Goal: Contribute content: Contribute content

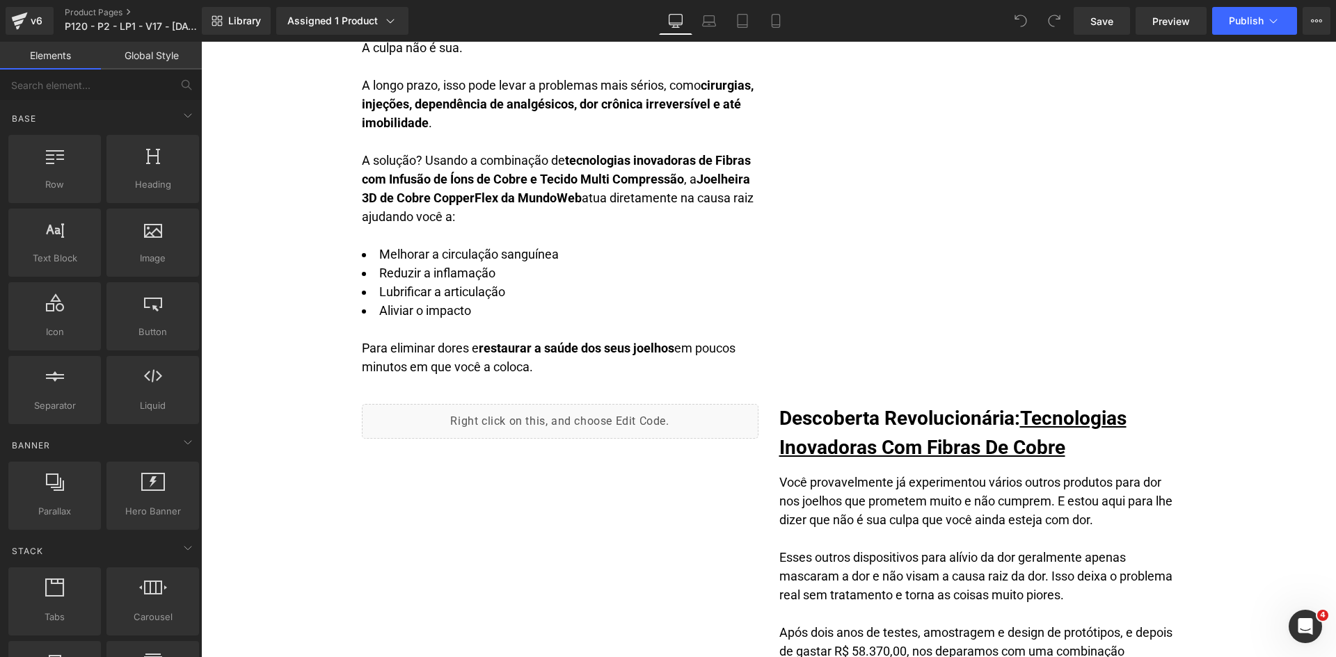
scroll to position [1461, 0]
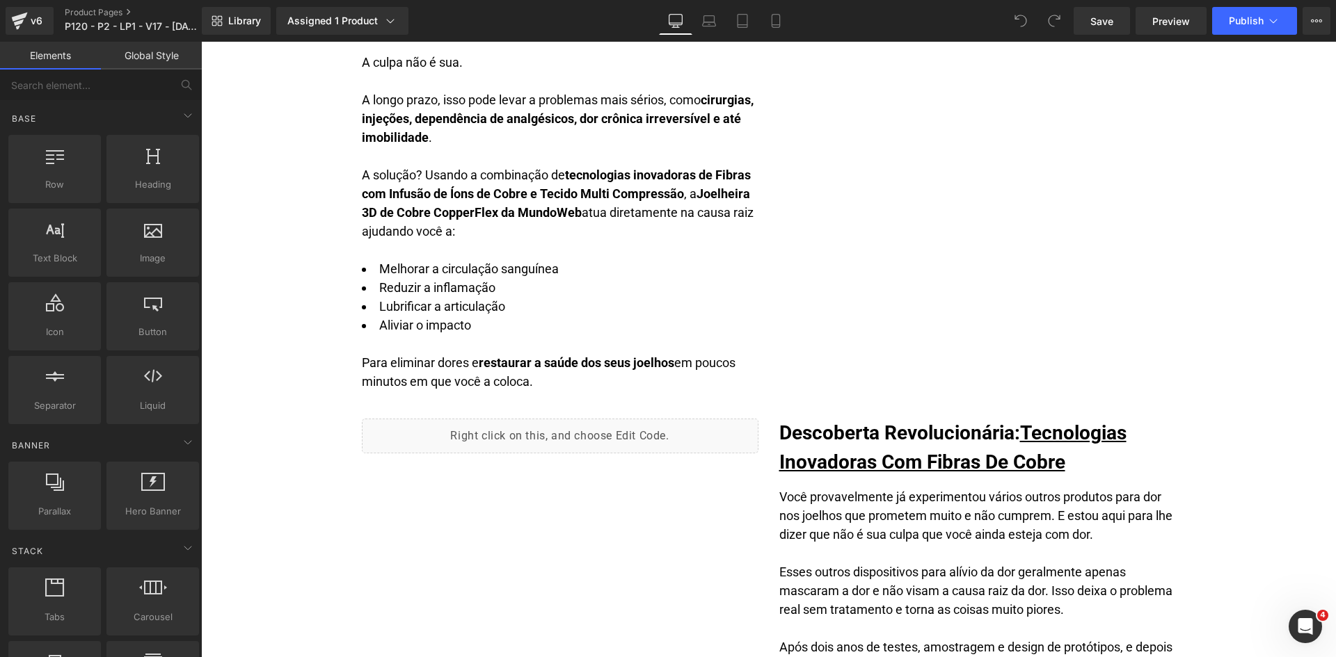
drag, startPoint x: 488, startPoint y: 230, endPoint x: 469, endPoint y: 249, distance: 27.6
click at [488, 230] on div "A solução? Usando a combinação de tecnologias inovadoras de Fibras com Infusão …" at bounding box center [560, 278] width 397 height 225
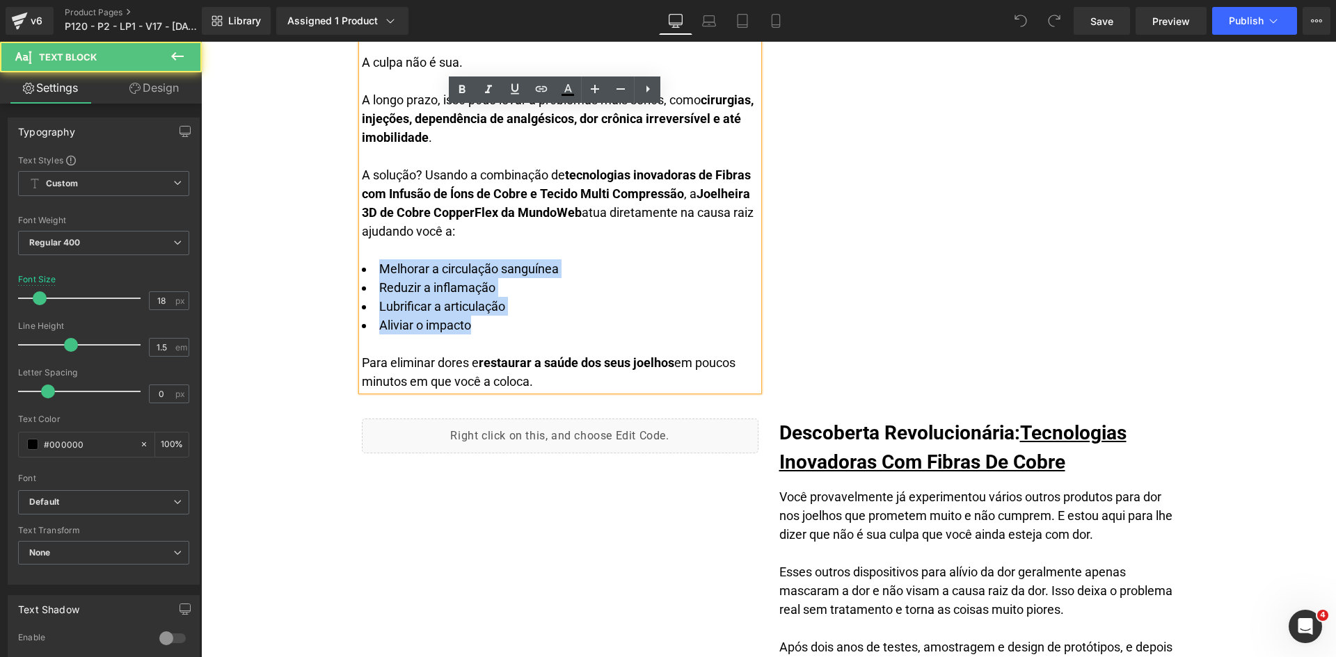
drag, startPoint x: 458, startPoint y: 326, endPoint x: 356, endPoint y: 273, distance: 114.5
click at [362, 273] on div "Melhorar a circulação sanguínea Reduzir a inflamação Lubrificar a articulação A…" at bounding box center [560, 316] width 397 height 150
copy div "Melhorar a circulação sanguínea Reduzir a inflamação Lubrificar a articulação A…"
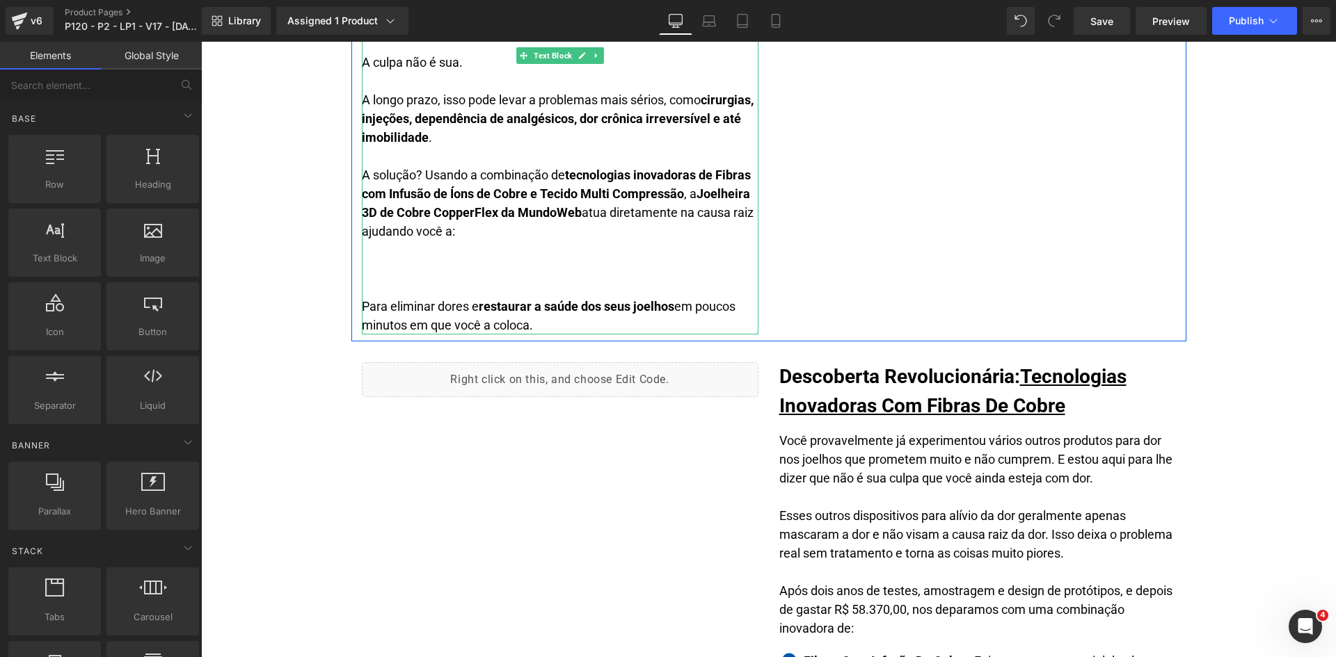
click at [366, 255] on div "A solução? Usando a combinação de tecnologias inovadoras de Fibras com Infusão …" at bounding box center [560, 250] width 397 height 169
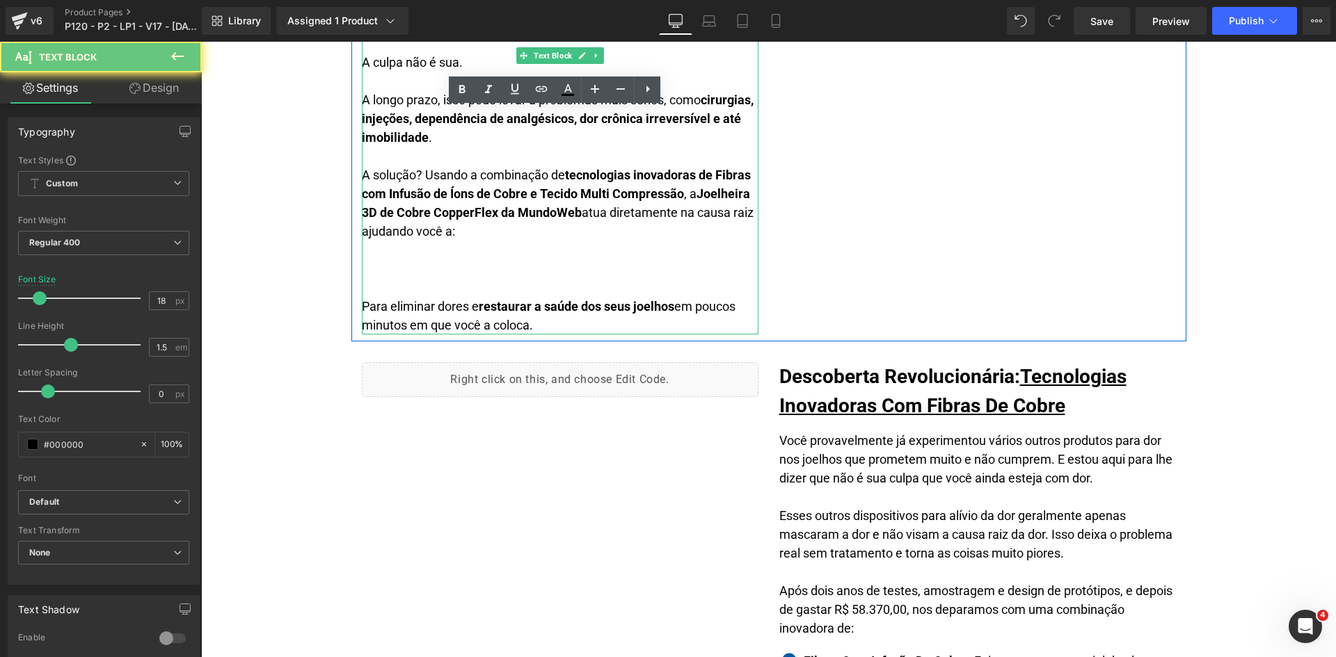
click at [372, 266] on div "A solução? Usando a combinação de tecnologias inovadoras de Fibras com Infusão …" at bounding box center [560, 250] width 397 height 169
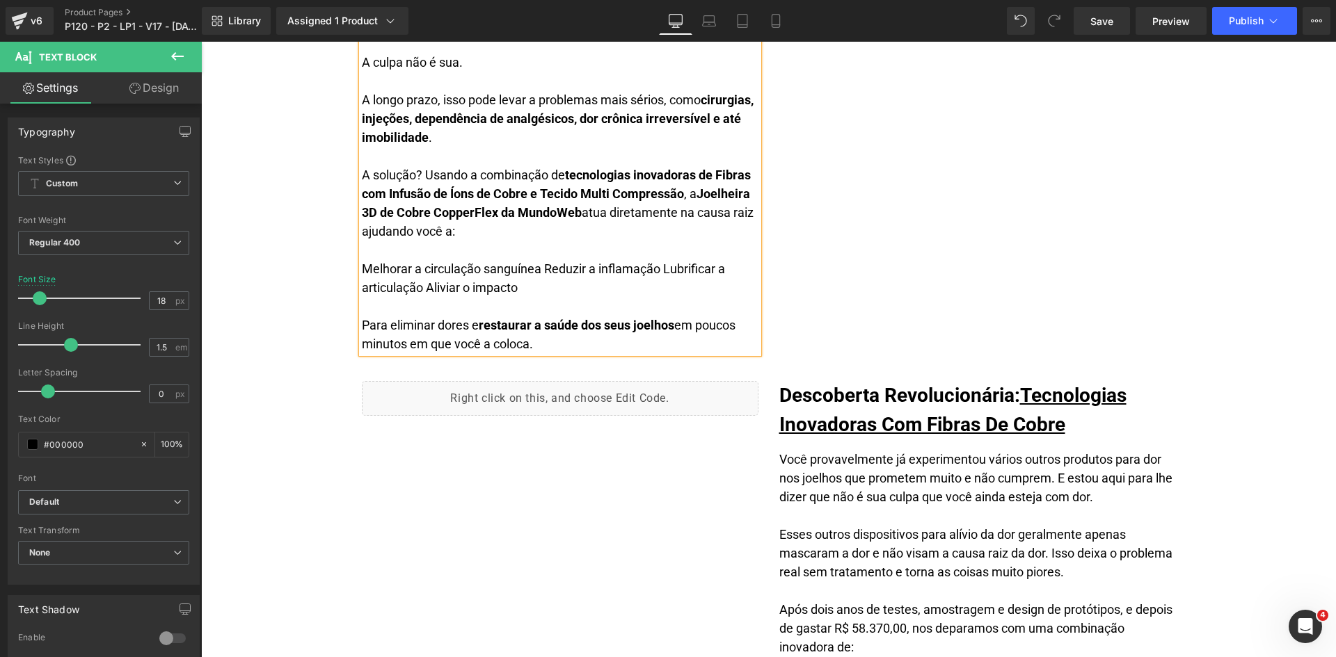
click at [541, 267] on div "A solução? Usando a combinação de tecnologias inovadoras de Fibras com Infusão …" at bounding box center [560, 260] width 397 height 188
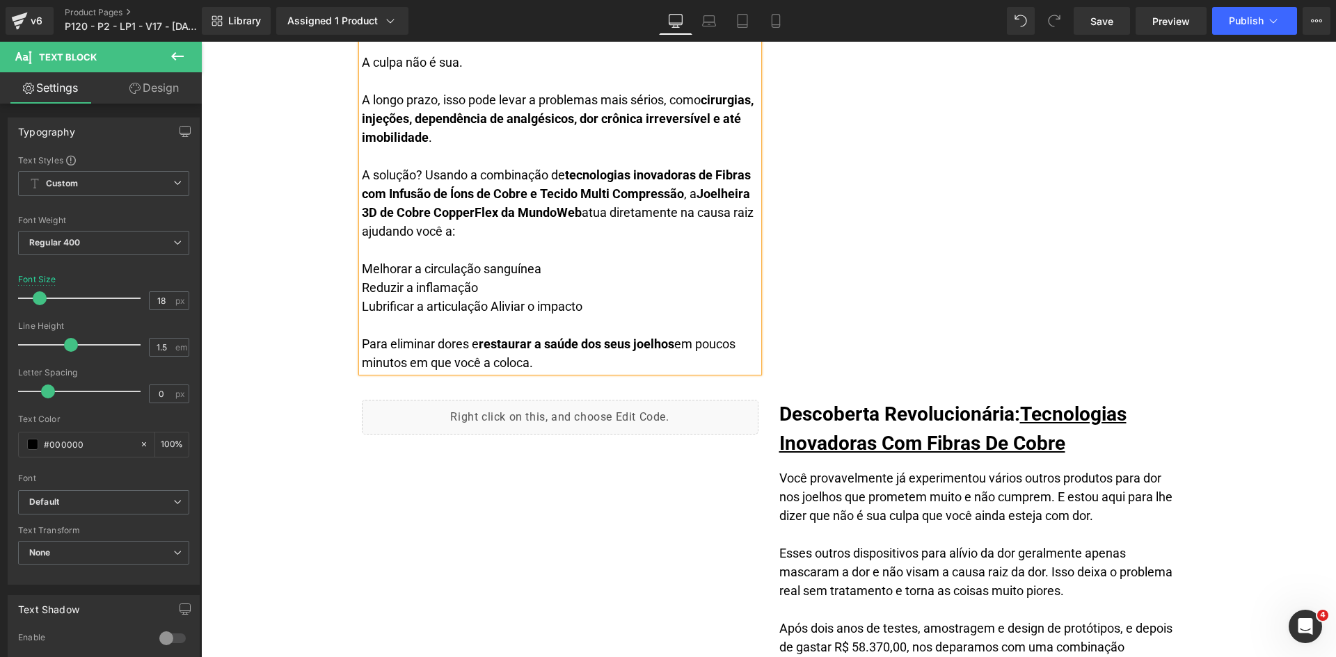
click at [490, 307] on div "Lubrificar a articulação Aliviar o impacto Para eliminar dores e r estaurar a s…" at bounding box center [560, 334] width 397 height 75
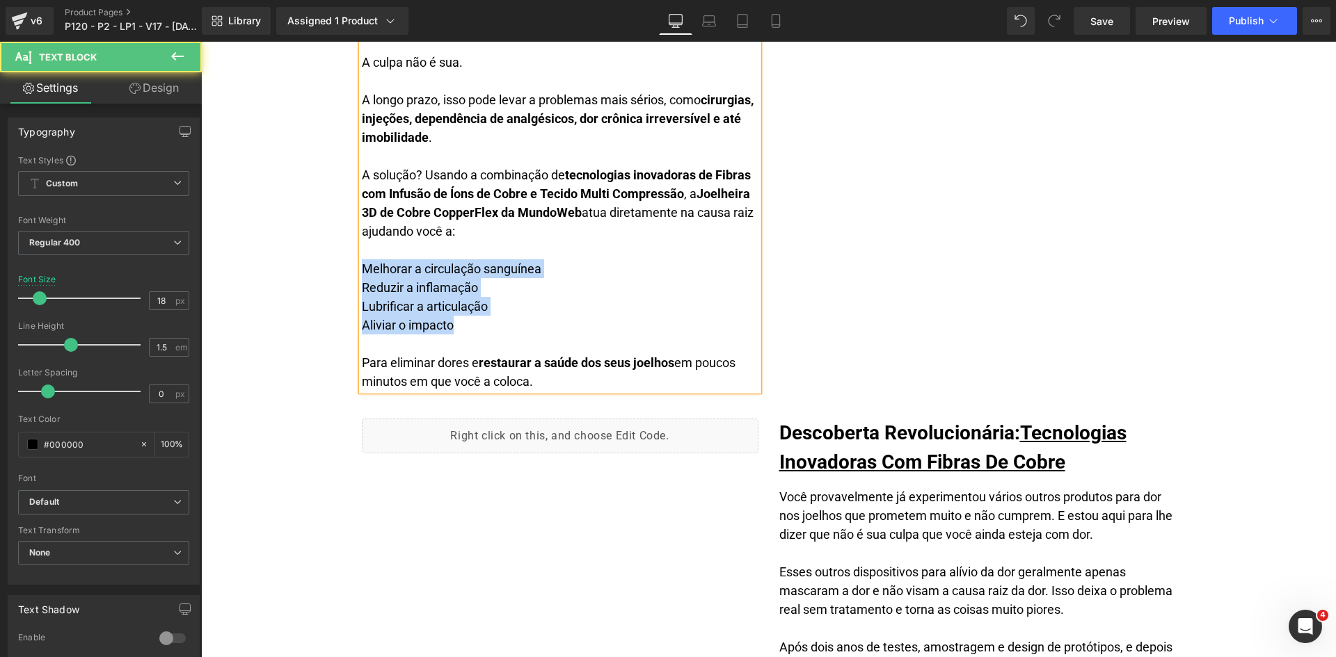
drag, startPoint x: 465, startPoint y: 314, endPoint x: 358, endPoint y: 274, distance: 114.5
click at [362, 274] on div "Se você está lendo isso, é provável que esteja sofrendo de uma dor aguda e pene…" at bounding box center [560, 175] width 397 height 432
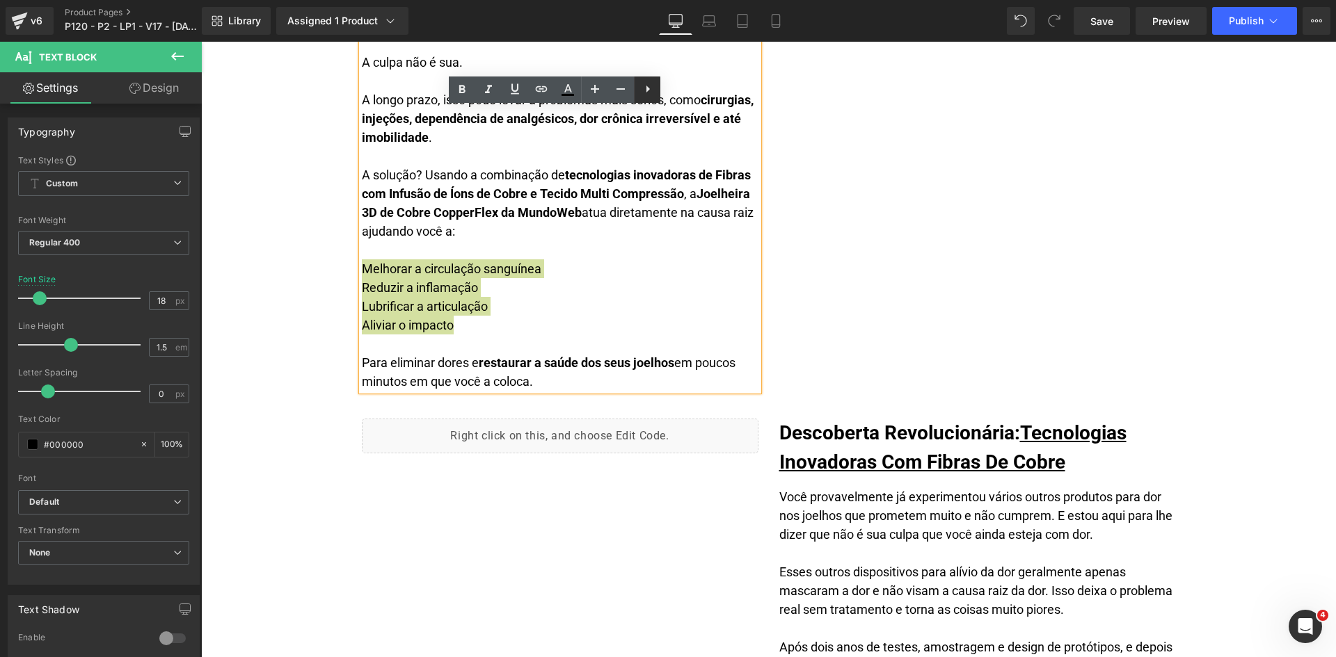
click at [649, 94] on icon at bounding box center [647, 89] width 17 height 17
click at [639, 93] on icon at bounding box center [647, 89] width 17 height 17
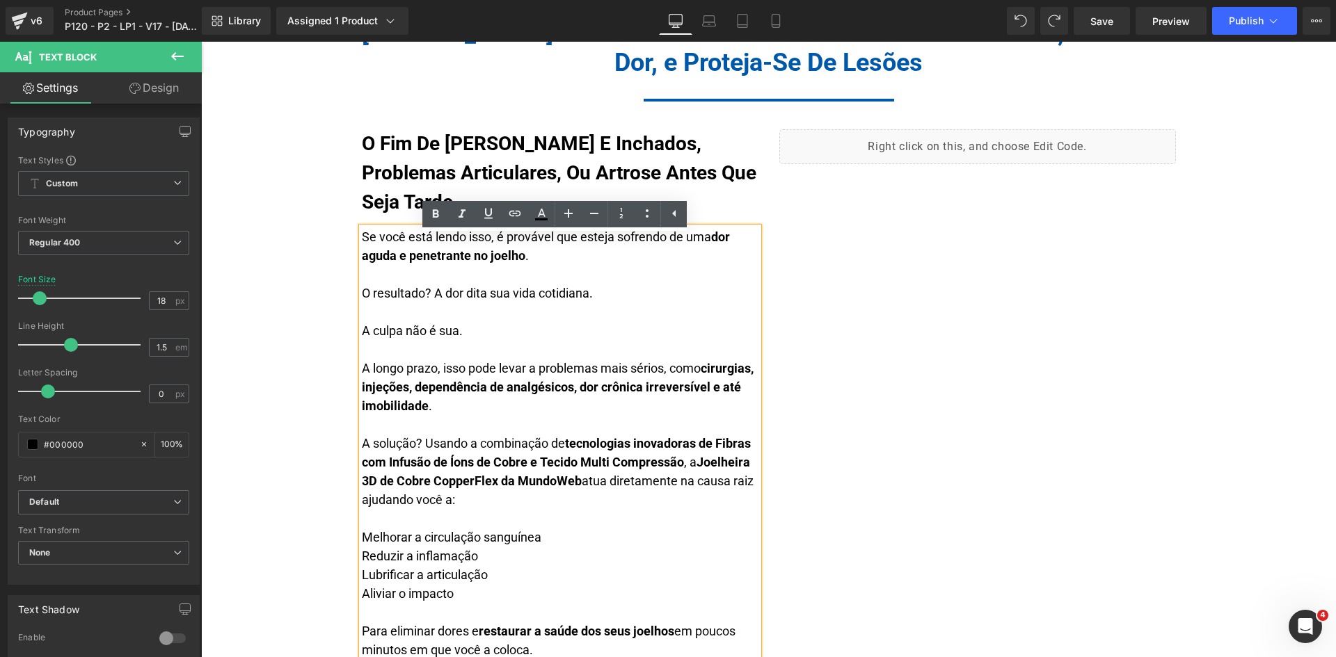
scroll to position [1171, 0]
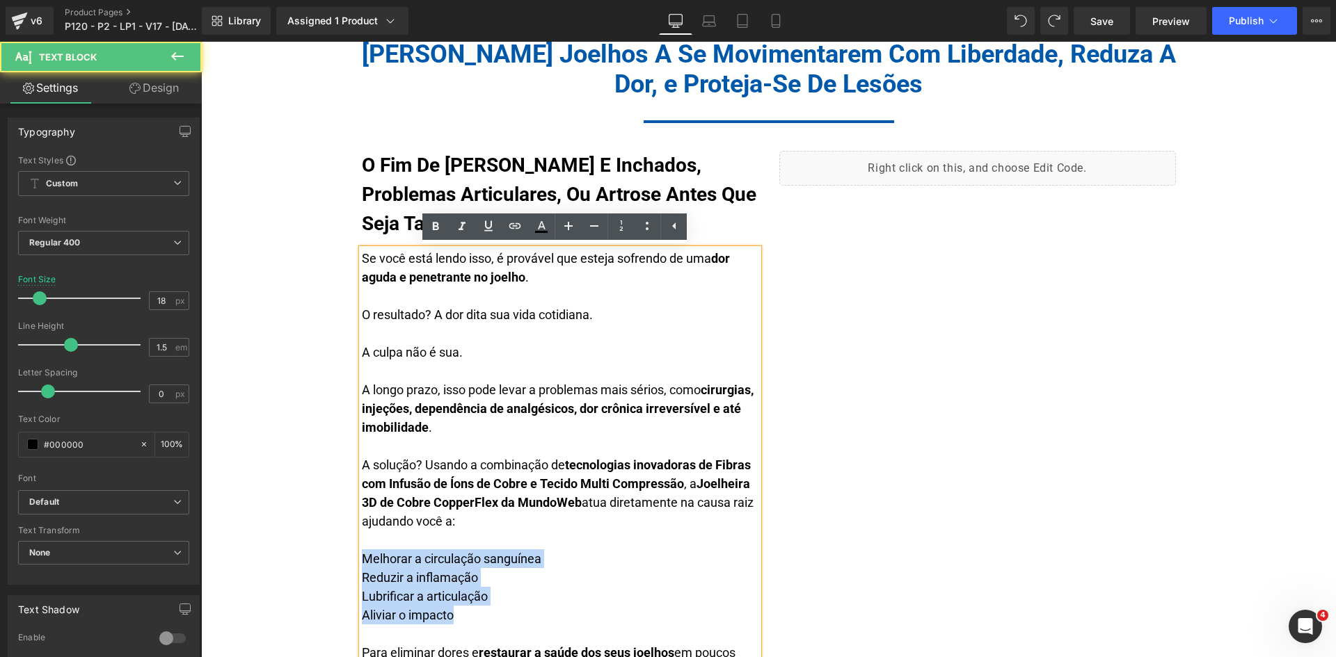
drag, startPoint x: 454, startPoint y: 614, endPoint x: 351, endPoint y: 559, distance: 117.1
click at [351, 560] on div "O Fim De Joelhos Doloridos E Inchados, Problemas Articulares, Ou Artrose Antes …" at bounding box center [559, 416] width 417 height 530
copy div "Melhorar a circulação sanguínea Reduzir a inflamação Lubrificar a articulação A…"
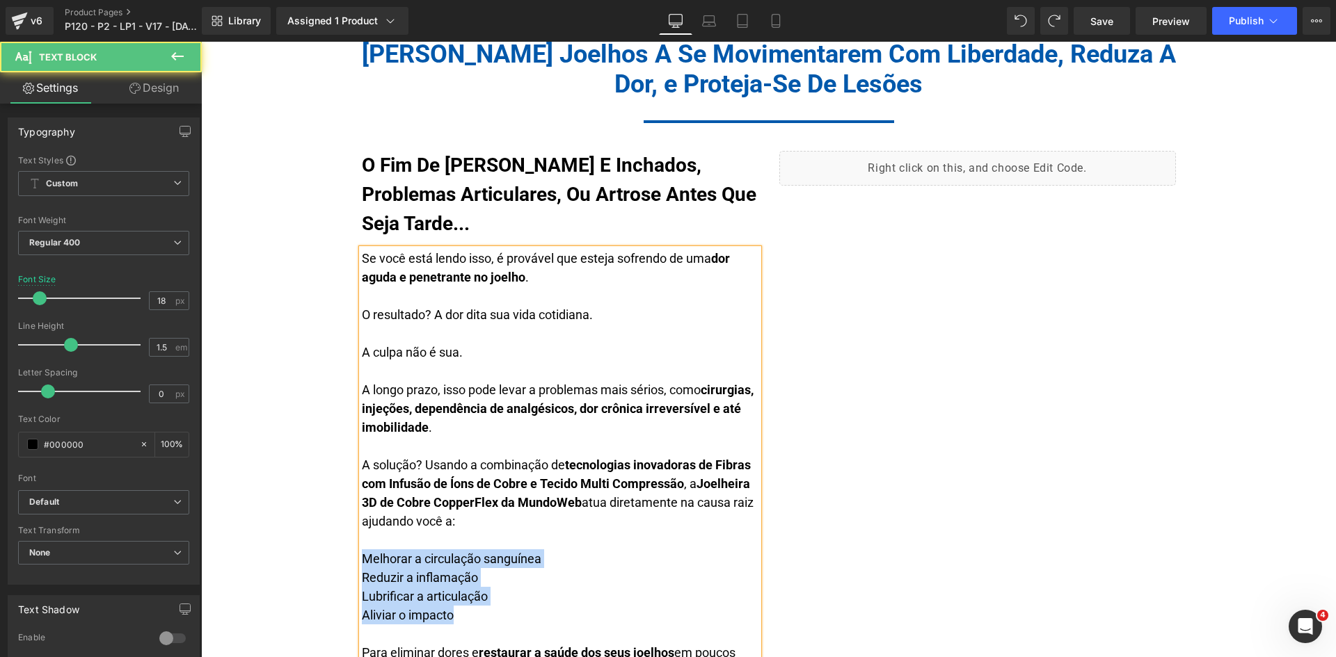
click at [367, 552] on div "A solução? Usando a combinação de tecnologias inovadoras de Fibras com Infusão …" at bounding box center [560, 521] width 397 height 131
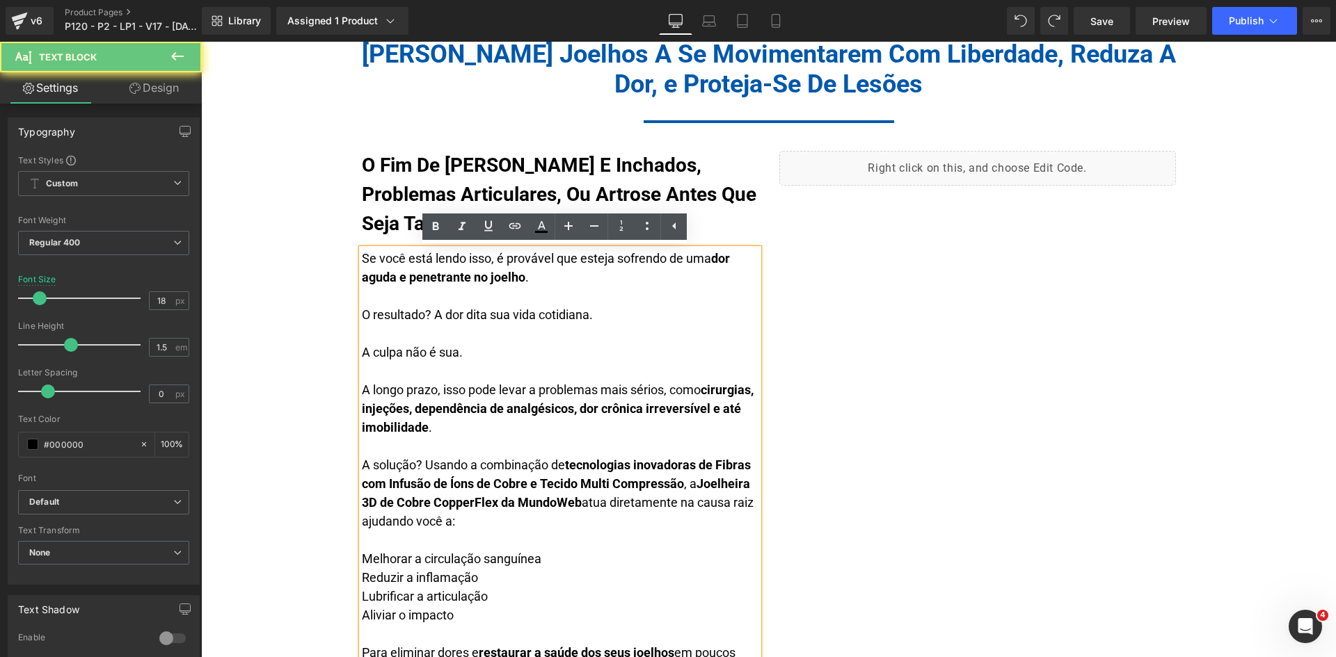
click at [362, 553] on div "A solução? Usando a combinação de tecnologias inovadoras de Fibras com Infusão …" at bounding box center [560, 521] width 397 height 131
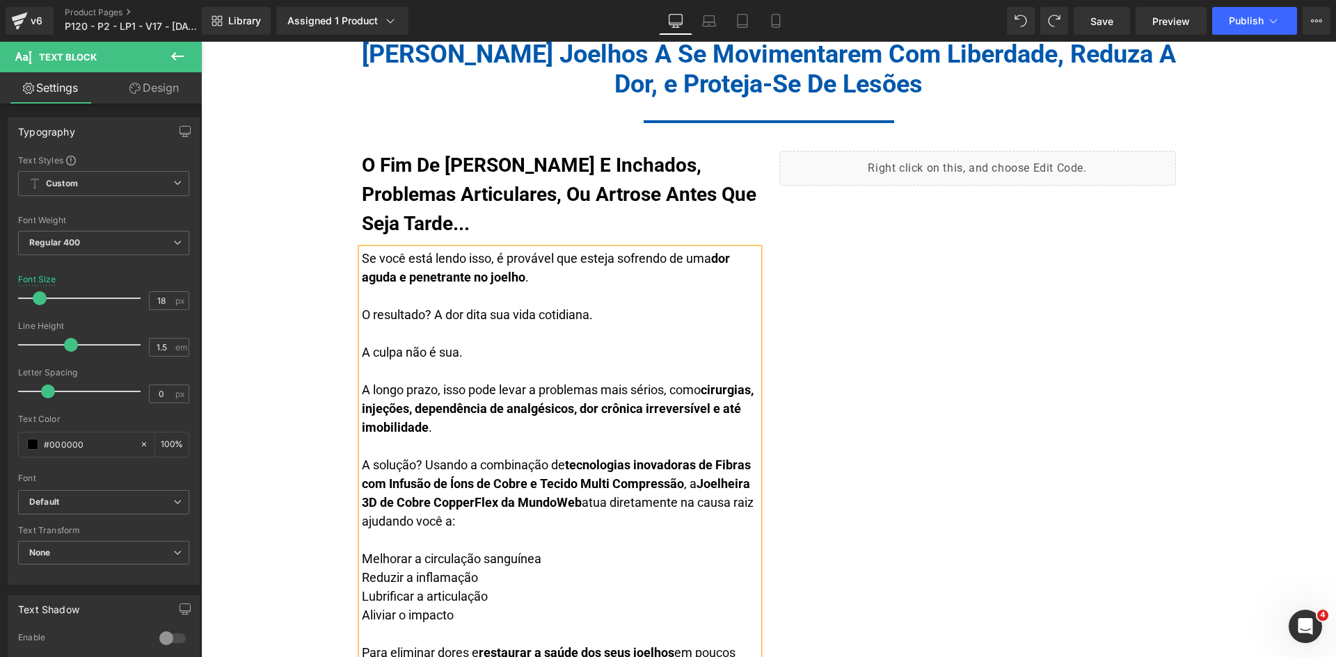
click at [374, 630] on div "Aliviar o impacto Para eliminar dores e r estaurar a saúde dos seus joelhos em …" at bounding box center [560, 643] width 397 height 75
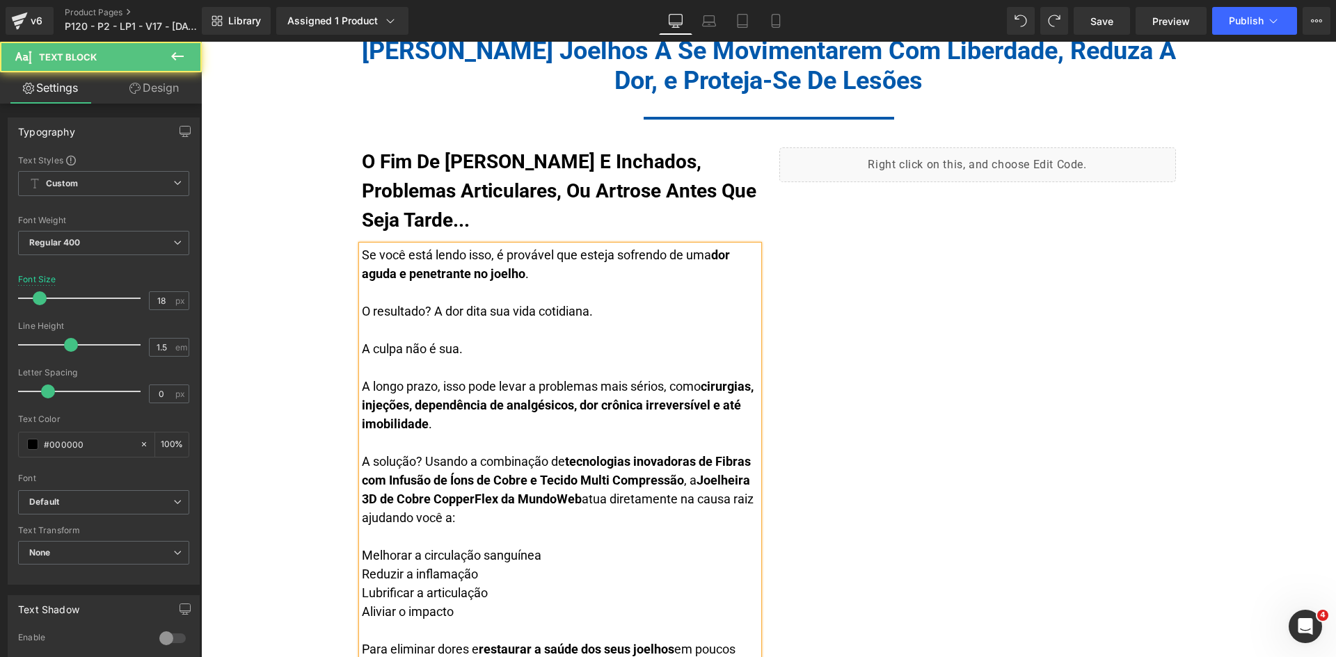
drag, startPoint x: 455, startPoint y: 605, endPoint x: 356, endPoint y: 558, distance: 109.9
click at [362, 558] on div "Se você está lendo isso, é provável que esteja sofrendo de uma dor aguda e pene…" at bounding box center [560, 462] width 397 height 432
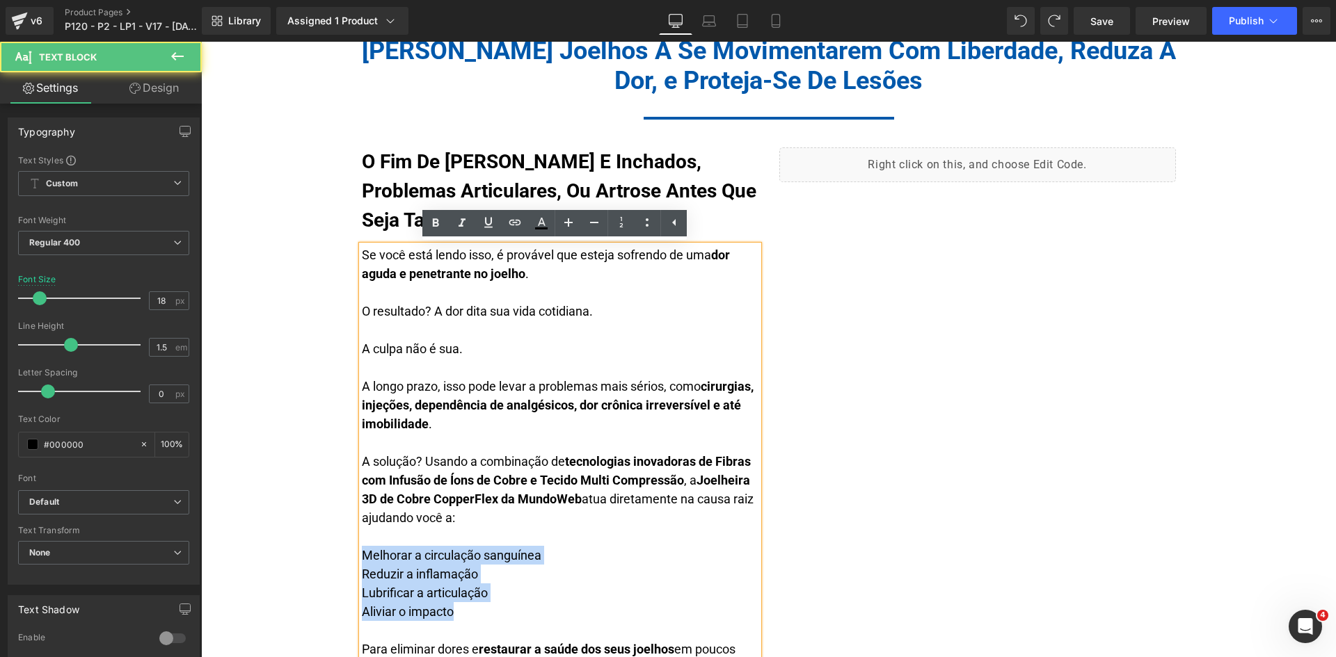
drag, startPoint x: 360, startPoint y: 554, endPoint x: 472, endPoint y: 615, distance: 128.3
click at [472, 615] on div "Se você está lendo isso, é provável que esteja sofrendo de uma dor aguda e pene…" at bounding box center [560, 462] width 397 height 432
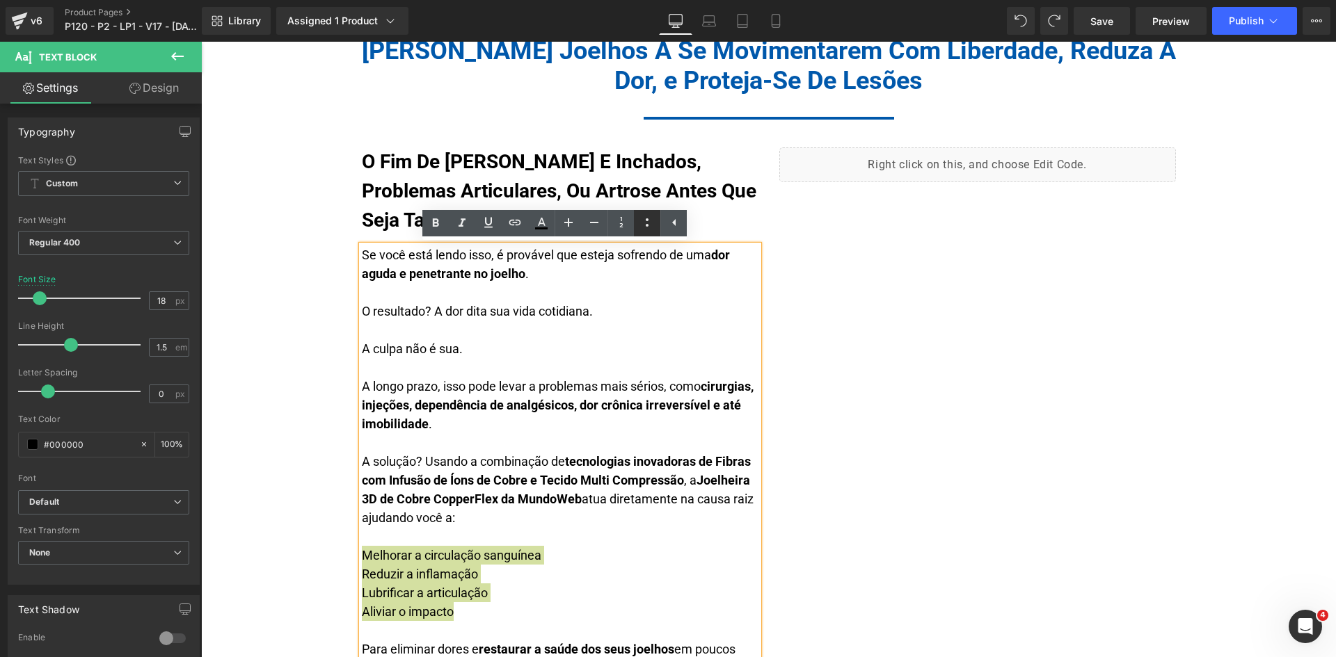
click at [647, 227] on icon at bounding box center [647, 222] width 3 height 8
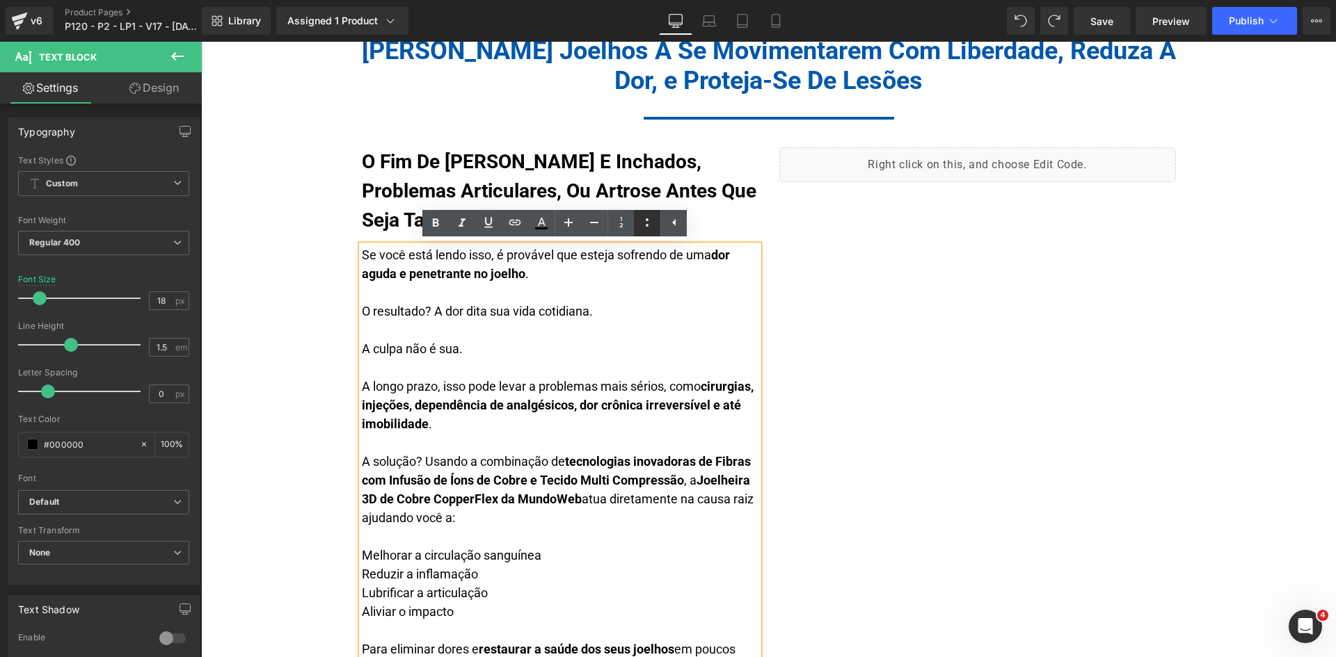
click at [646, 221] on icon at bounding box center [647, 222] width 17 height 17
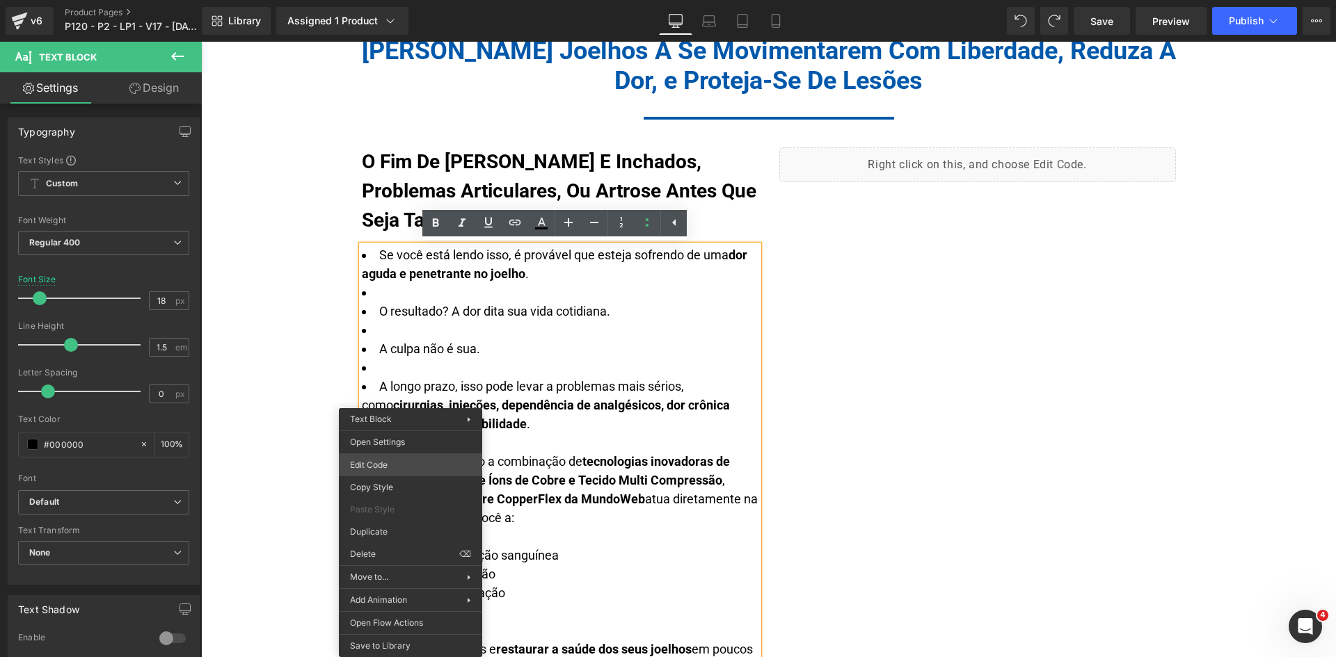
click at [417, 0] on div "You are previewing how the will restyle your page. You can not edit Elements in…" at bounding box center [668, 0] width 1336 height 0
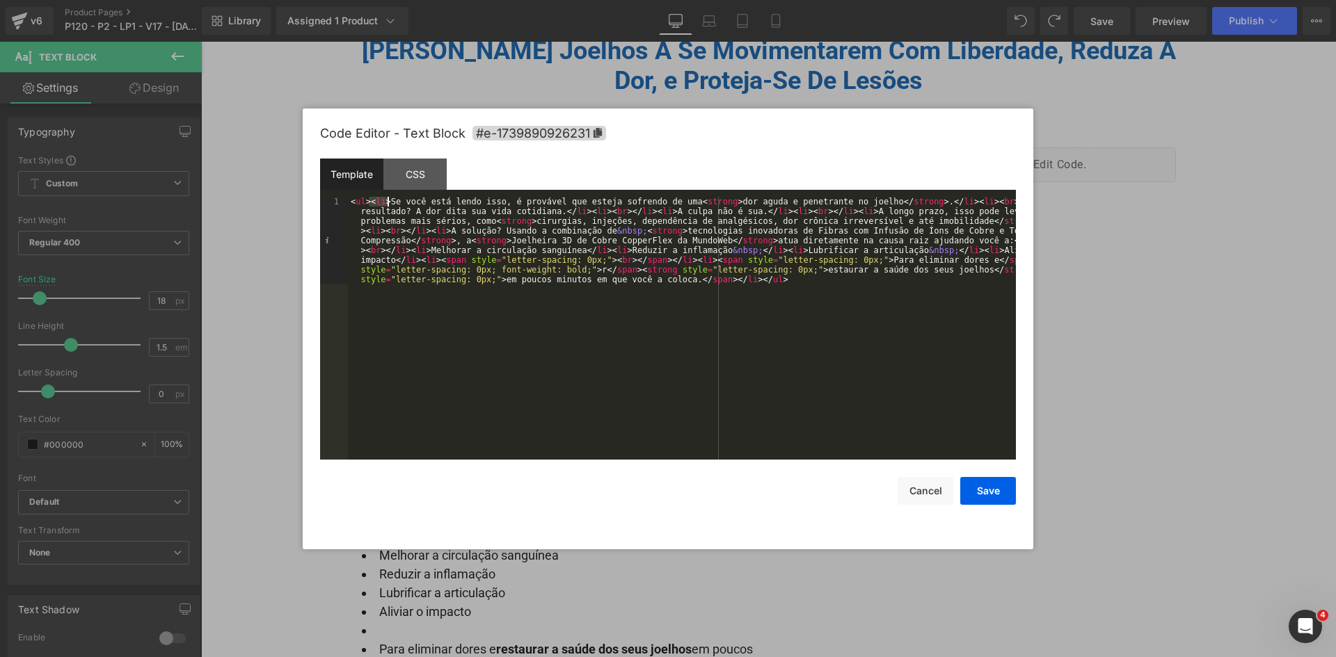
drag, startPoint x: 369, startPoint y: 201, endPoint x: 388, endPoint y: 203, distance: 18.2
click at [388, 203] on div "< ul > < li > Se você está lendo isso, é provável que esteja sofrendo de uma < …" at bounding box center [682, 416] width 668 height 438
click at [925, 484] on button "Cancel" at bounding box center [926, 491] width 56 height 28
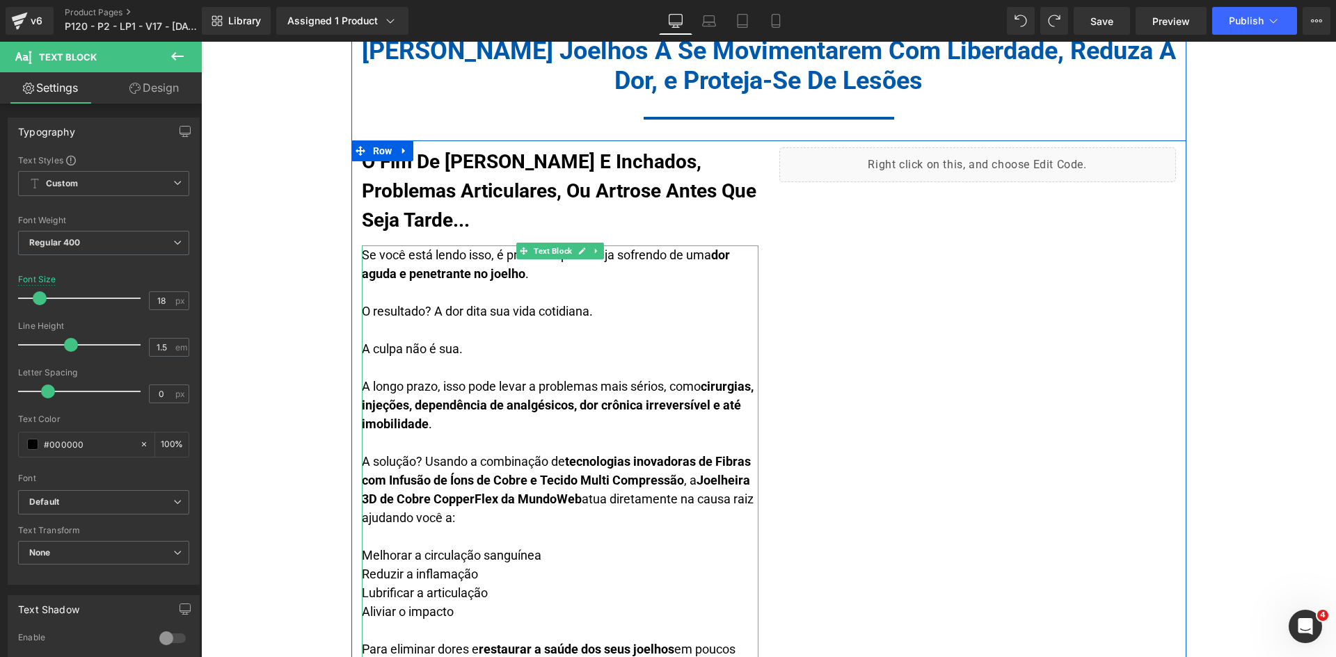
click at [488, 529] on div "A solução? Usando a combinação de tecnologias inovadoras de Fibras com Infusão …" at bounding box center [560, 517] width 397 height 131
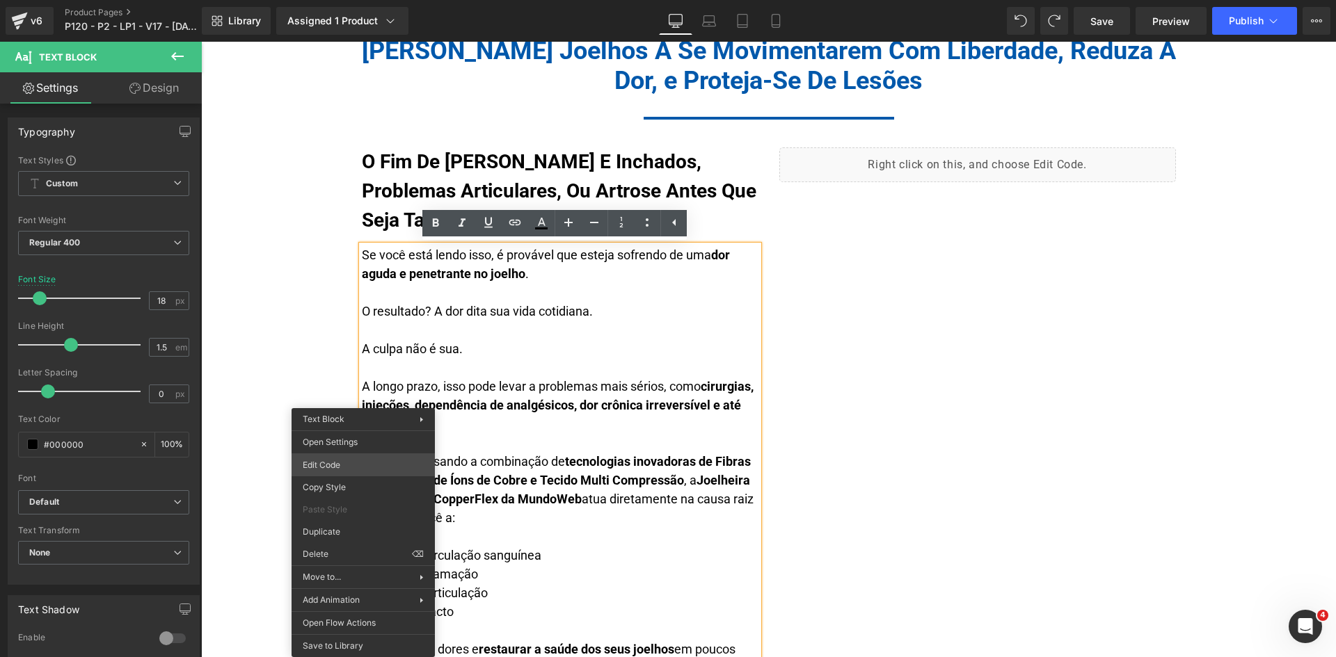
click at [328, 0] on div "You are previewing how the will restyle your page. You can not edit Elements in…" at bounding box center [668, 0] width 1336 height 0
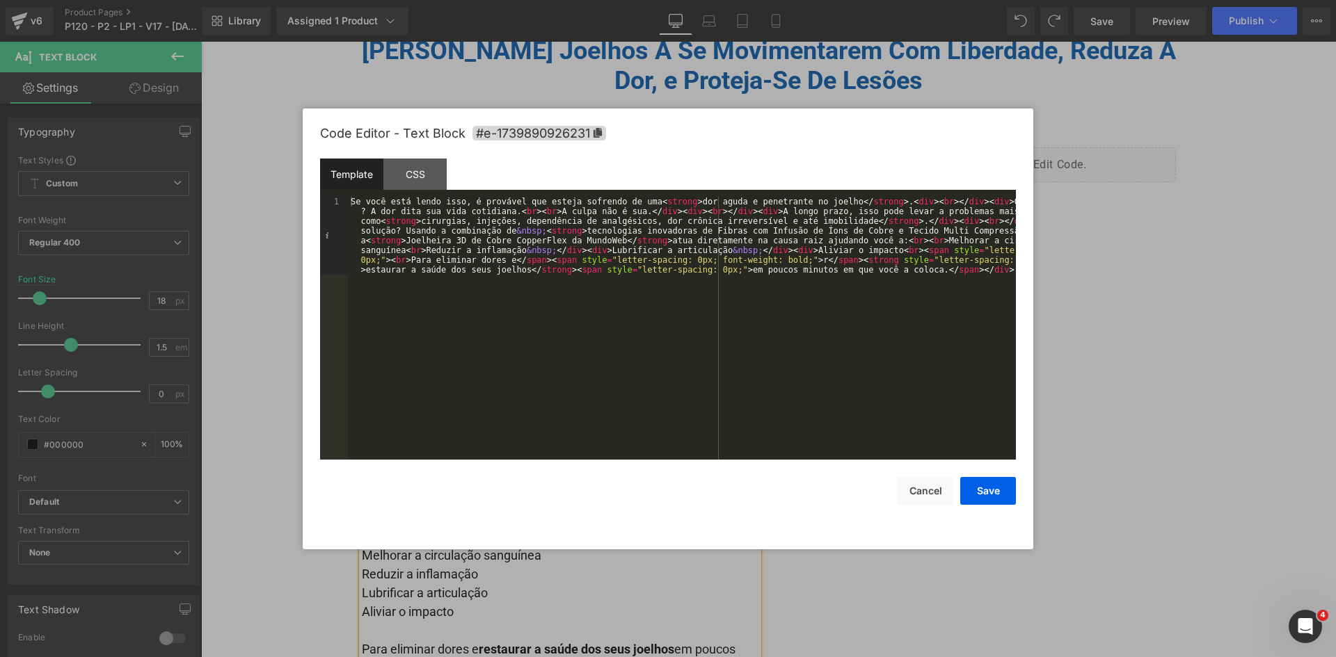
click at [902, 240] on div "Se você está lendo isso, é provável que esteja sofrendo de uma < strong > dor a…" at bounding box center [682, 406] width 668 height 419
click at [907, 239] on div "Se você está lendo isso, é provável que esteja sofrendo de uma < strong > dor a…" at bounding box center [682, 406] width 668 height 419
click at [927, 250] on div "Se você está lendo isso, é provável que esteja sofrendo de uma < strong > dor a…" at bounding box center [682, 406] width 668 height 419
click at [905, 250] on div "Se você está lendo isso, é provável que esteja sofrendo de uma < strong > dor a…" at bounding box center [682, 406] width 668 height 419
paste textarea
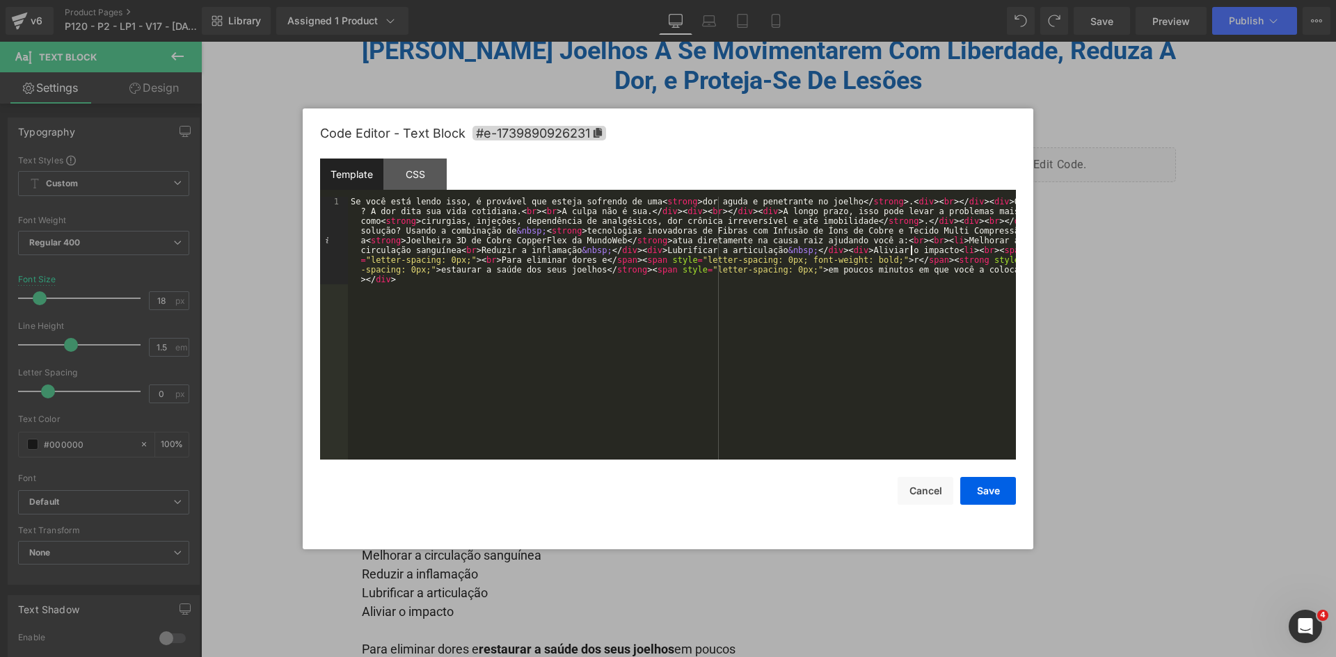
click at [910, 254] on div "Se você está lendo isso, é provável que esteja sofrendo de uma < strong > dor a…" at bounding box center [682, 416] width 668 height 438
click at [998, 494] on button "Save" at bounding box center [988, 491] width 56 height 28
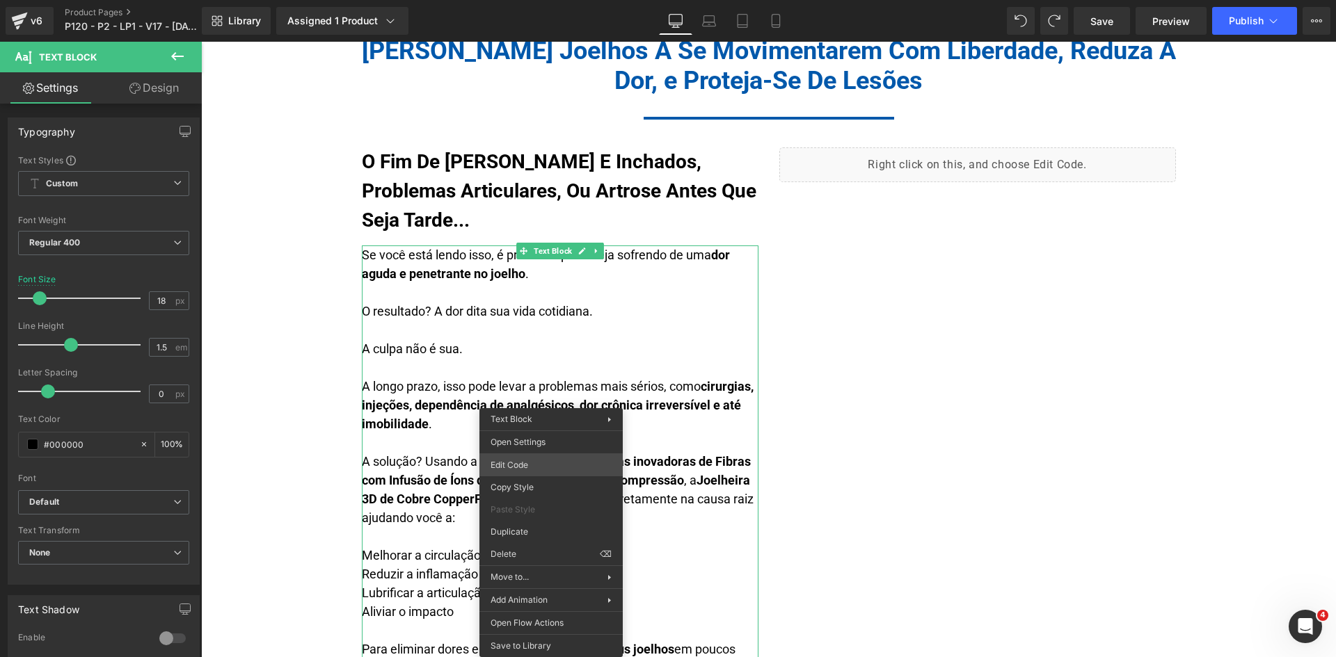
click at [526, 0] on div "You are previewing how the will restyle your page. You can not edit Elements in…" at bounding box center [668, 0] width 1336 height 0
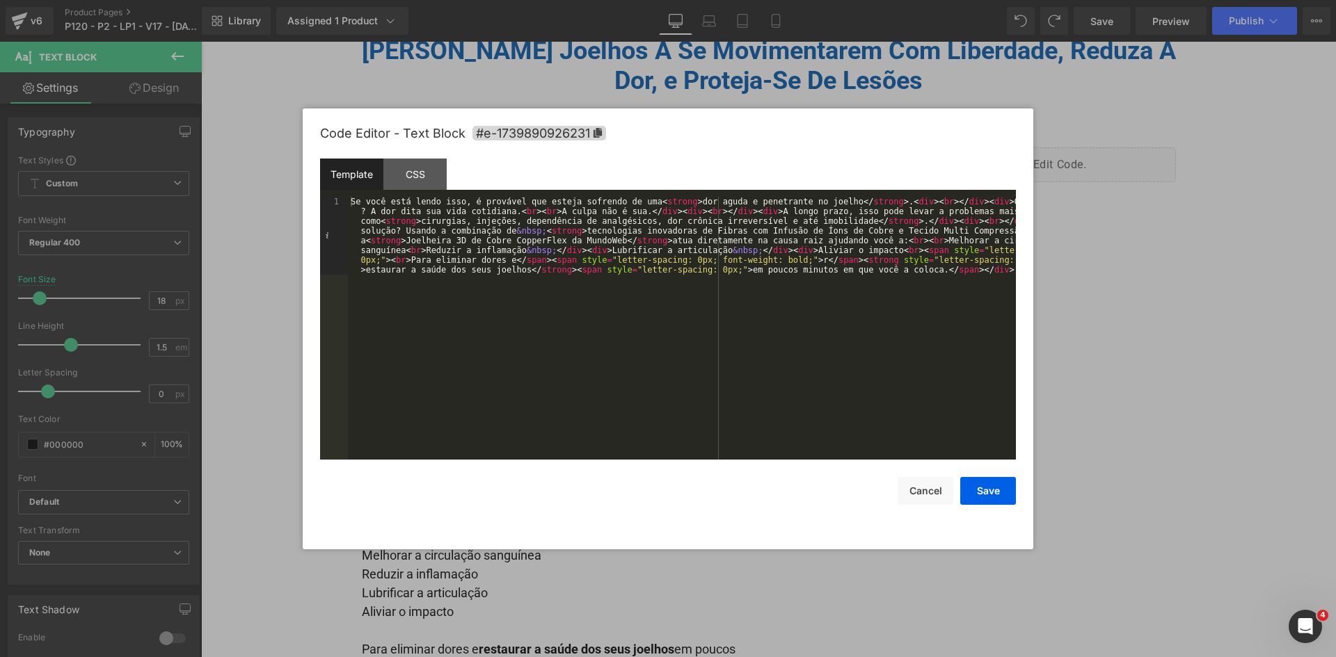
click at [904, 237] on div "Se você está lendo isso, é provável que esteja sofrendo de uma < strong > dor a…" at bounding box center [682, 406] width 668 height 419
click at [906, 238] on div "Se você está lendo isso, é provável que esteja sofrendo de uma < strong > dor a…" at bounding box center [682, 406] width 668 height 419
click at [452, 250] on div "Se você está lendo isso, é provável que esteja sofrendo de uma < strong > dor a…" at bounding box center [682, 406] width 668 height 419
click at [456, 253] on div "Se você está lendo isso, é provável que esteja sofrendo de uma < strong > dor a…" at bounding box center [682, 416] width 668 height 438
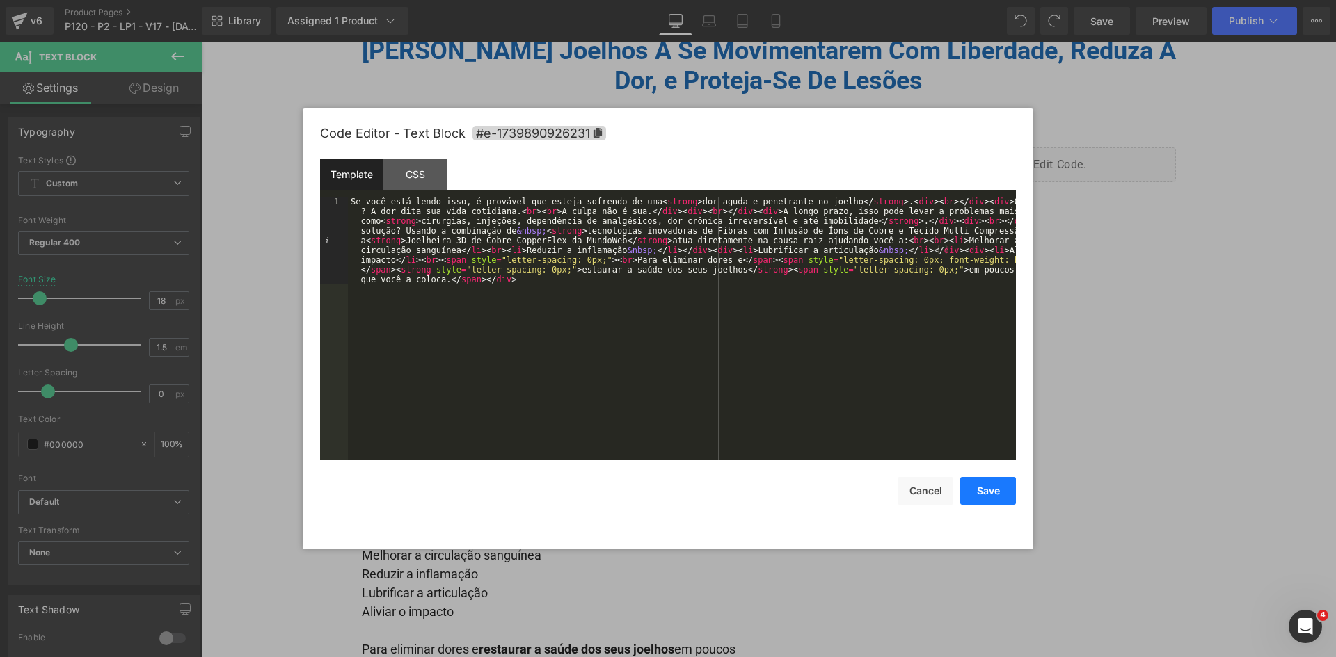
click at [1005, 486] on button "Save" at bounding box center [988, 491] width 56 height 28
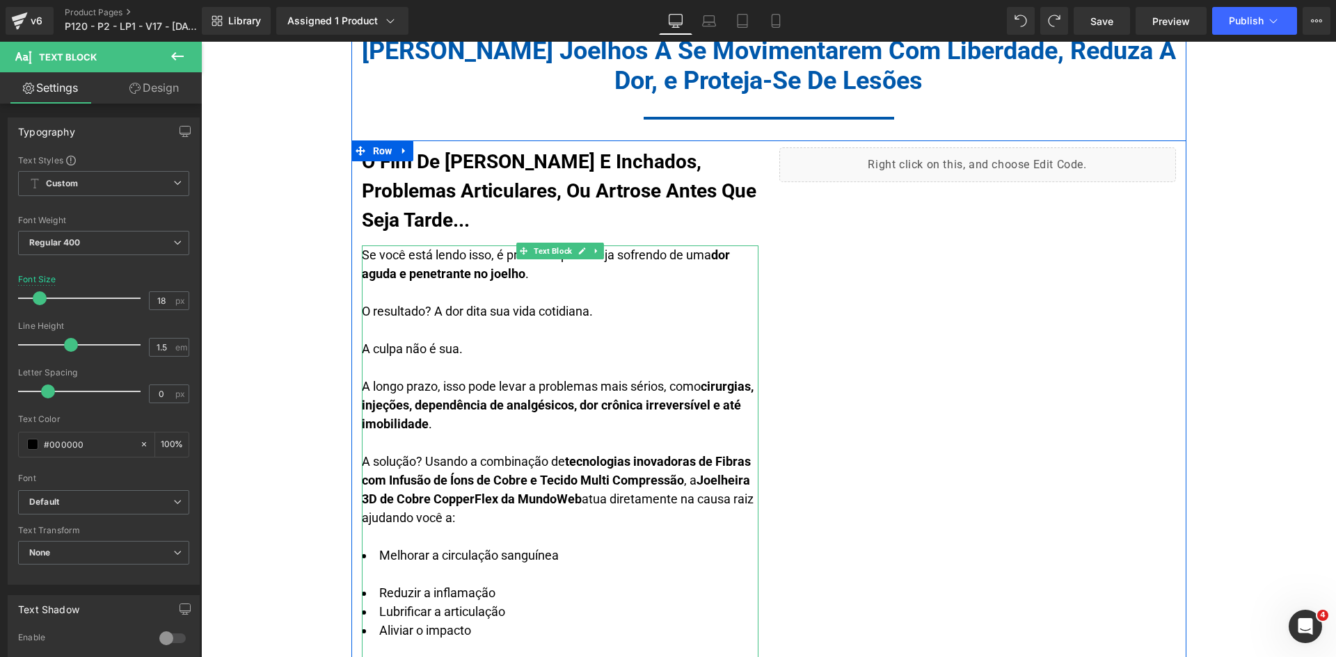
click at [491, 568] on div "A solução? Usando a combinação de tecnologias inovadoras de Fibras com Infusão …" at bounding box center [560, 527] width 397 height 150
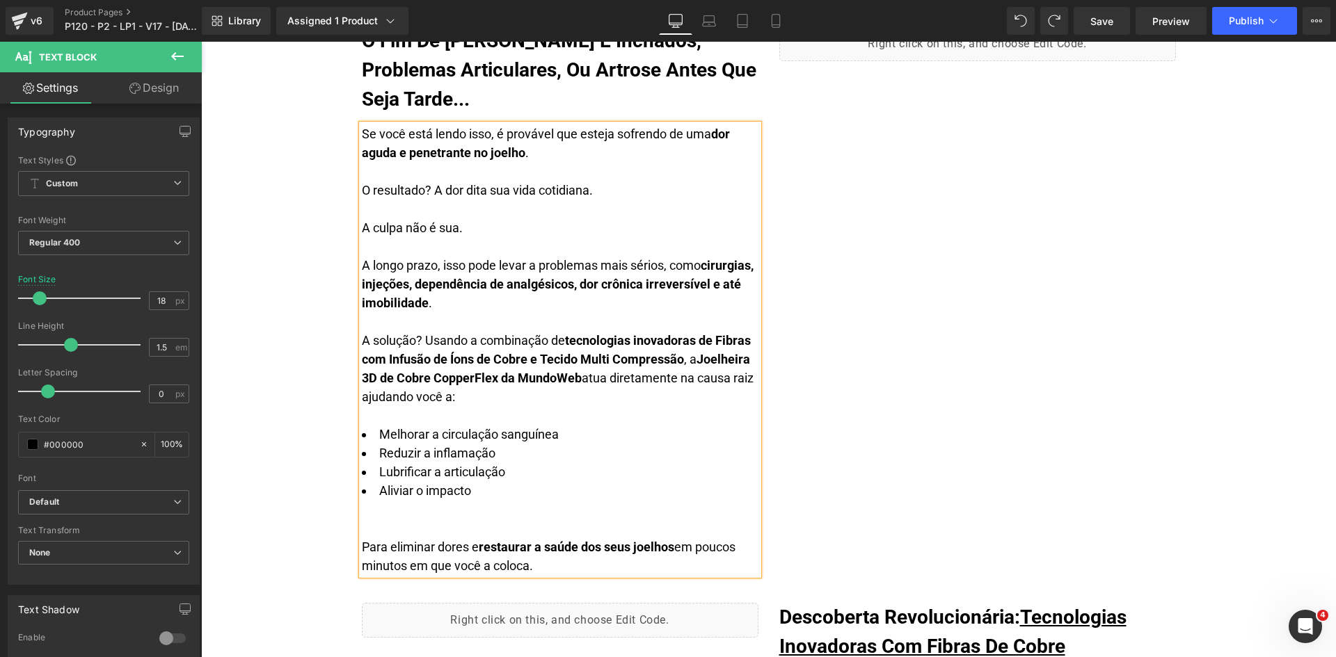
scroll to position [1453, 0]
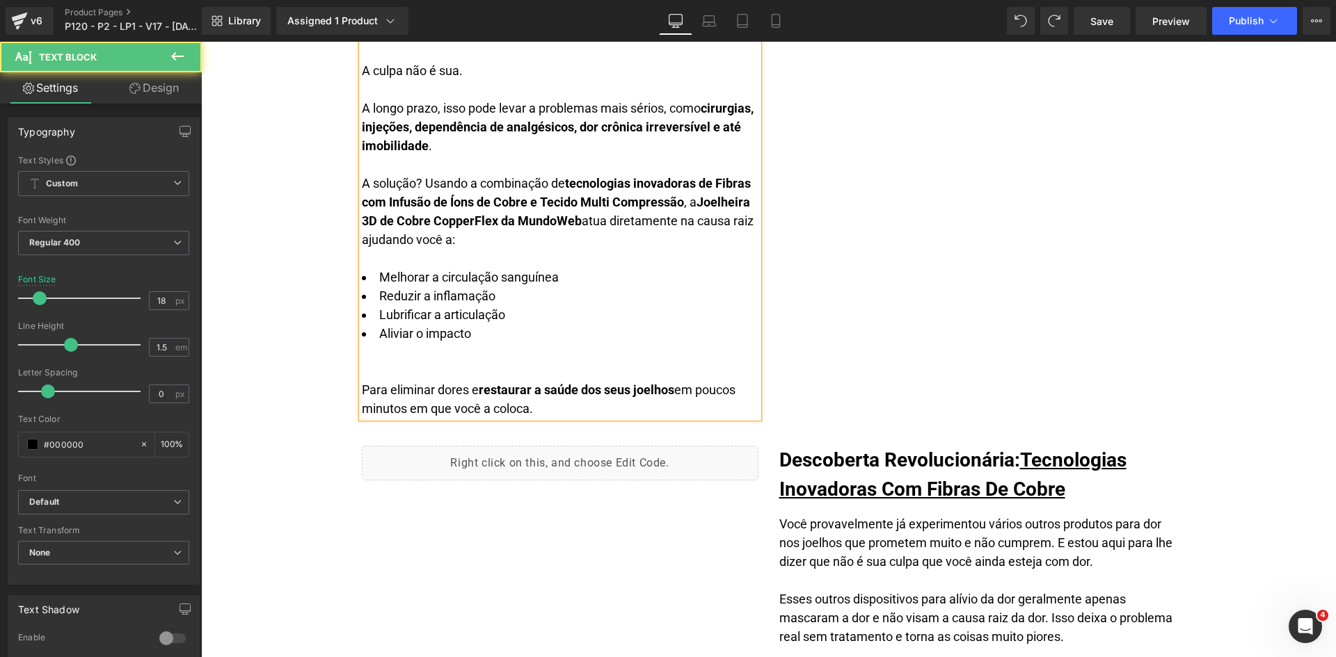
click at [464, 340] on li "Aliviar o impacto" at bounding box center [560, 333] width 397 height 19
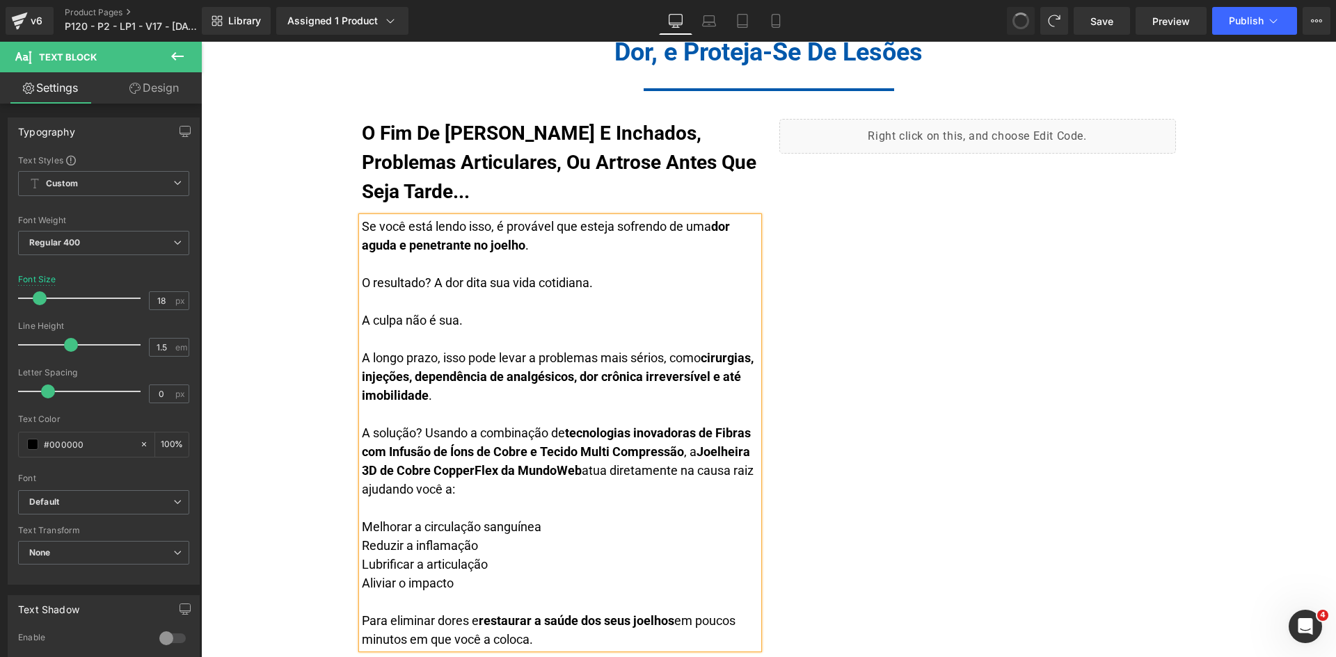
scroll to position [1171, 0]
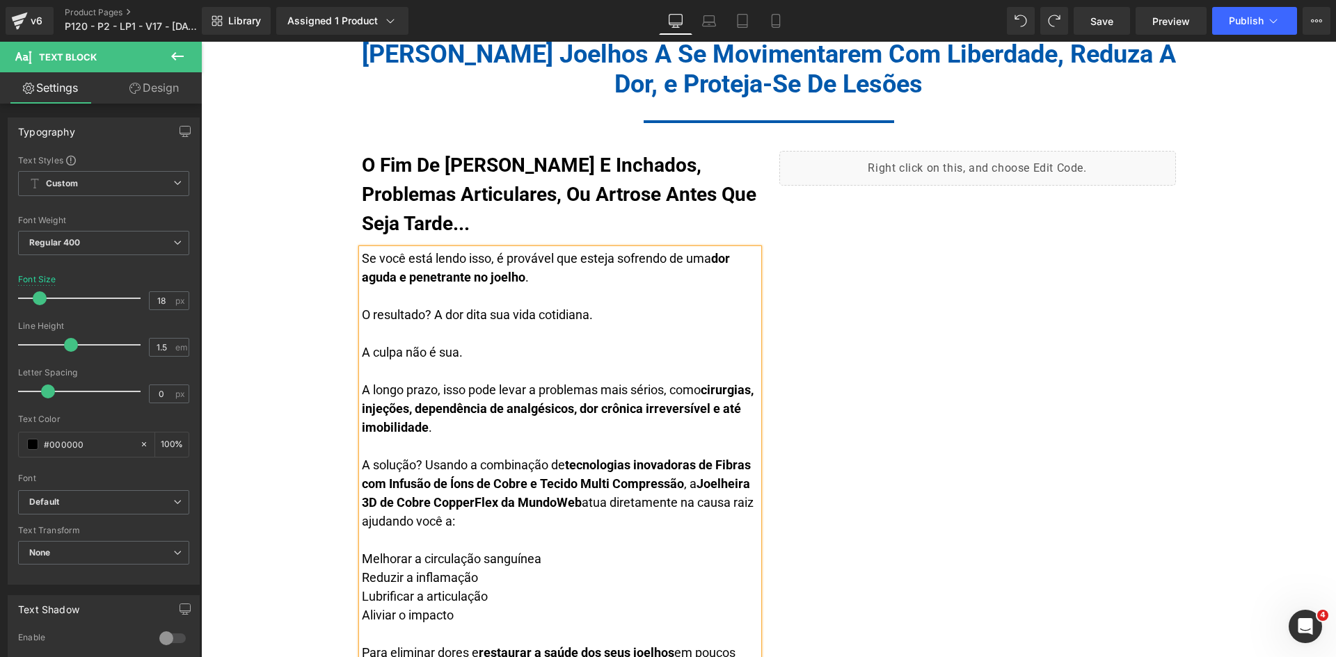
click at [362, 555] on div "A solução? Usando a combinação de tecnologias inovadoras de Fibras com Infusão …" at bounding box center [560, 521] width 397 height 131
copy div "•"
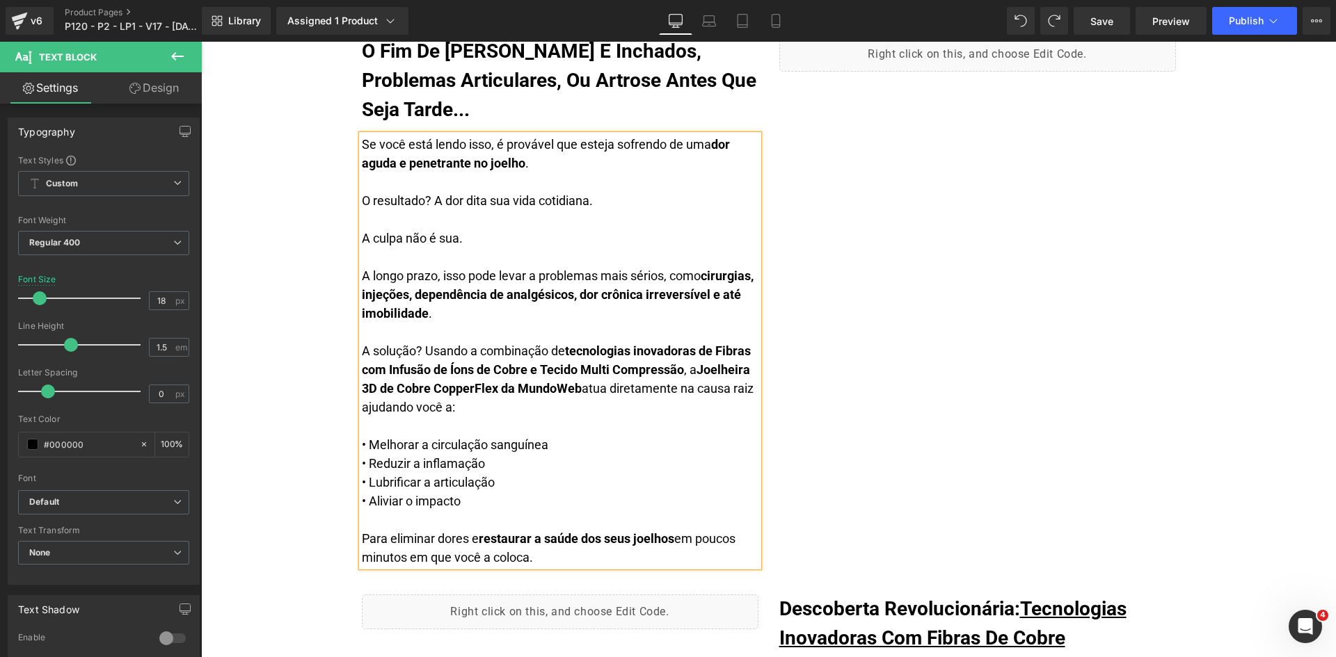
scroll to position [1310, 0]
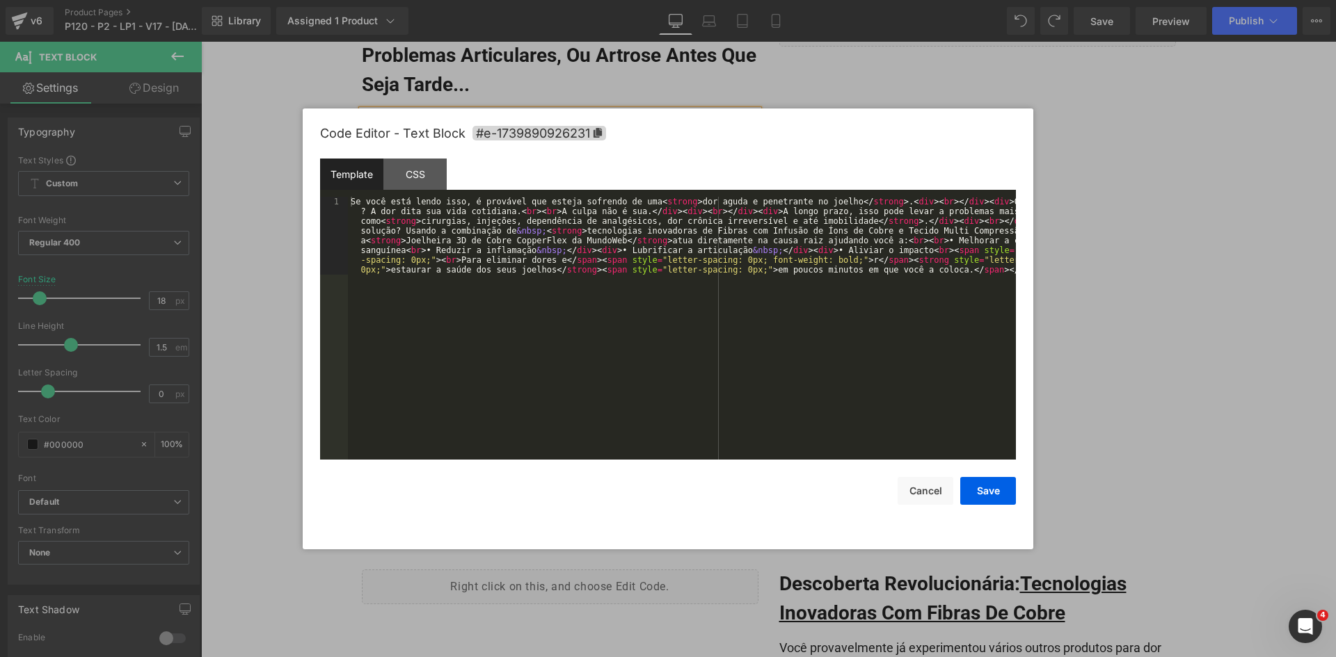
click at [505, 0] on div "You are previewing how the will restyle your page. You can not edit Elements in…" at bounding box center [668, 0] width 1336 height 0
click at [544, 413] on div "Se você está lendo isso, é provável que esteja sofrendo de uma < strong > dor a…" at bounding box center [682, 406] width 668 height 419
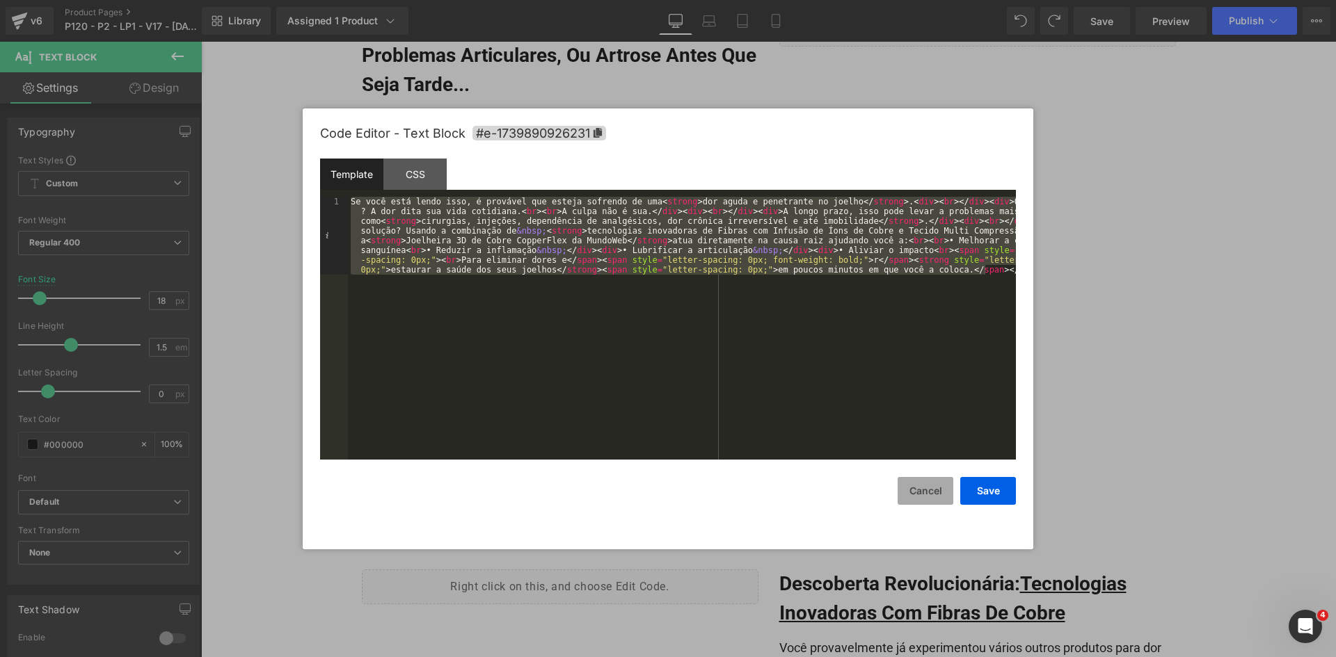
drag, startPoint x: 919, startPoint y: 489, endPoint x: 699, endPoint y: 388, distance: 242.5
click at [919, 489] on button "Cancel" at bounding box center [926, 491] width 56 height 28
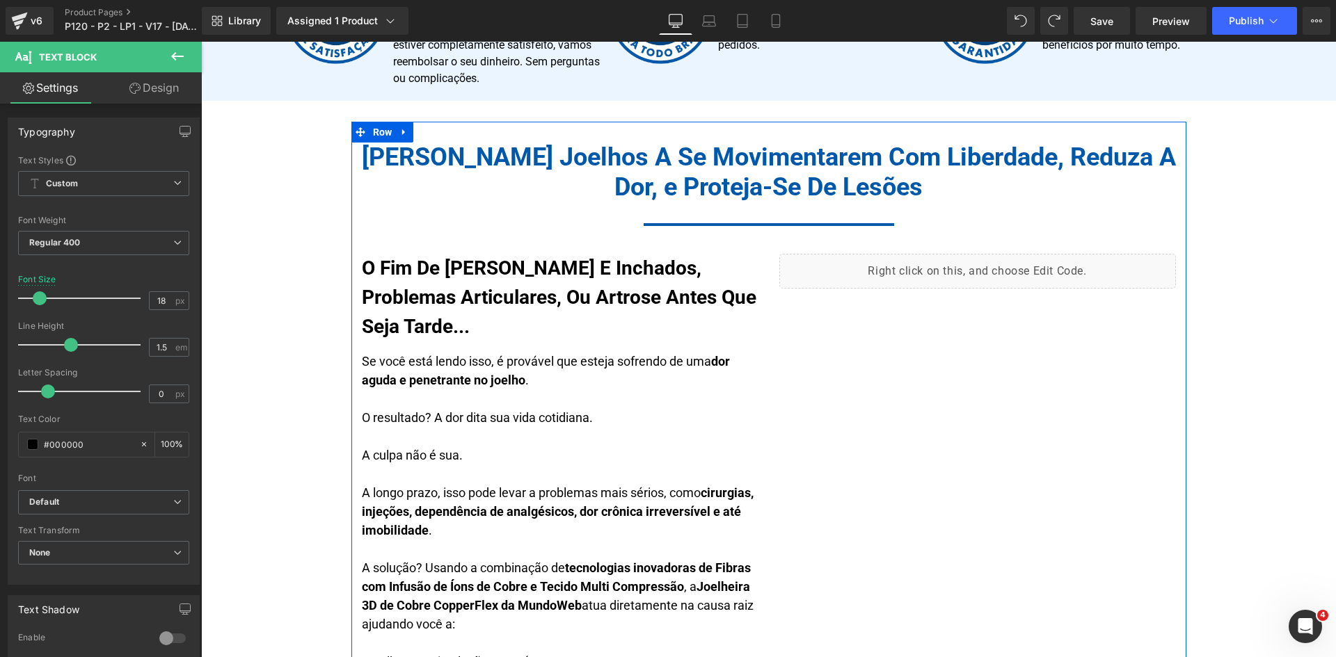
scroll to position [962, 0]
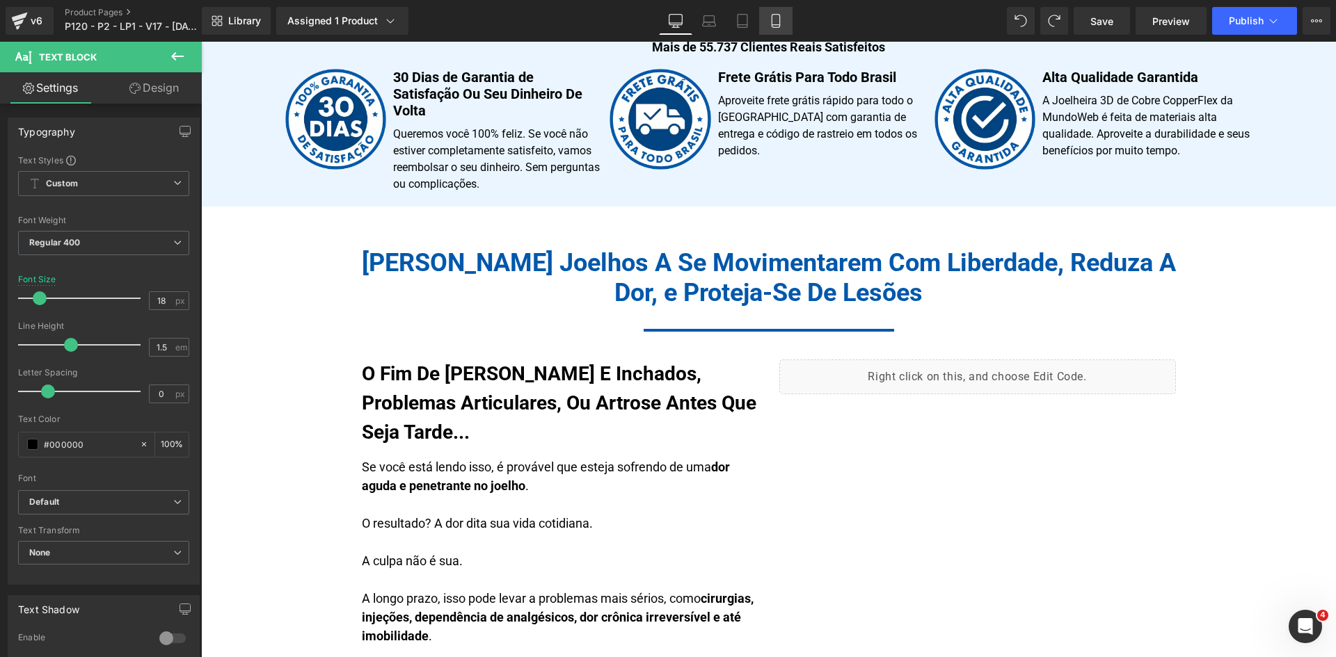
drag, startPoint x: 773, startPoint y: 15, endPoint x: 64, endPoint y: 173, distance: 726.3
click at [773, 15] on icon at bounding box center [776, 21] width 8 height 13
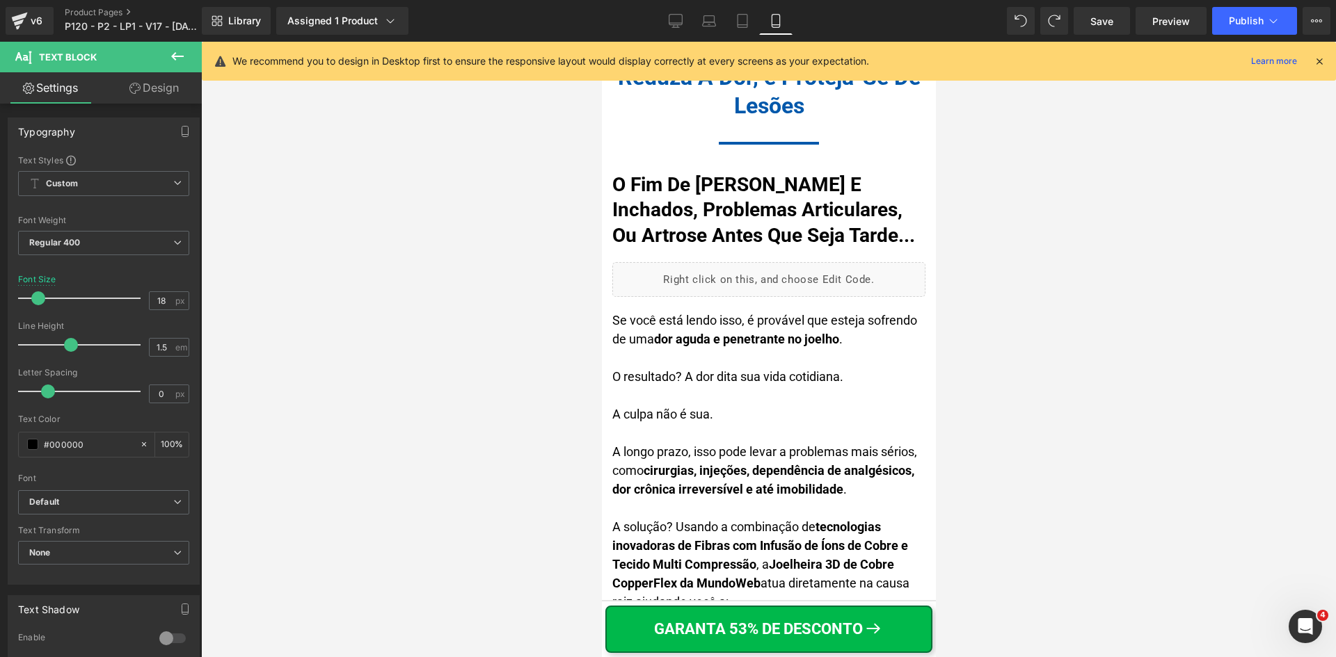
scroll to position [2018, 0]
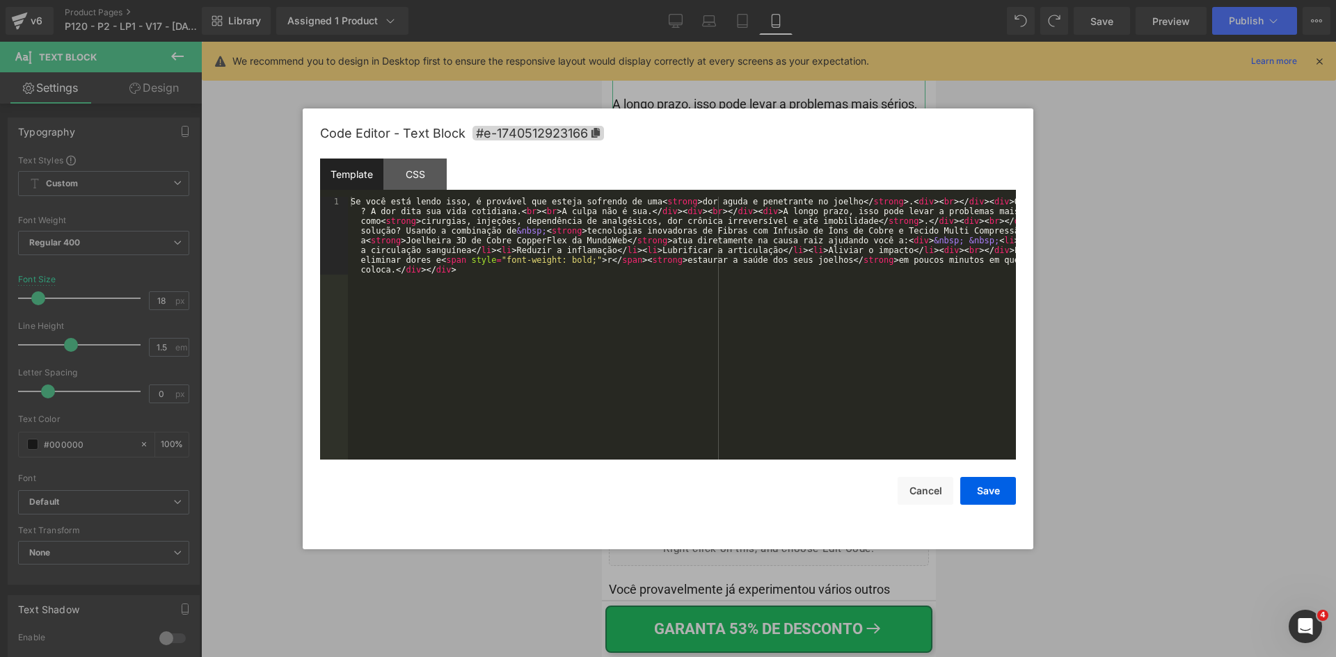
click at [689, 0] on div "You are previewing how the will restyle your page. You can not edit Elements in…" at bounding box center [668, 0] width 1336 height 0
click at [683, 297] on div "Se você está lendo isso, é provável que esteja sofrendo de uma < strong > dor a…" at bounding box center [682, 406] width 668 height 419
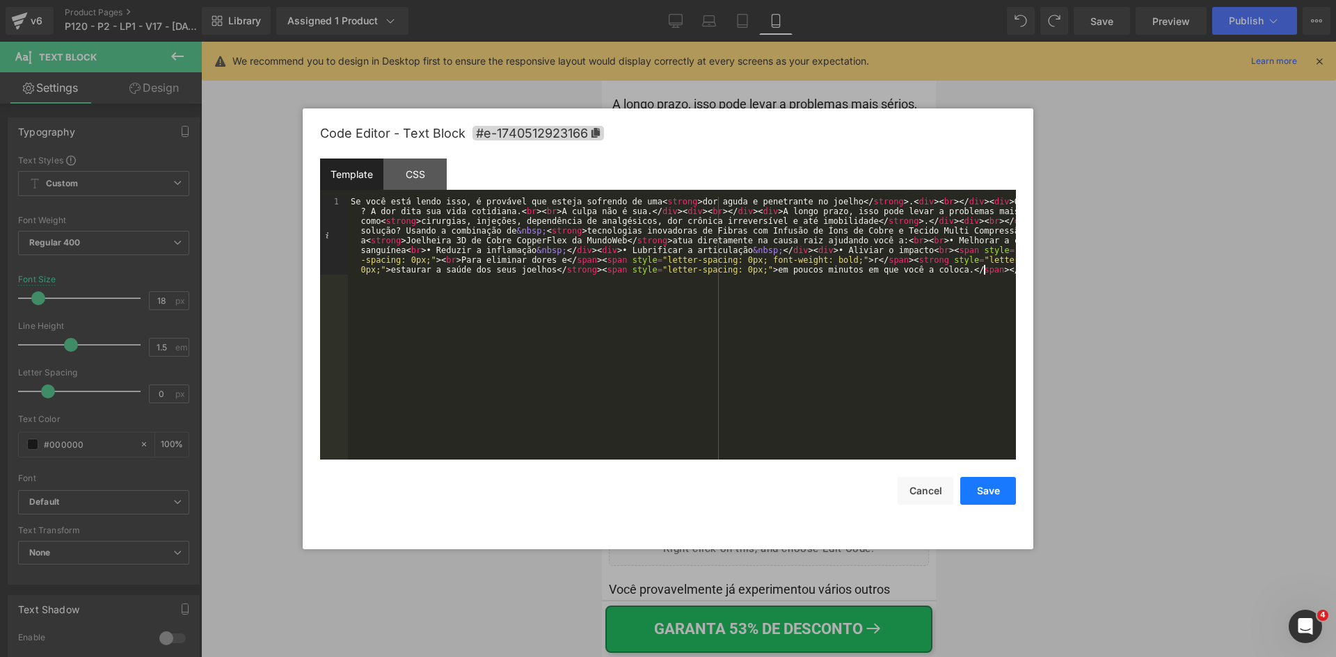
click at [994, 491] on button "Save" at bounding box center [988, 491] width 56 height 28
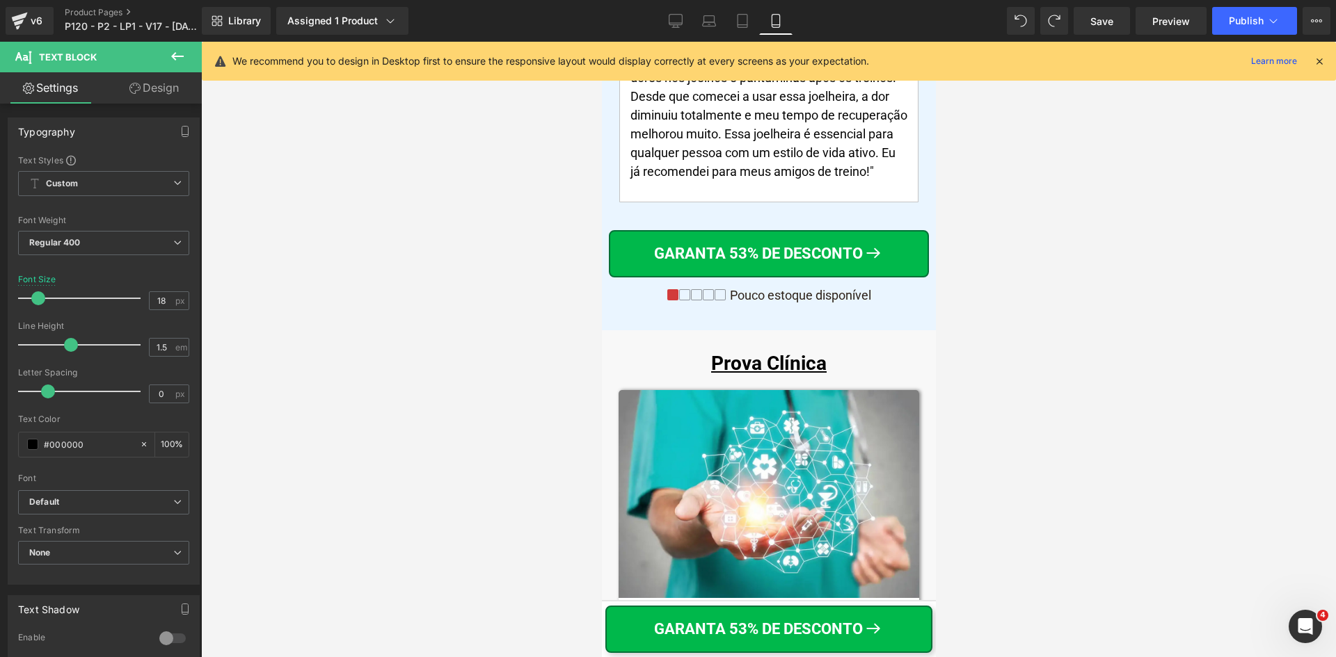
scroll to position [9791, 0]
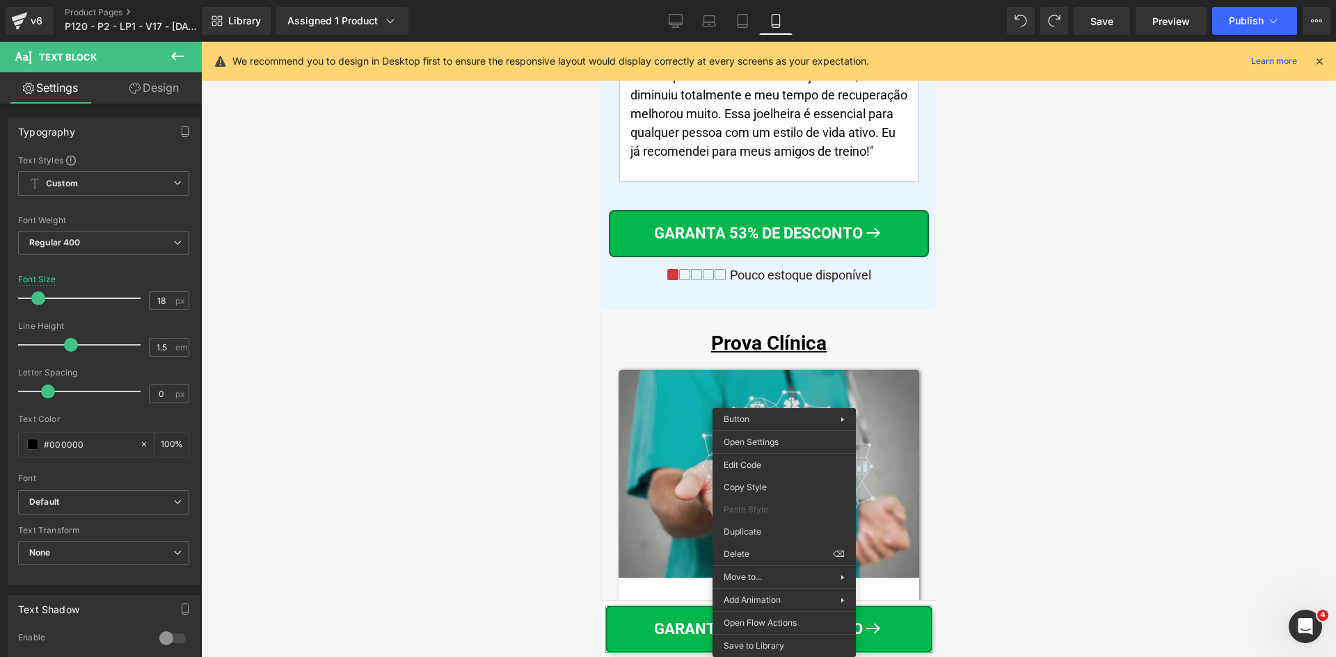
click at [1110, 579] on div at bounding box center [768, 350] width 1135 height 616
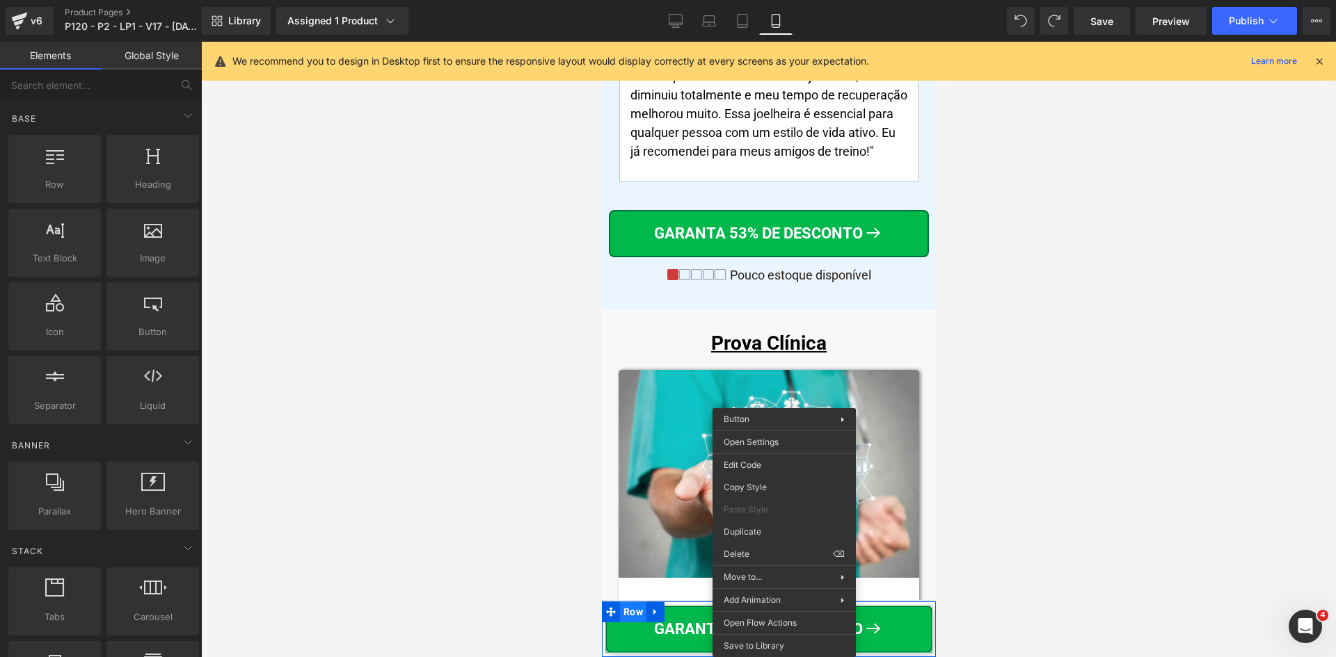
click at [621, 610] on span "Row" at bounding box center [632, 612] width 26 height 21
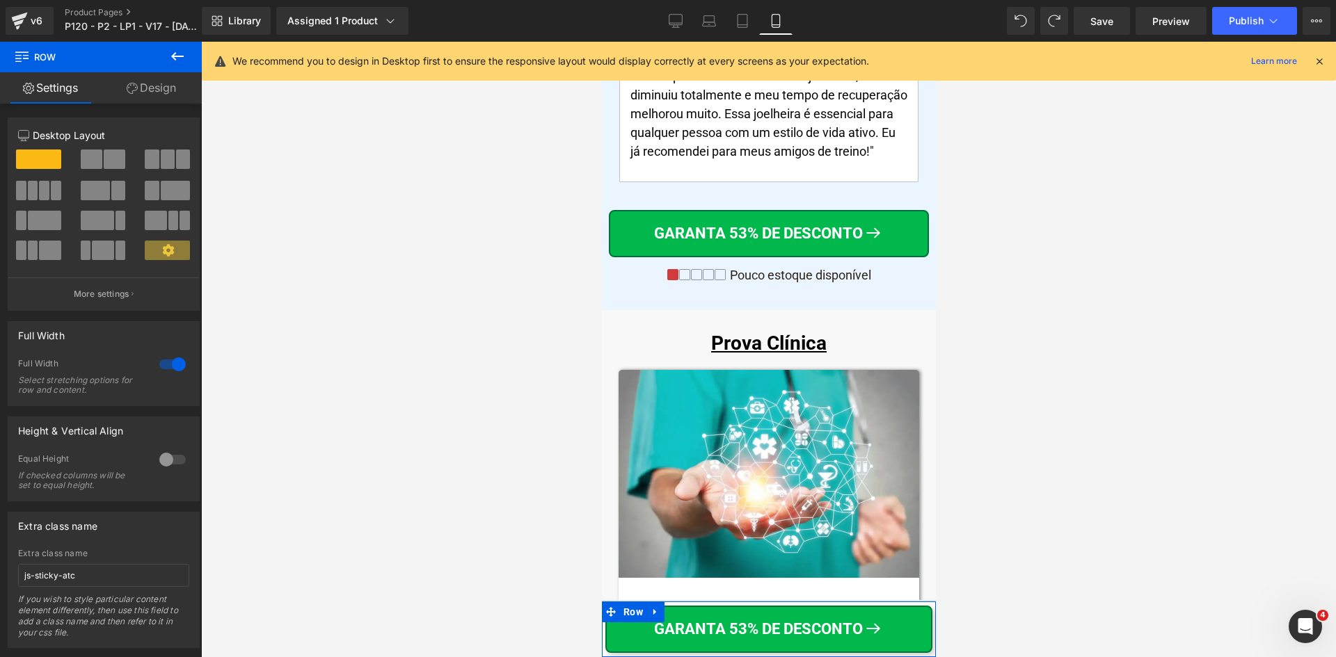
click at [156, 81] on div "Row Settings Design 12 12 12 Column Size Customizer 12 Desktop Layout Laptop La…" at bounding box center [101, 353] width 202 height 623
click at [157, 89] on link "Design" at bounding box center [151, 87] width 101 height 31
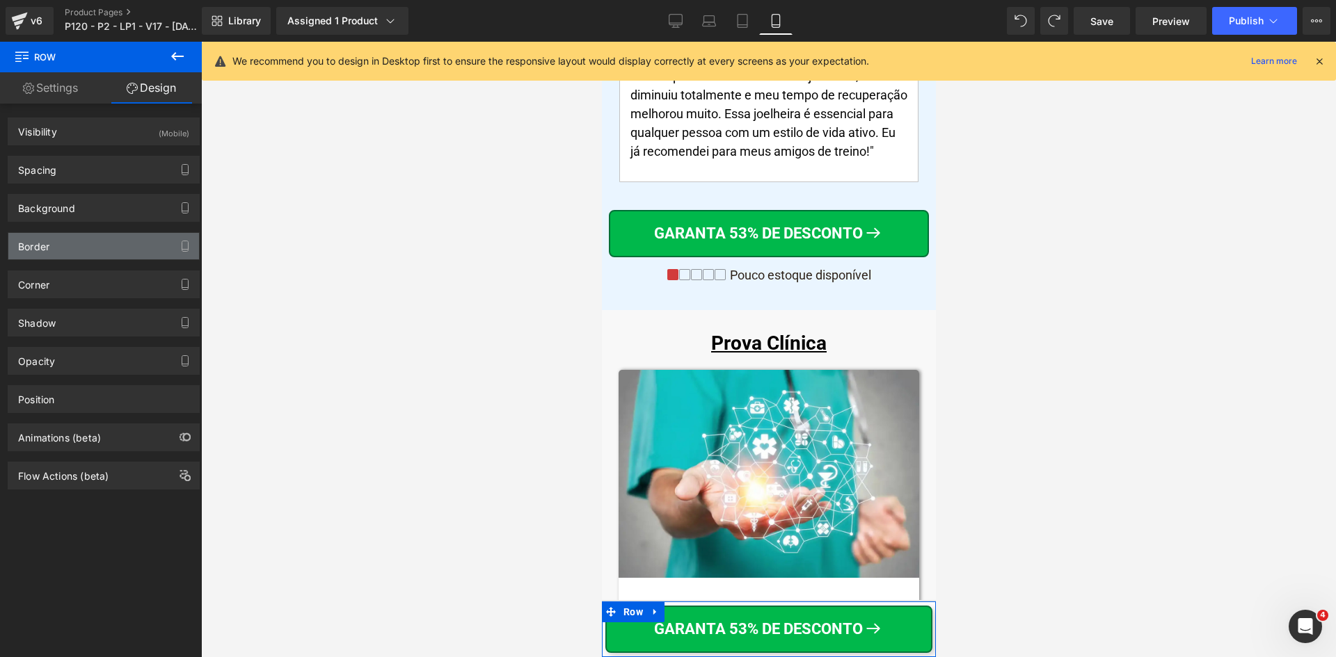
click at [47, 253] on div "Border" at bounding box center [103, 246] width 191 height 26
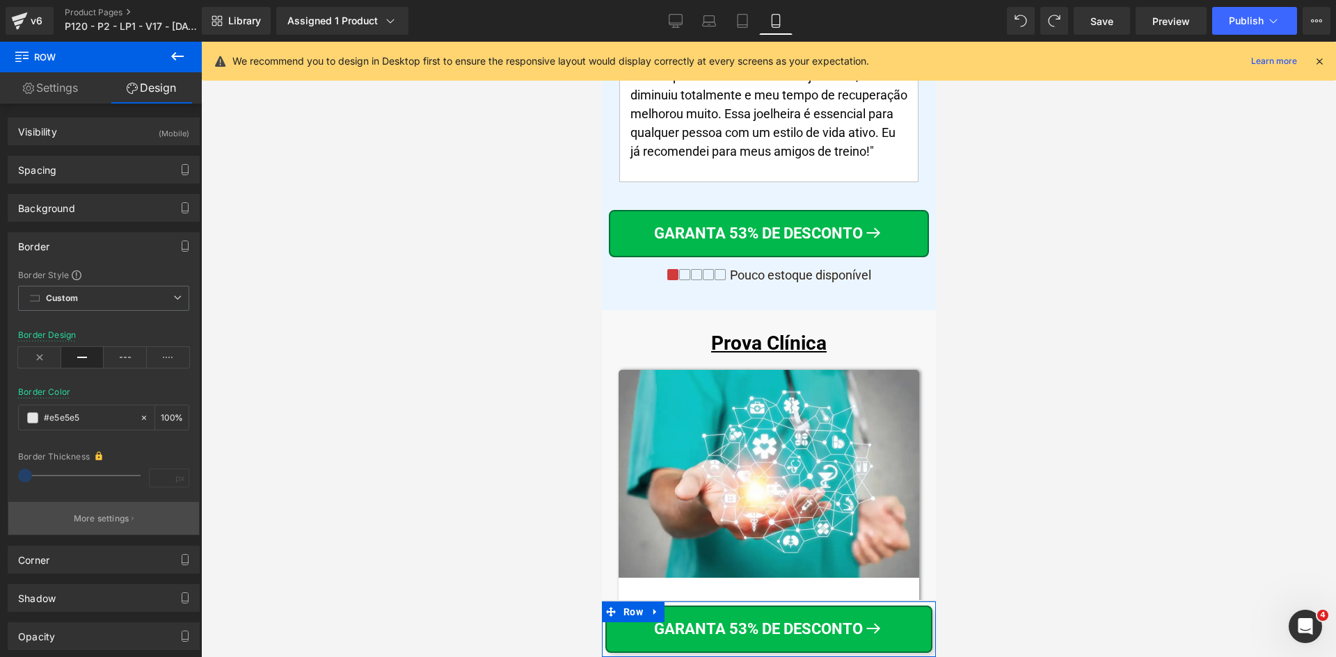
click at [83, 516] on p "More settings" at bounding box center [102, 519] width 56 height 13
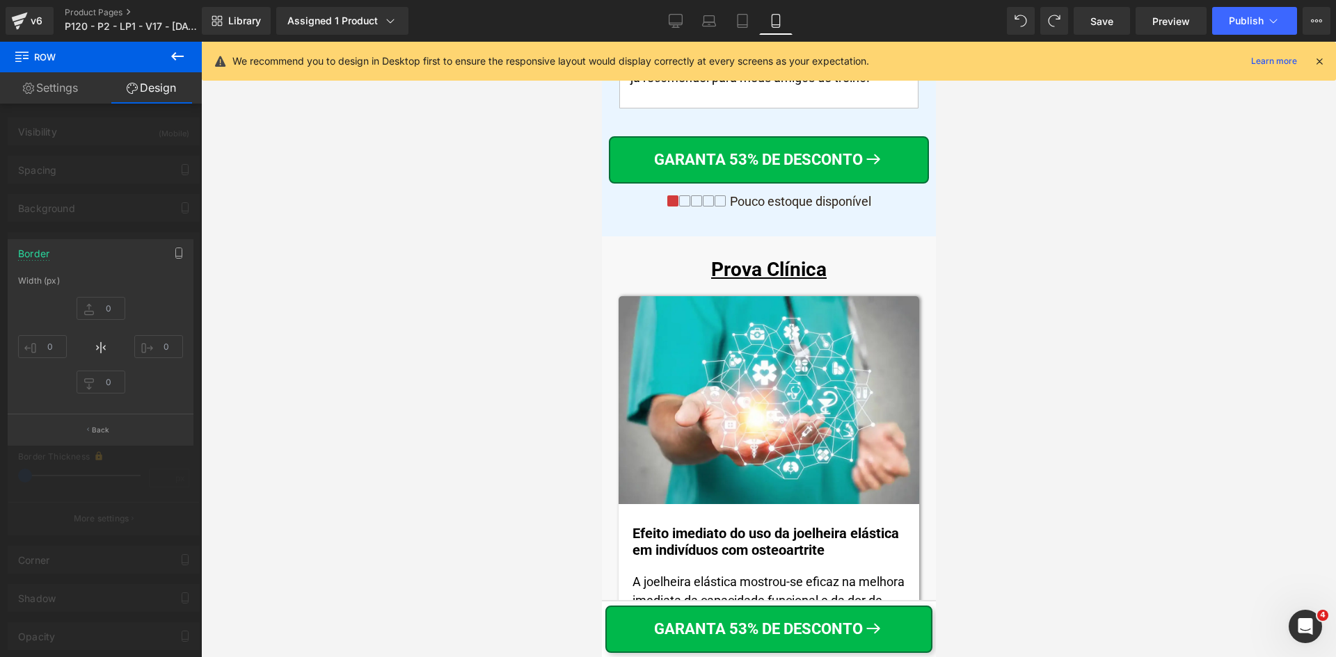
scroll to position [10070, 0]
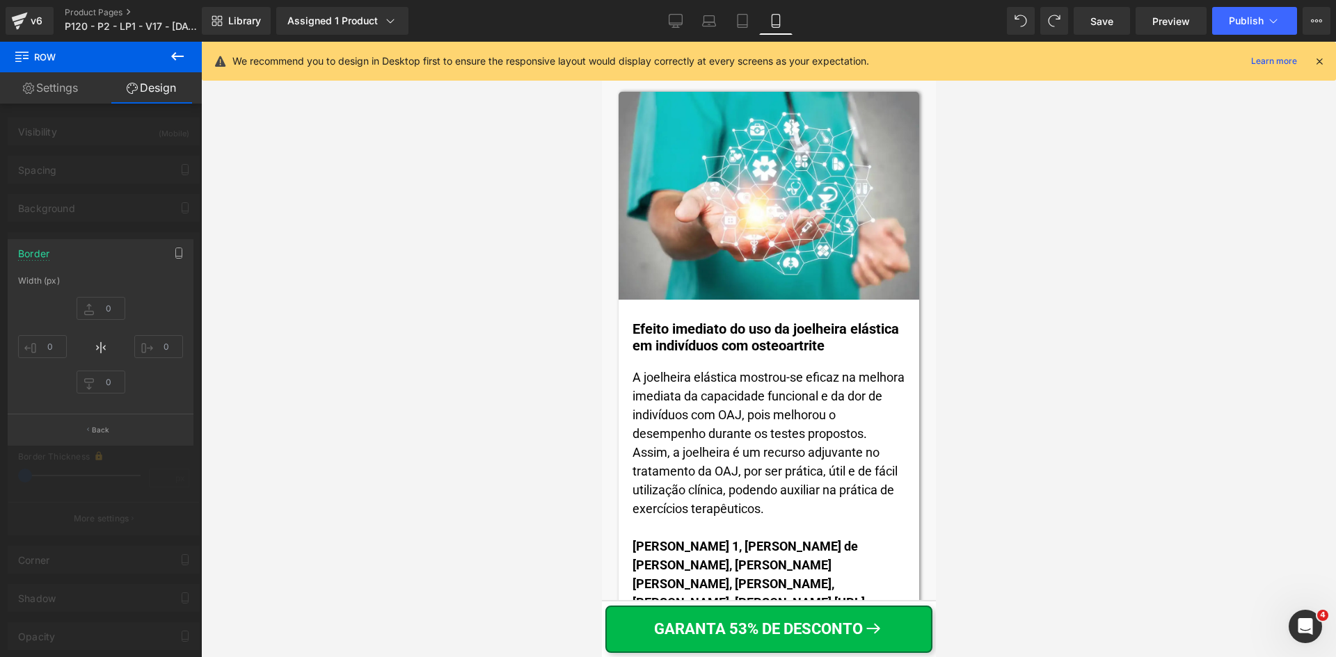
click at [571, 603] on div at bounding box center [768, 350] width 1135 height 616
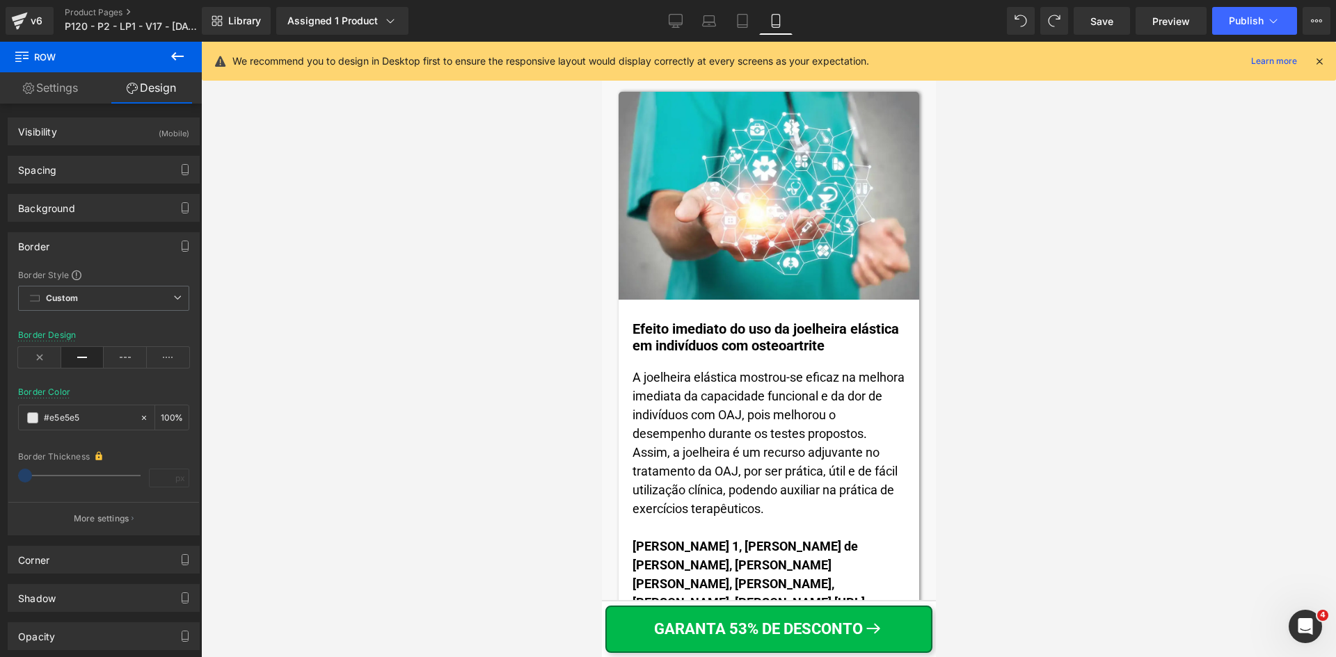
drag, startPoint x: 1231, startPoint y: 651, endPoint x: 615, endPoint y: 601, distance: 617.7
click at [615, 601] on div "GARANTA 53% DE DESCONTO Button Row Row" at bounding box center [768, 628] width 334 height 57
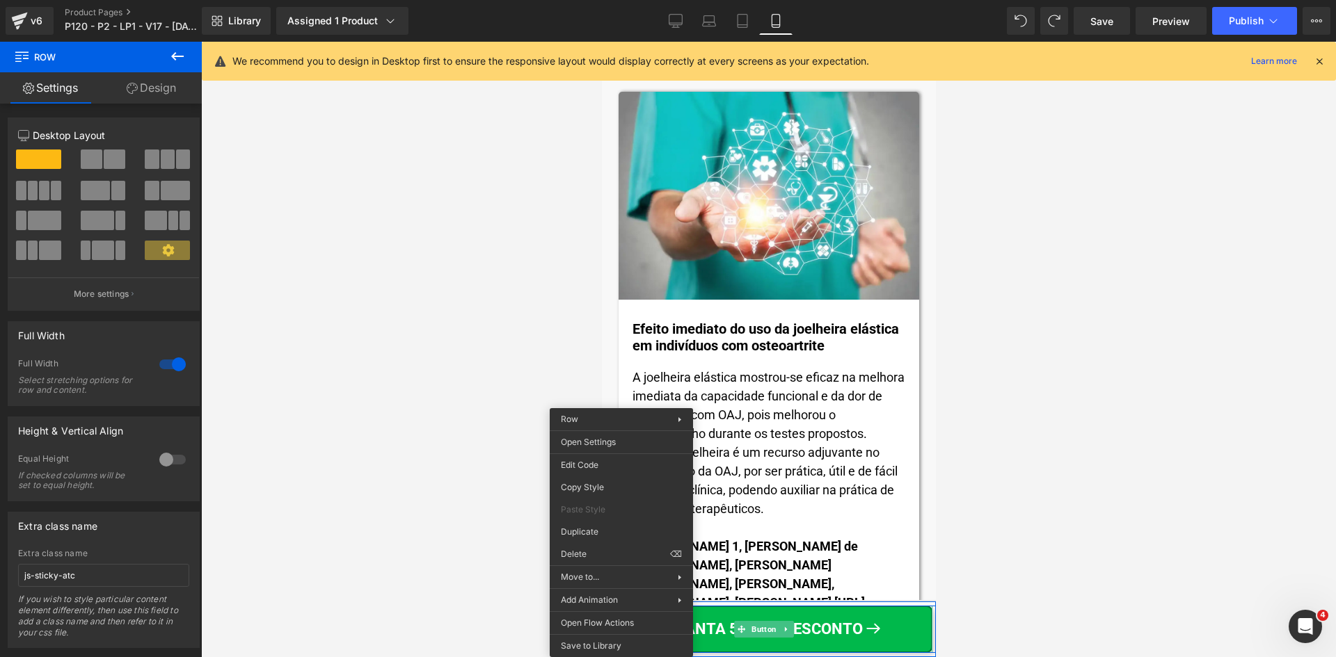
click at [886, 632] on link "GARANTA 53% DE DESCONTO" at bounding box center [768, 629] width 327 height 47
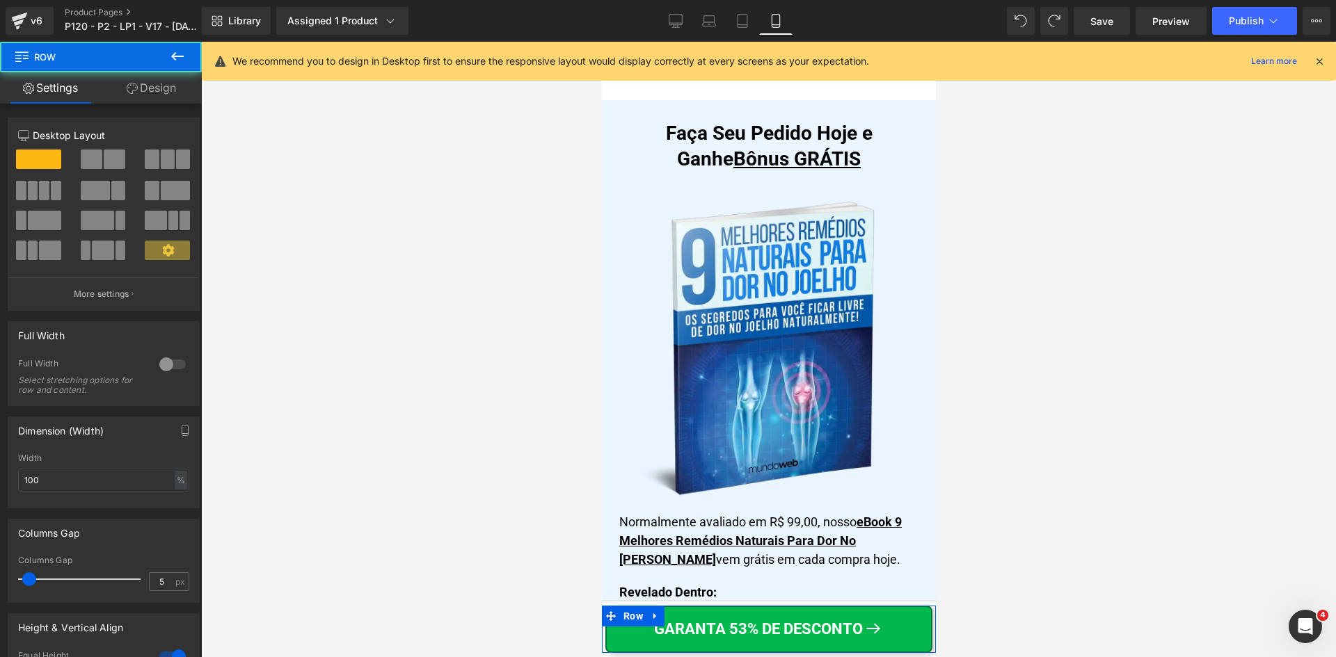
scroll to position [10944, 0]
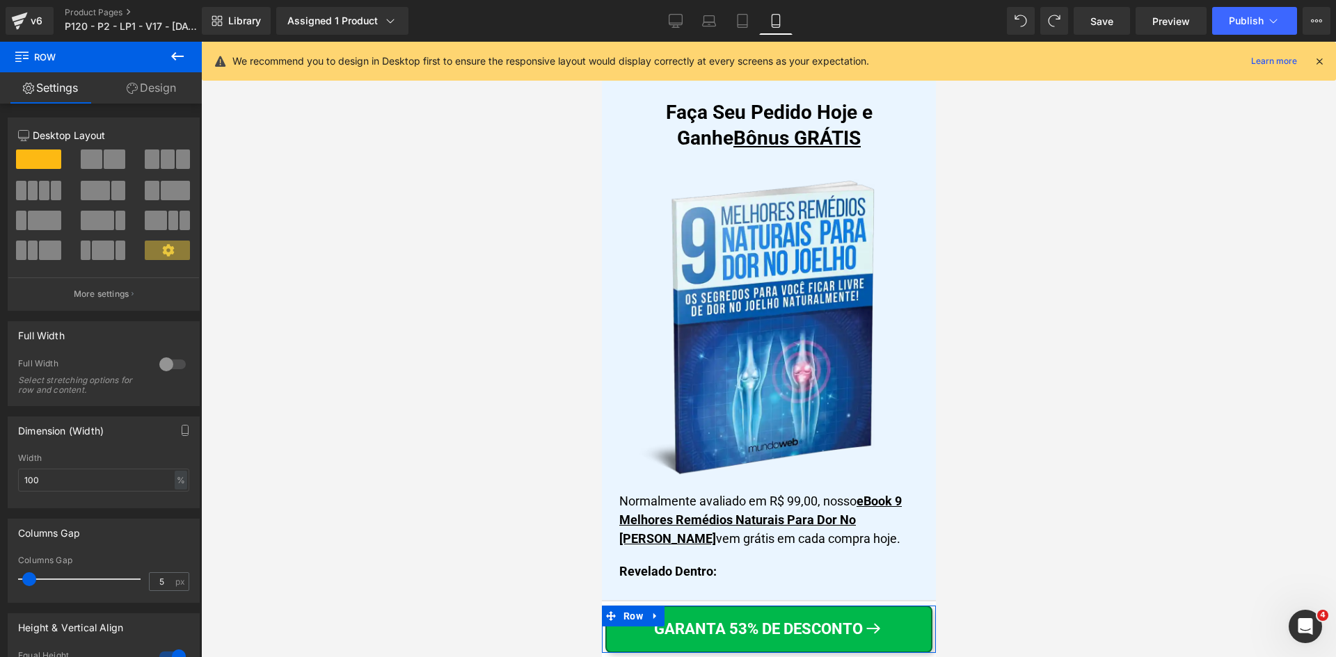
click at [152, 89] on link "Design" at bounding box center [151, 87] width 101 height 31
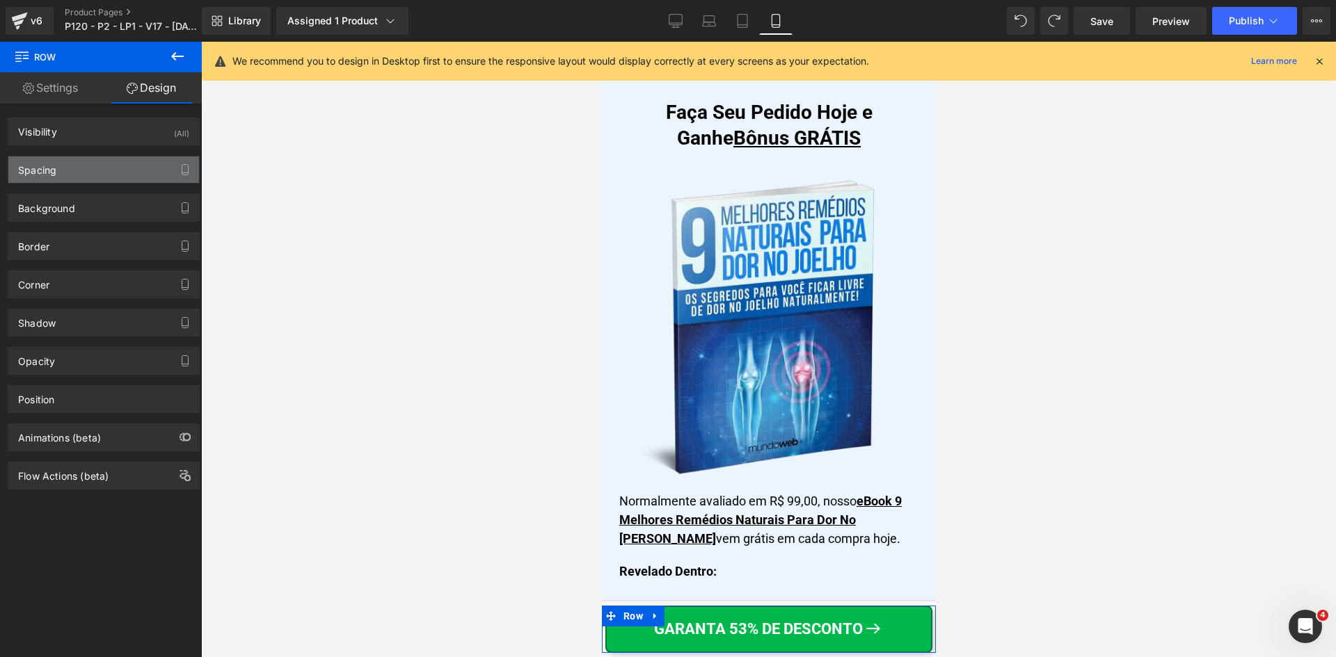
click at [48, 167] on div "Spacing" at bounding box center [37, 166] width 38 height 19
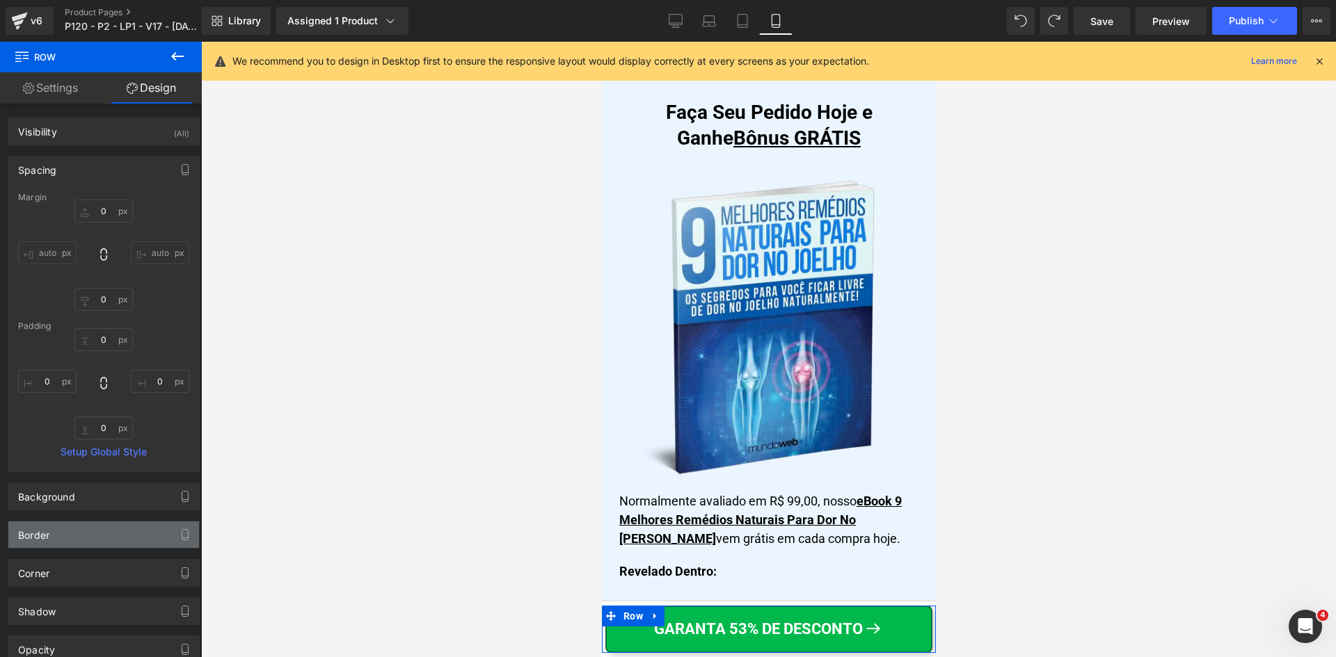
click at [49, 543] on div "Border" at bounding box center [103, 535] width 191 height 26
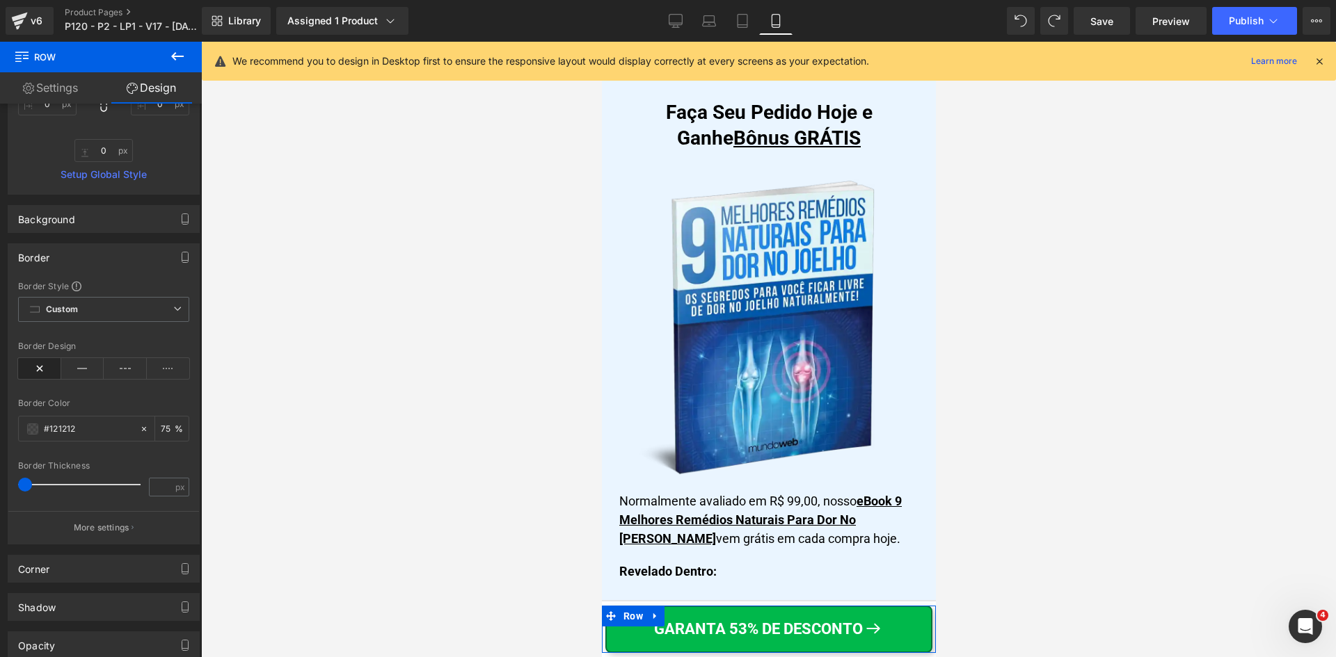
scroll to position [278, 0]
click at [84, 529] on p "More settings" at bounding box center [102, 527] width 56 height 13
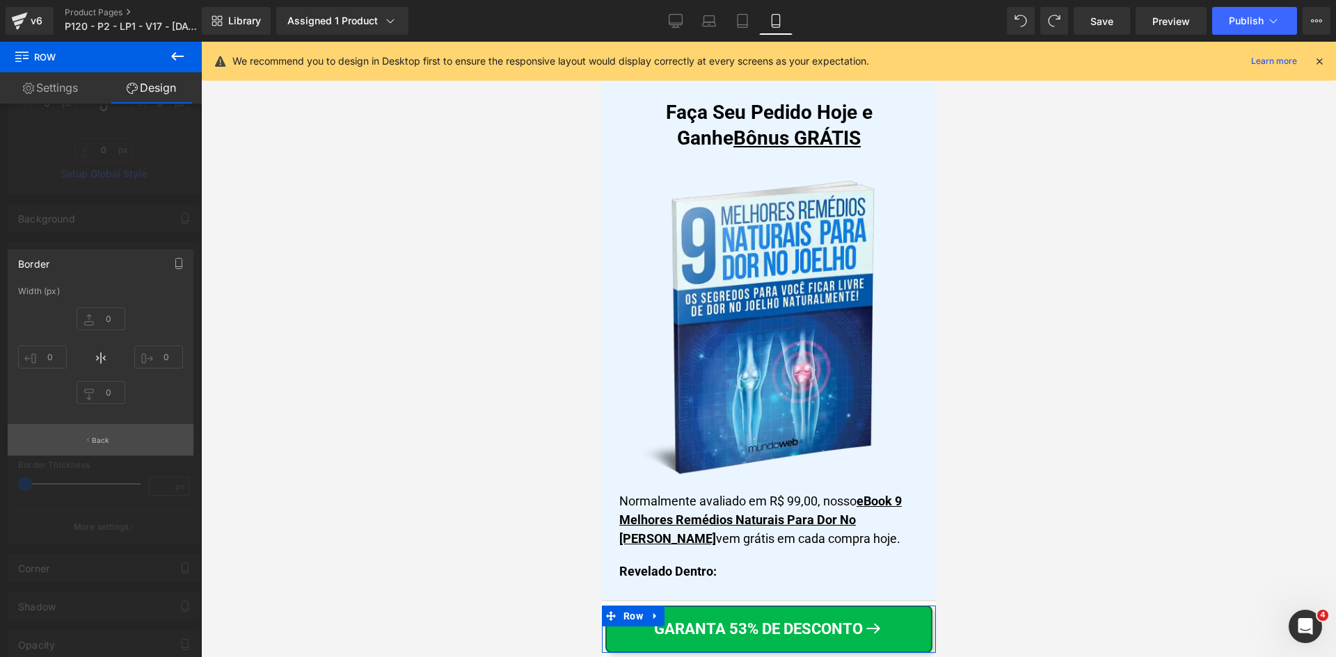
click at [91, 451] on button "Back" at bounding box center [101, 439] width 186 height 31
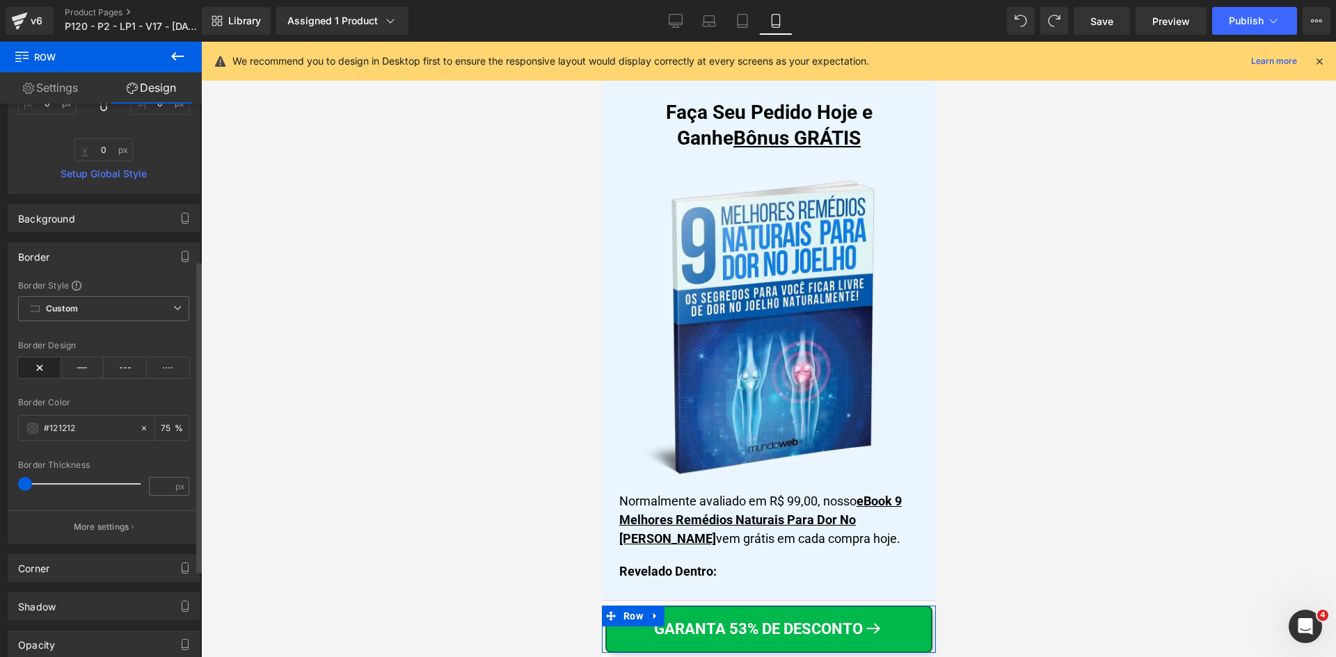
click at [40, 366] on icon at bounding box center [39, 368] width 43 height 21
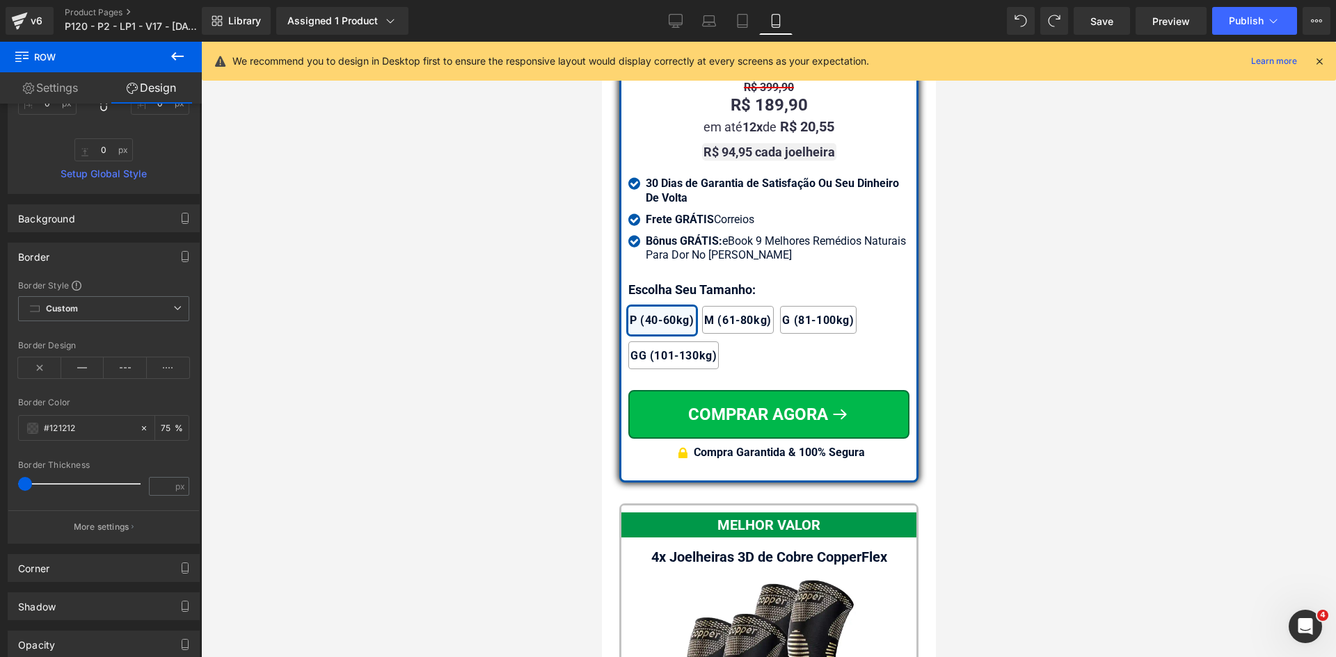
scroll to position [12196, 0]
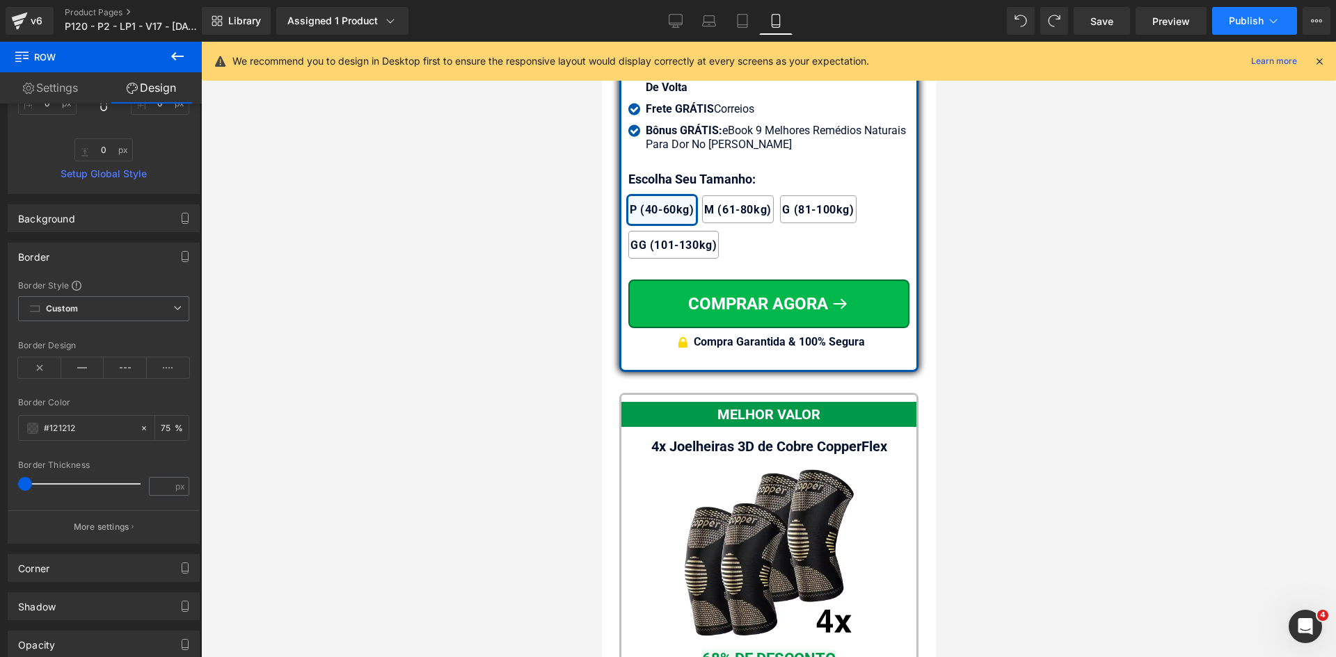
click at [1260, 14] on button "Publish" at bounding box center [1254, 21] width 85 height 28
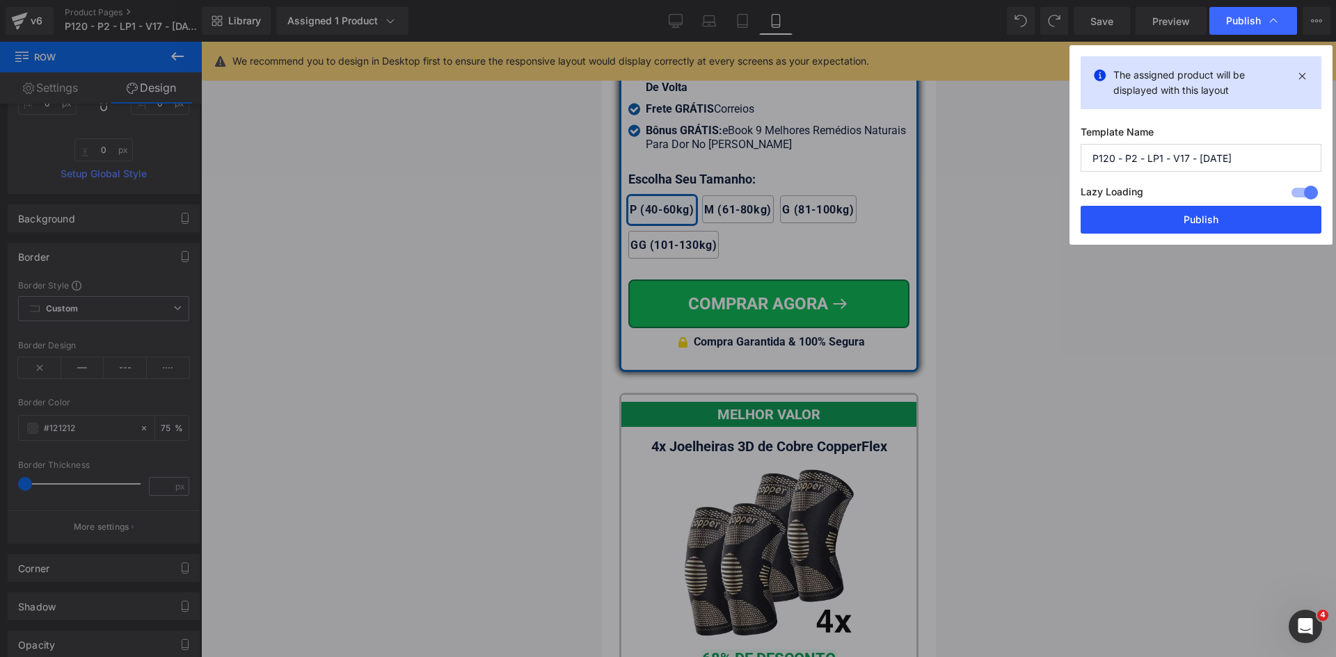
drag, startPoint x: 1254, startPoint y: 218, endPoint x: 1110, endPoint y: 166, distance: 152.5
click at [1253, 218] on button "Publish" at bounding box center [1200, 220] width 241 height 28
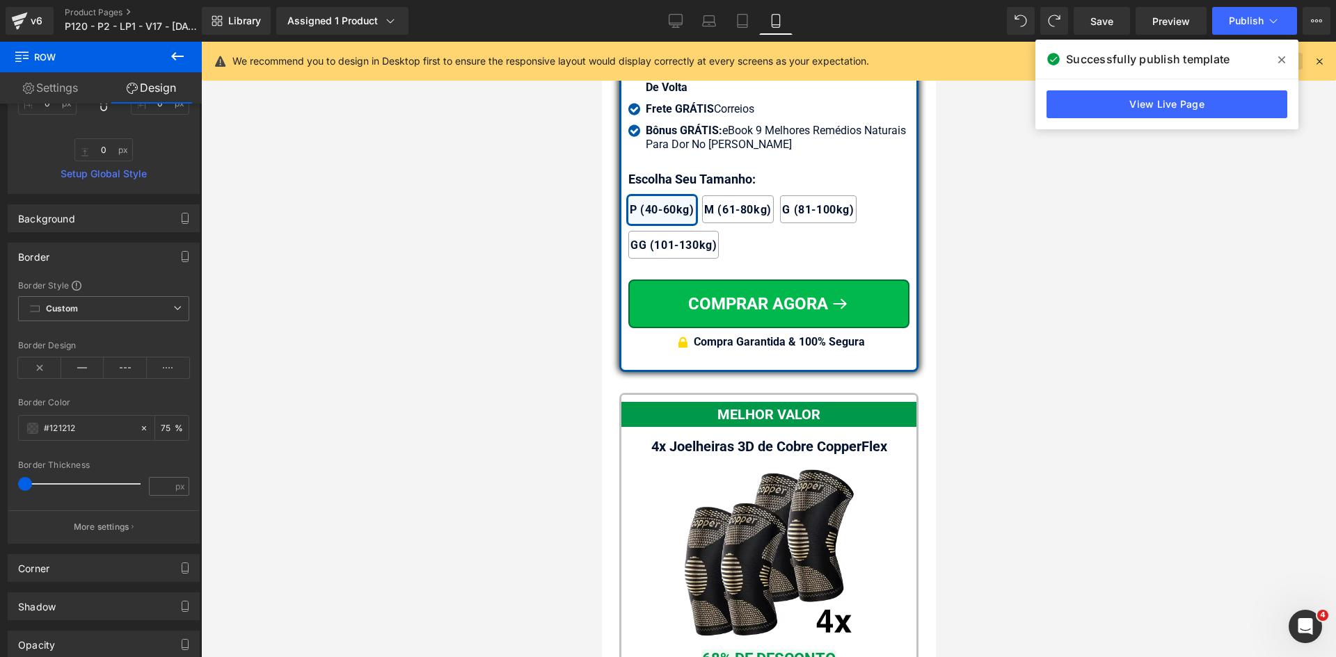
click at [1283, 54] on icon at bounding box center [1281, 59] width 7 height 11
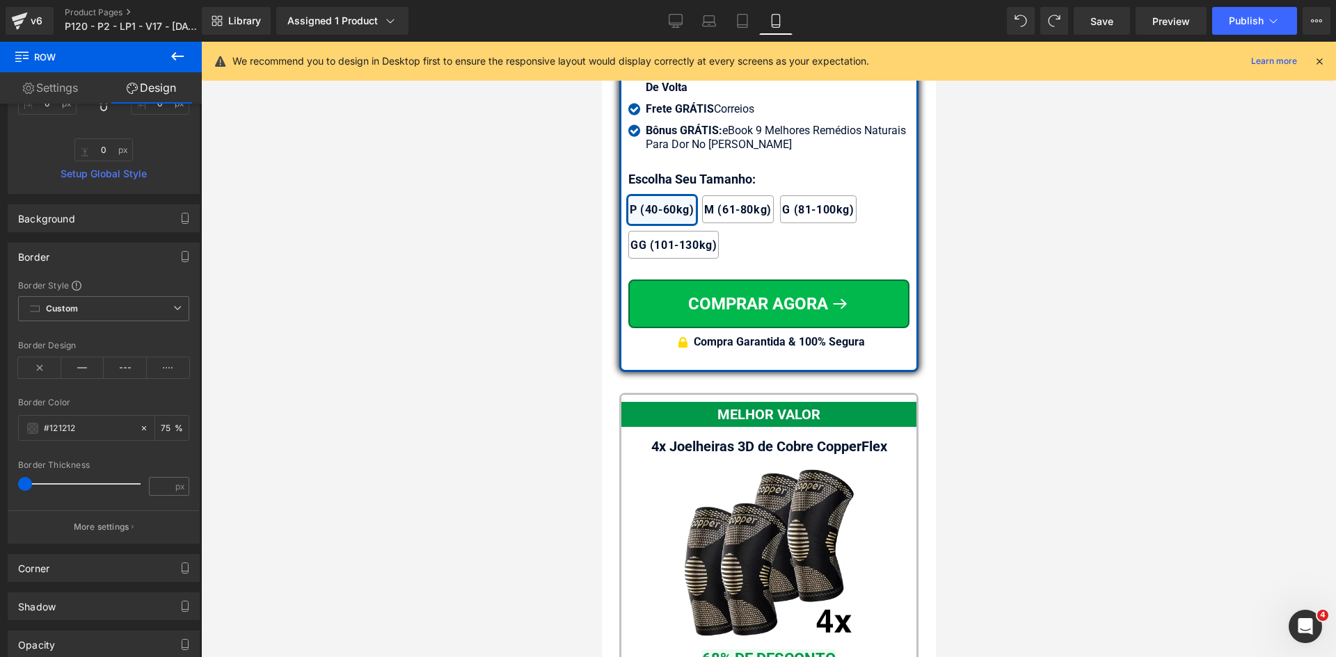
click at [1321, 58] on icon at bounding box center [1319, 61] width 13 height 13
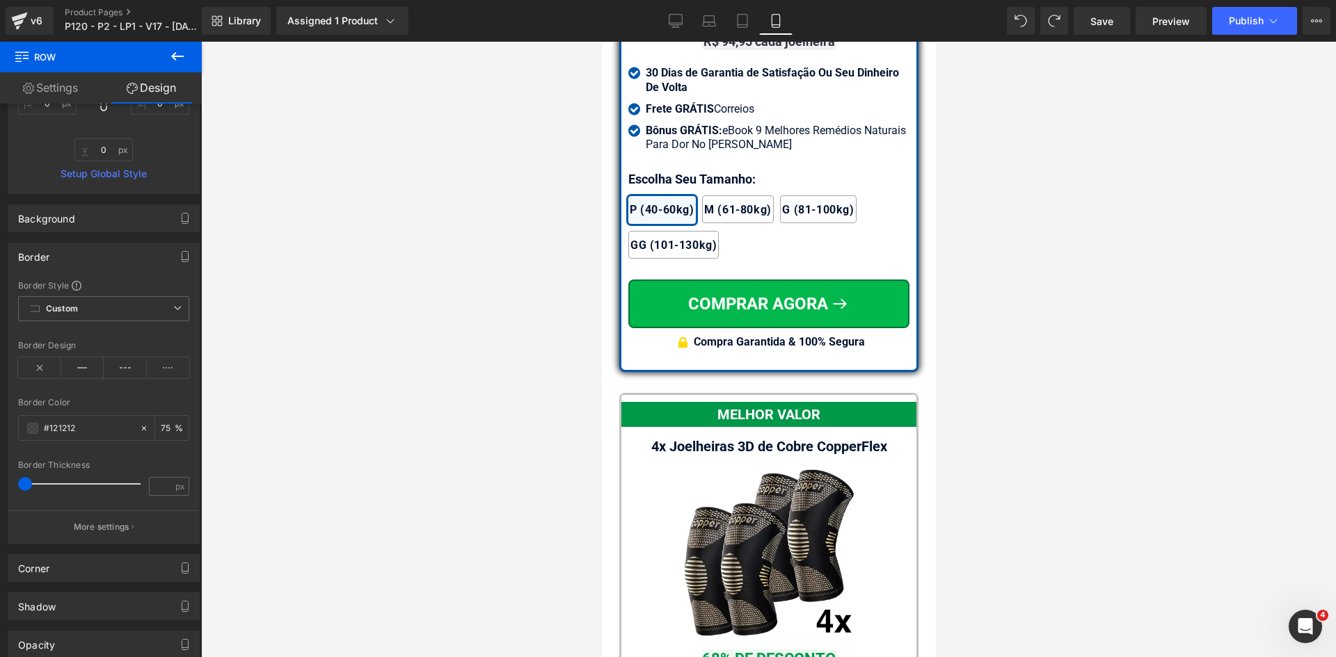
scroll to position [16515, 0]
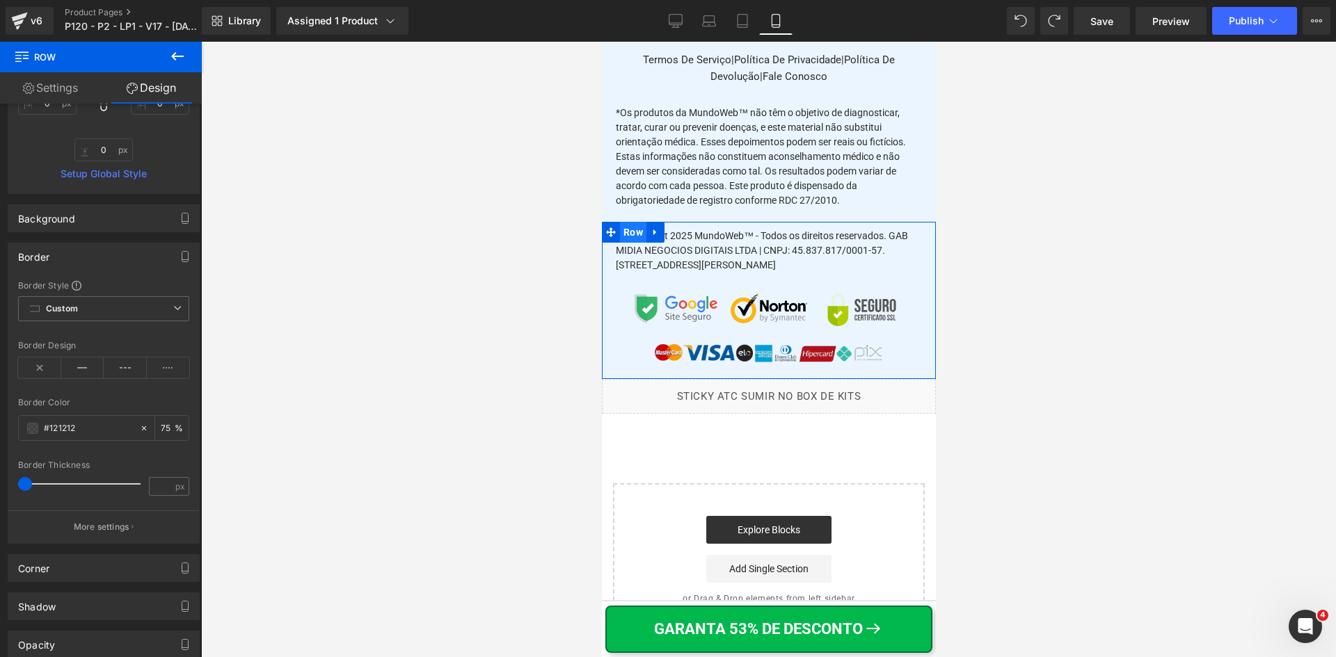
click at [628, 222] on span "Row" at bounding box center [632, 232] width 26 height 21
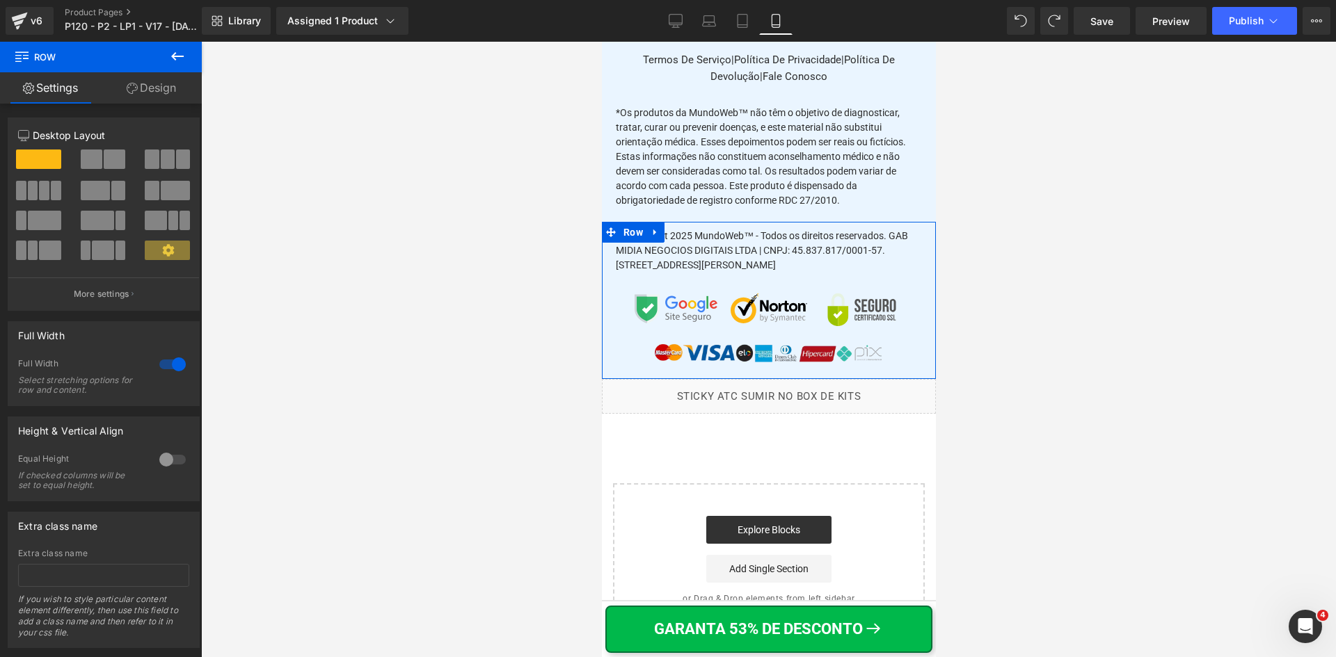
drag, startPoint x: 170, startPoint y: 95, endPoint x: 164, endPoint y: 102, distance: 9.9
click at [169, 95] on link "Design" at bounding box center [151, 87] width 101 height 31
click at [0, 0] on div "Spacing" at bounding box center [0, 0] width 0 height 0
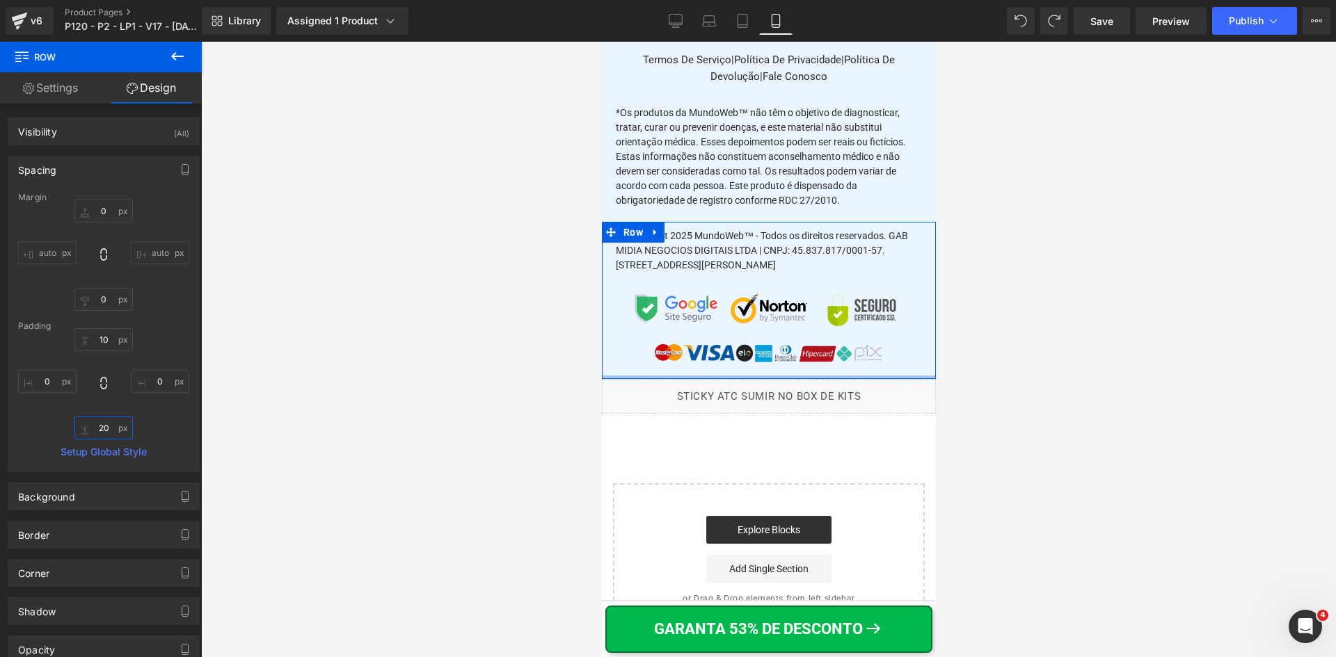
click at [100, 433] on input "text" at bounding box center [103, 428] width 58 height 23
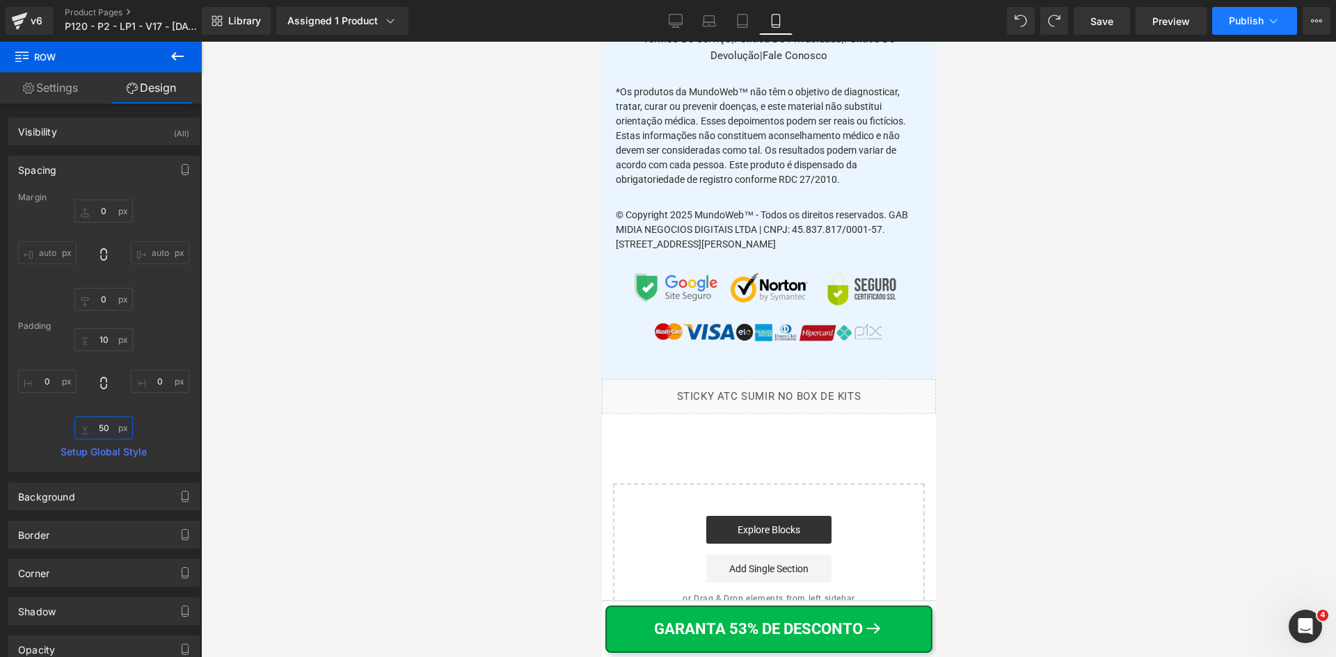
type input "50"
click at [1253, 21] on span "Publish" at bounding box center [1246, 20] width 35 height 11
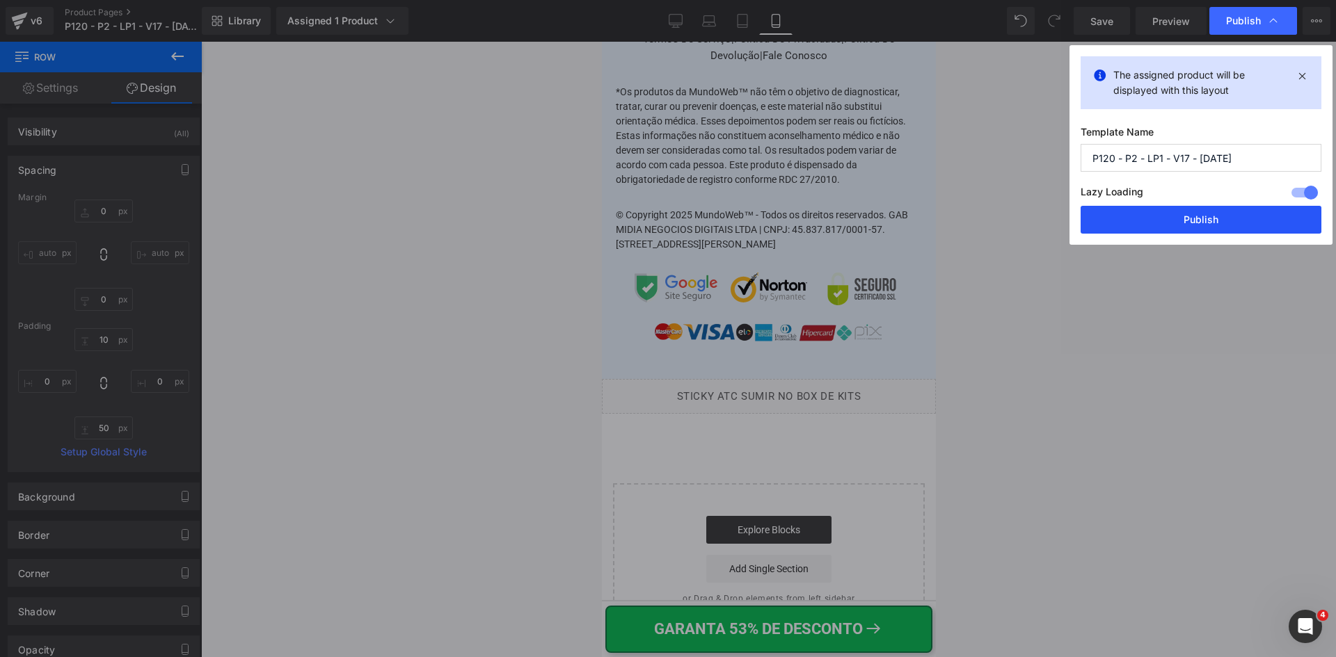
click at [1208, 223] on button "Publish" at bounding box center [1200, 220] width 241 height 28
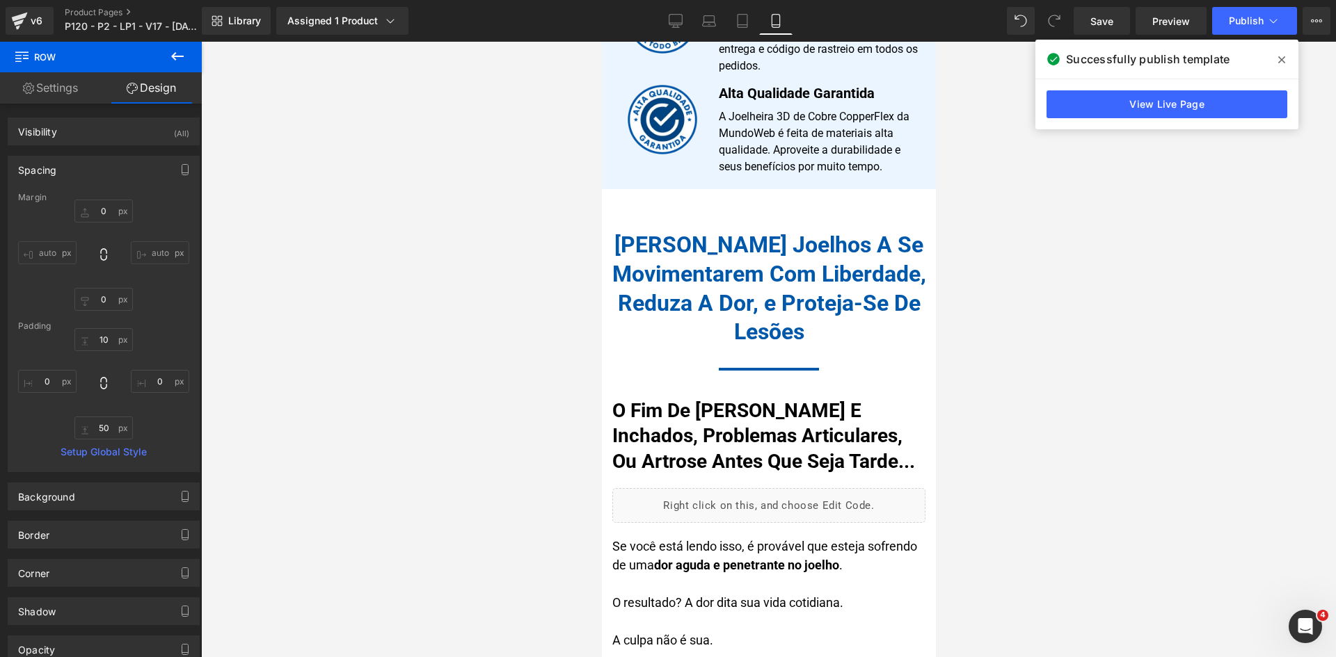
scroll to position [0, 0]
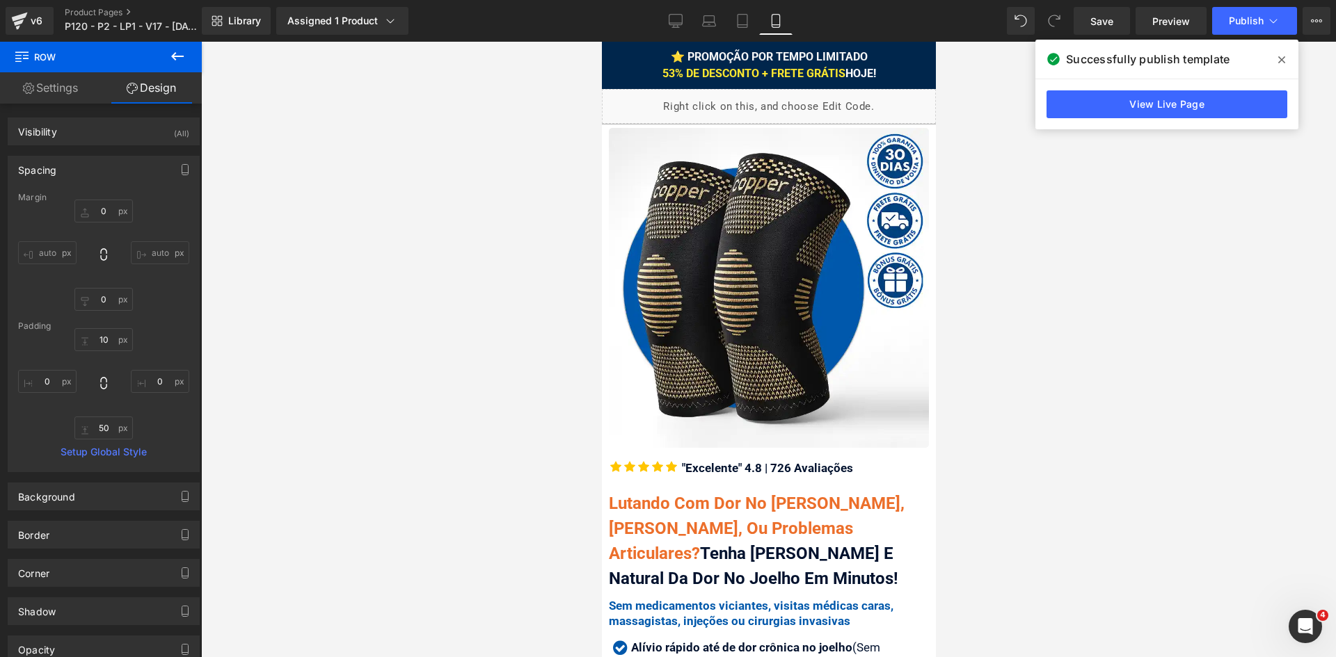
drag, startPoint x: 932, startPoint y: 628, endPoint x: 1541, endPoint y: 104, distance: 803.2
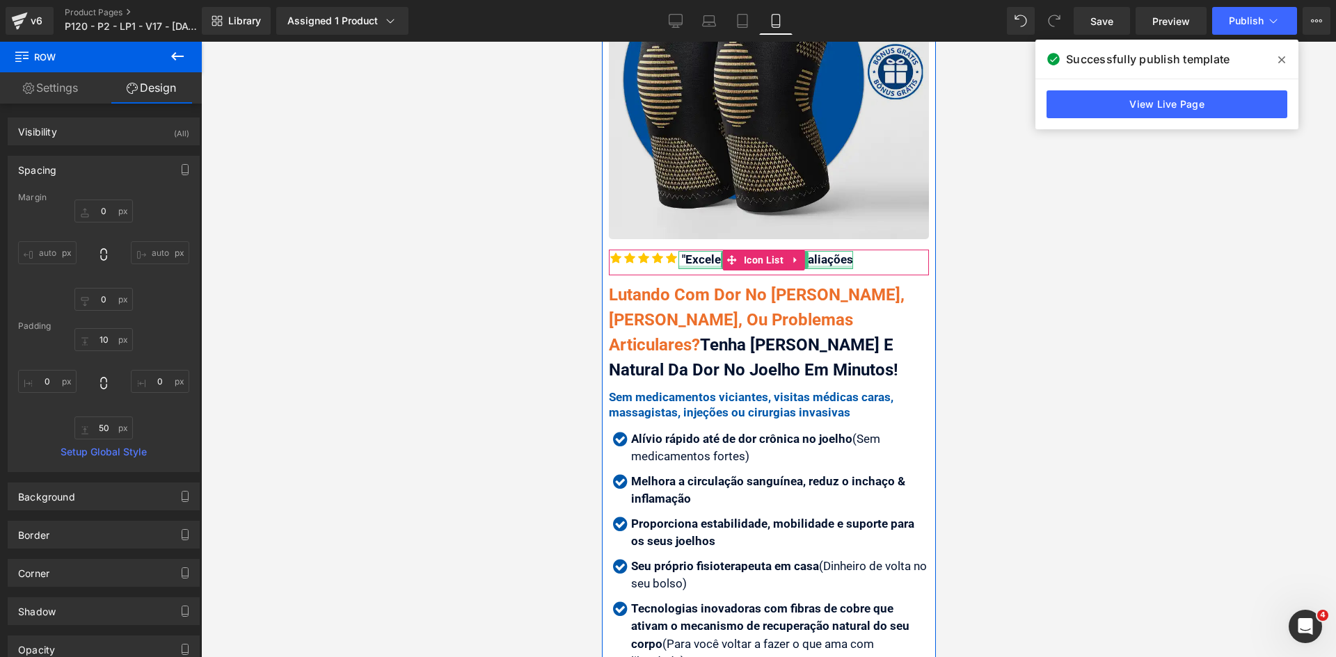
scroll to position [278, 0]
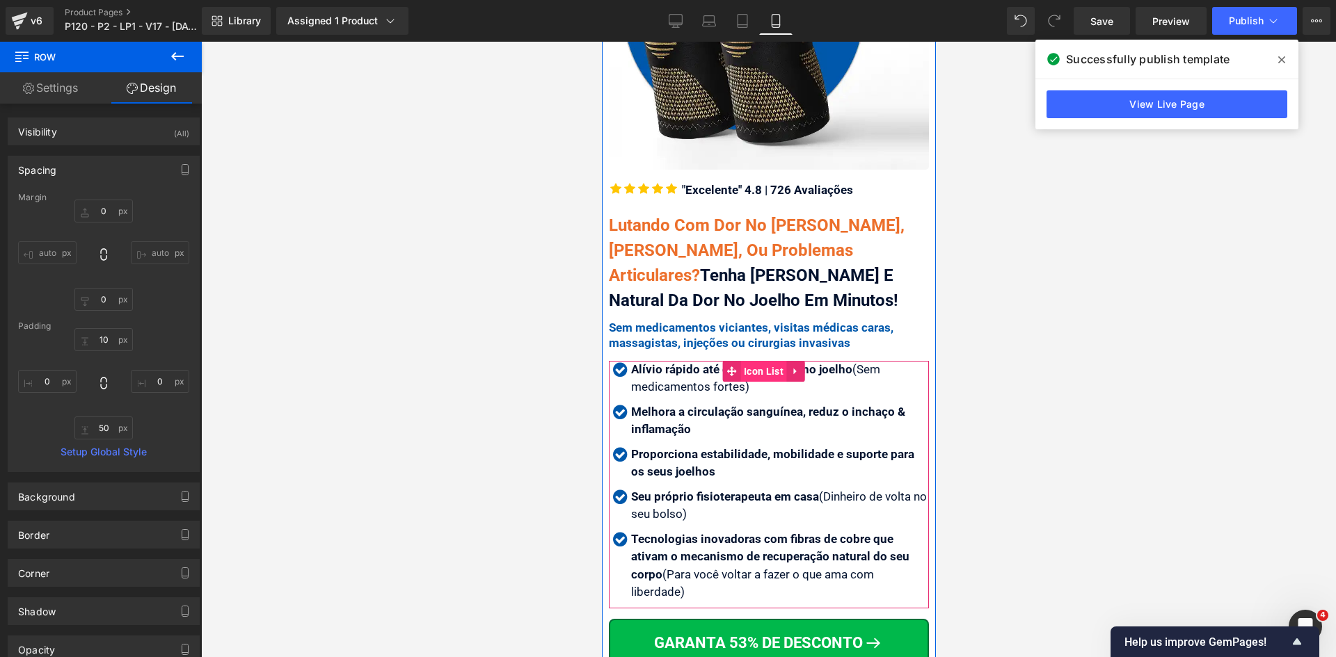
click at [759, 365] on span "Icon List" at bounding box center [763, 371] width 47 height 21
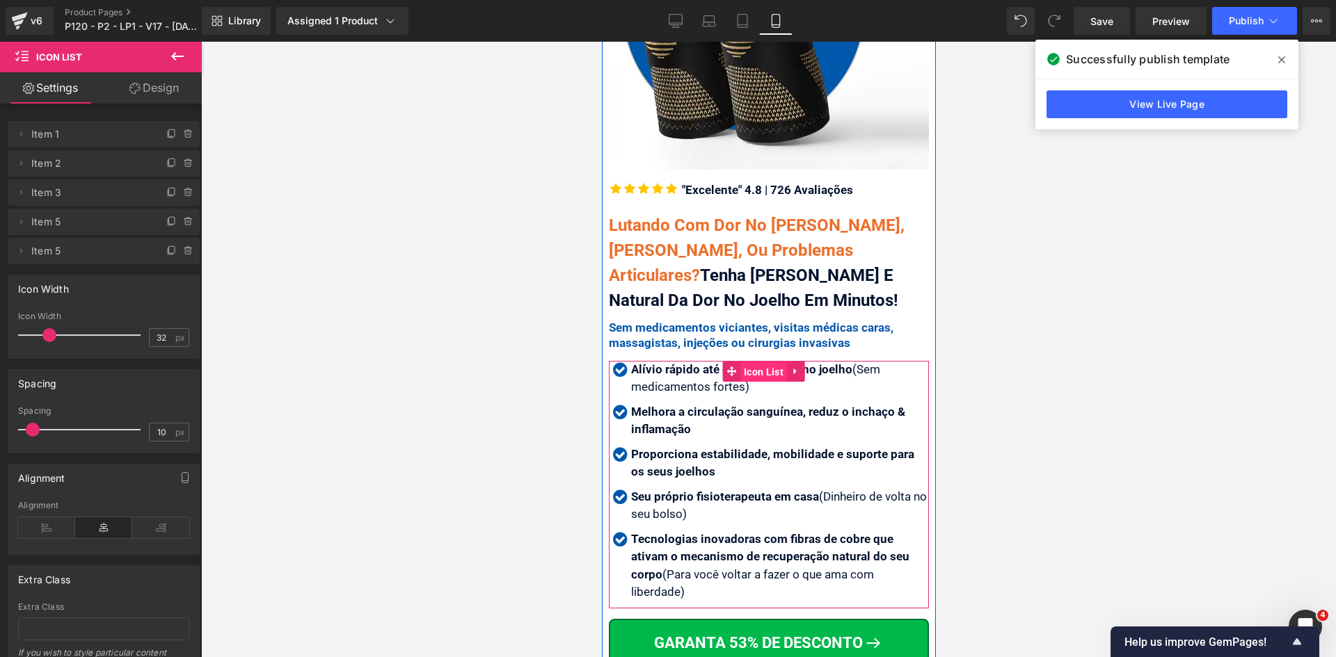
click at [769, 362] on span "Icon List" at bounding box center [763, 372] width 47 height 21
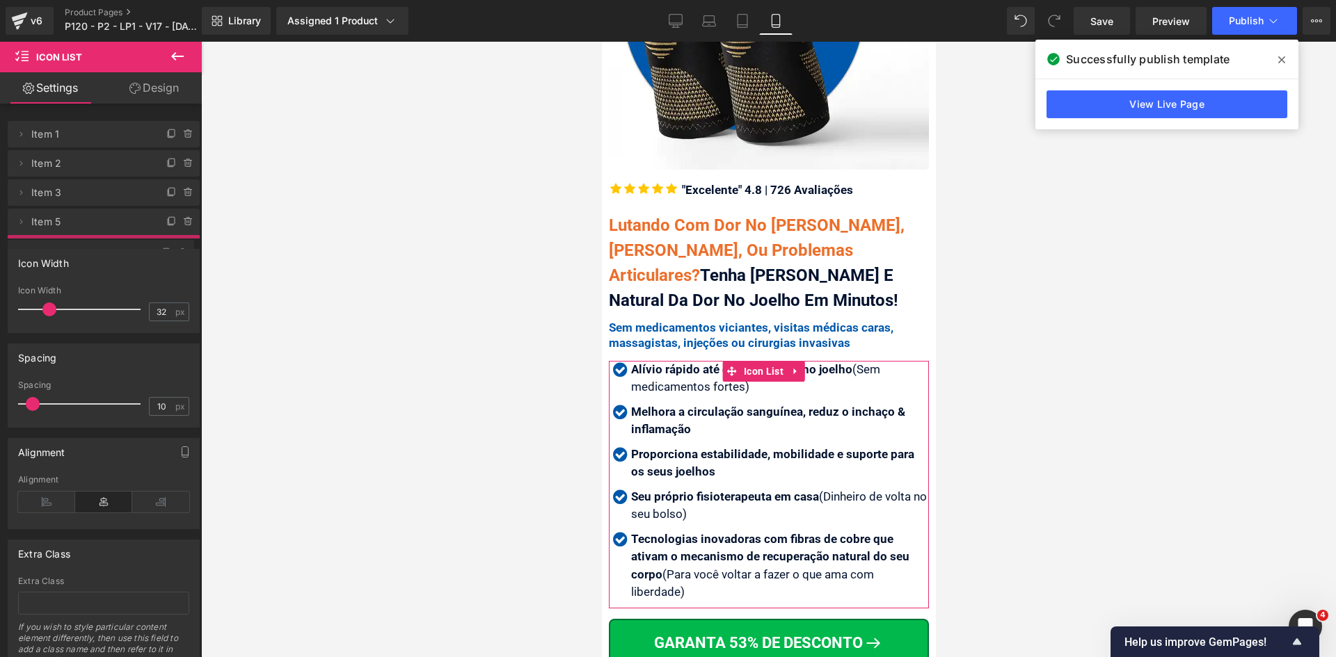
drag, startPoint x: 86, startPoint y: 224, endPoint x: 86, endPoint y: 255, distance: 31.3
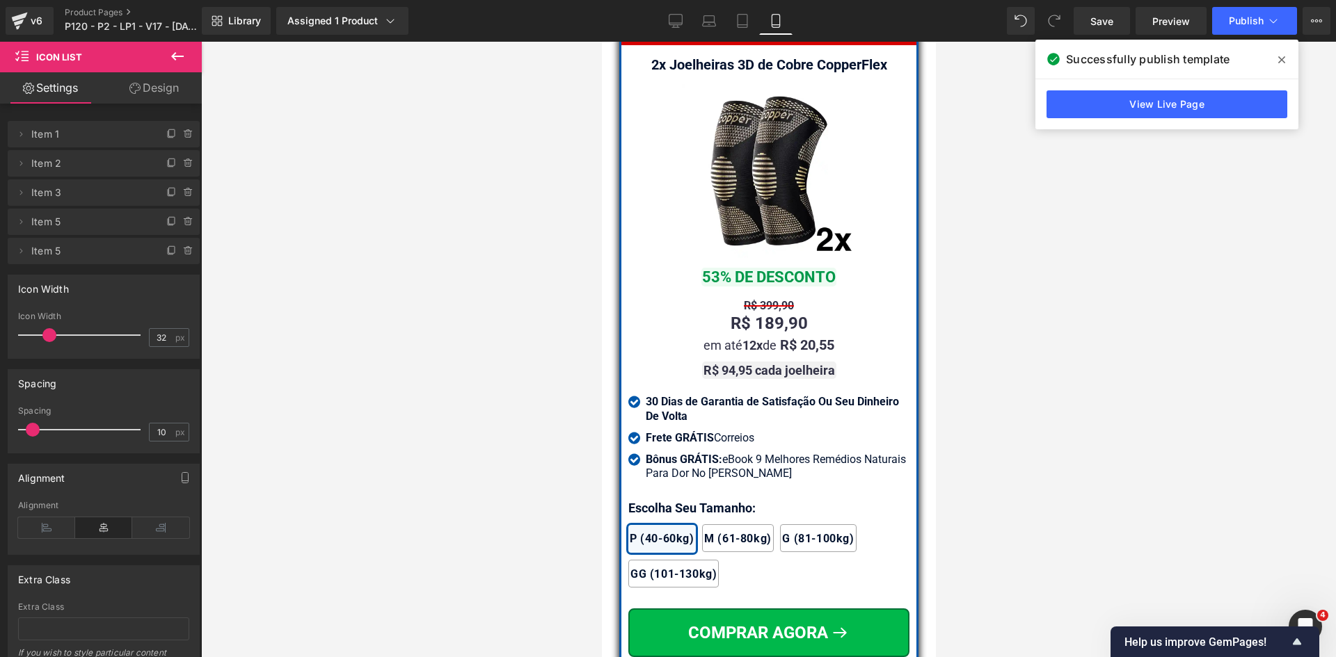
scroll to position [11908, 0]
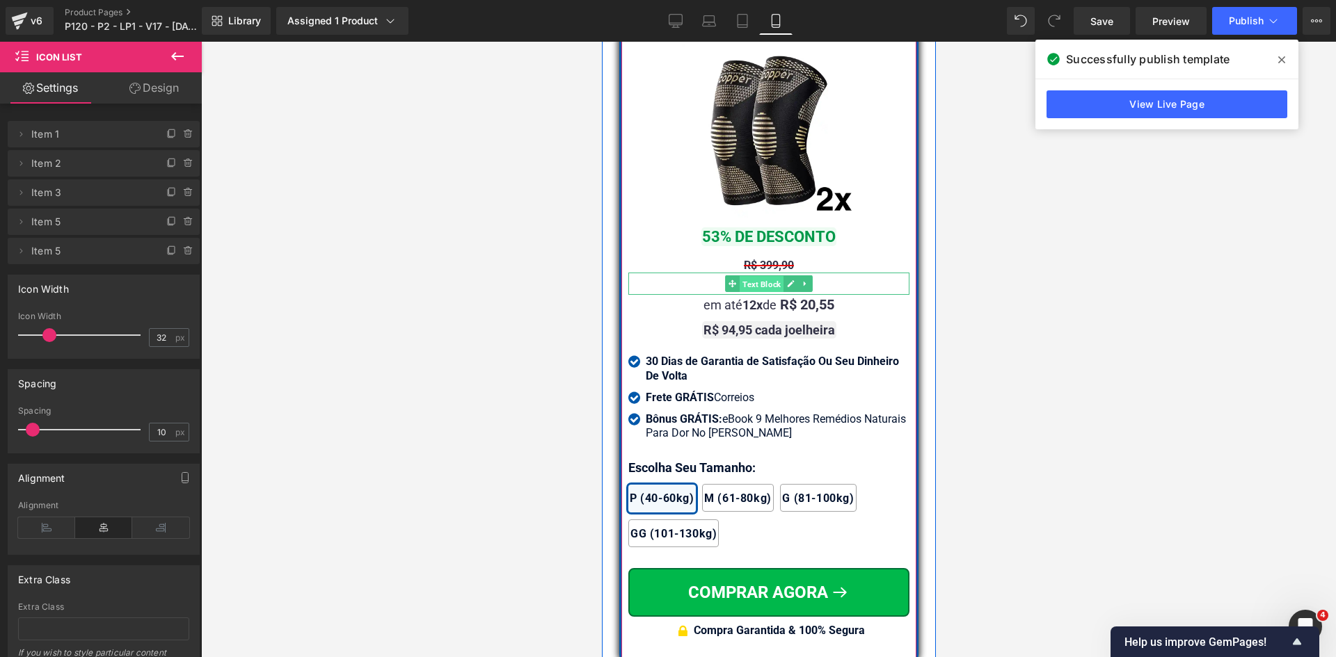
click at [751, 293] on span "Text Block" at bounding box center [761, 284] width 44 height 17
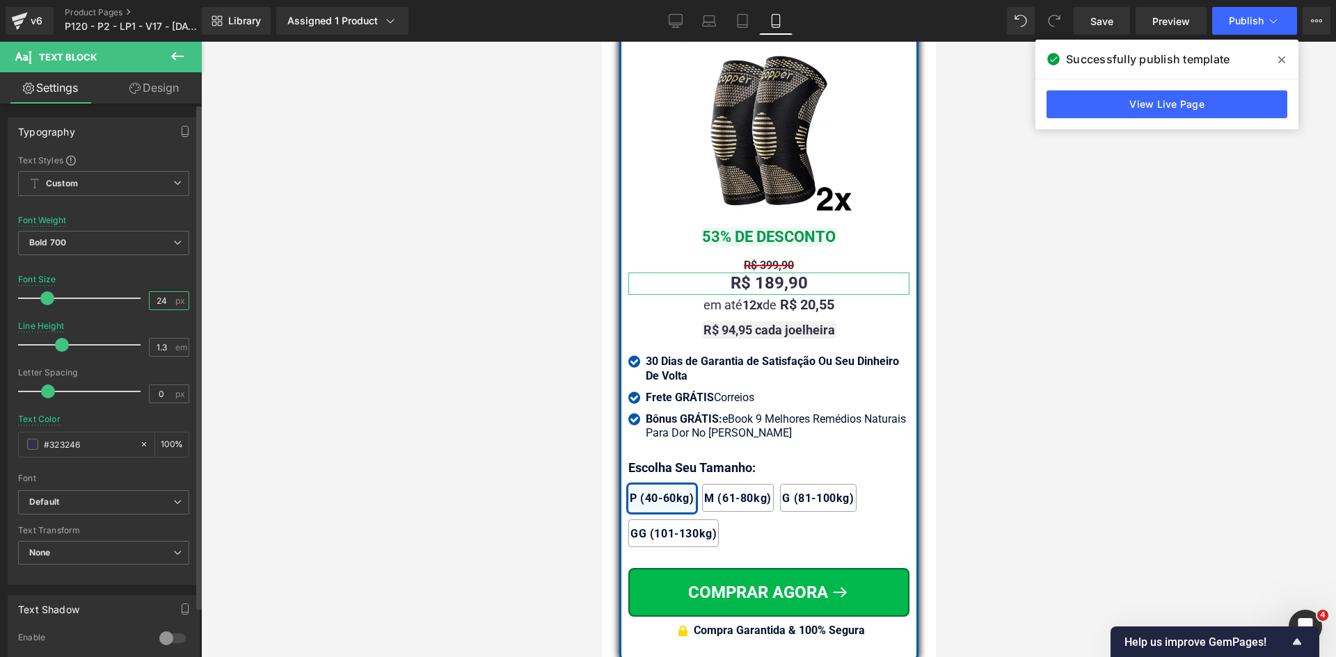
drag, startPoint x: 157, startPoint y: 299, endPoint x: 164, endPoint y: 300, distance: 7.7
click at [164, 300] on input "24" at bounding box center [162, 300] width 24 height 17
type input "26"
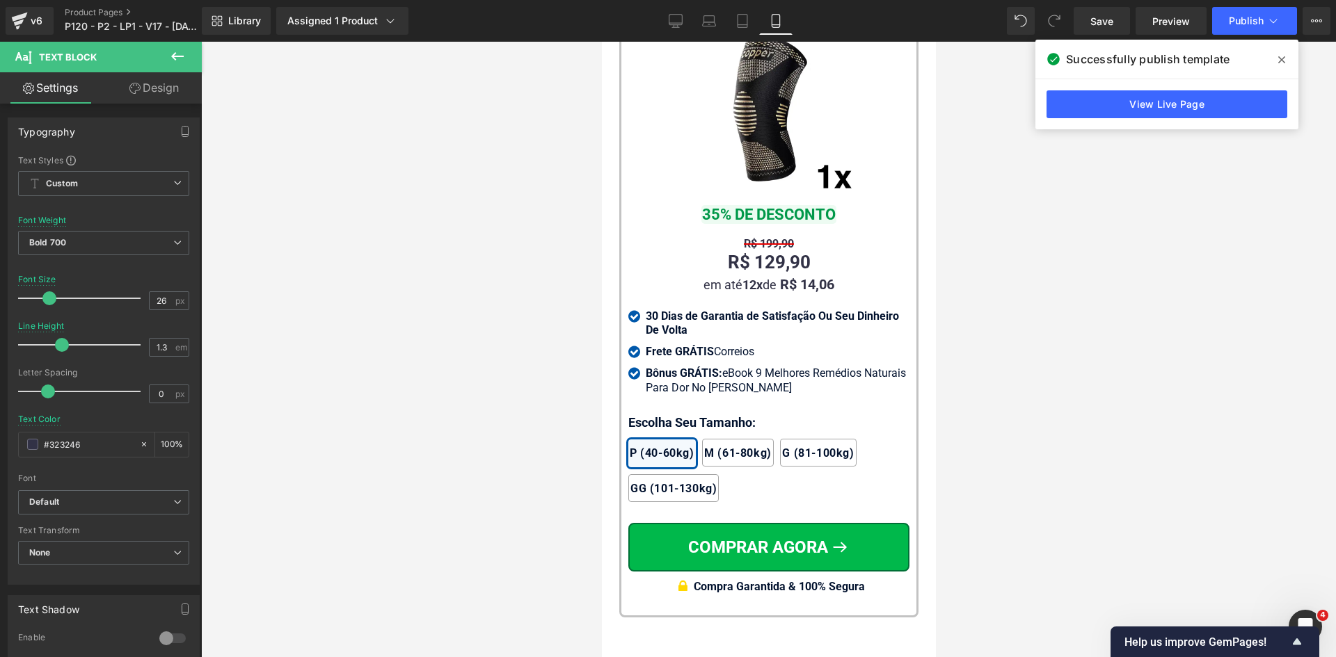
scroll to position [13090, 0]
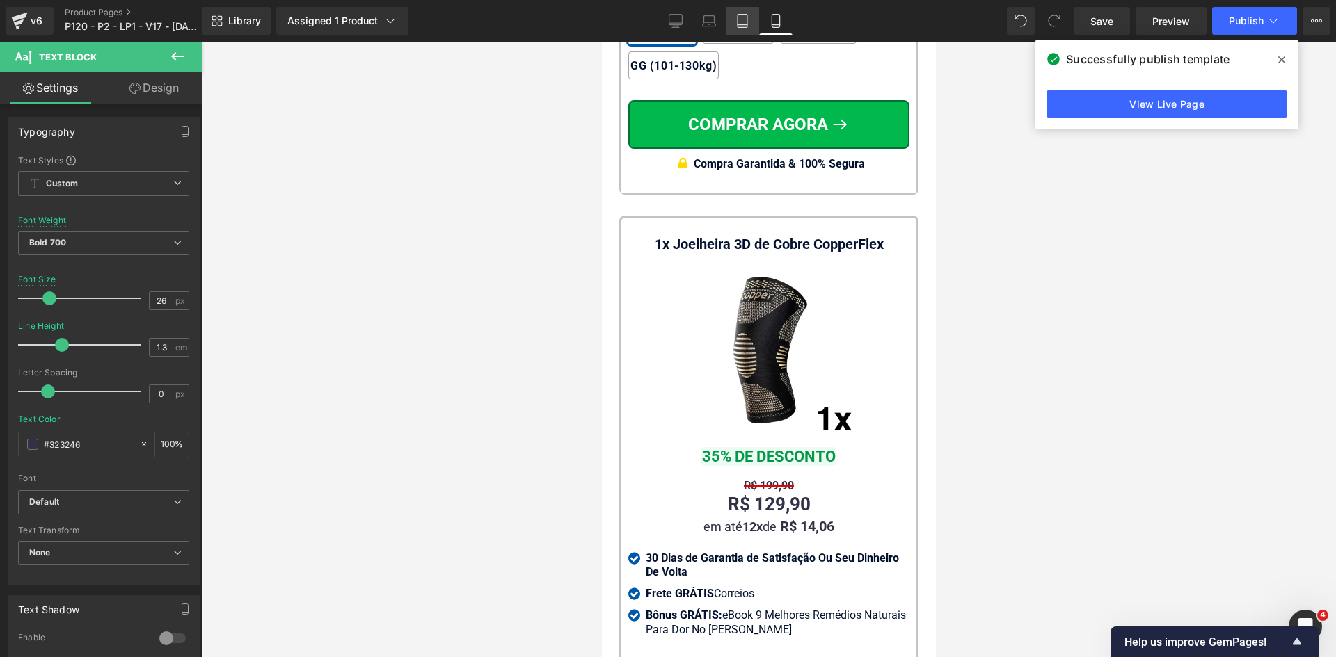
click at [737, 17] on icon at bounding box center [742, 21] width 14 height 14
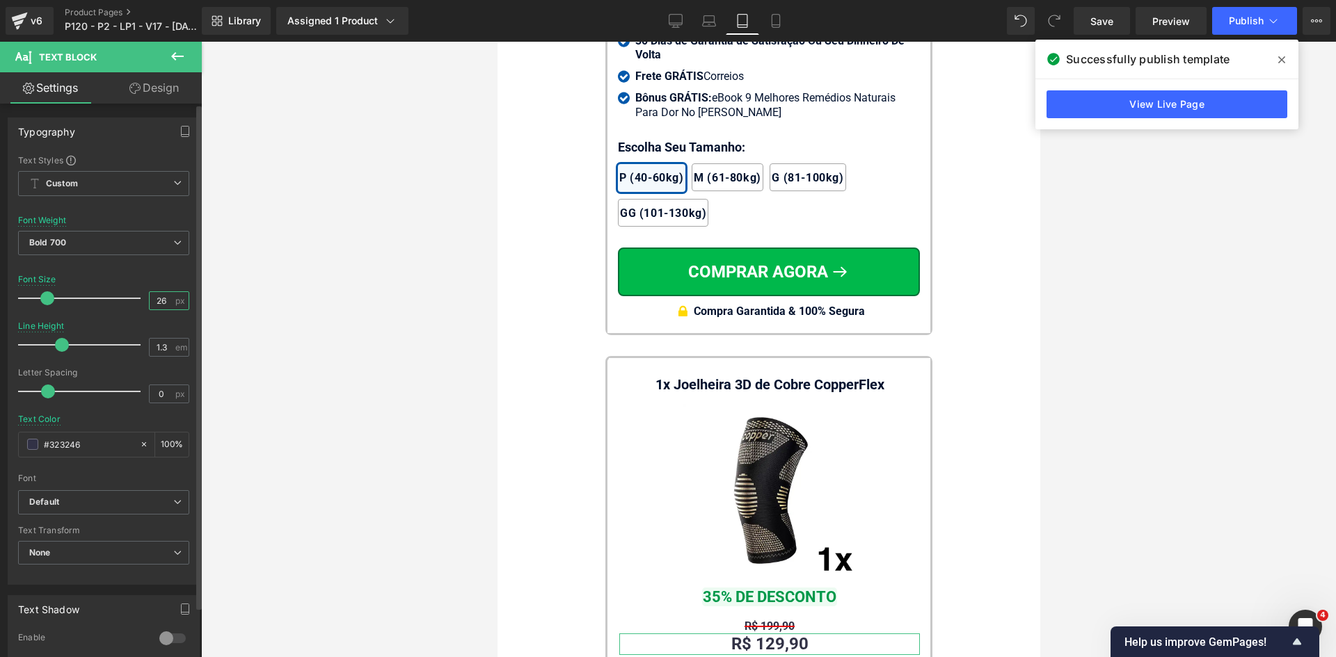
scroll to position [13205, 0]
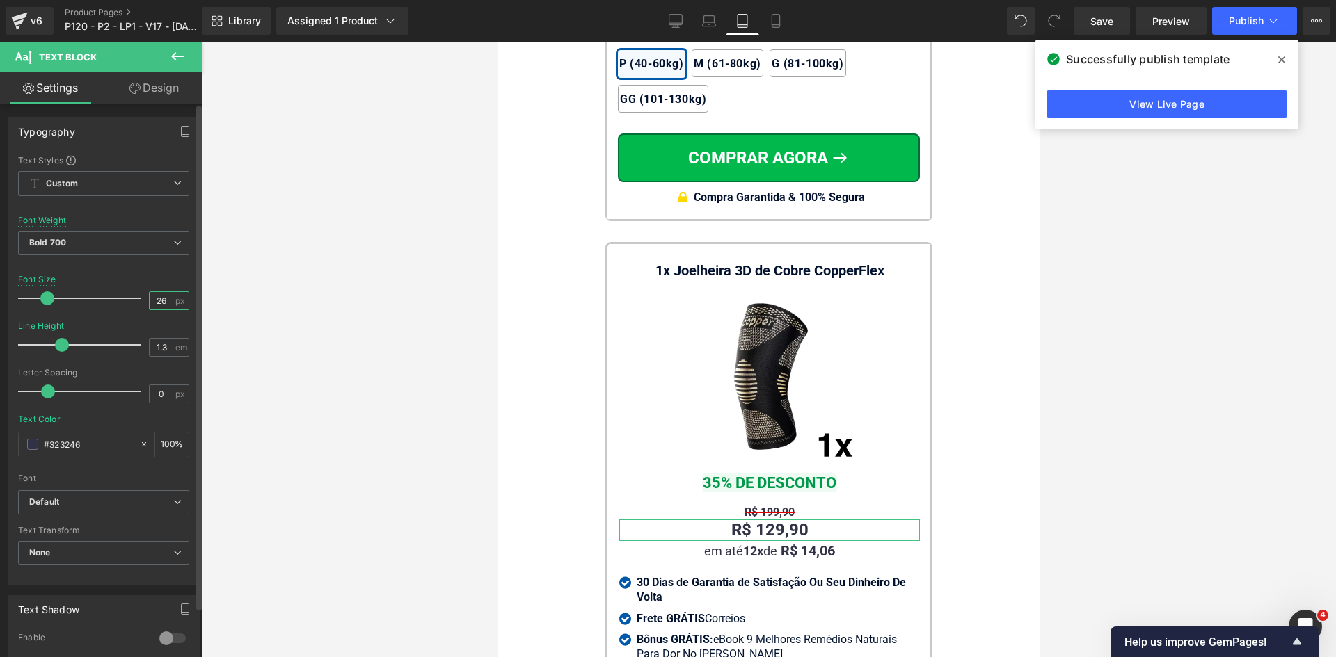
drag, startPoint x: 158, startPoint y: 298, endPoint x: 170, endPoint y: 298, distance: 11.8
click at [166, 298] on input "26" at bounding box center [162, 300] width 24 height 17
type input "26"
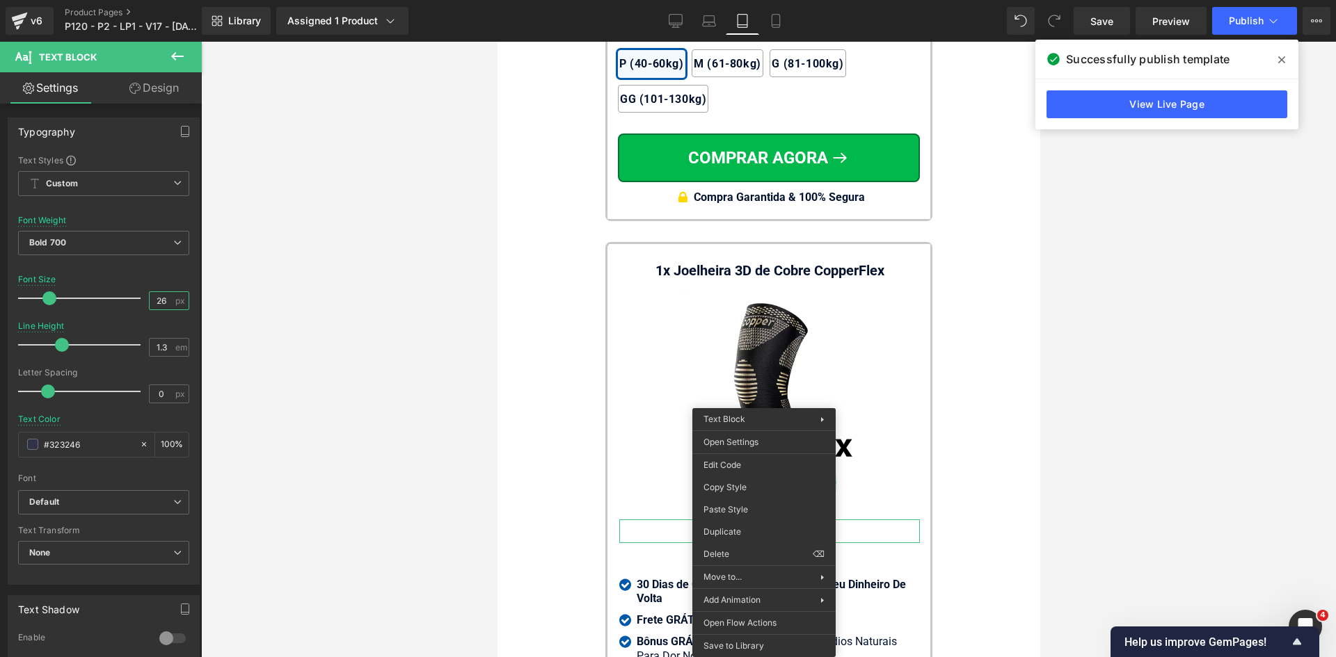
drag, startPoint x: 1234, startPoint y: 529, endPoint x: 737, endPoint y: 486, distance: 499.3
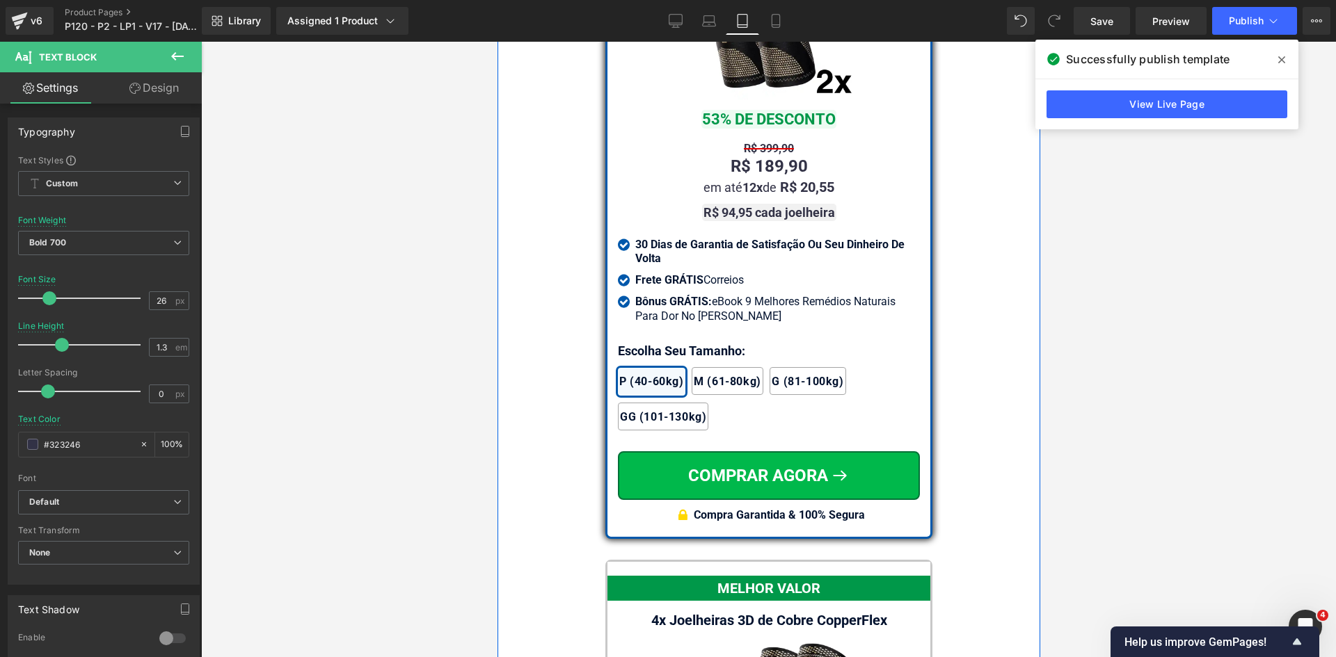
scroll to position [12161, 0]
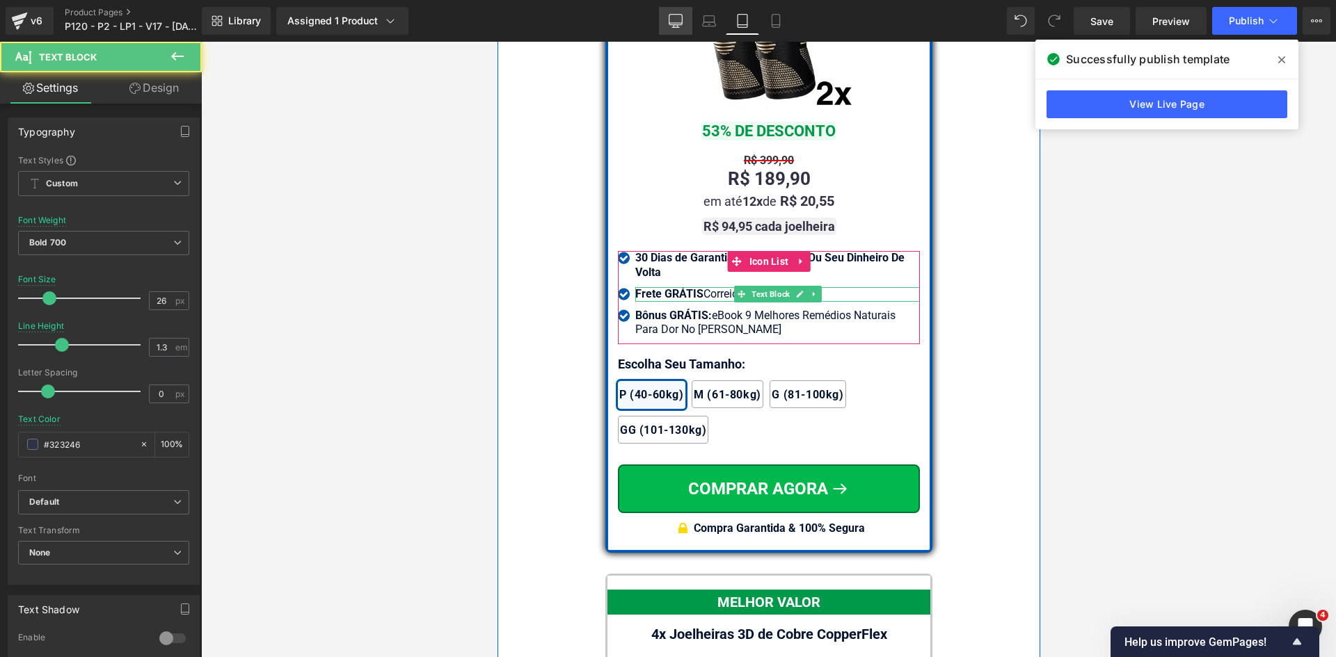
click at [676, 23] on icon at bounding box center [675, 23] width 13 height 0
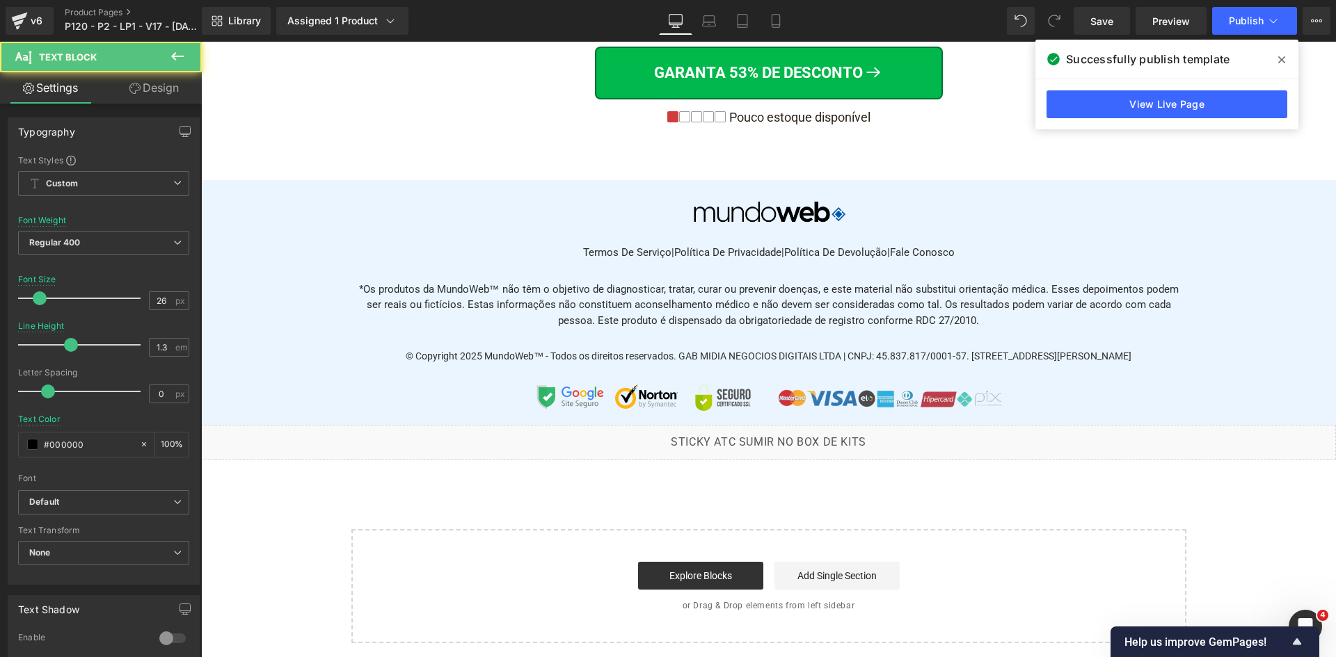
scroll to position [0, 0]
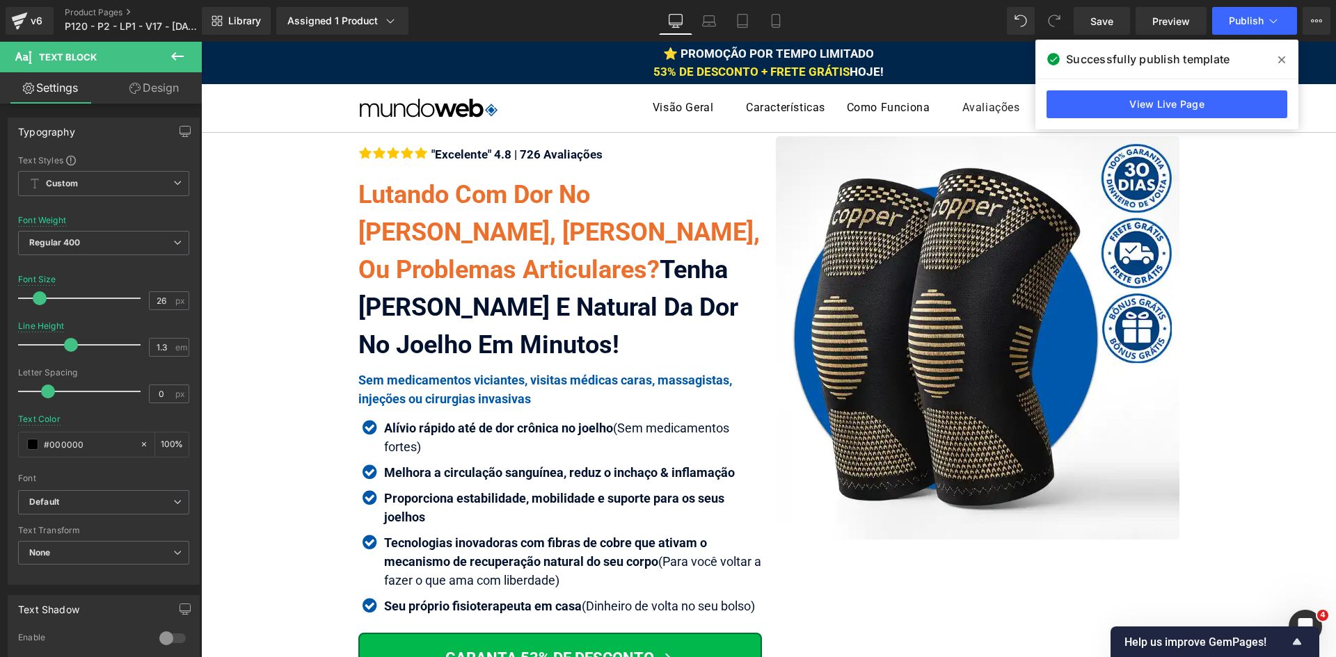
click at [1282, 61] on icon at bounding box center [1281, 59] width 7 height 11
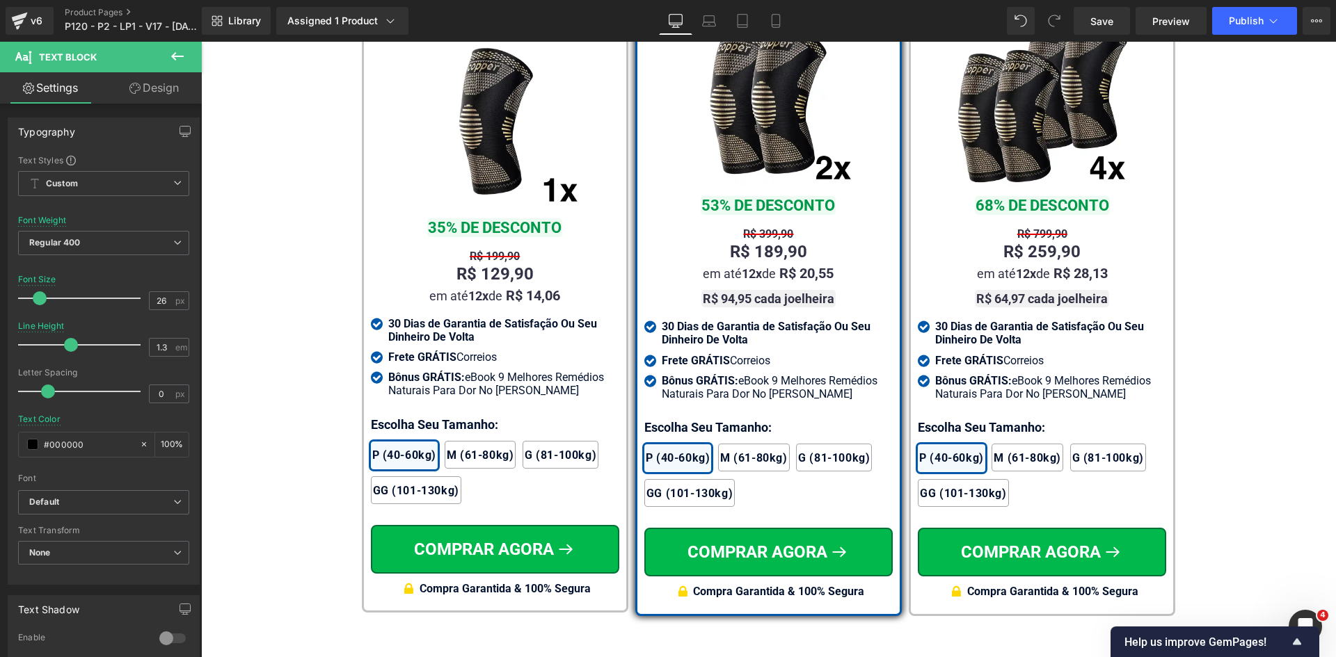
scroll to position [8284, 0]
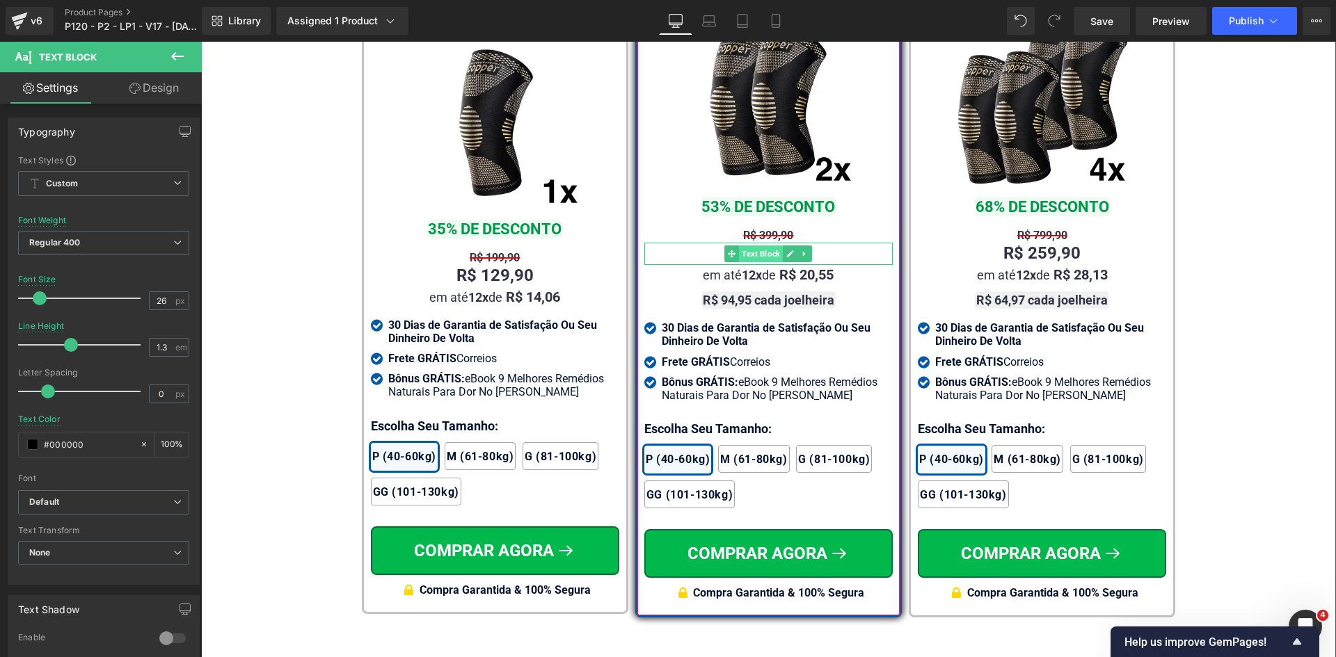
click at [759, 246] on span "Text Block" at bounding box center [761, 254] width 44 height 17
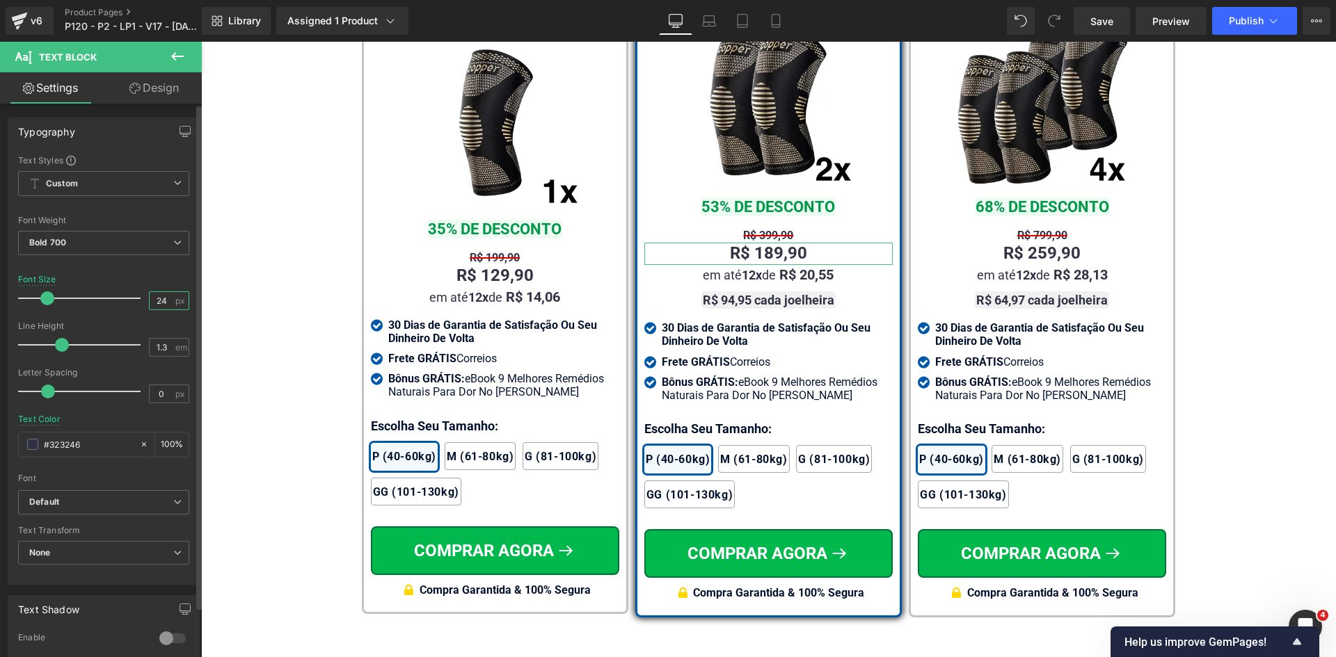
click at [161, 296] on input "24" at bounding box center [162, 300] width 24 height 17
type input "26"
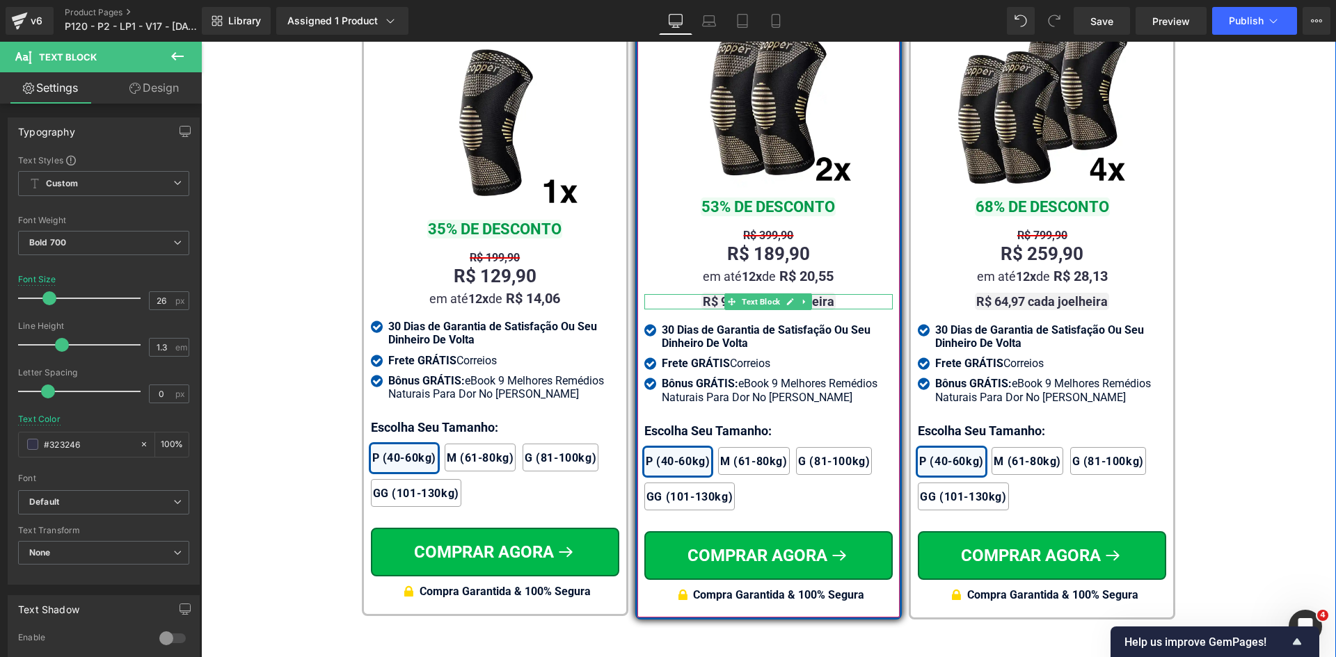
click at [820, 294] on strong "R$ 94,95 cada joelheira" at bounding box center [768, 301] width 131 height 15
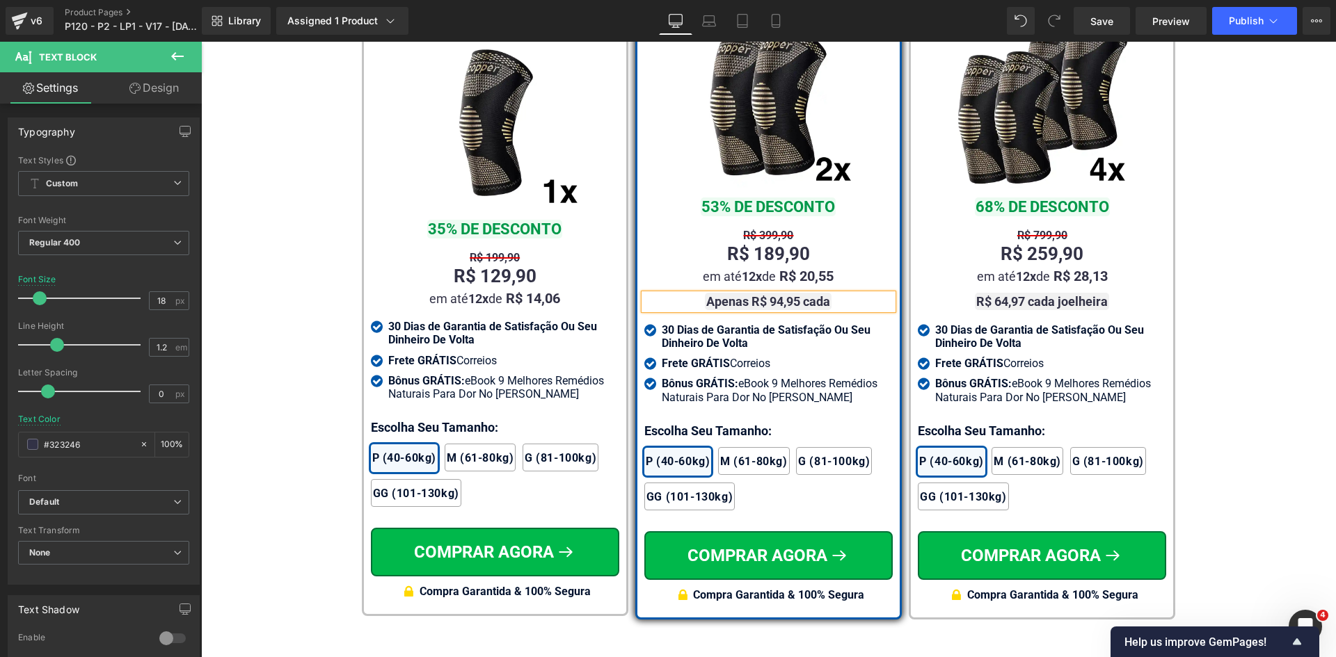
click at [201, 42] on div at bounding box center [201, 42] width 0 height 0
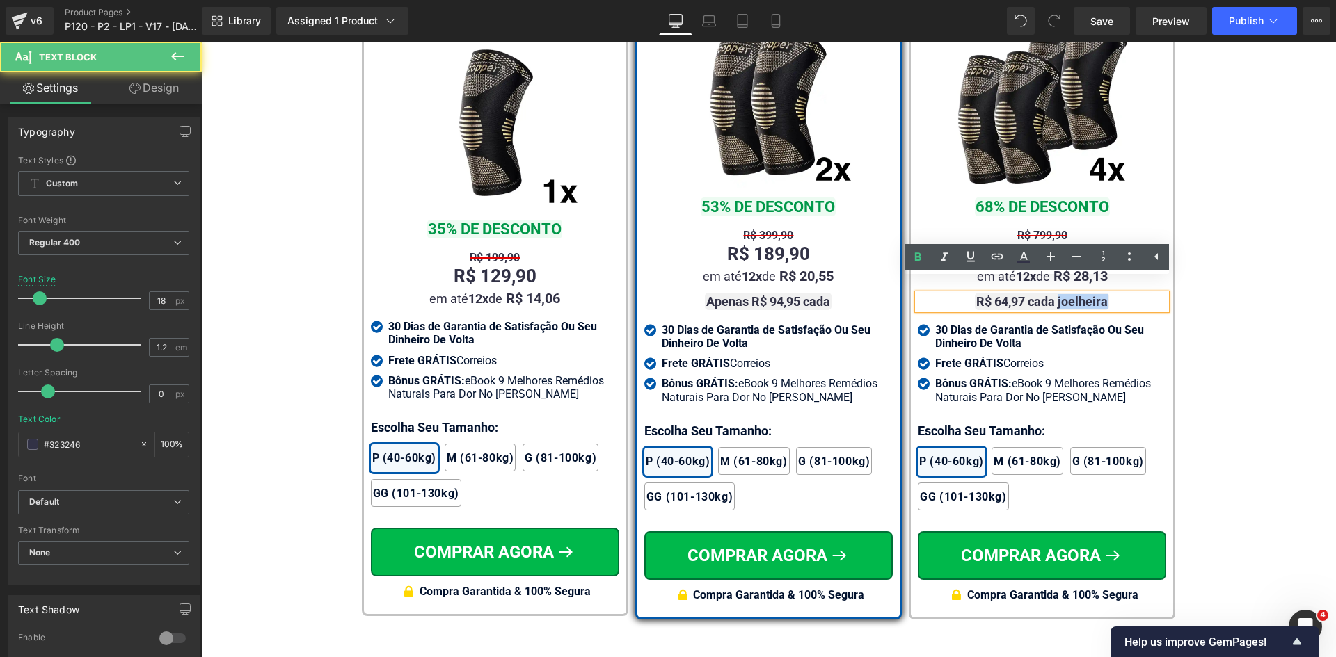
click at [1094, 294] on strong "R$ 64,97 cada joelheira" at bounding box center [1041, 301] width 131 height 15
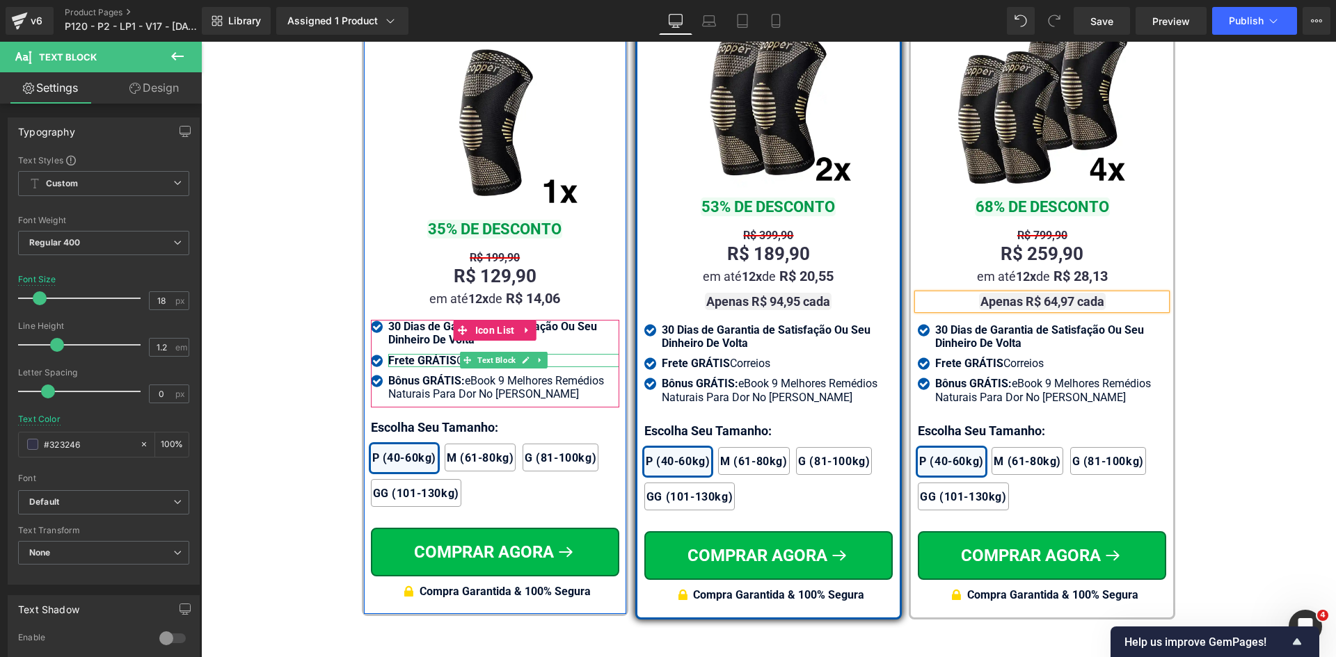
click at [434, 354] on span "Frete GRÁTIS" at bounding box center [422, 360] width 68 height 13
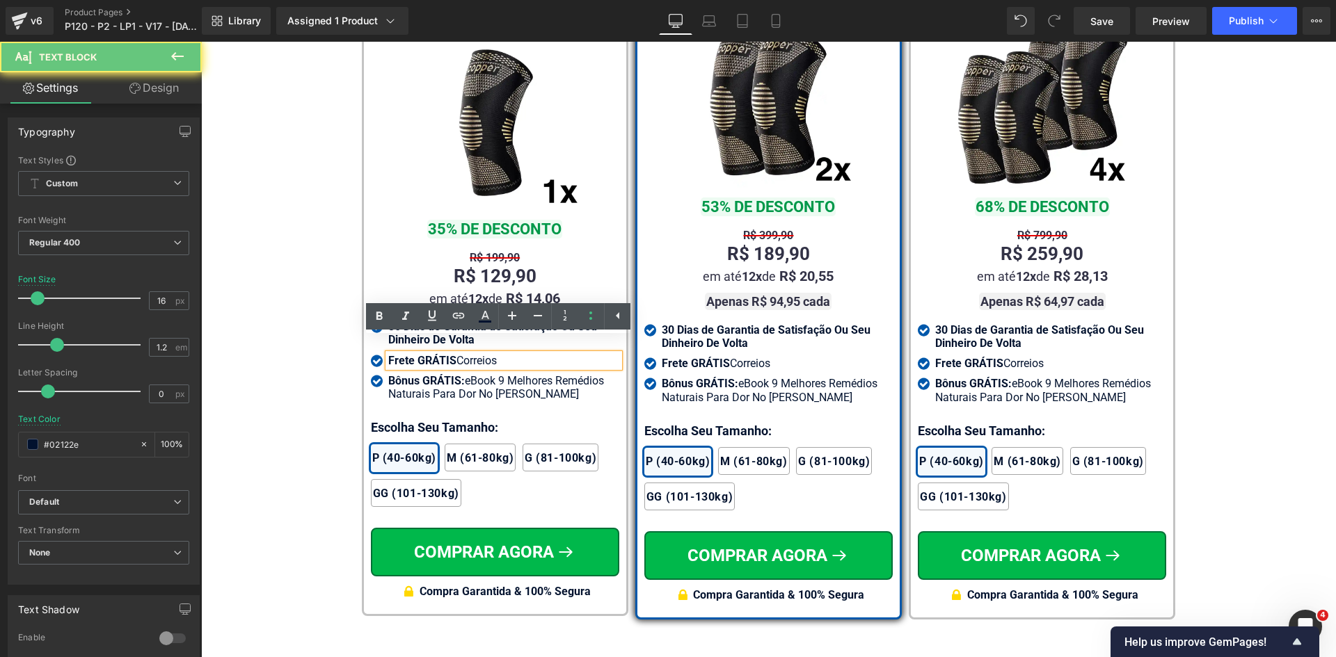
click at [434, 354] on span "Frete GRÁTIS" at bounding box center [422, 360] width 68 height 13
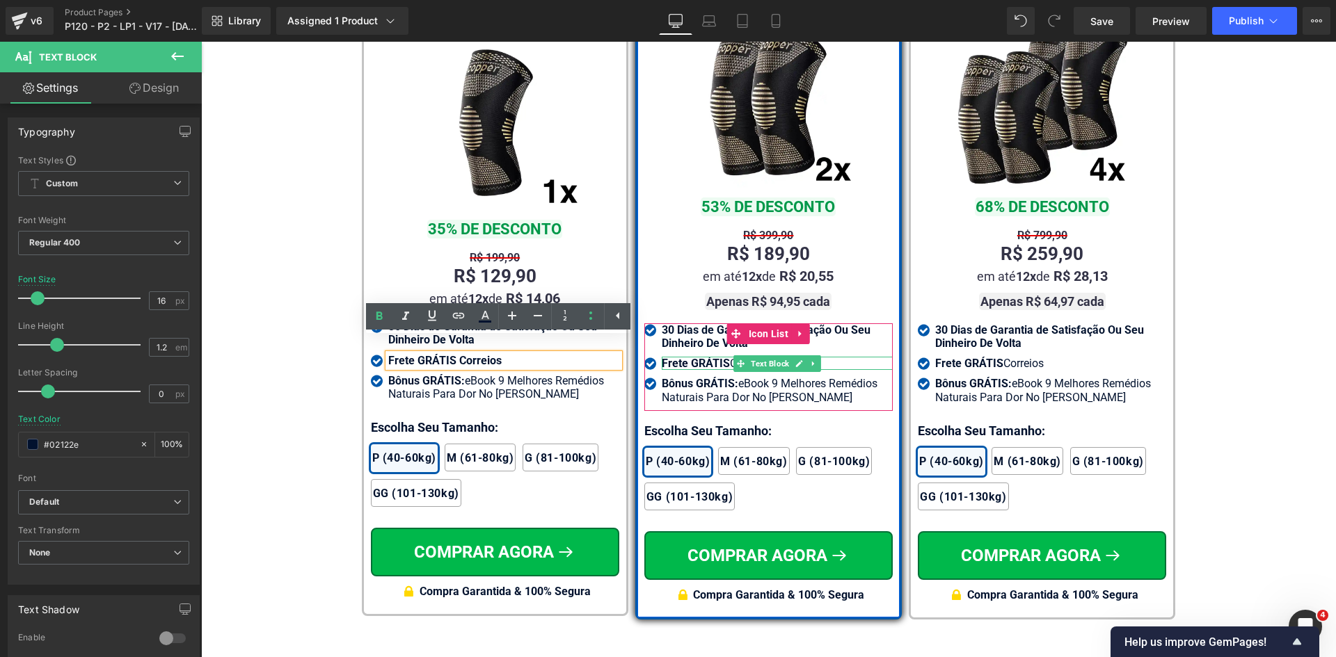
click at [682, 357] on span "Frete GRÁTIS" at bounding box center [696, 363] width 68 height 13
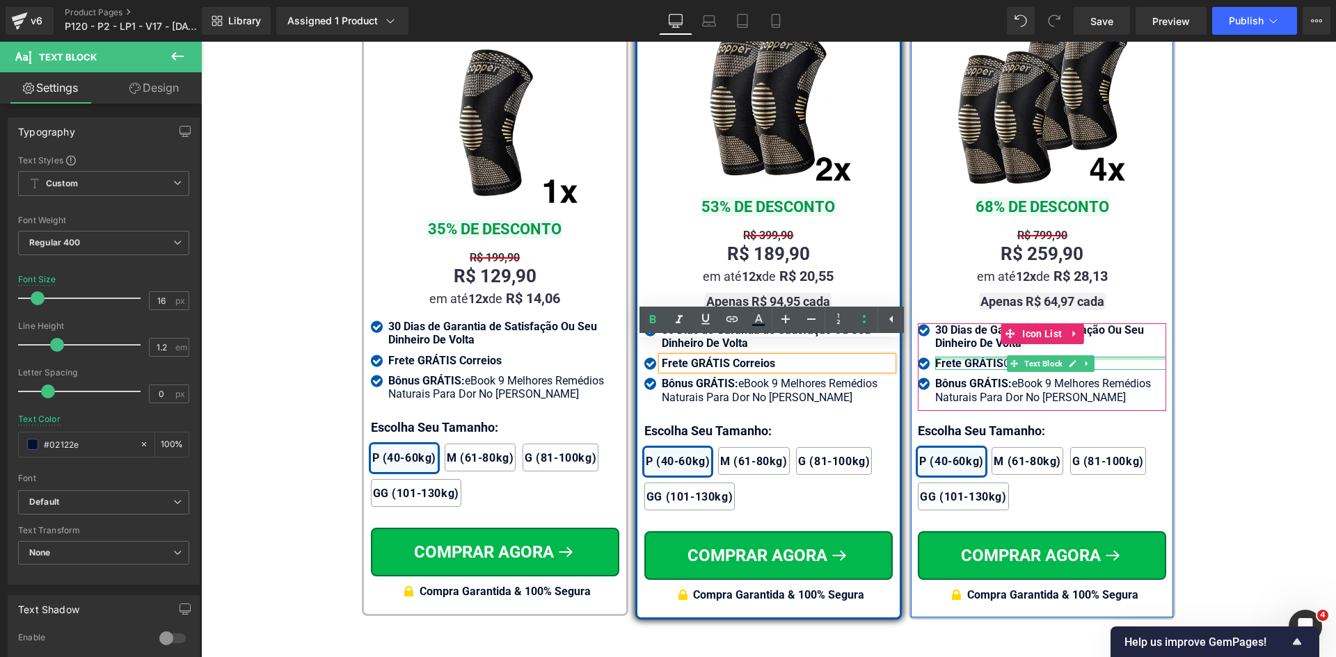
click at [947, 357] on div at bounding box center [1050, 358] width 231 height 3
click at [947, 357] on span "Frete GRÁTIS" at bounding box center [969, 363] width 68 height 13
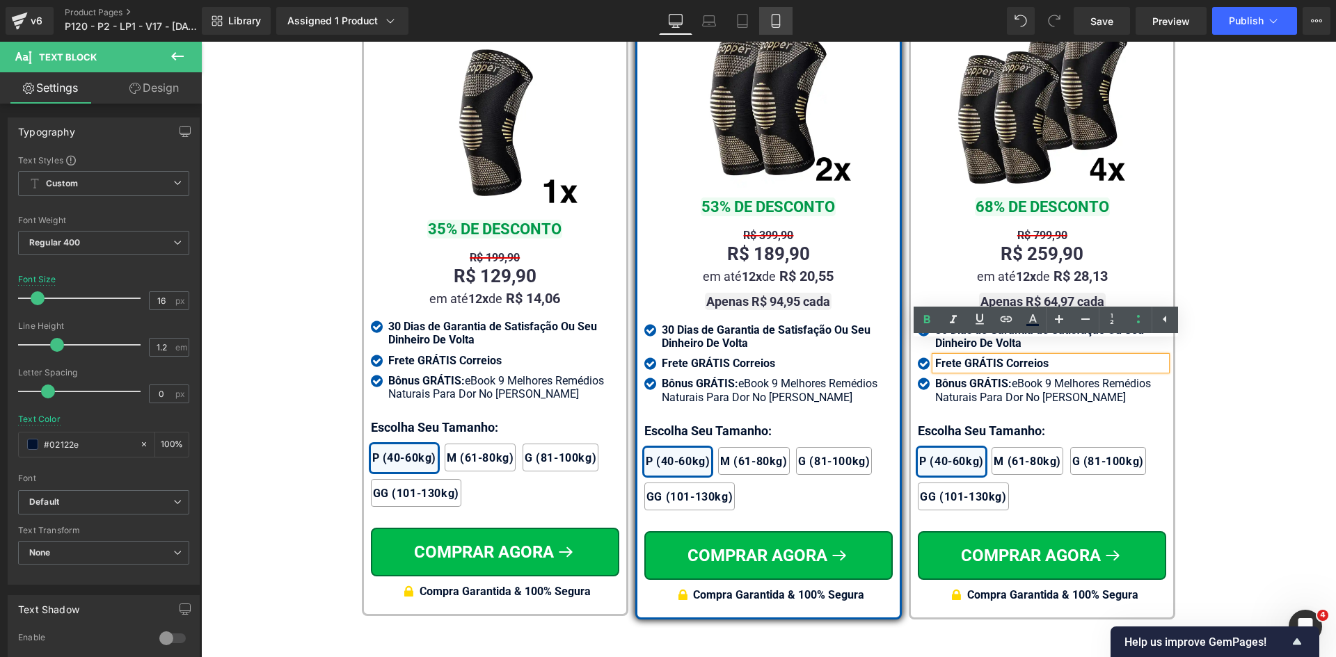
click at [775, 27] on icon at bounding box center [776, 21] width 8 height 13
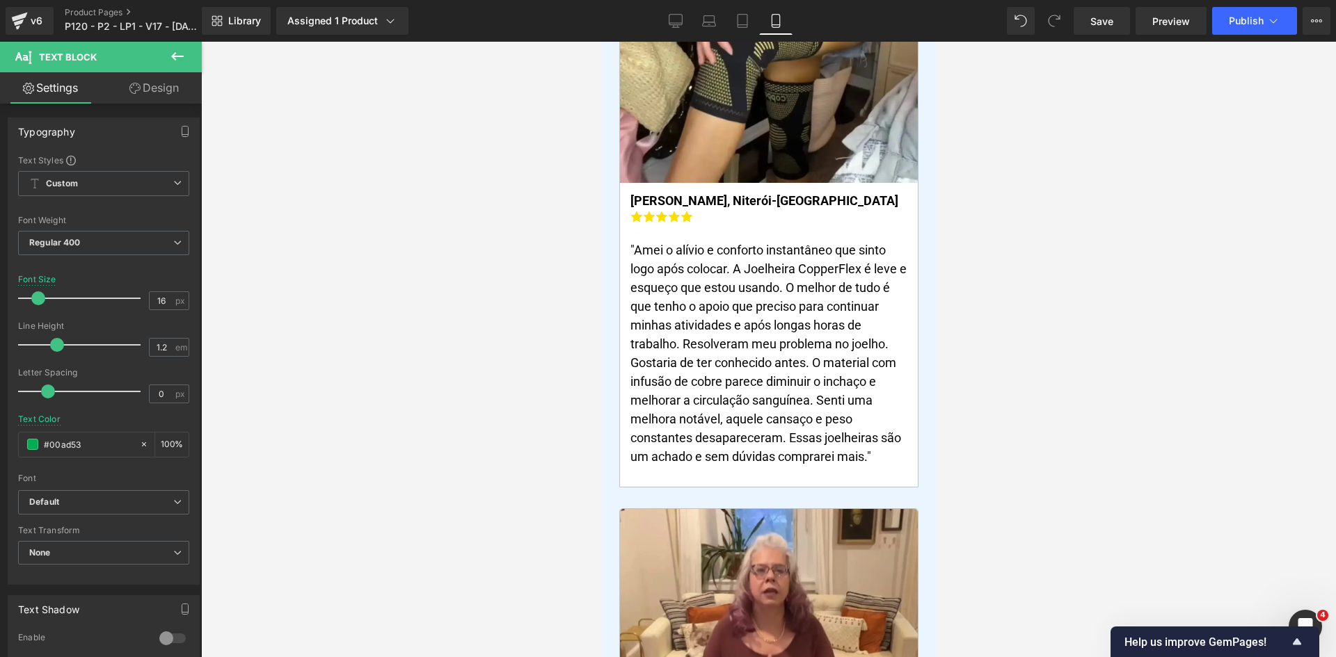
scroll to position [0, 0]
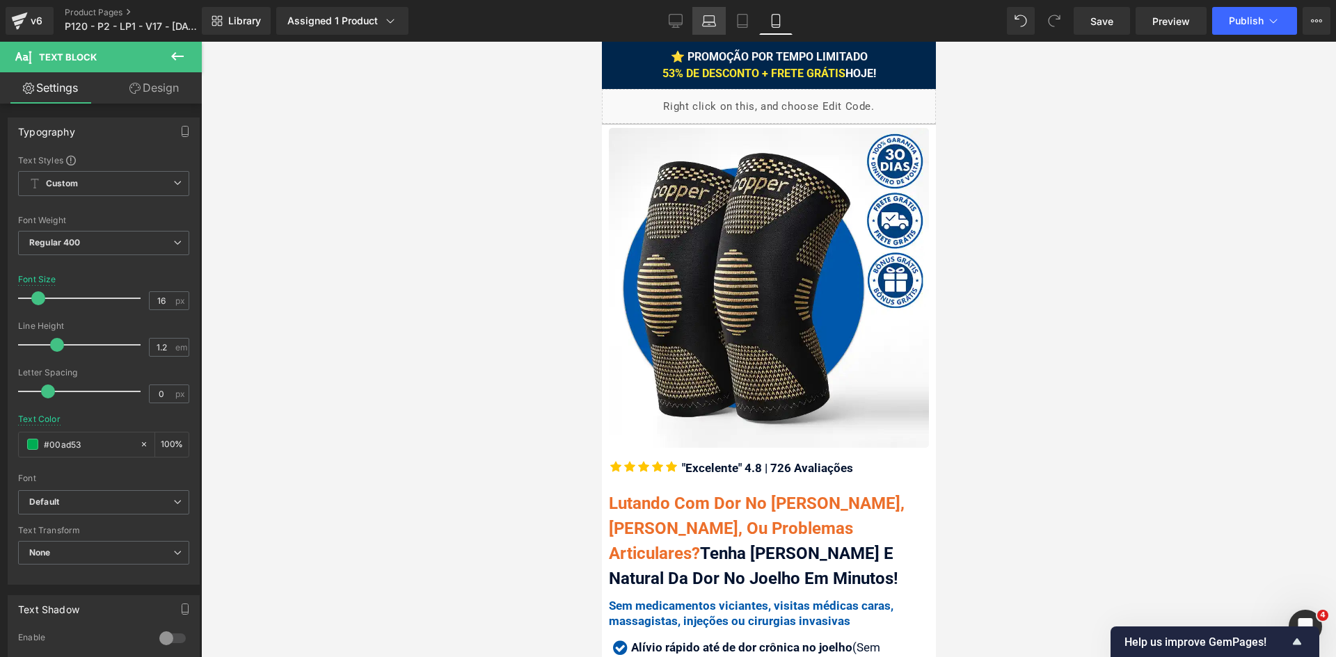
click at [702, 27] on icon at bounding box center [709, 21] width 14 height 14
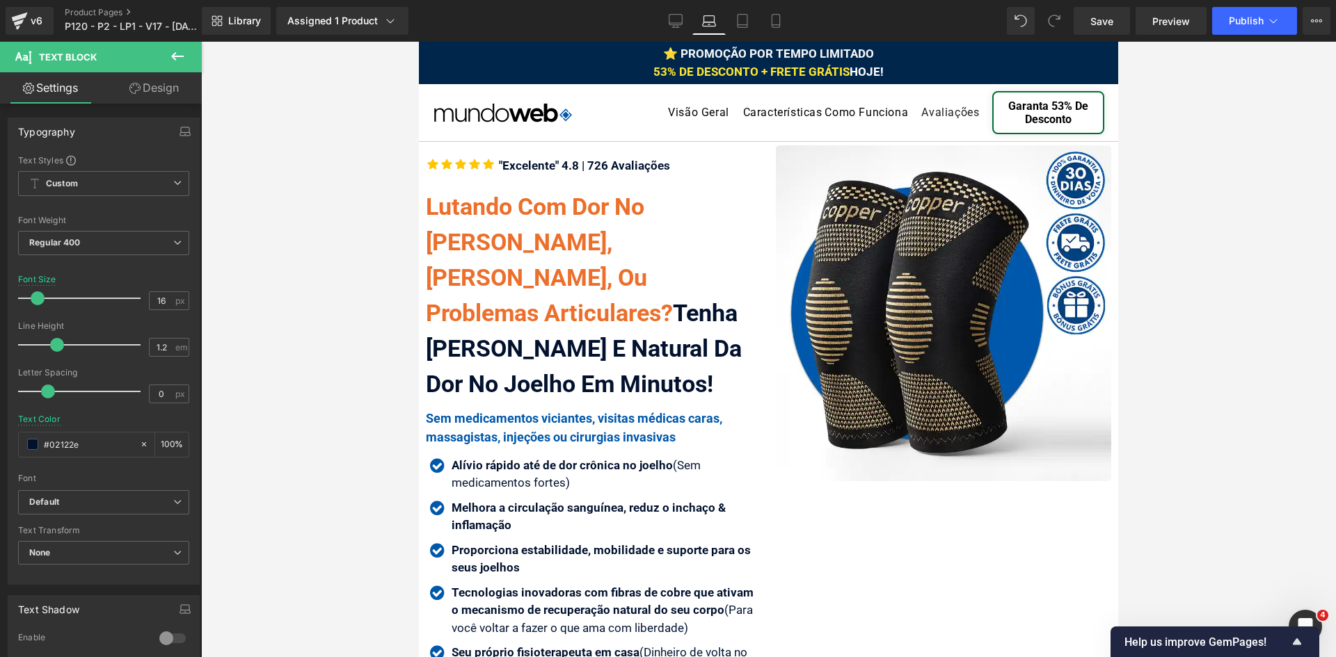
scroll to position [8906, 0]
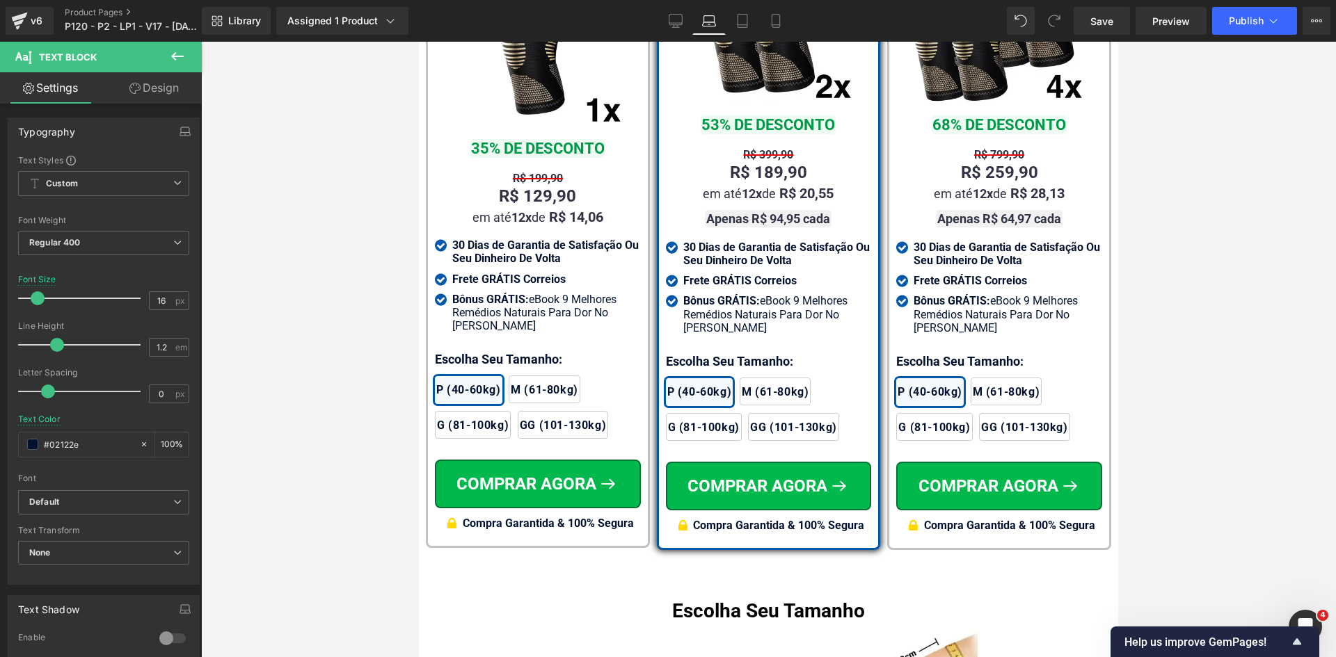
click at [760, 166] on span "Text Block" at bounding box center [782, 174] width 44 height 17
drag, startPoint x: 154, startPoint y: 298, endPoint x: 164, endPoint y: 298, distance: 9.7
click at [164, 298] on input "24" at bounding box center [162, 300] width 24 height 17
type input "26"
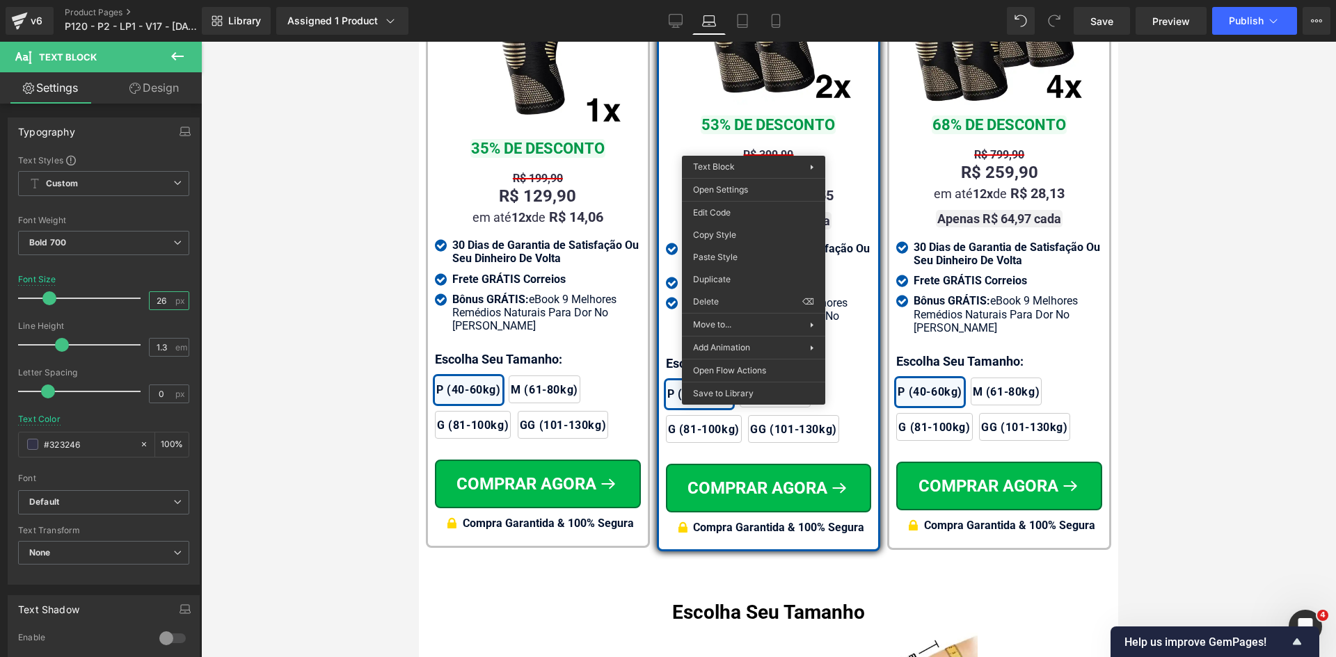
drag, startPoint x: 1136, startPoint y: 276, endPoint x: 932, endPoint y: 172, distance: 228.7
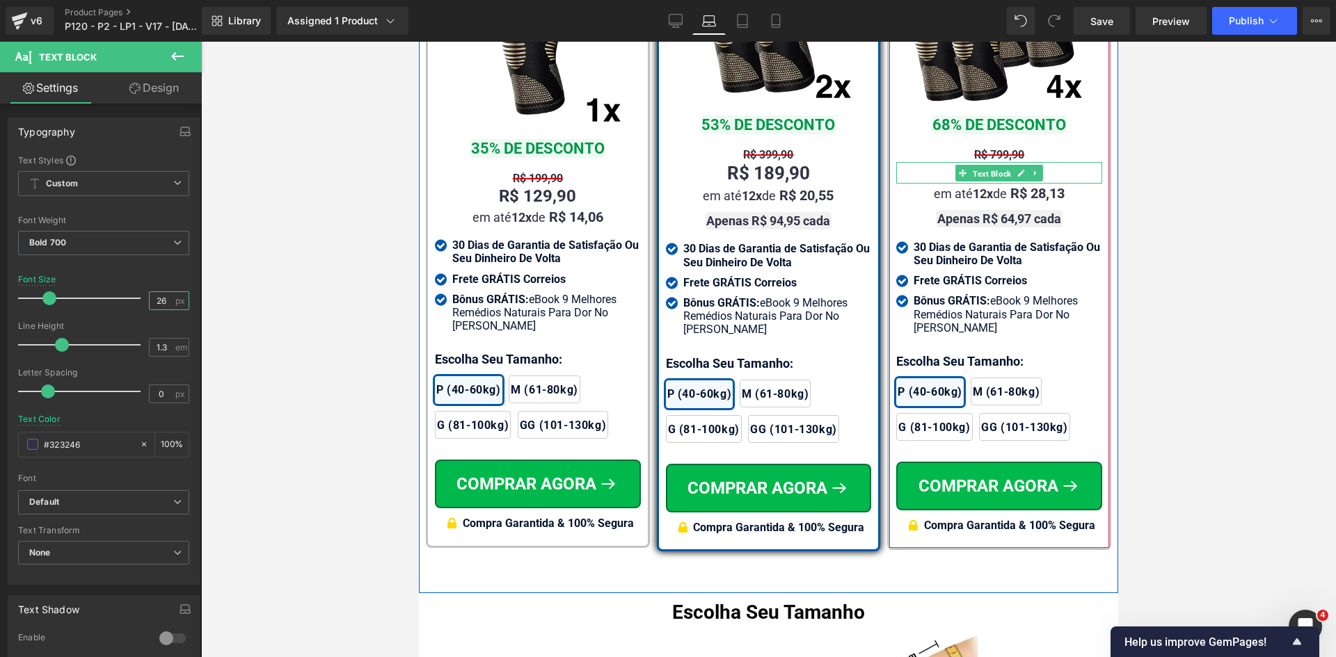
drag, startPoint x: 968, startPoint y: 153, endPoint x: 965, endPoint y: 162, distance: 9.7
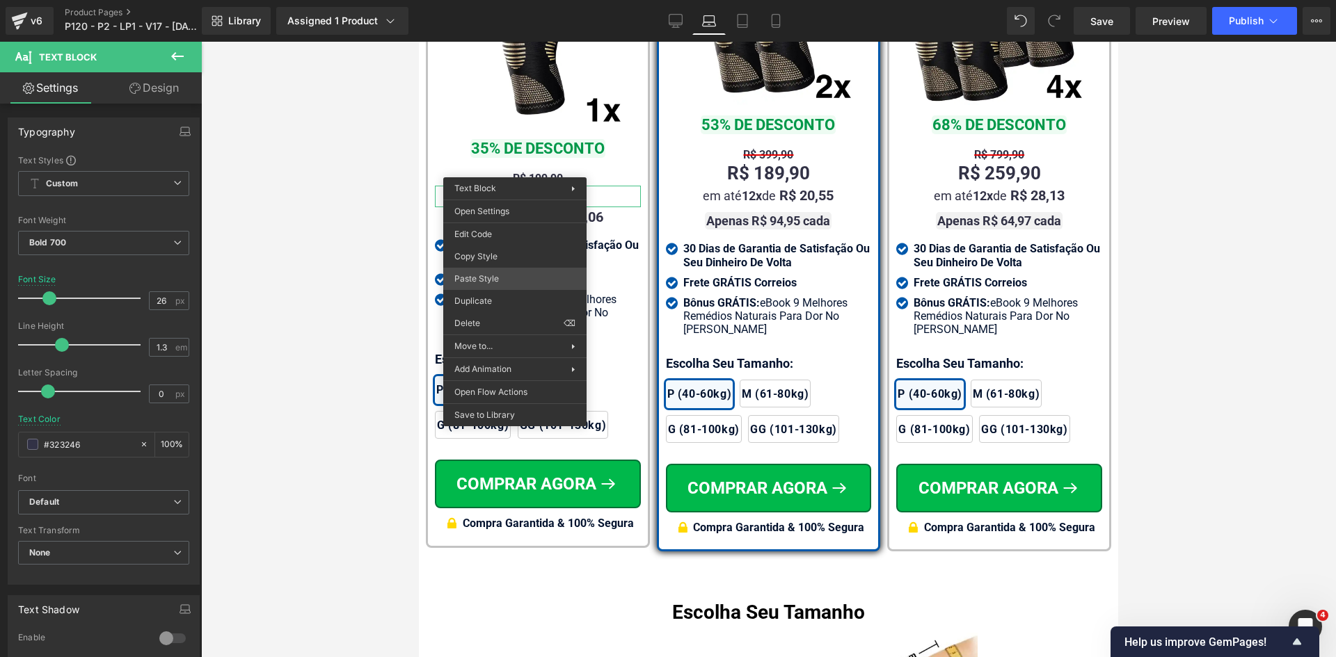
drag, startPoint x: 910, startPoint y: 319, endPoint x: 1198, endPoint y: 68, distance: 381.7
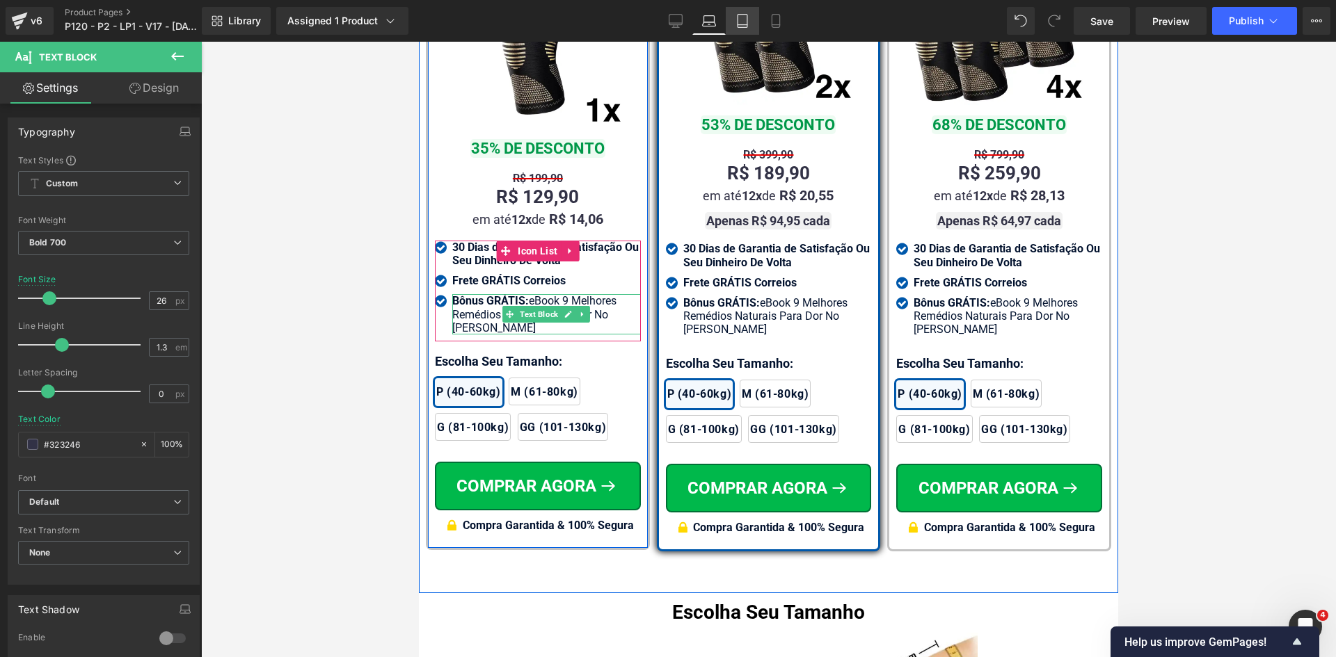
drag, startPoint x: 744, startPoint y: 23, endPoint x: 288, endPoint y: 17, distance: 455.7
click at [744, 23] on icon at bounding box center [742, 21] width 14 height 14
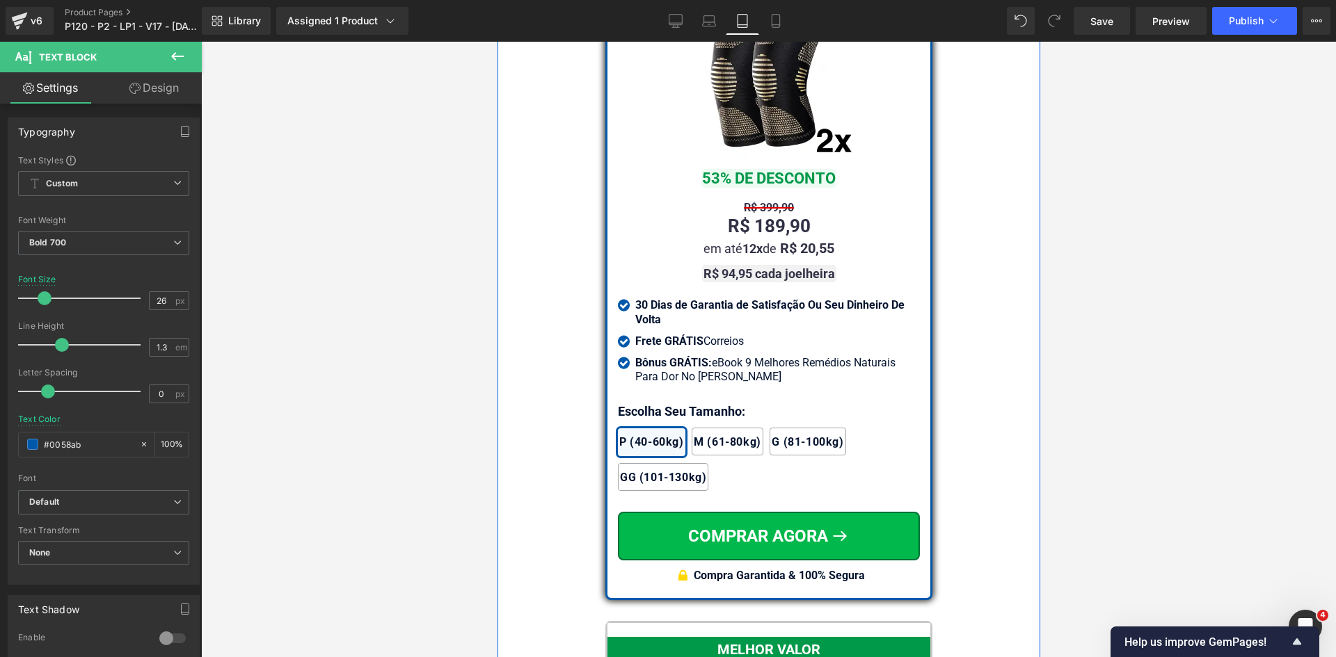
scroll to position [12106, 0]
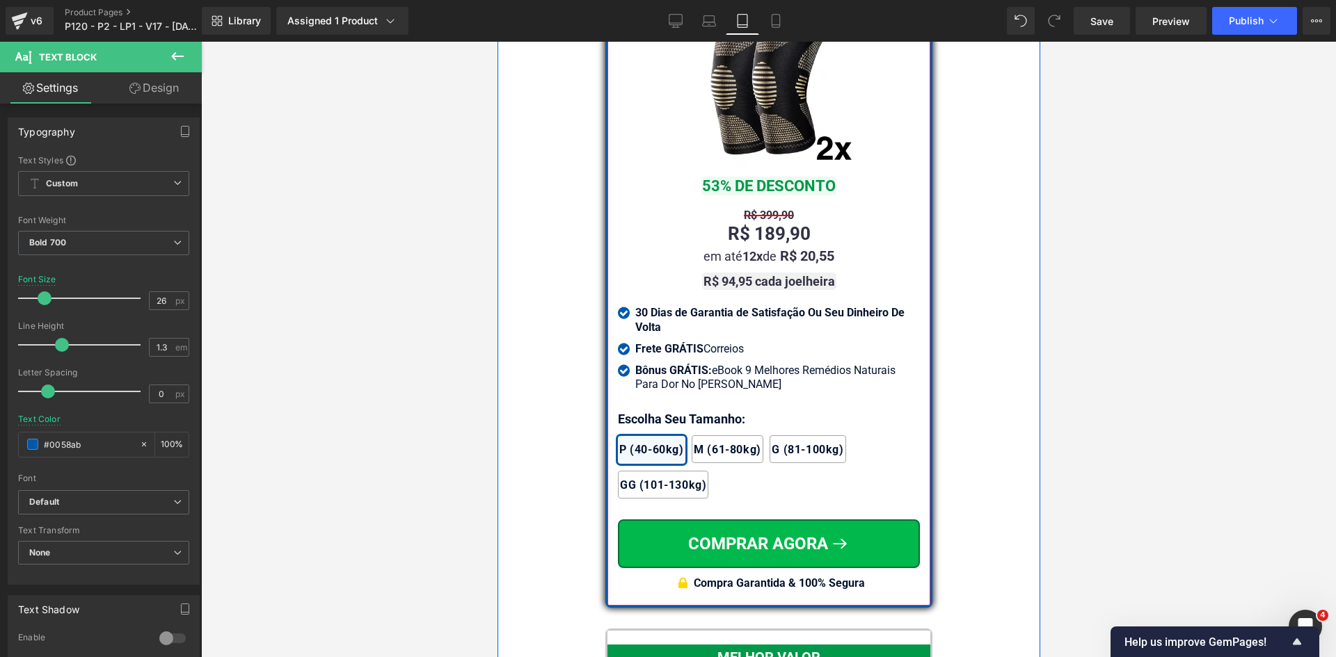
click at [497, 42] on div at bounding box center [497, 42] width 0 height 0
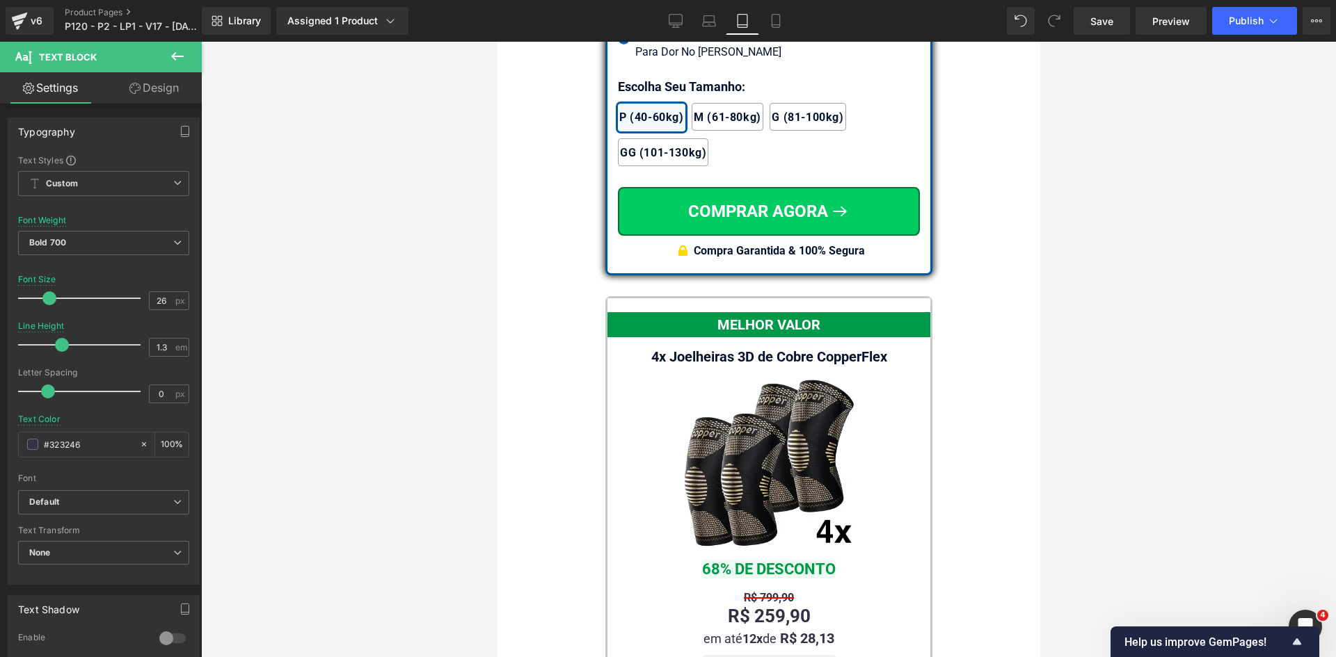
scroll to position [12315, 0]
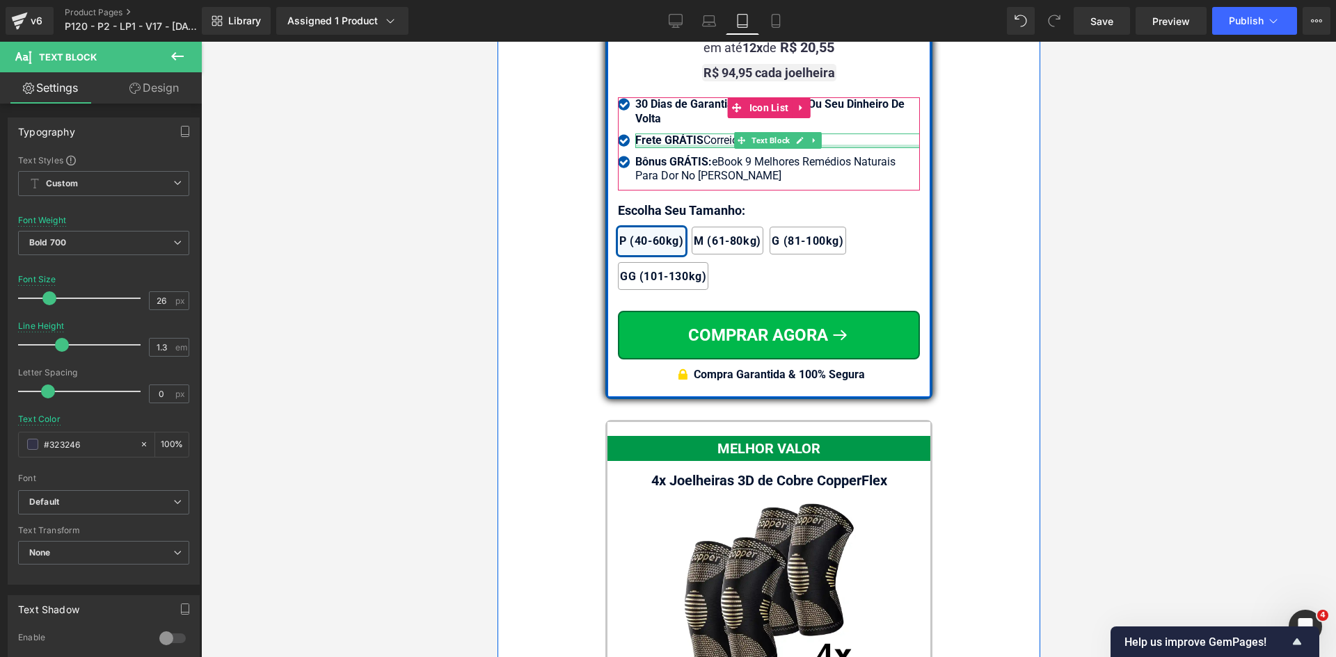
click at [656, 145] on div at bounding box center [777, 146] width 285 height 3
click at [656, 136] on span "Frete GRÁTIS" at bounding box center [669, 140] width 68 height 13
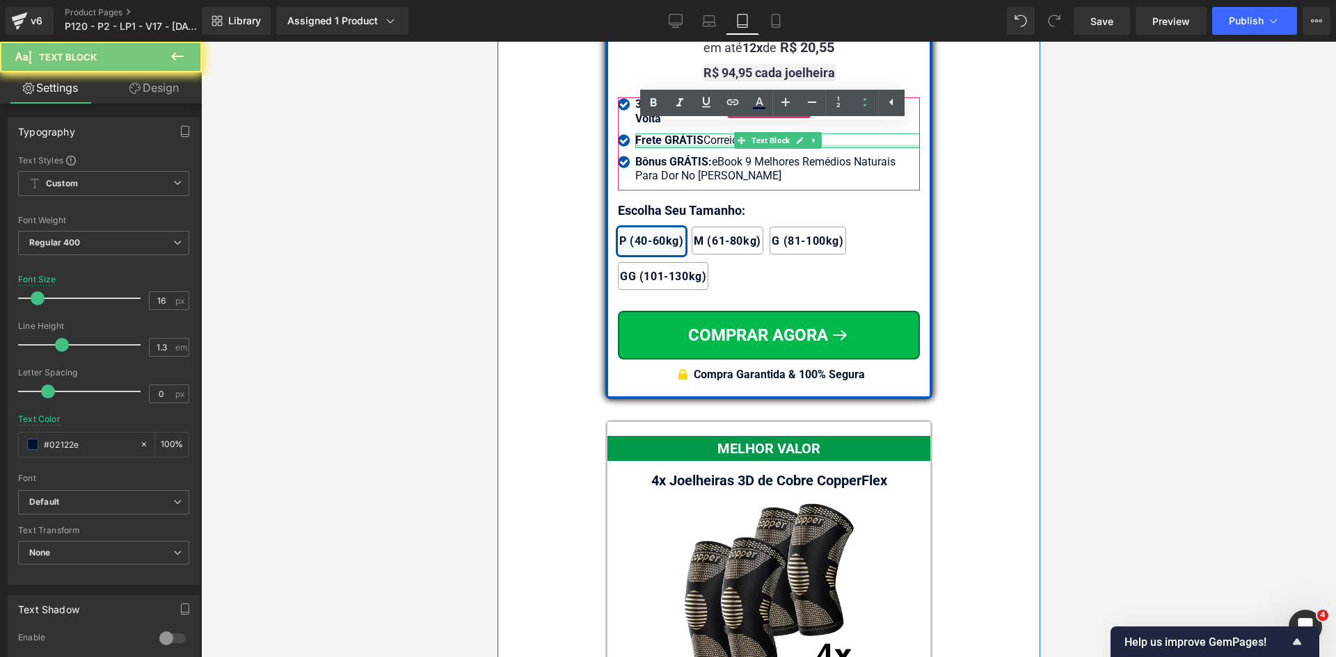
click at [656, 136] on span "Frete GRÁTIS" at bounding box center [669, 140] width 68 height 13
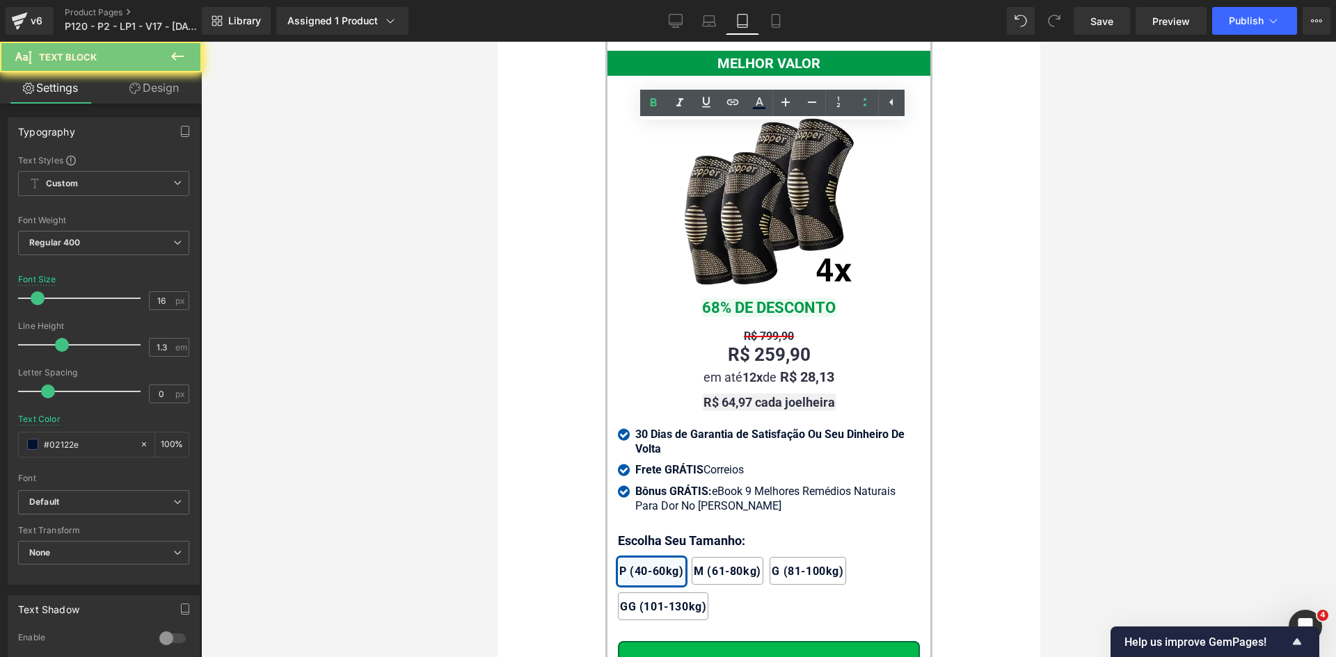
scroll to position [12802, 0]
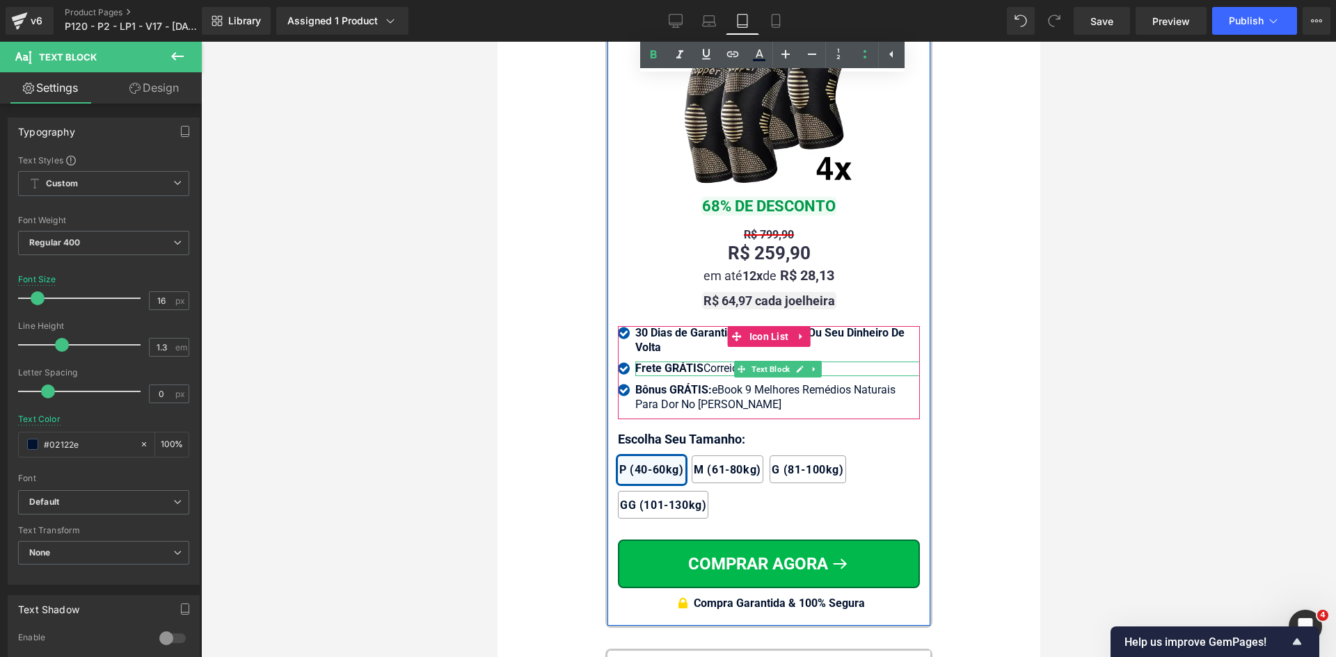
click at [672, 362] on span "Frete GRÁTIS" at bounding box center [669, 368] width 68 height 13
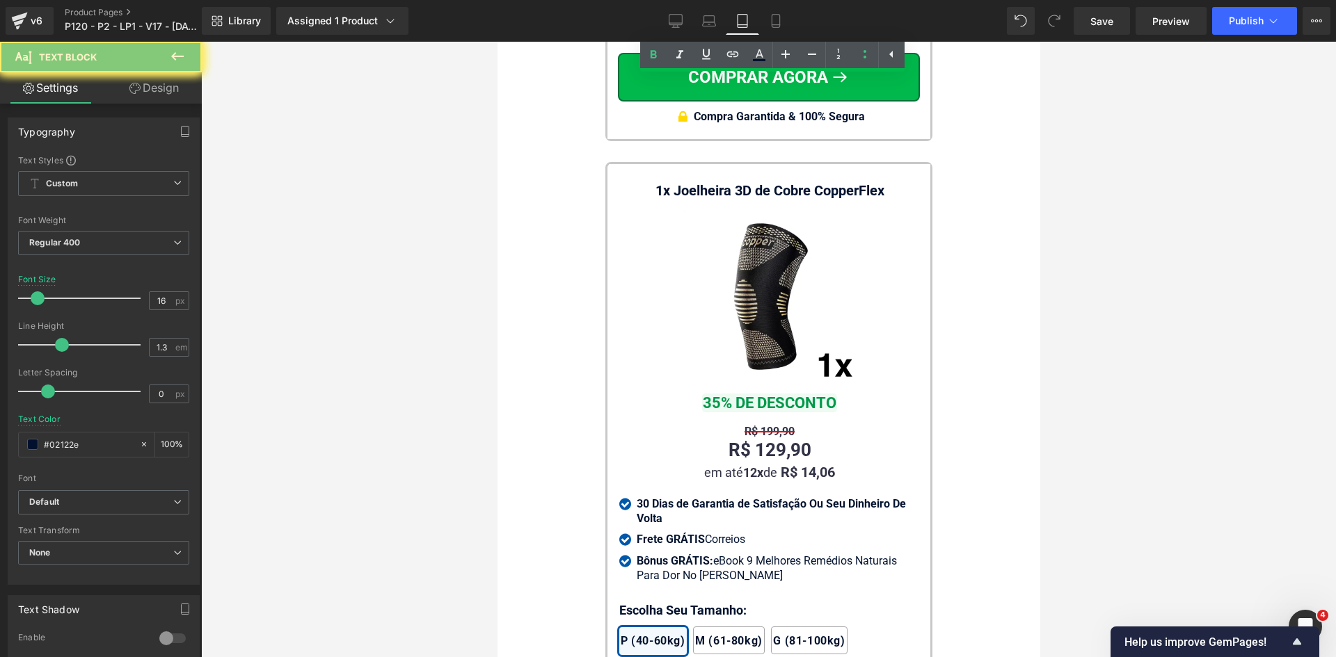
scroll to position [13428, 0]
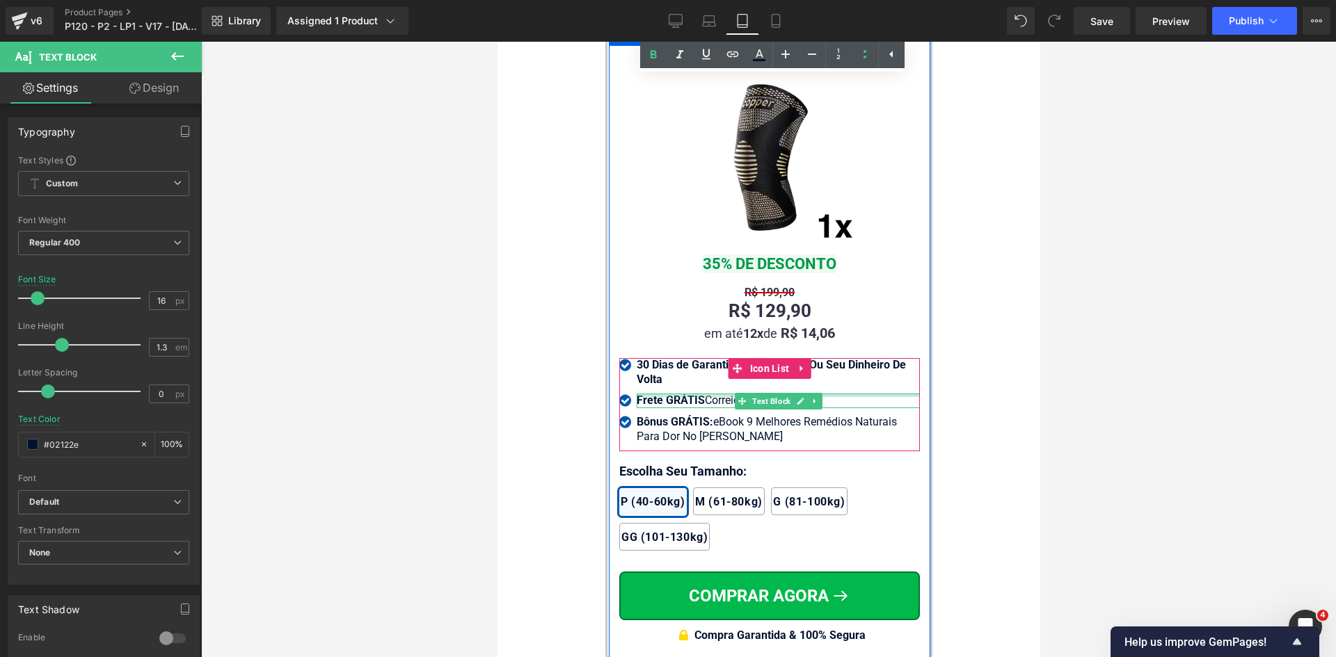
click at [673, 394] on div at bounding box center [777, 395] width 283 height 3
click at [673, 394] on span "Frete GRÁTIS" at bounding box center [670, 400] width 68 height 13
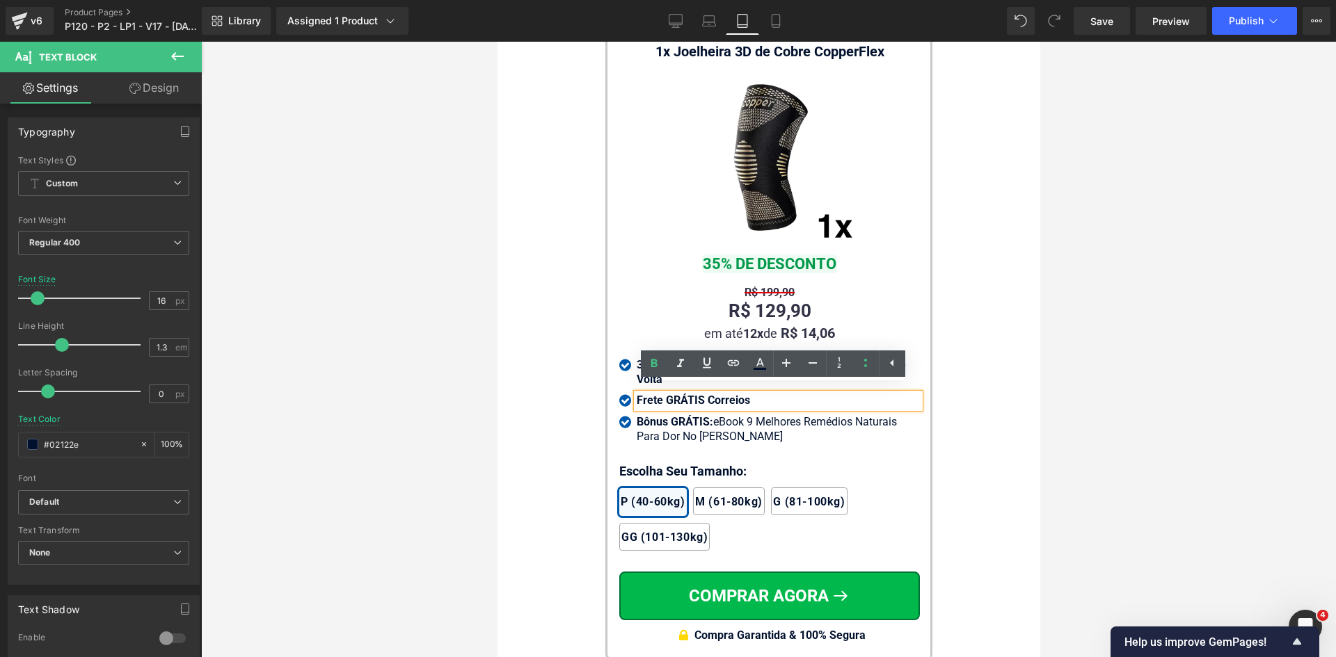
click at [776, 15] on icon at bounding box center [776, 21] width 14 height 14
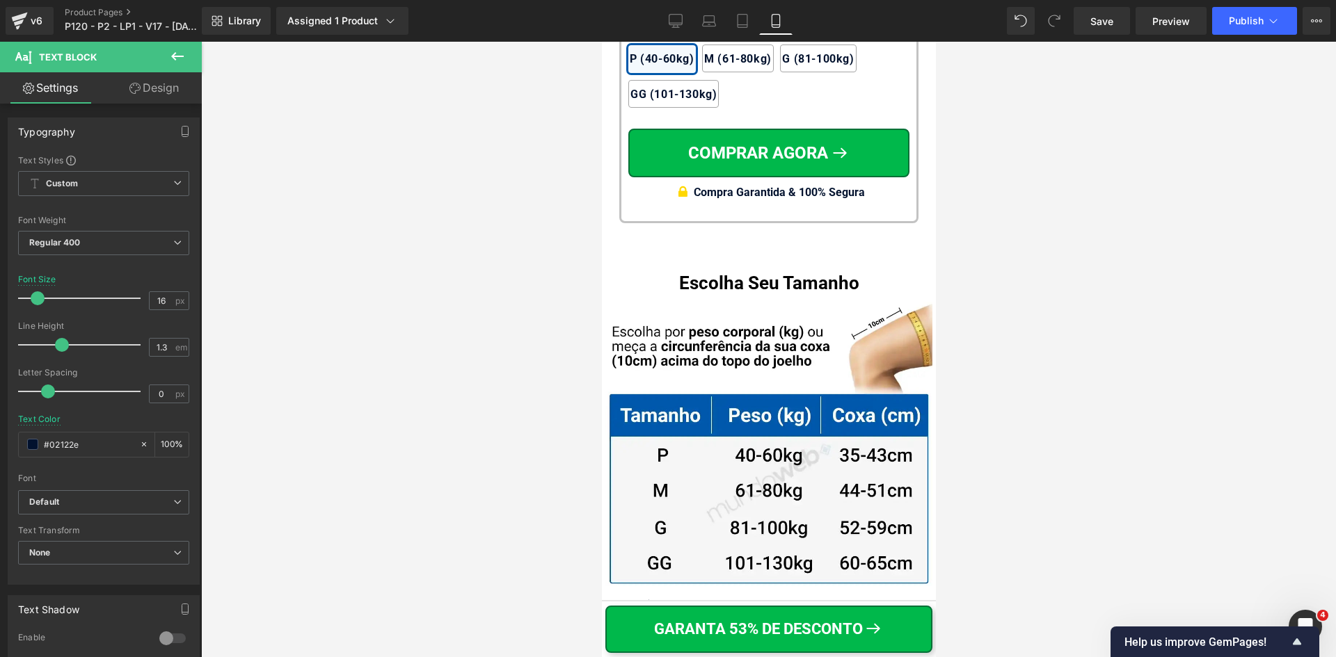
scroll to position [0, 0]
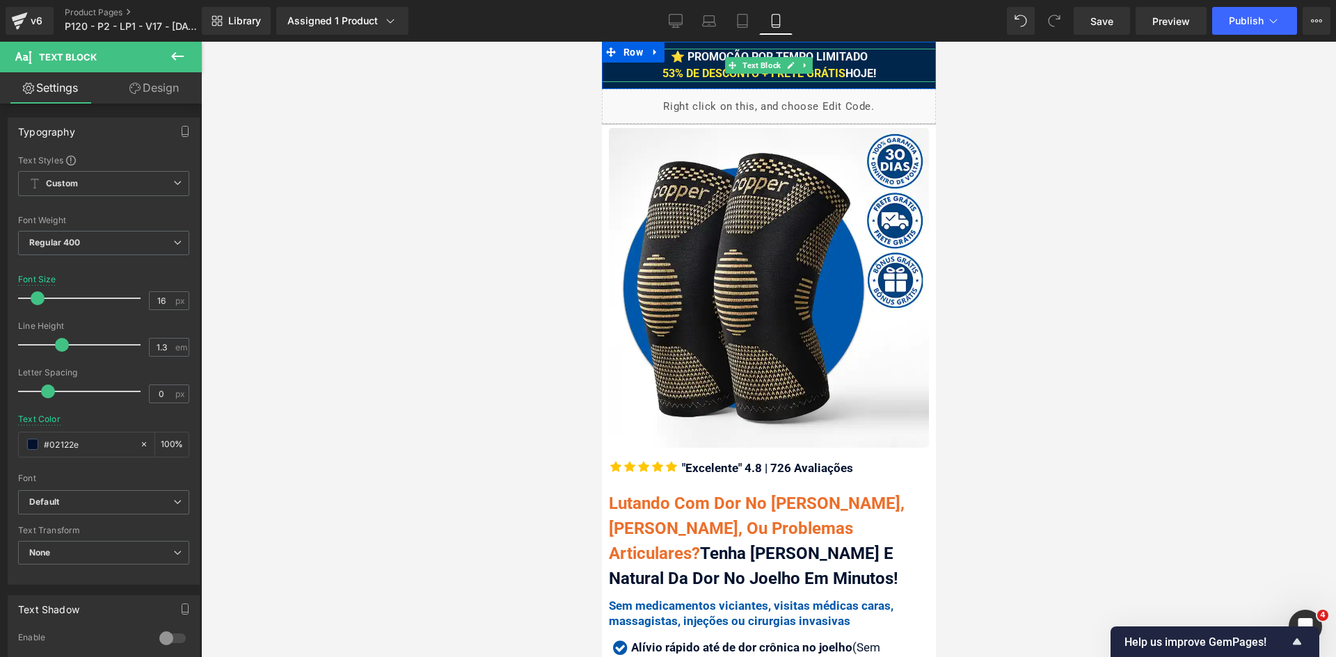
click at [838, 71] on span "53% DE DESCONTO + FRETE GRÁTIS" at bounding box center [753, 73] width 183 height 13
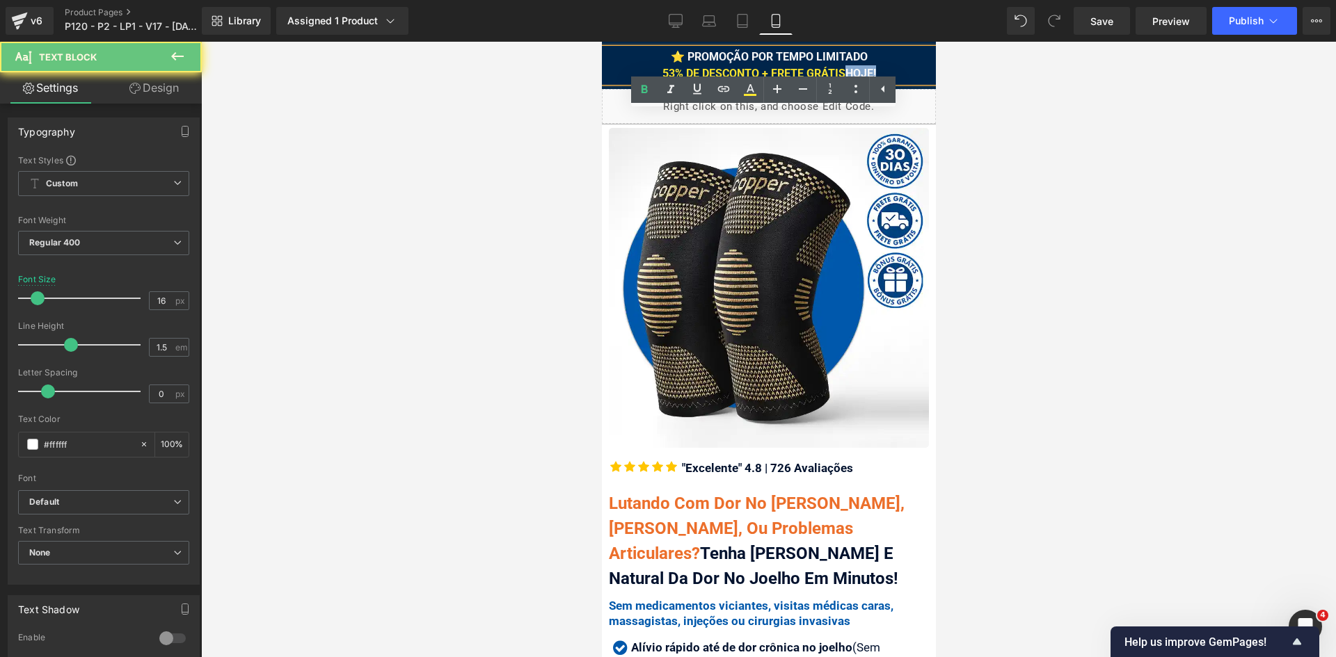
drag, startPoint x: 838, startPoint y: 71, endPoint x: 887, endPoint y: 75, distance: 49.6
click at [887, 75] on div "⭐ PROMOÇÃO POR TEMPO LIMITADO 53% DE DESCONTO + FRETE GRÁTIS HOJE!" at bounding box center [768, 65] width 334 height 33
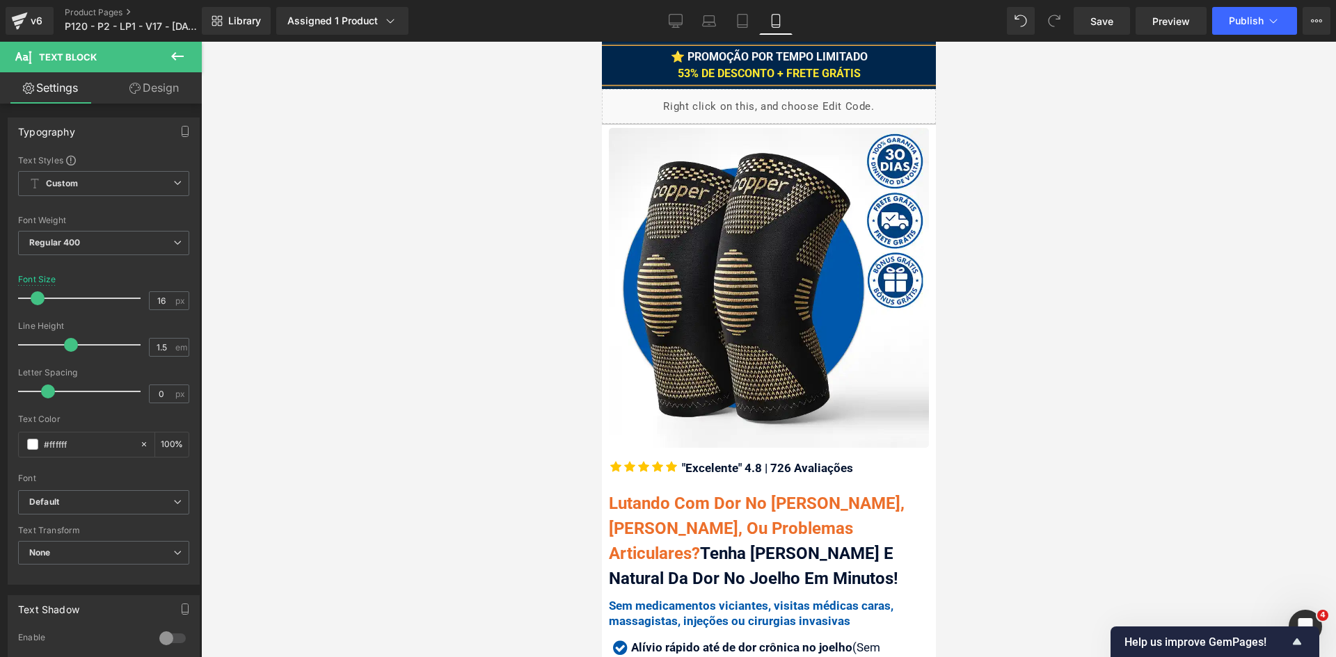
click at [1020, 129] on div at bounding box center [768, 350] width 1135 height 616
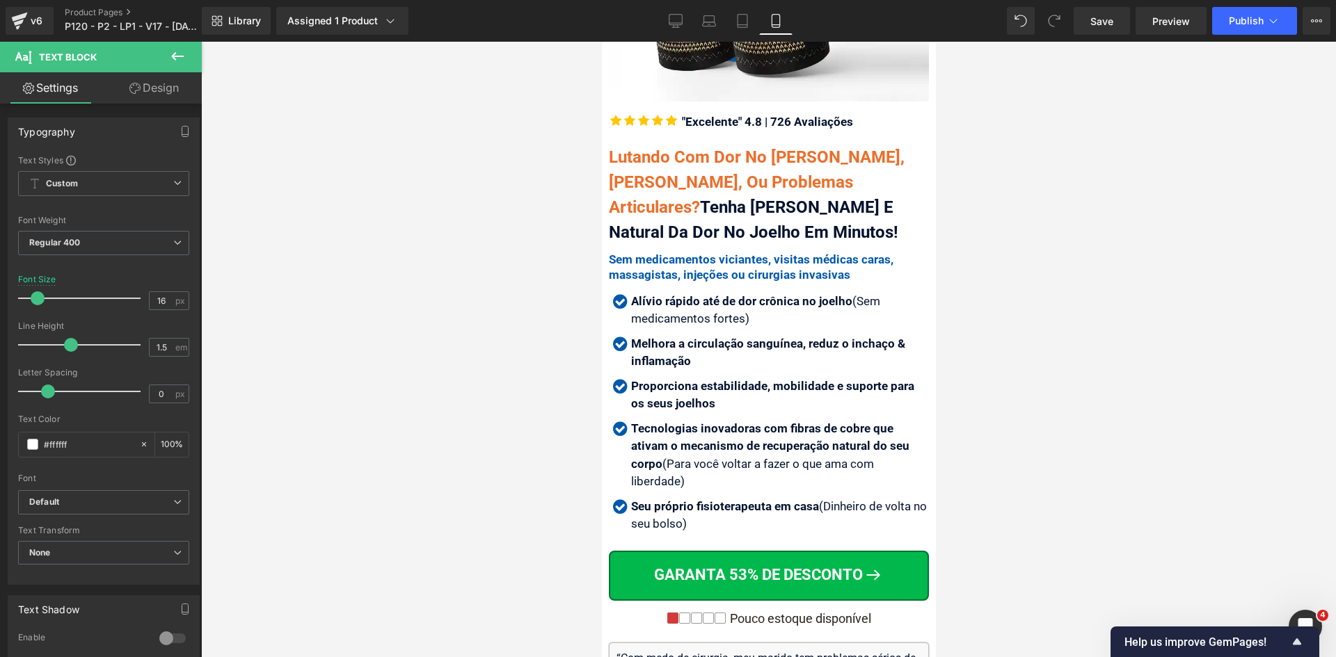
scroll to position [348, 0]
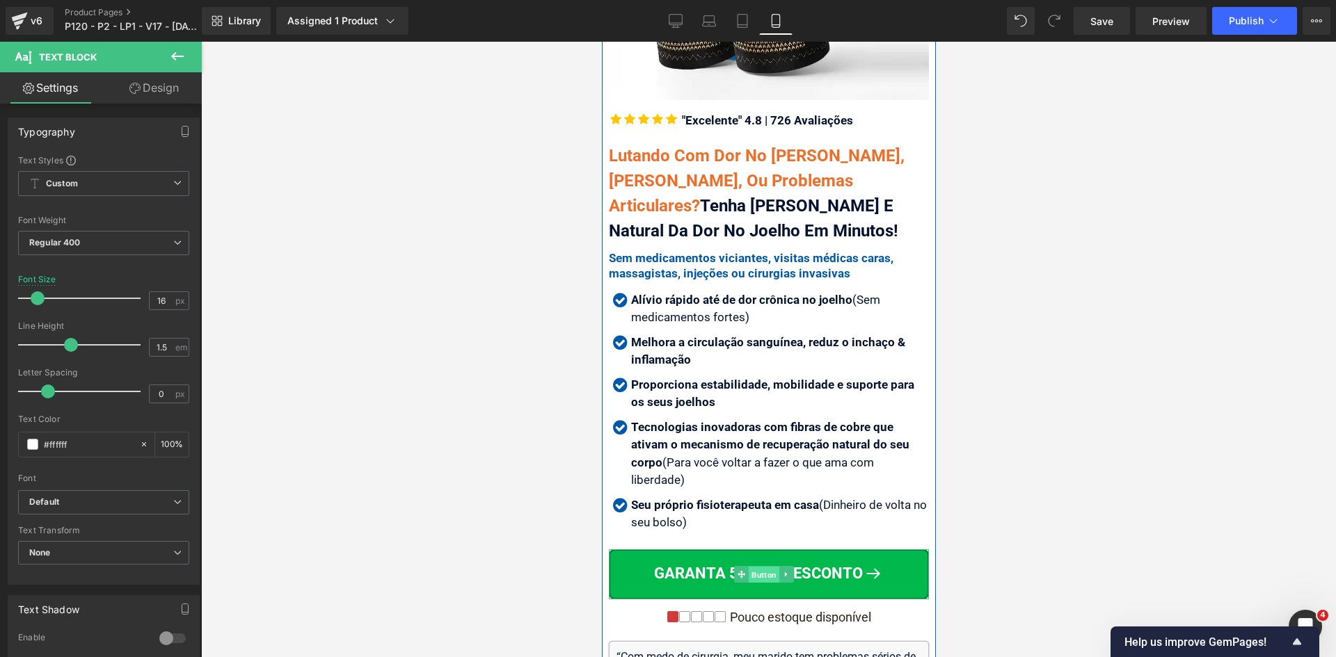
click at [758, 566] on span "Button" at bounding box center [763, 574] width 31 height 17
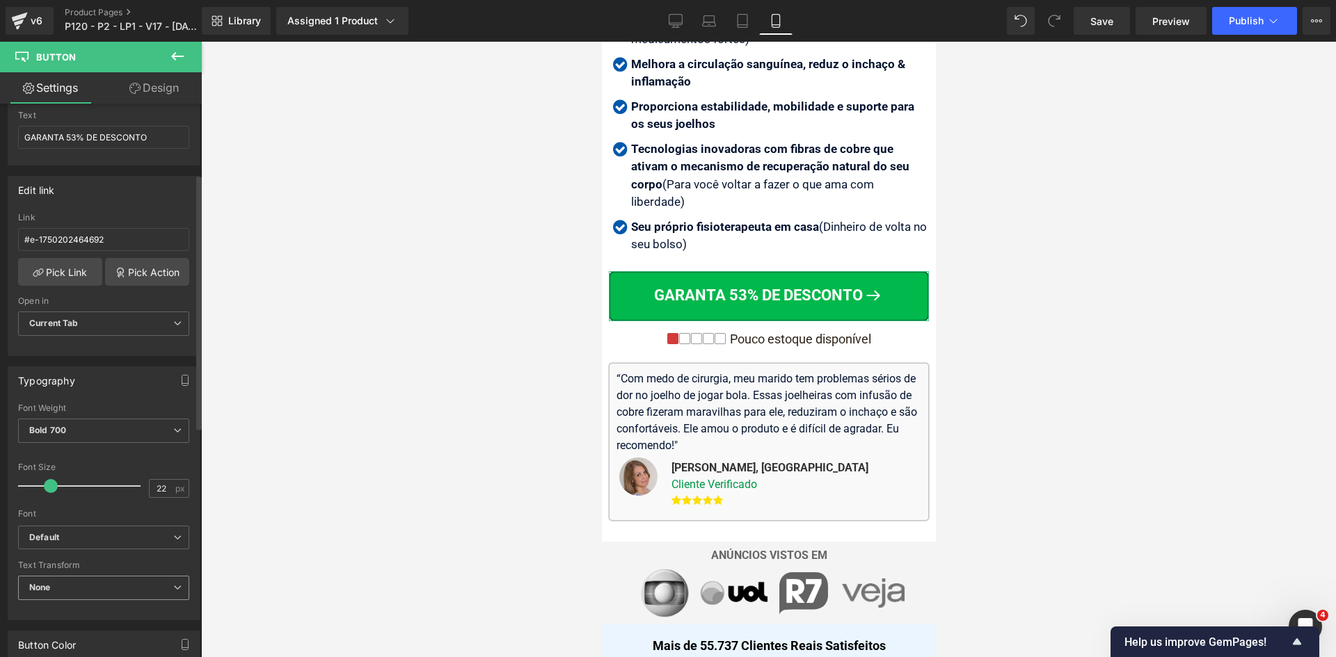
scroll to position [417, 0]
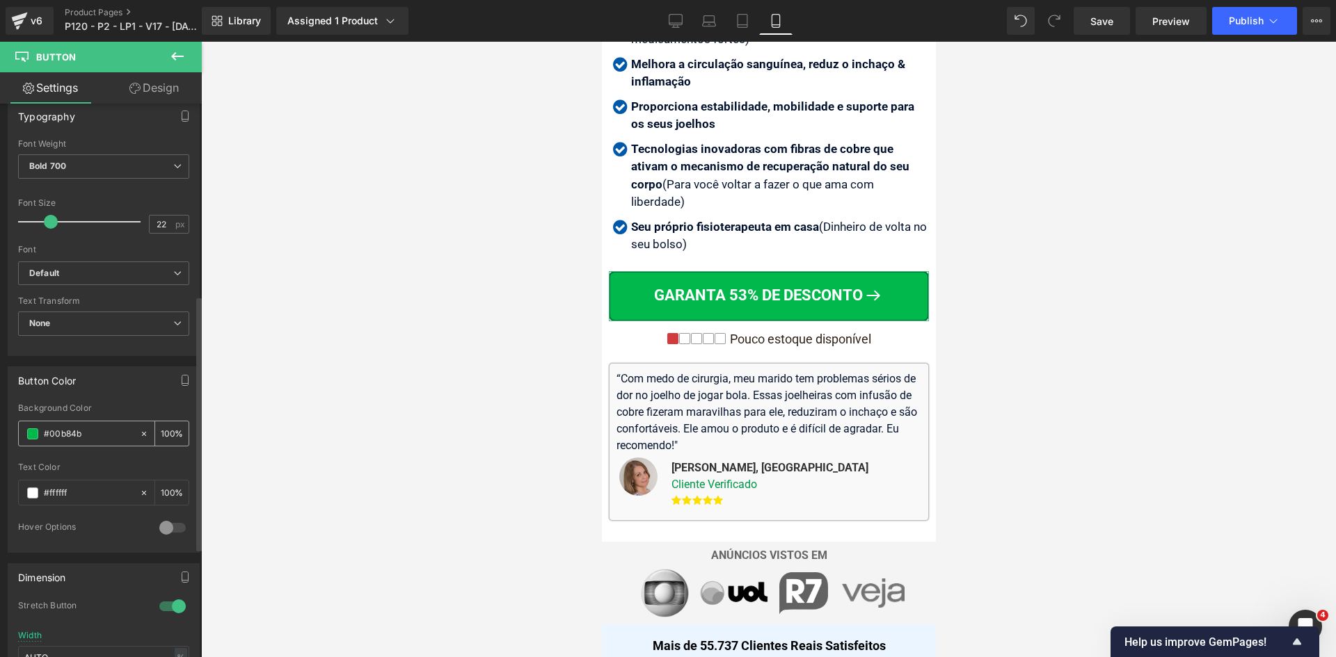
click at [88, 439] on input "#00b84b" at bounding box center [88, 433] width 89 height 15
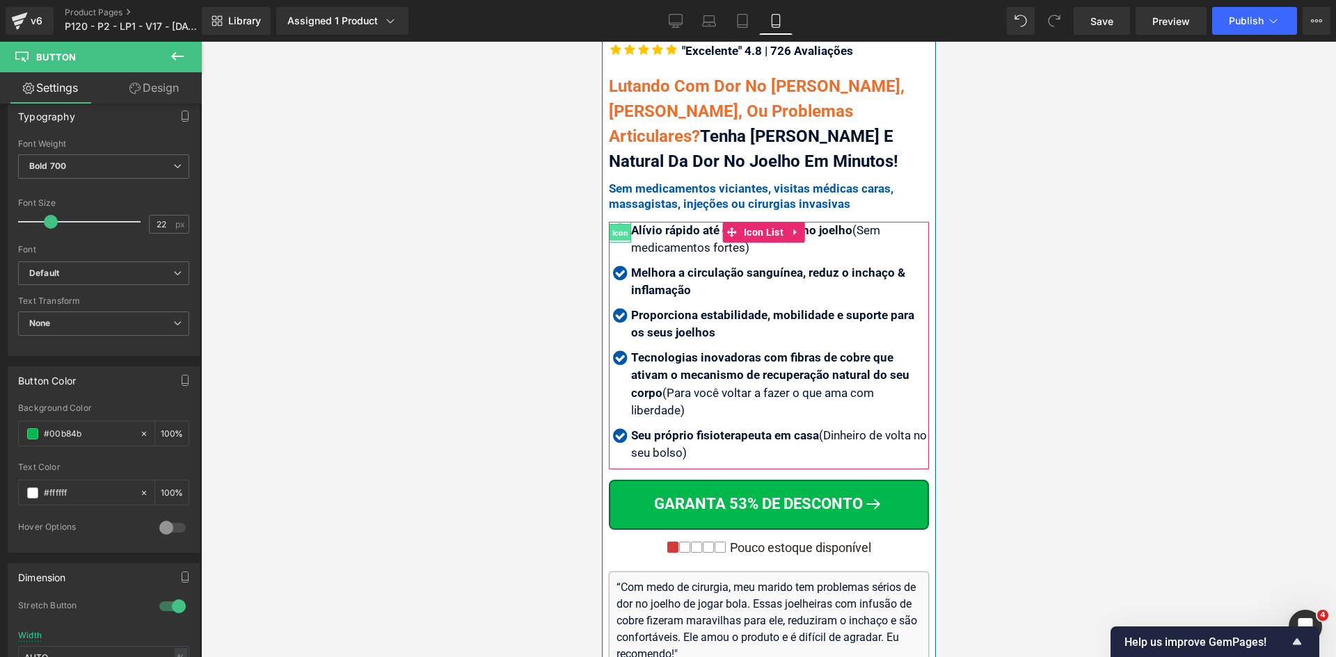
drag, startPoint x: 619, startPoint y: 222, endPoint x: 919, endPoint y: 397, distance: 347.0
click at [619, 224] on span "Icon" at bounding box center [620, 232] width 22 height 17
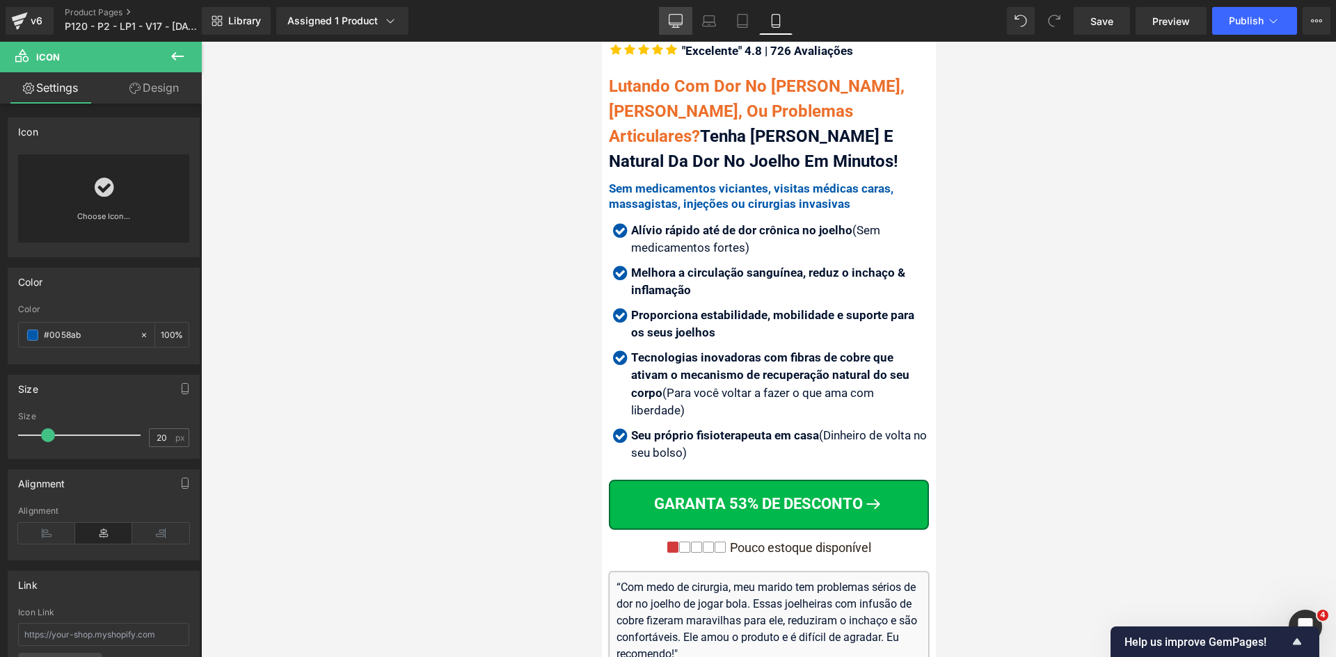
click at [670, 21] on icon at bounding box center [675, 20] width 13 height 10
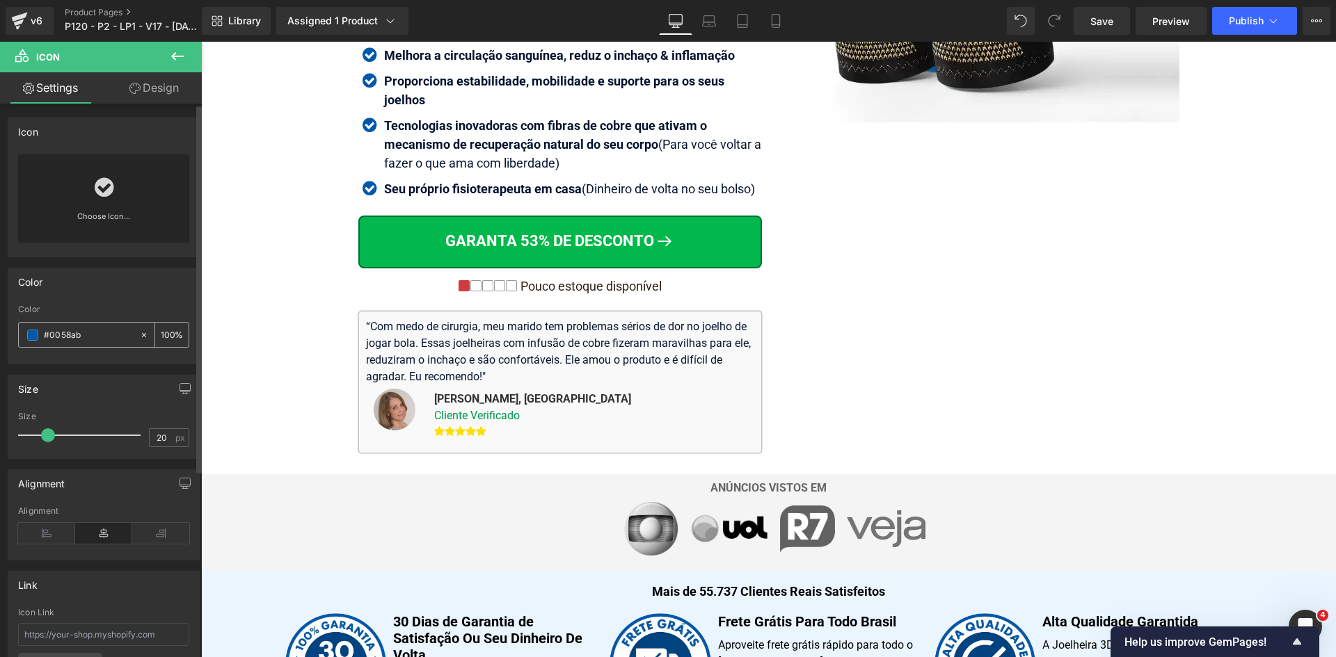
scroll to position [207, 0]
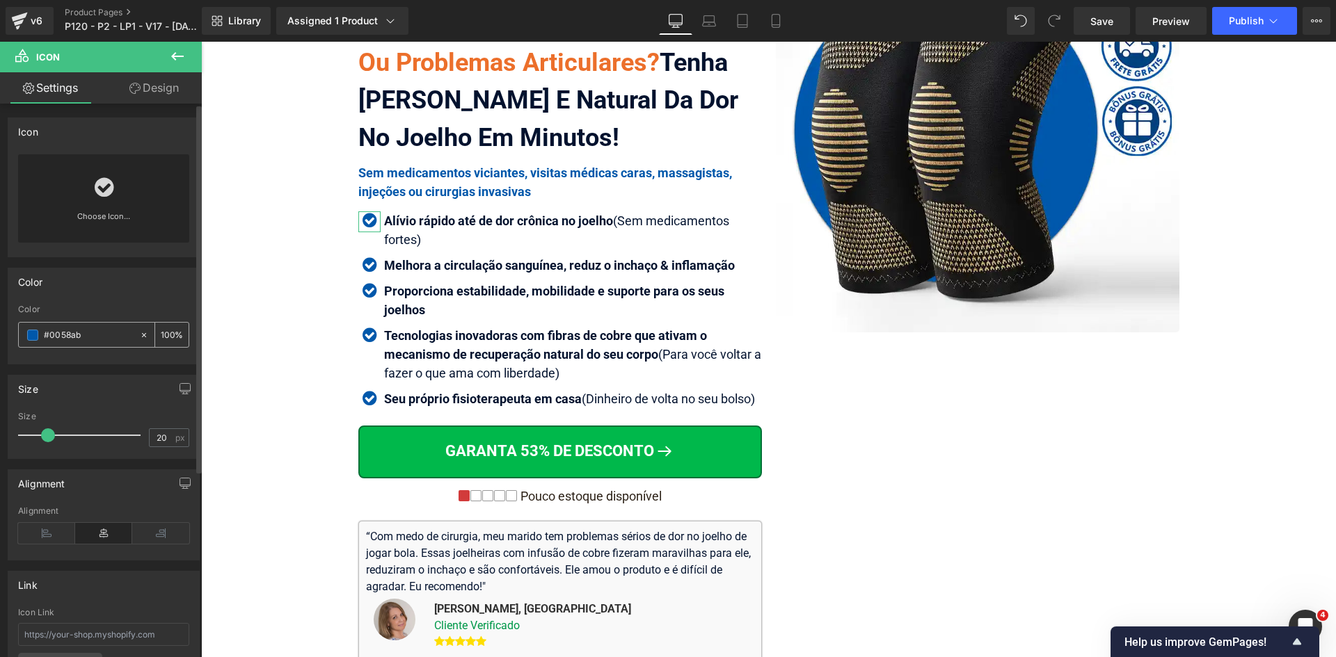
click at [74, 337] on input "#0058ab" at bounding box center [88, 335] width 89 height 15
paste input "00b84"
type input "00b84b"
click at [161, 333] on input "100" at bounding box center [168, 334] width 14 height 15
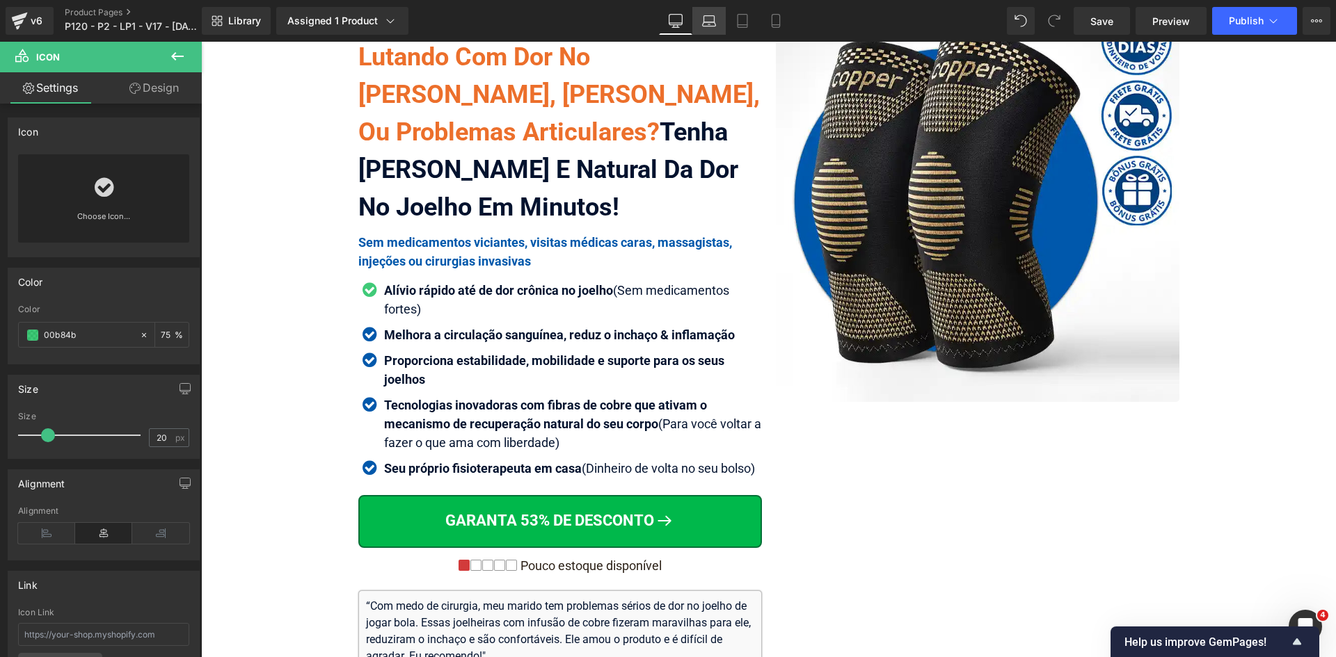
type input "75"
click at [711, 29] on link "Laptop" at bounding box center [708, 21] width 33 height 28
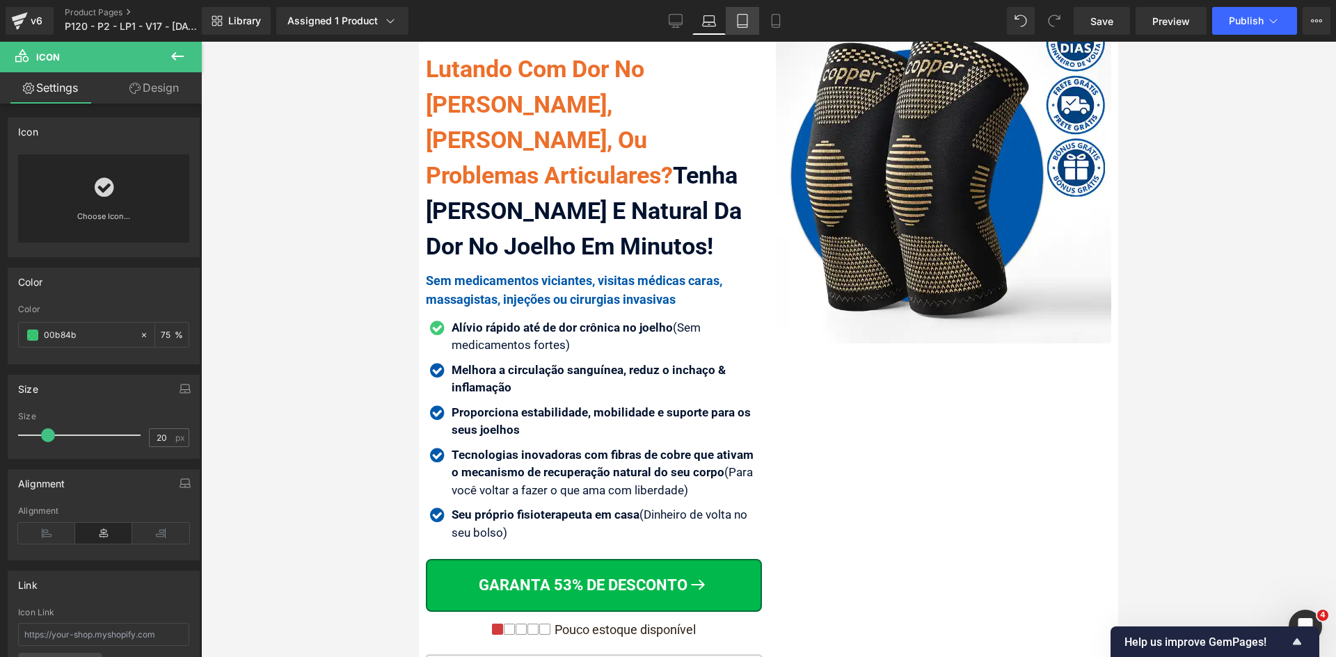
scroll to position [141, 0]
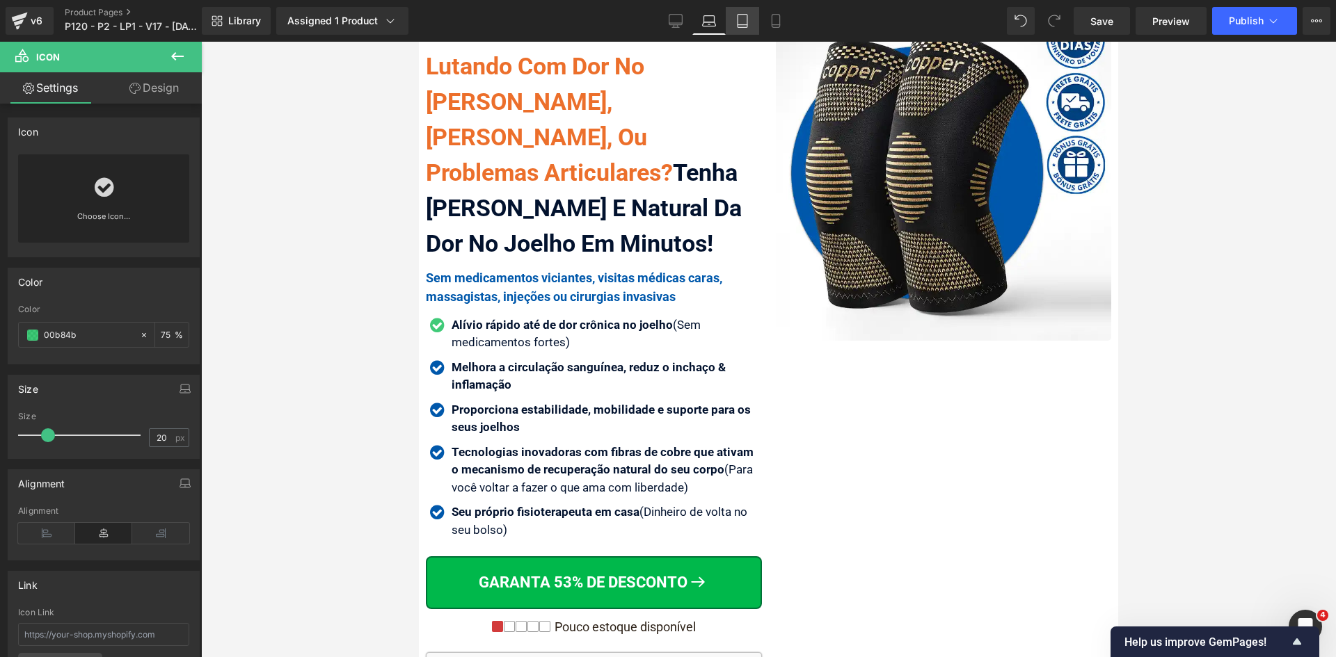
click at [742, 26] on icon at bounding box center [742, 21] width 14 height 14
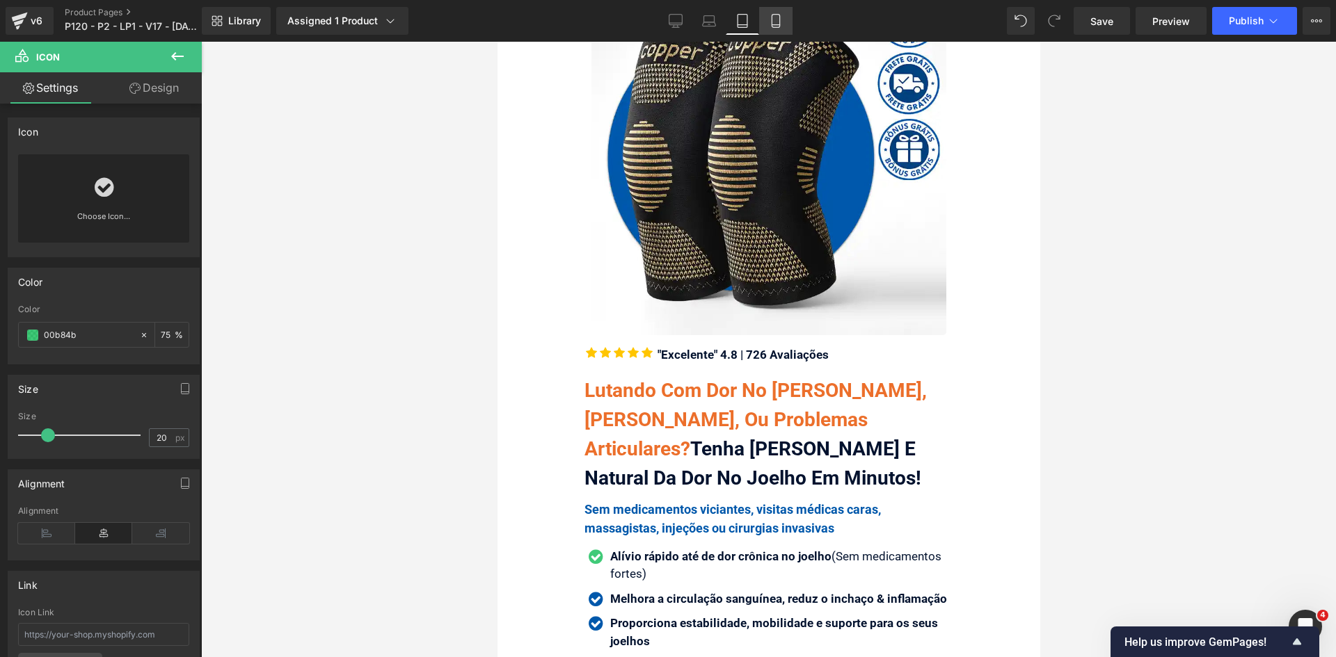
scroll to position [408, 0]
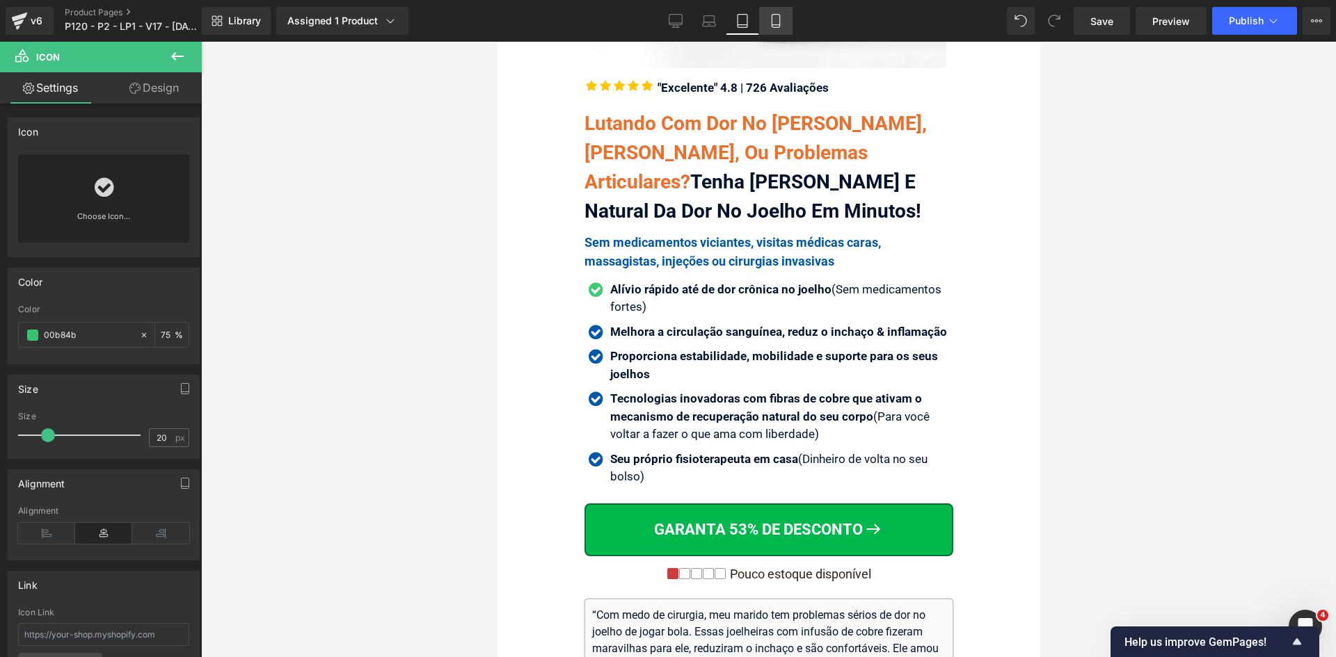
click at [776, 25] on icon at bounding box center [776, 25] width 8 height 0
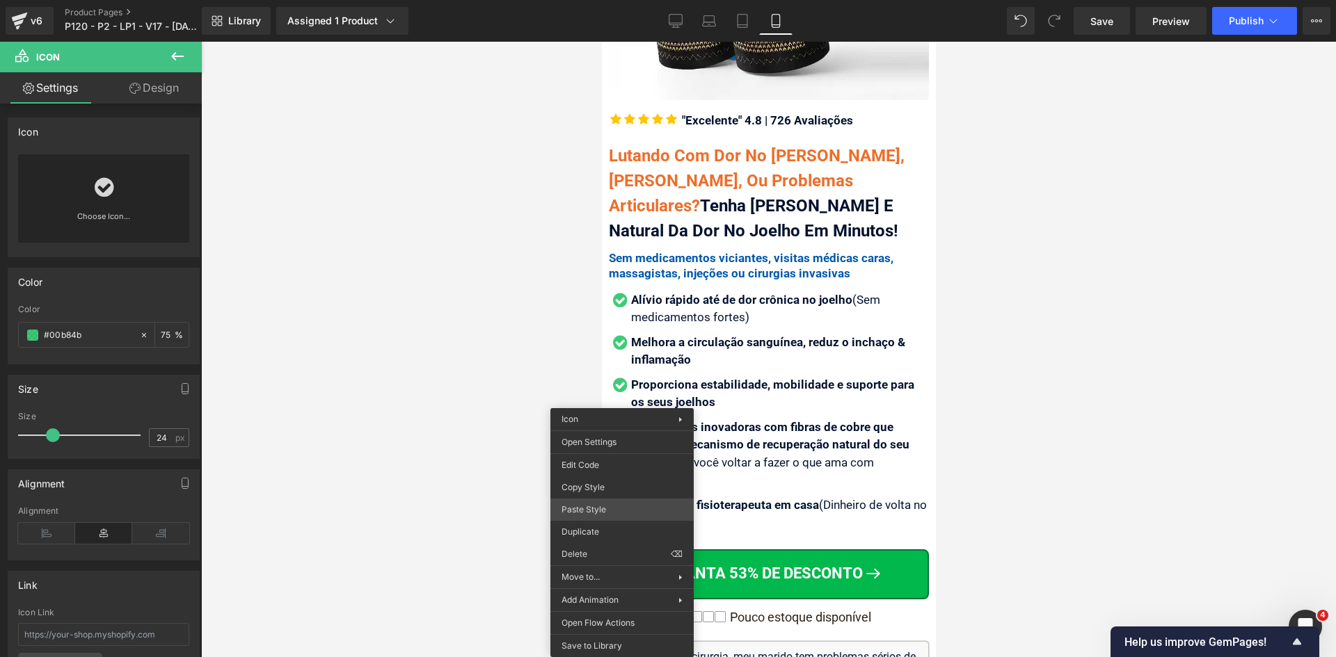
click at [597, 513] on div "Icon You are previewing how the will restyle your page. You can not edit Elemen…" at bounding box center [668, 340] width 1336 height 681
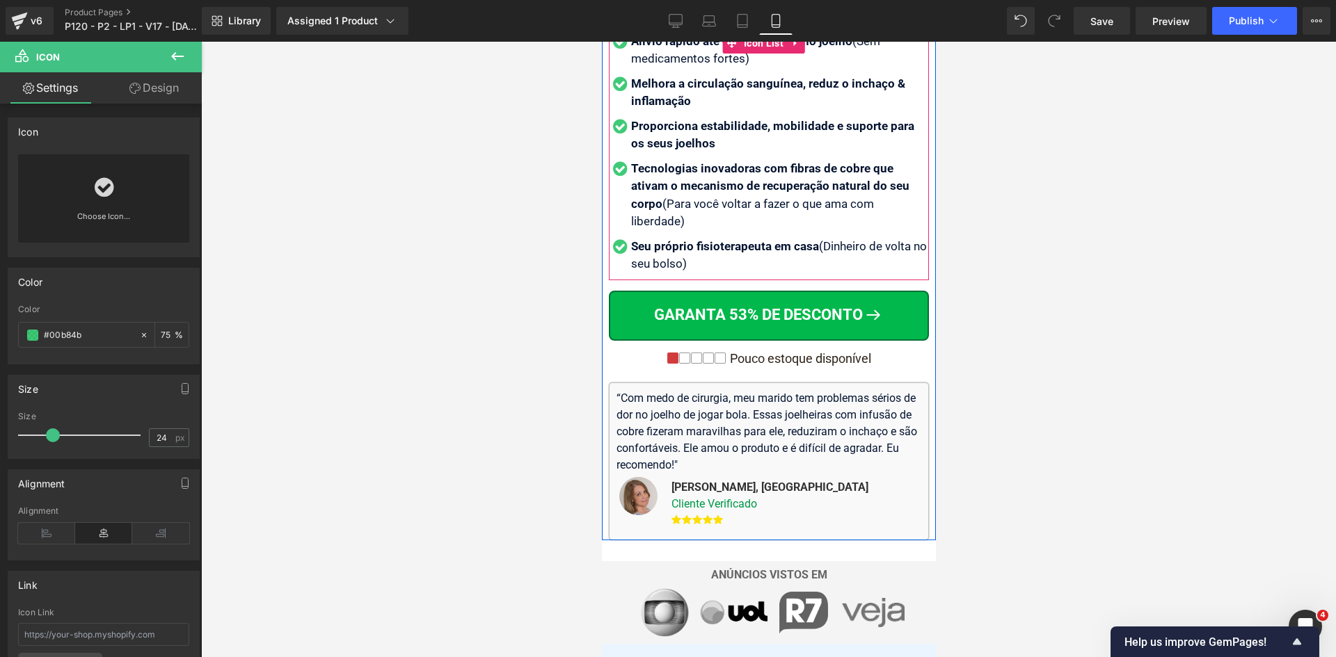
scroll to position [835, 0]
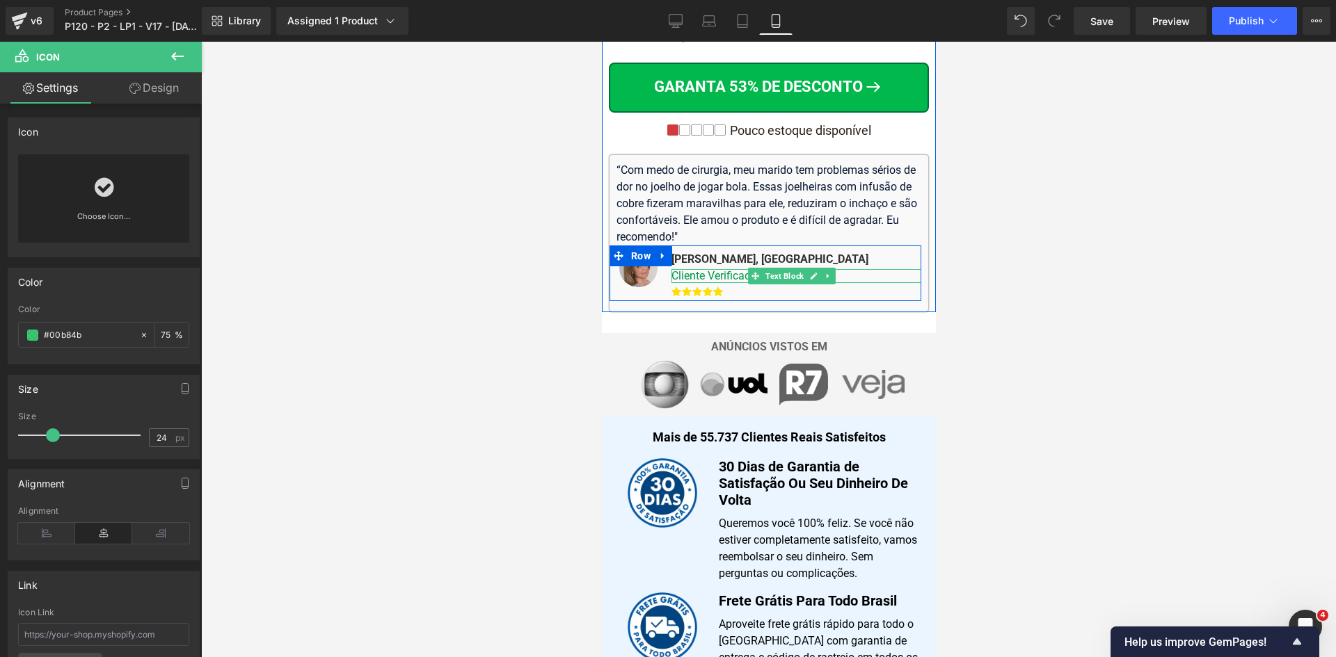
click at [742, 269] on span "Cliente Verificado" at bounding box center [714, 275] width 86 height 13
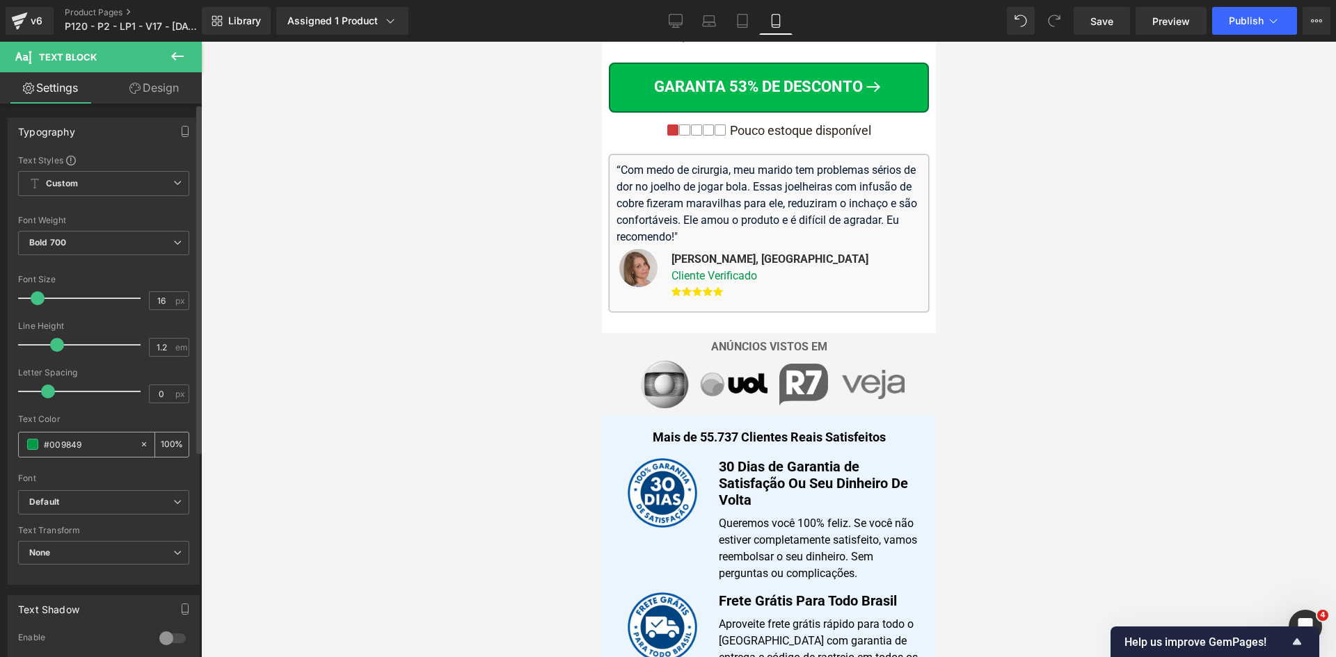
click at [81, 442] on input "#009849" at bounding box center [88, 444] width 89 height 15
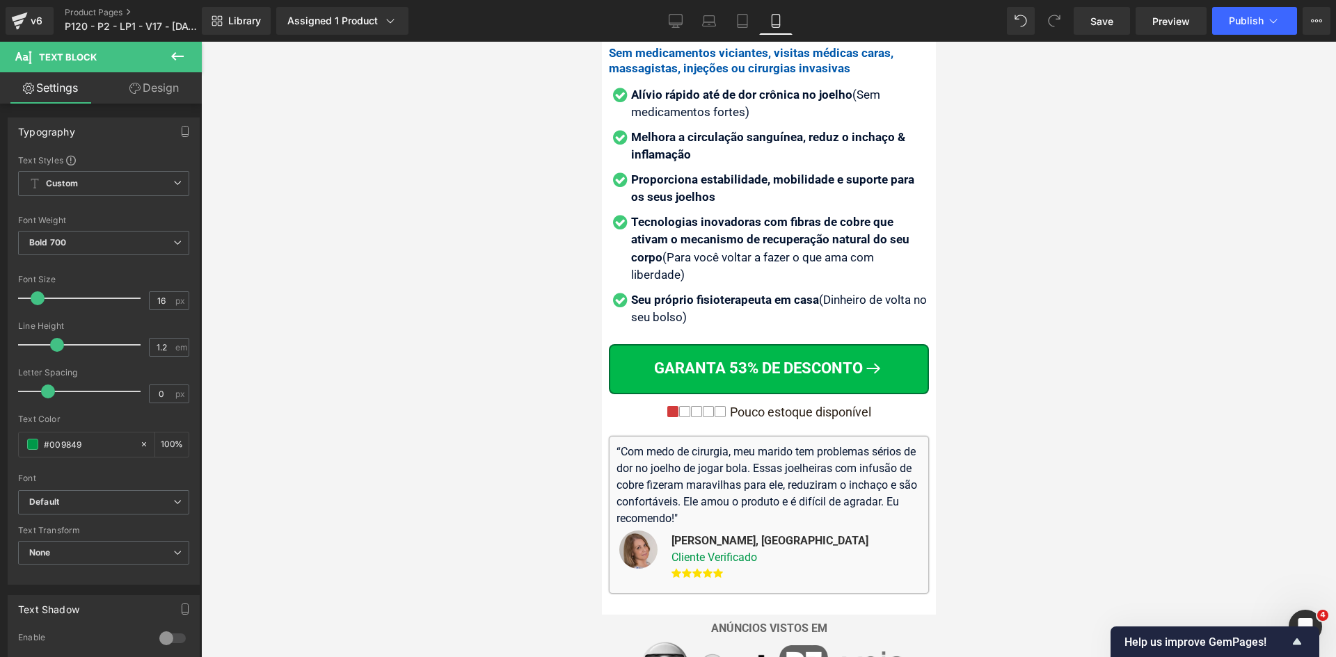
scroll to position [487, 0]
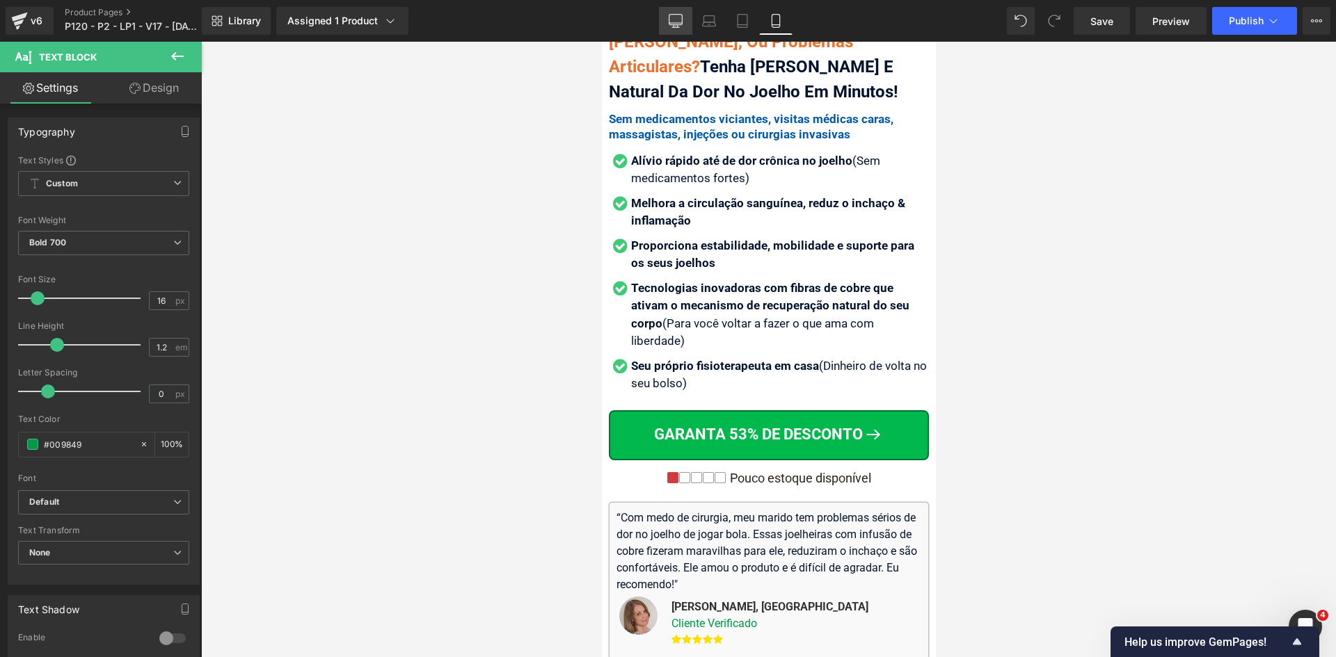
drag, startPoint x: 671, startPoint y: 7, endPoint x: 384, endPoint y: 175, distance: 332.4
click at [671, 7] on link "Desktop" at bounding box center [675, 21] width 33 height 28
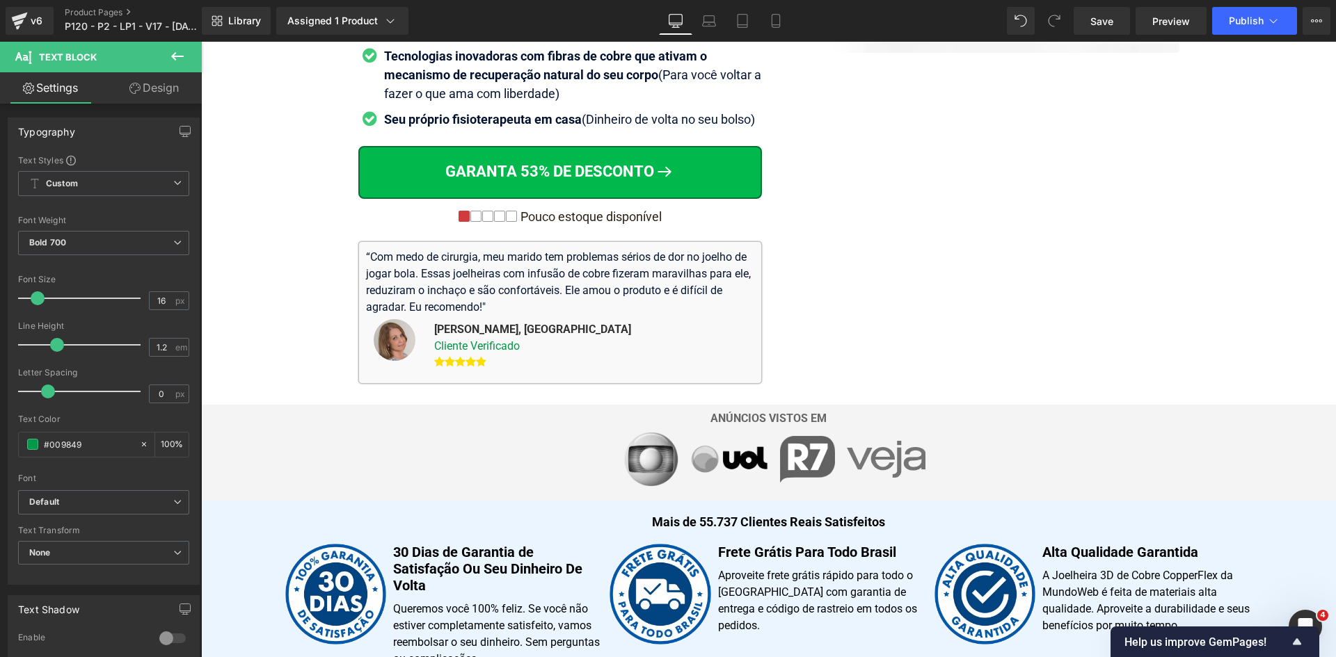
scroll to position [220, 0]
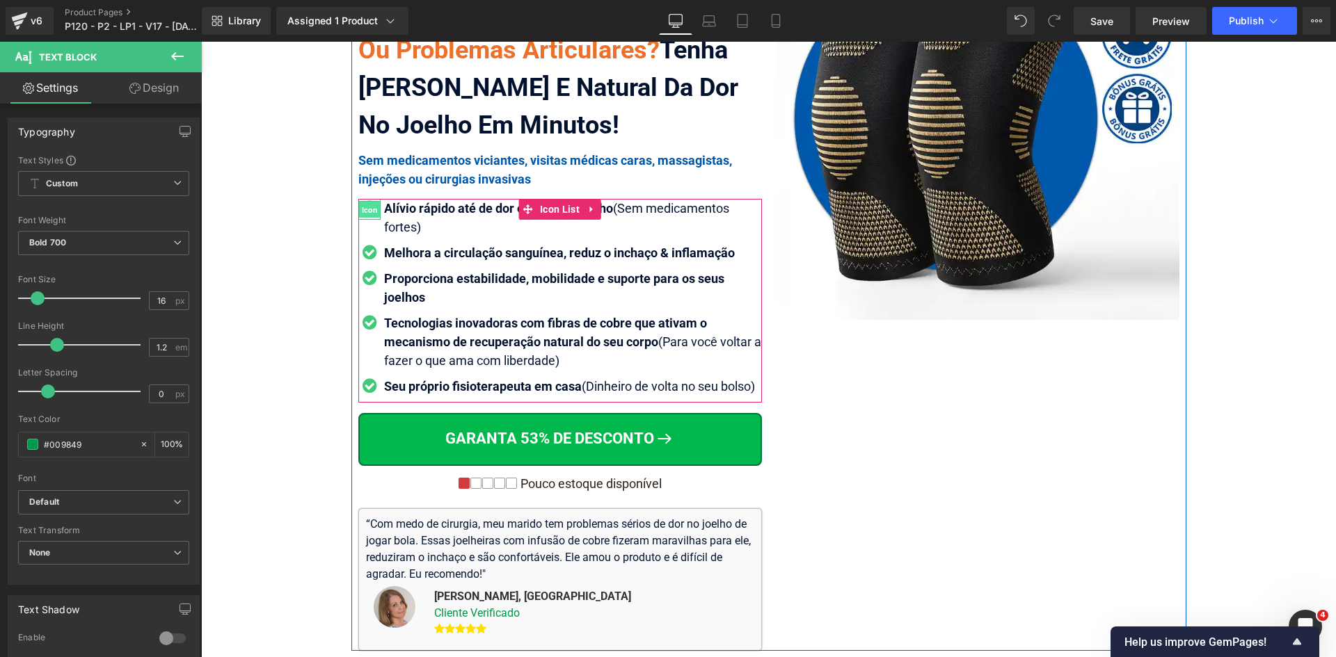
click at [362, 211] on span "Icon" at bounding box center [369, 210] width 22 height 17
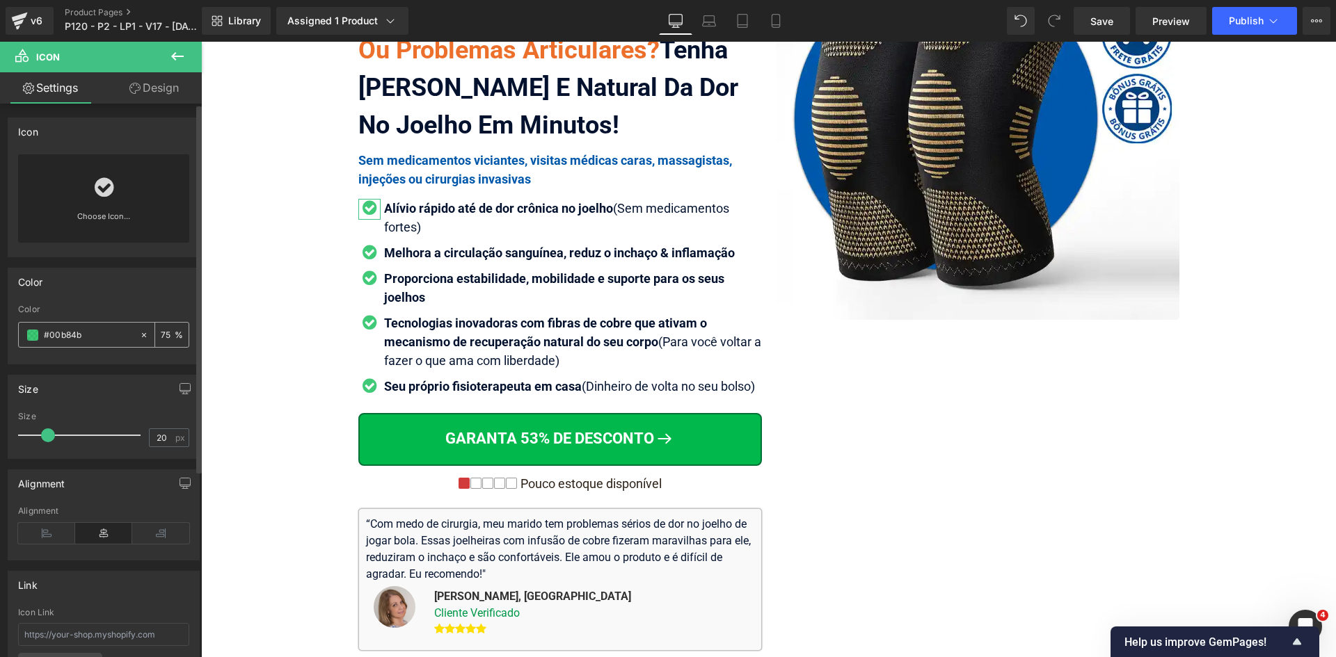
click at [77, 333] on input "#00b84b" at bounding box center [88, 335] width 89 height 15
paste input "9849"
type input "#009849"
drag, startPoint x: 415, startPoint y: 164, endPoint x: 285, endPoint y: 246, distance: 153.5
click at [415, 164] on span "Sem medicamentos viciantes, visitas médicas caras, massagistas, injeções ou cir…" at bounding box center [545, 169] width 374 height 33
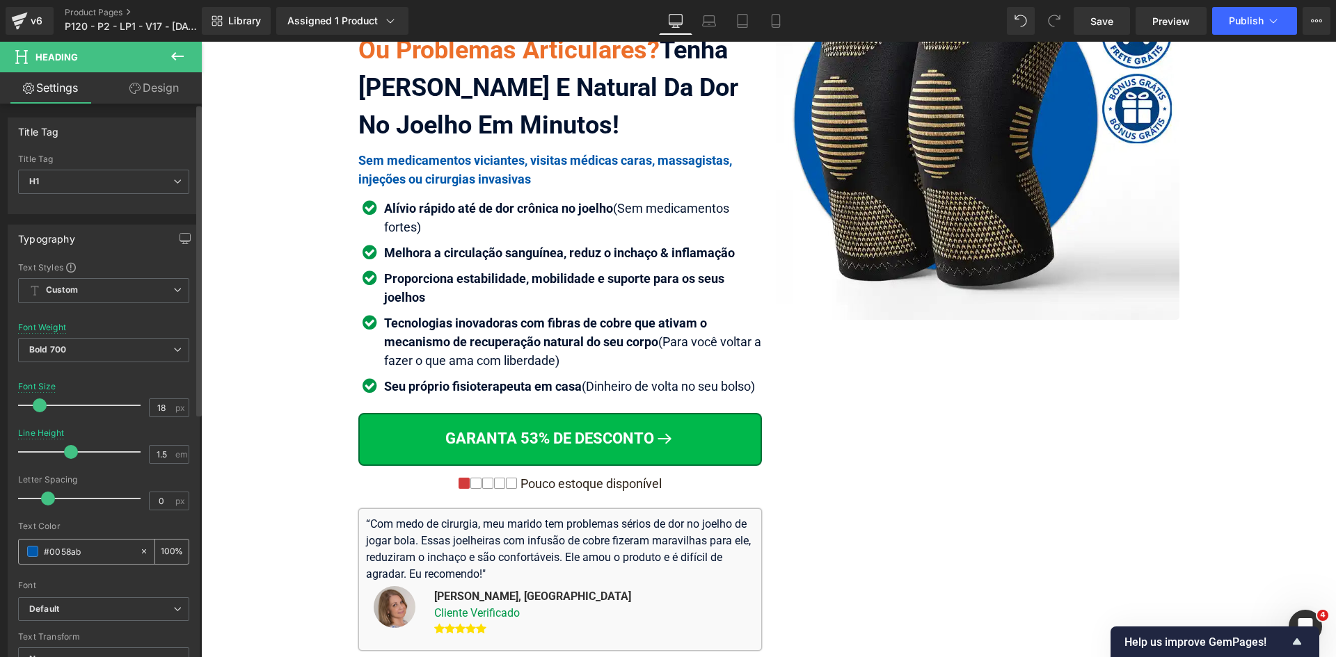
click at [81, 552] on input "#0058ab" at bounding box center [88, 551] width 89 height 15
paste input "9849"
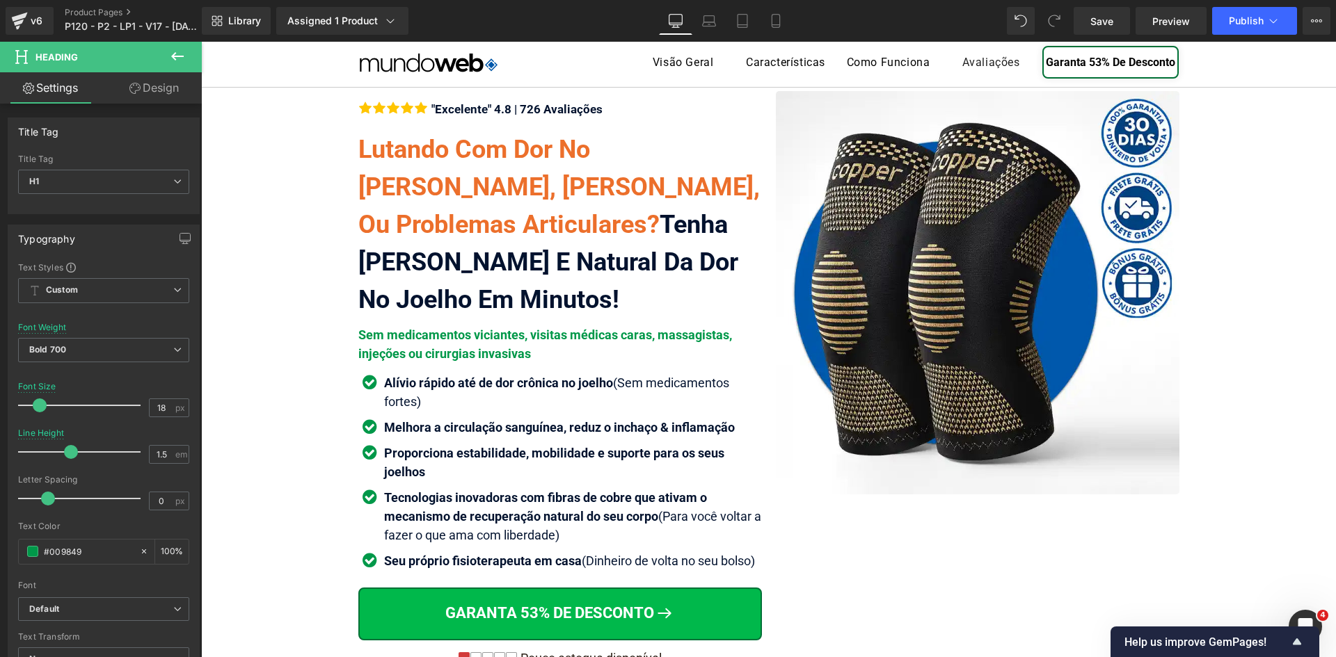
scroll to position [11, 0]
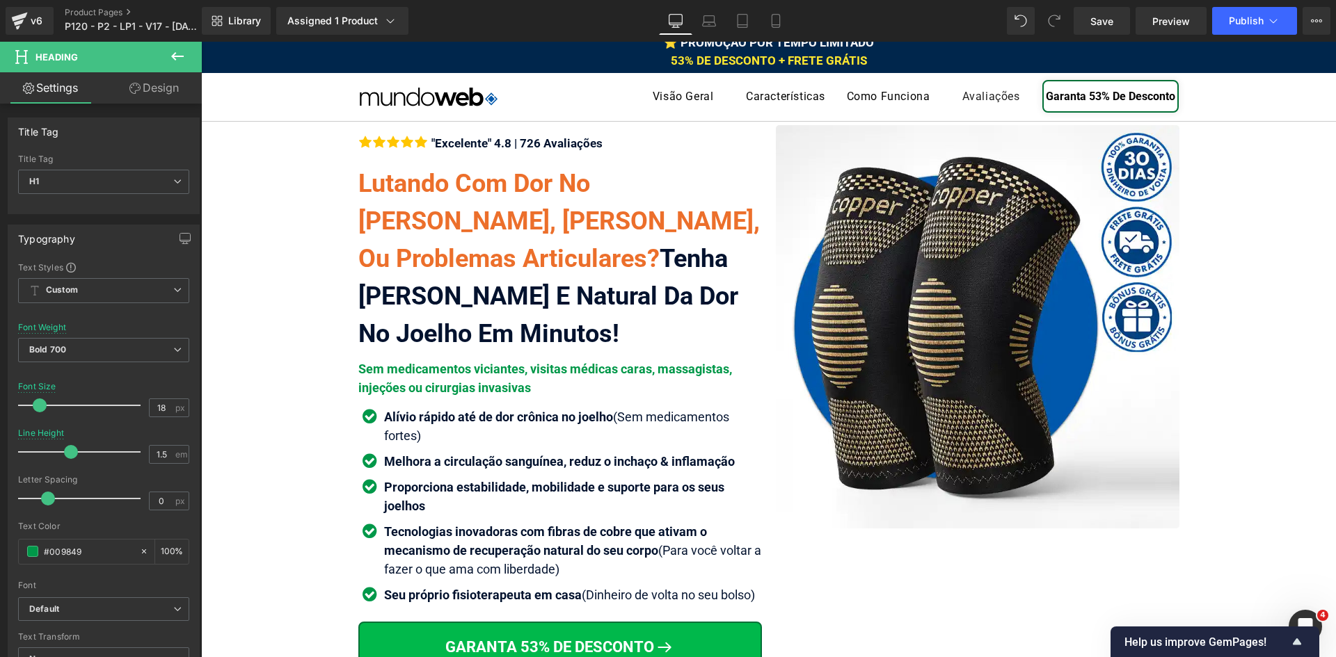
type input "#009849"
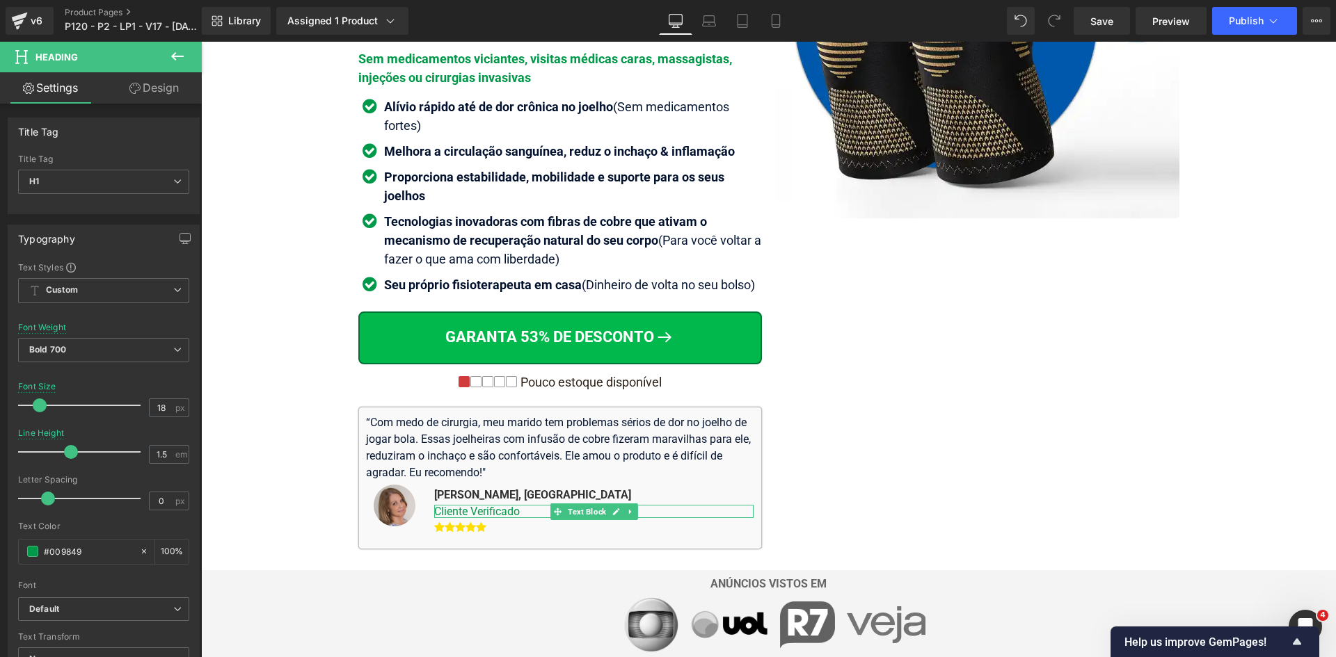
scroll to position [359, 0]
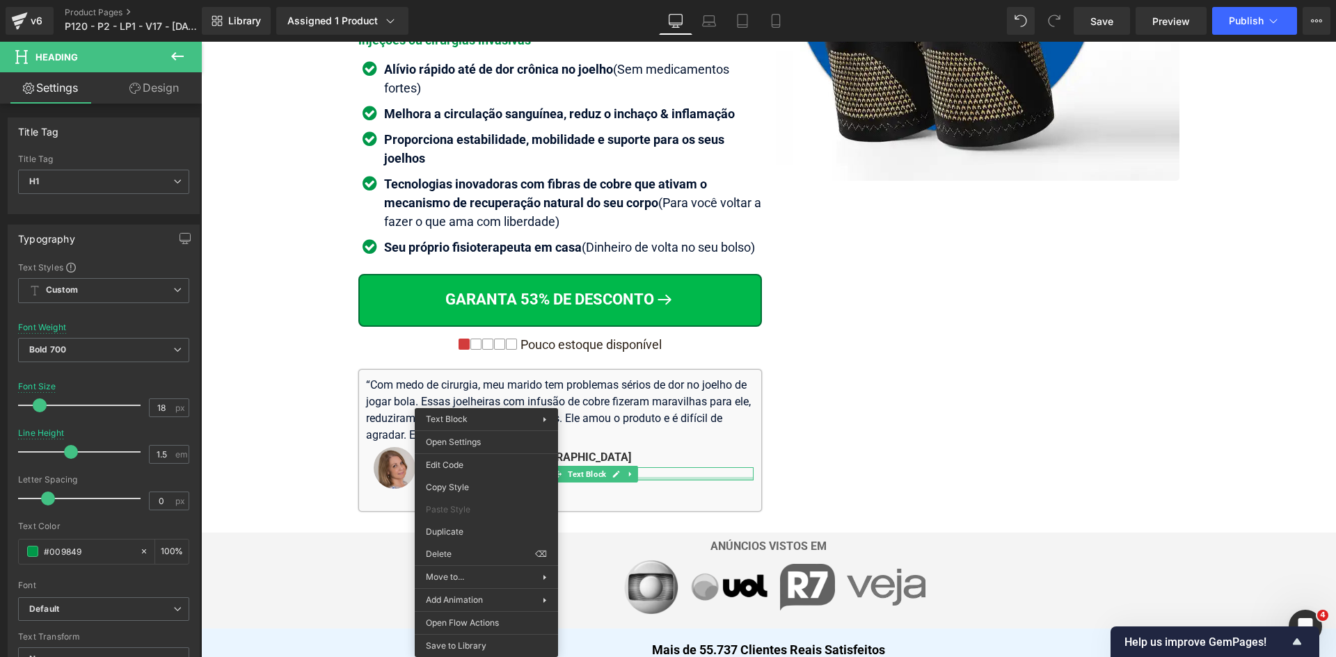
click at [855, 426] on div "Image Icon Icon Icon Icon" at bounding box center [768, 144] width 835 height 735
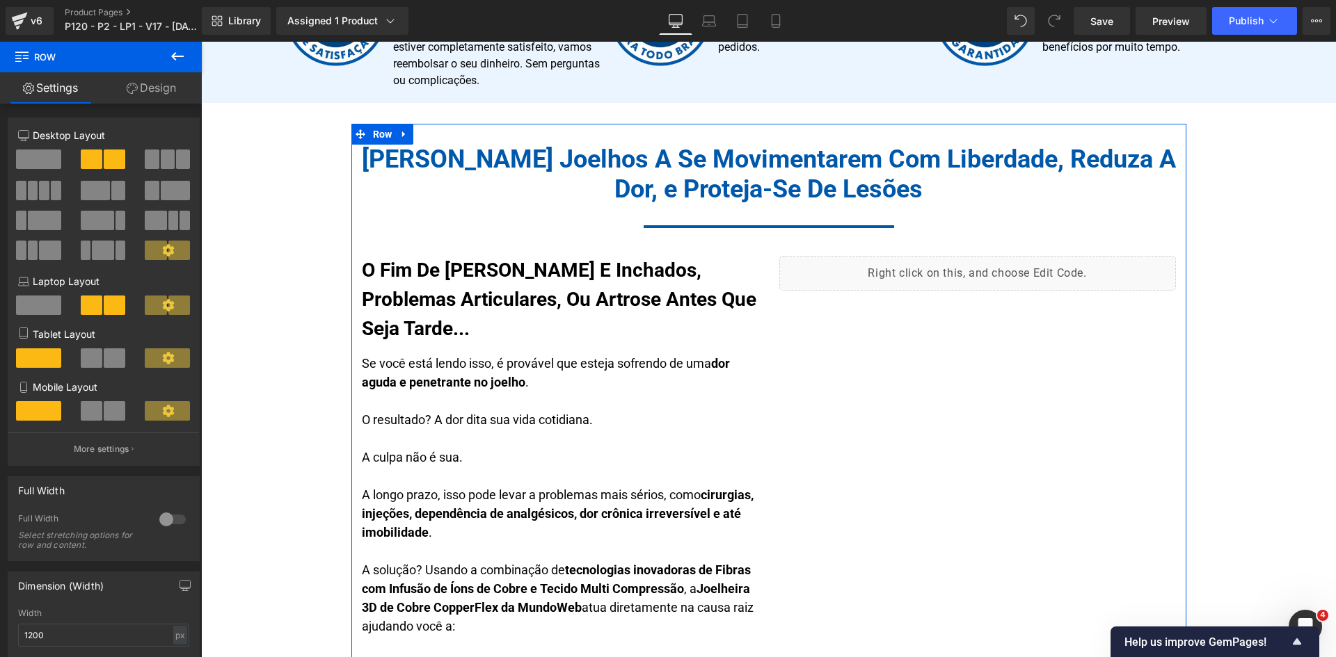
scroll to position [985, 0]
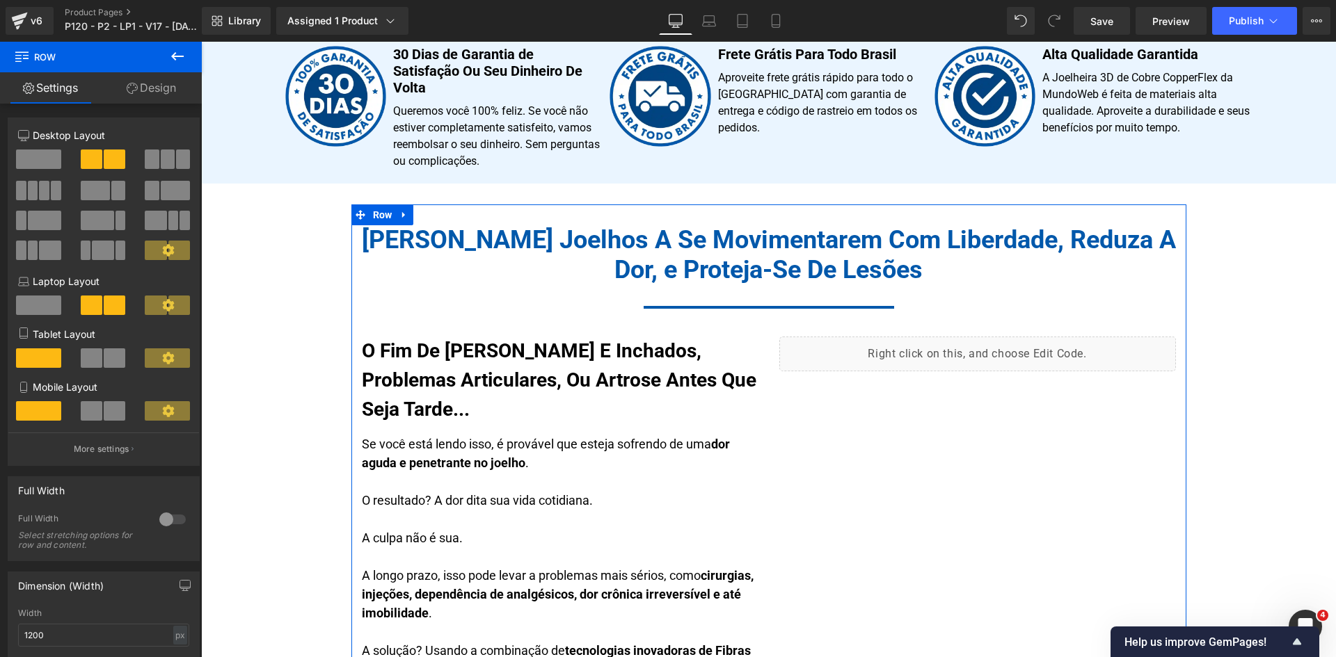
click at [657, 270] on h1 "Ajude Seus Joelhos A Se Movimentarem Com Liberdade, Reduza A Dor, e Proteja-Se …" at bounding box center [768, 255] width 835 height 60
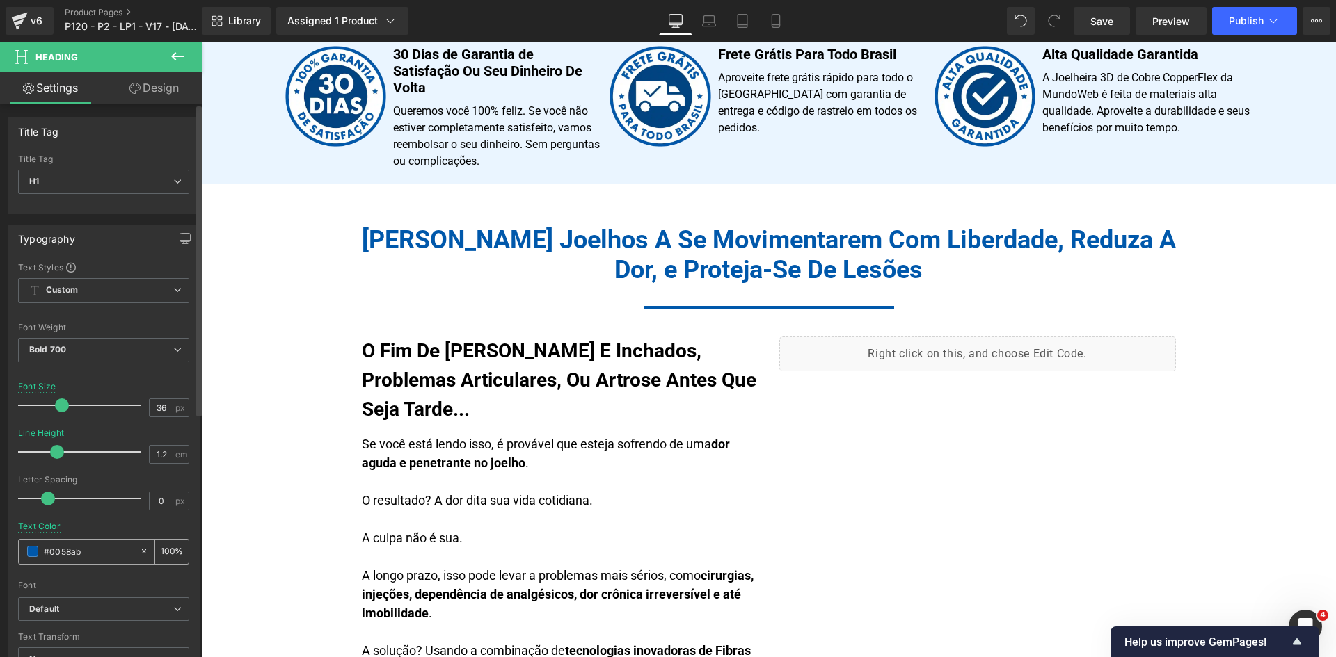
click at [61, 550] on input "#0058ab" at bounding box center [88, 551] width 89 height 15
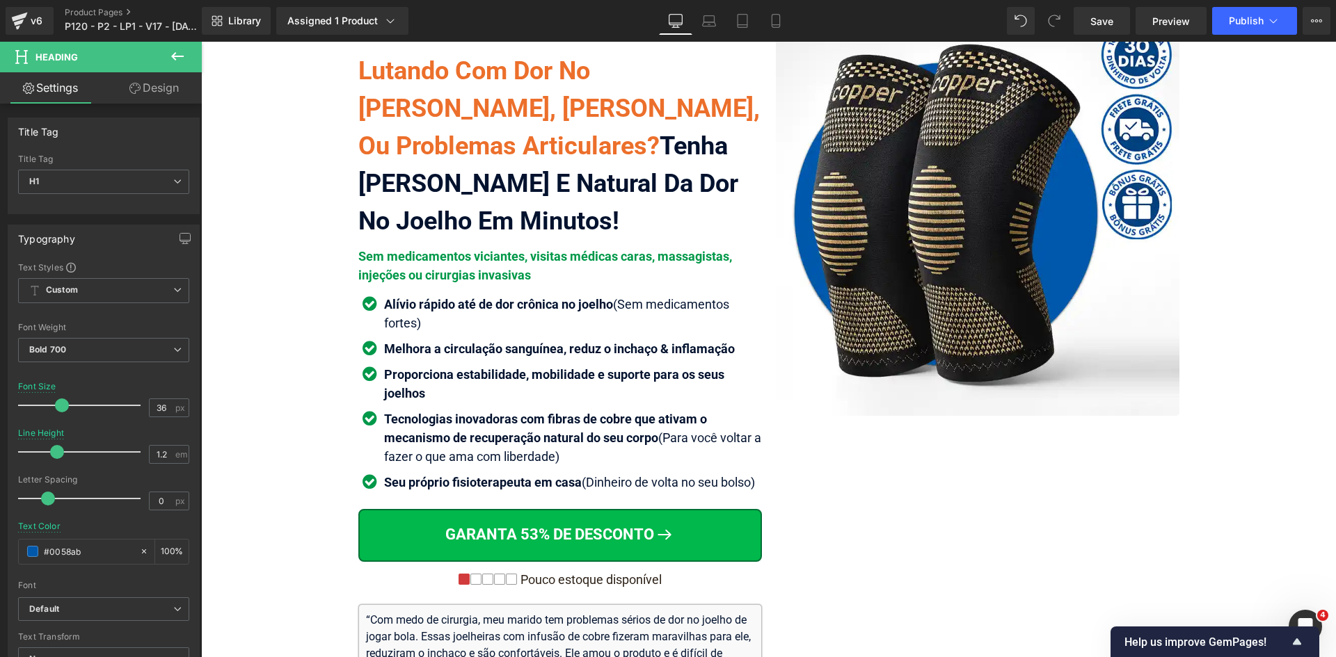
scroll to position [11, 0]
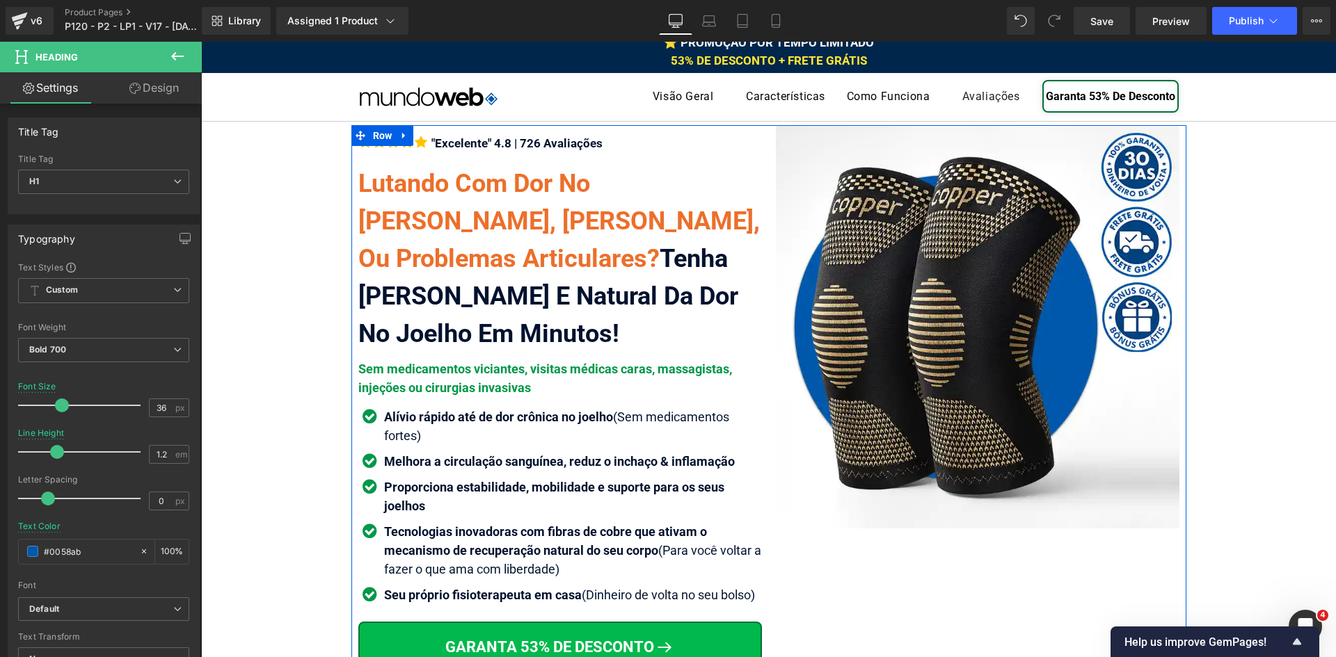
click at [399, 371] on span "Sem medicamentos viciantes, visitas médicas caras, massagistas, injeções ou cir…" at bounding box center [545, 378] width 374 height 33
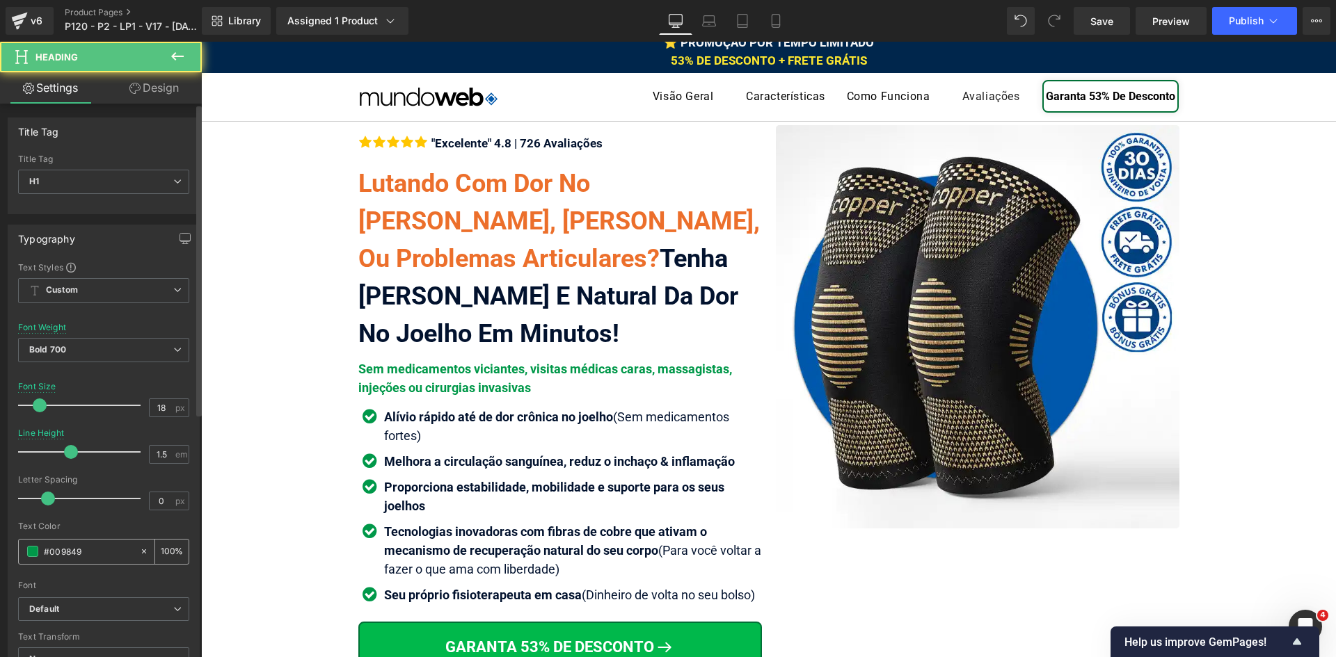
click at [102, 552] on input "#009849" at bounding box center [88, 551] width 89 height 15
paste input "58ab"
type input "#0058ab"
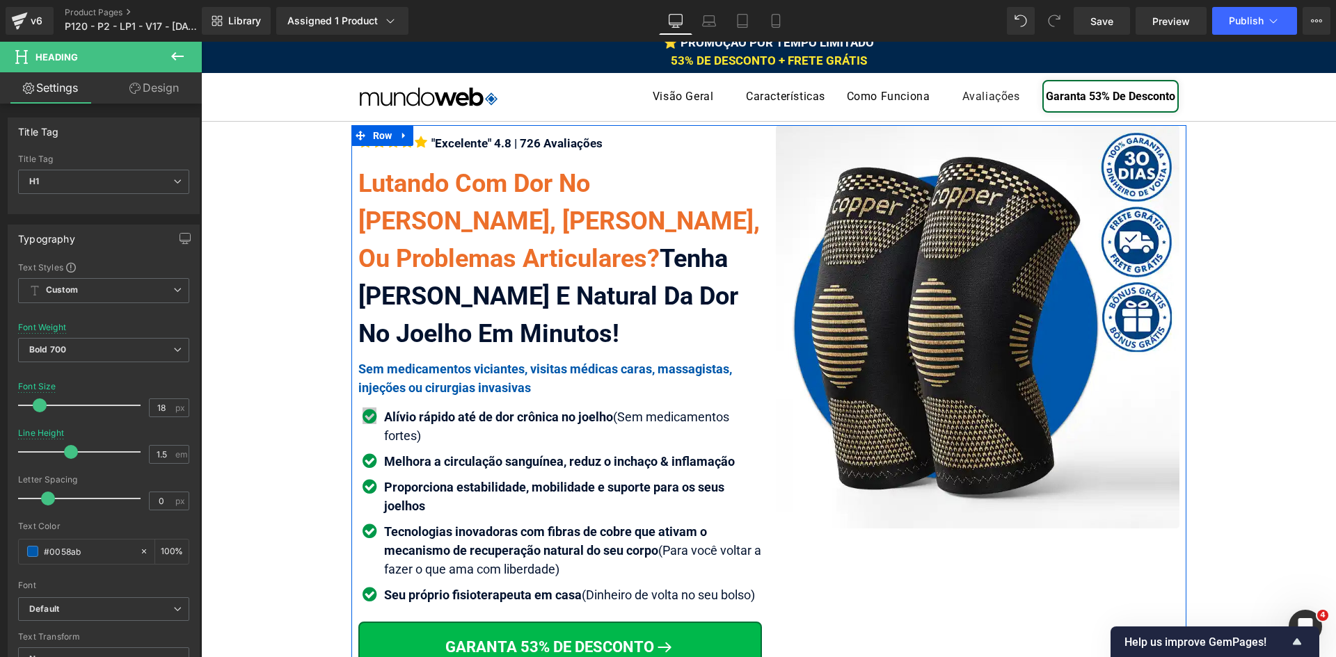
click at [362, 417] on span "Icon" at bounding box center [369, 418] width 22 height 17
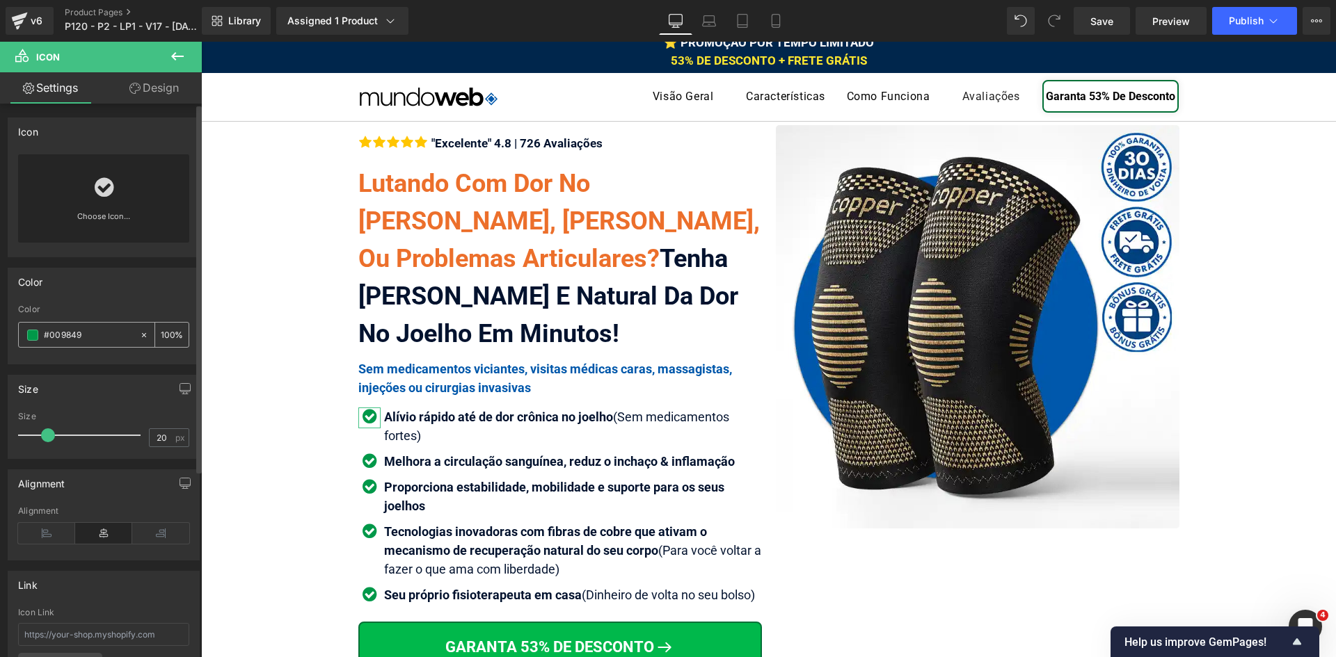
click at [88, 337] on input "#009849" at bounding box center [88, 335] width 89 height 15
paste input "58ab"
type input "#0058ab"
click at [164, 337] on input "100" at bounding box center [168, 334] width 14 height 15
click at [106, 337] on input "#0058ab" at bounding box center [88, 335] width 89 height 15
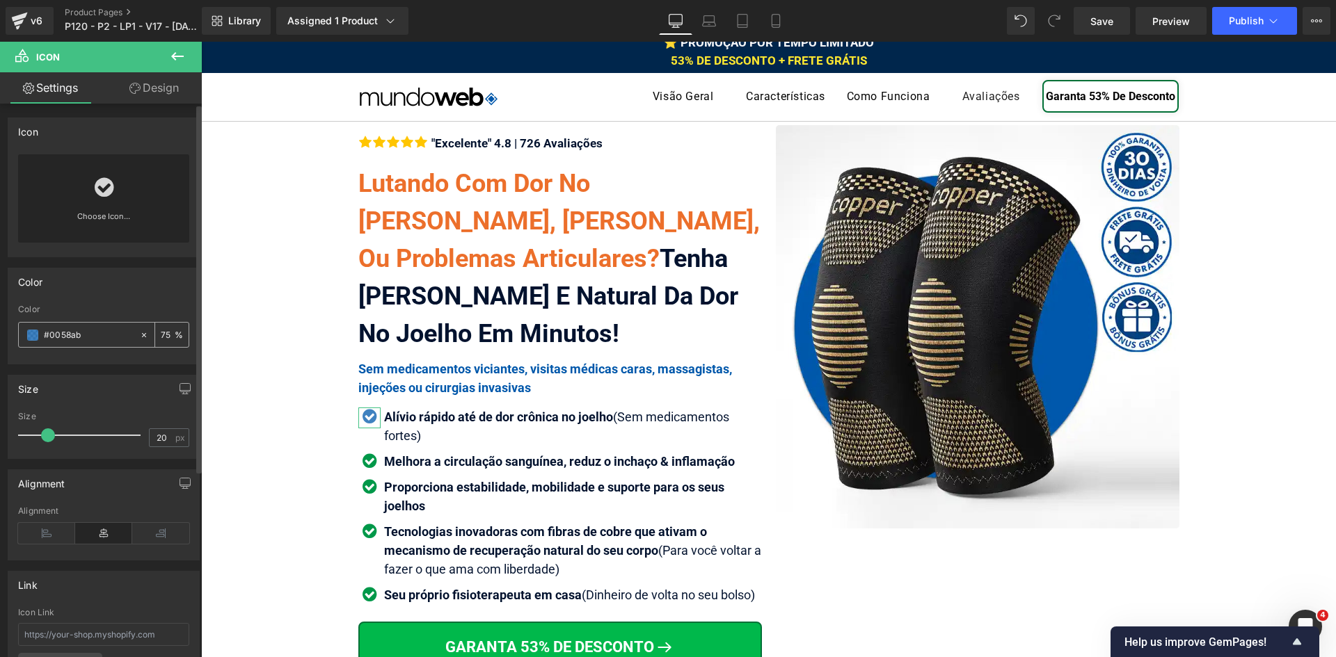
click at [164, 337] on input "75" at bounding box center [168, 334] width 14 height 15
type input "100"
click at [779, 20] on icon at bounding box center [776, 21] width 8 height 13
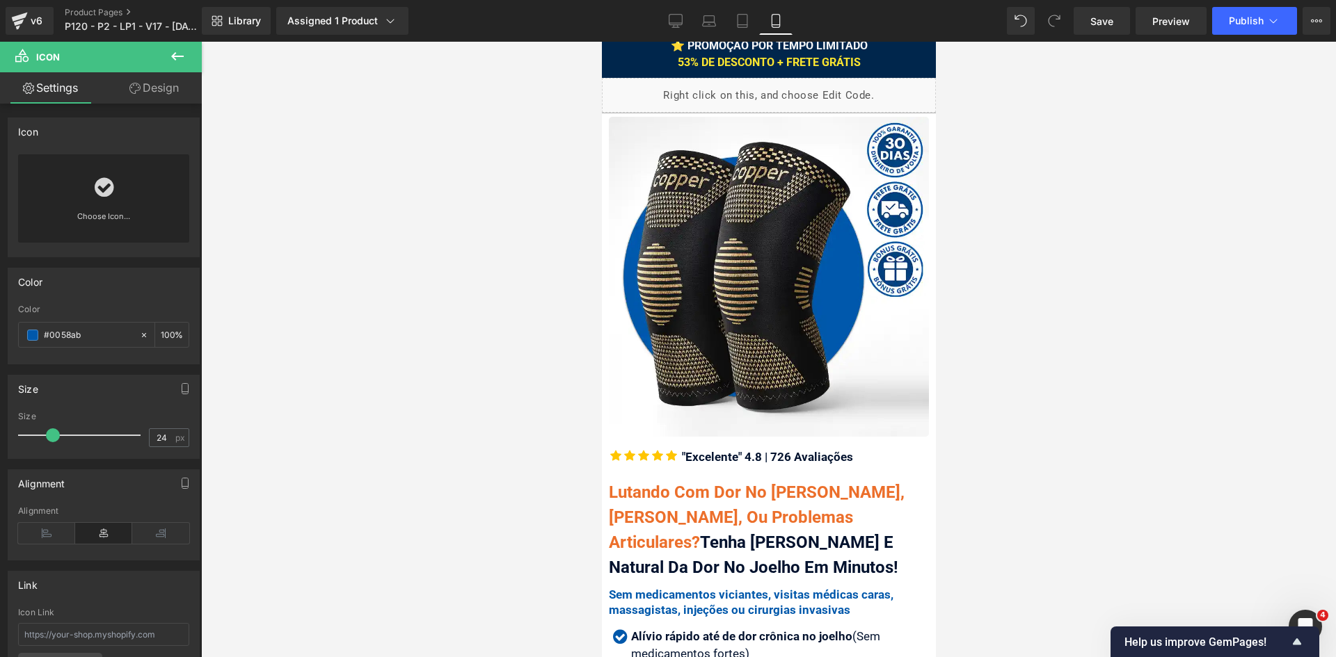
scroll to position [248, 0]
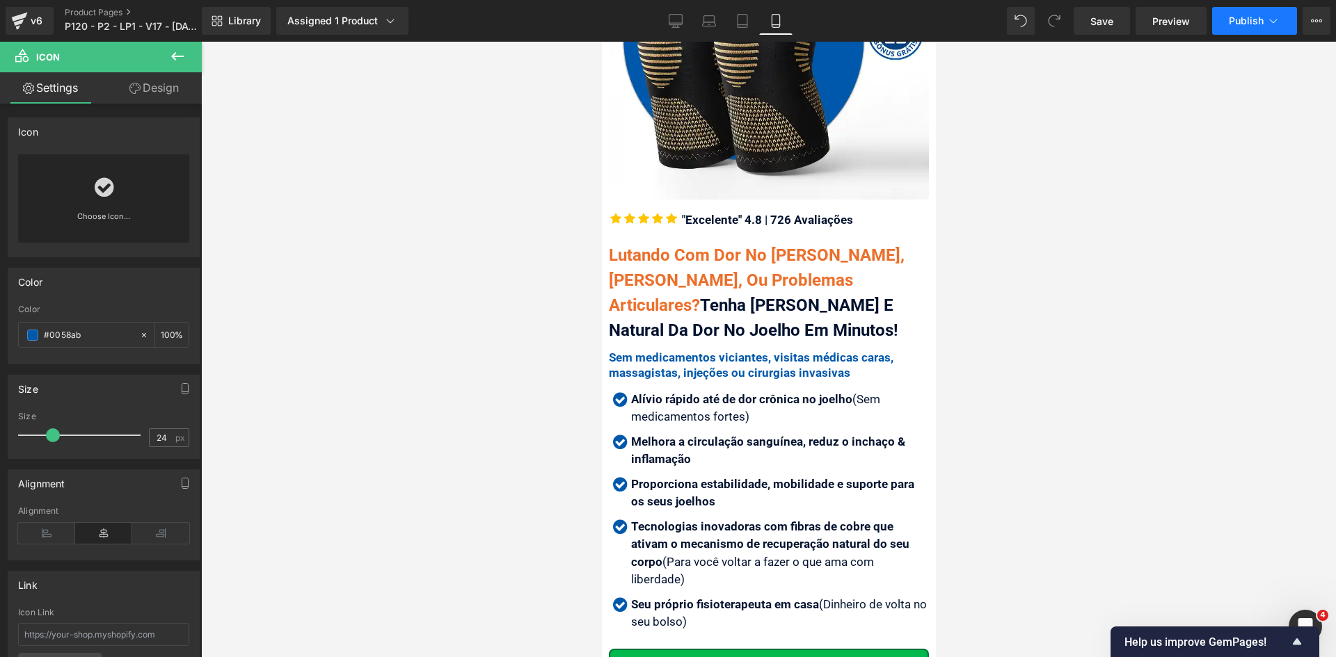
click at [1261, 18] on span "Publish" at bounding box center [1246, 20] width 35 height 11
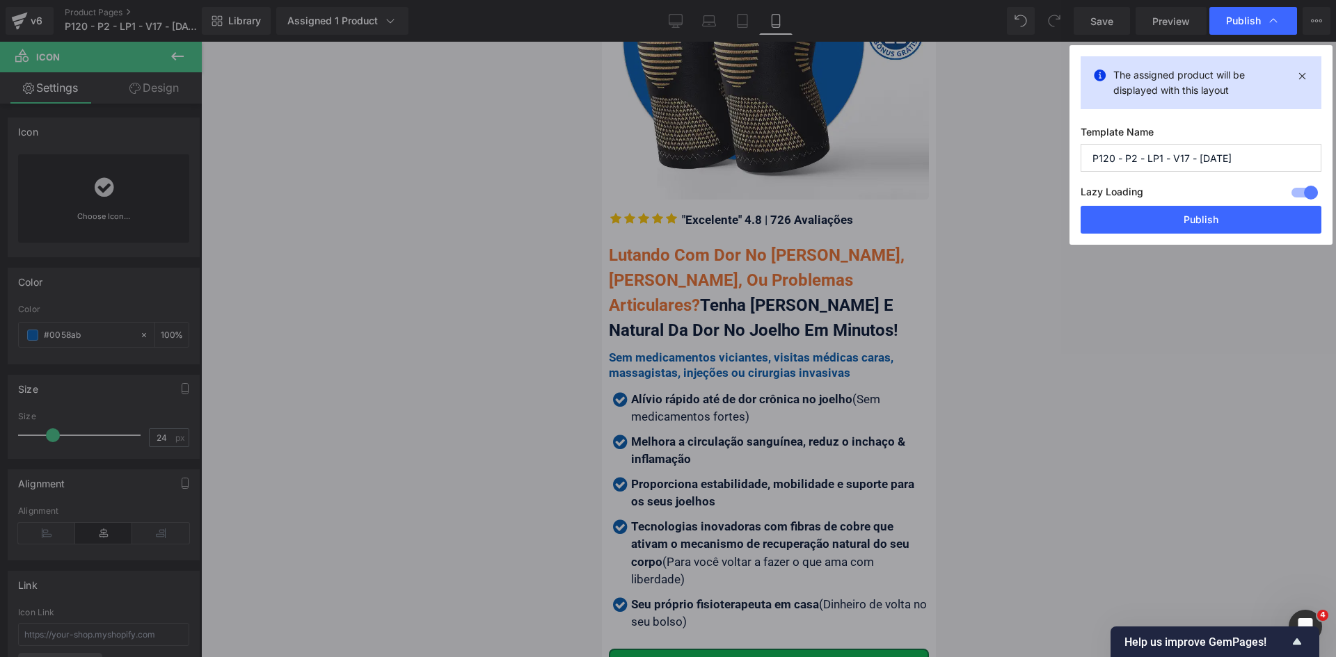
drag, startPoint x: 1181, startPoint y: 224, endPoint x: 1049, endPoint y: 212, distance: 132.1
click at [1181, 223] on button "Publish" at bounding box center [1200, 220] width 241 height 28
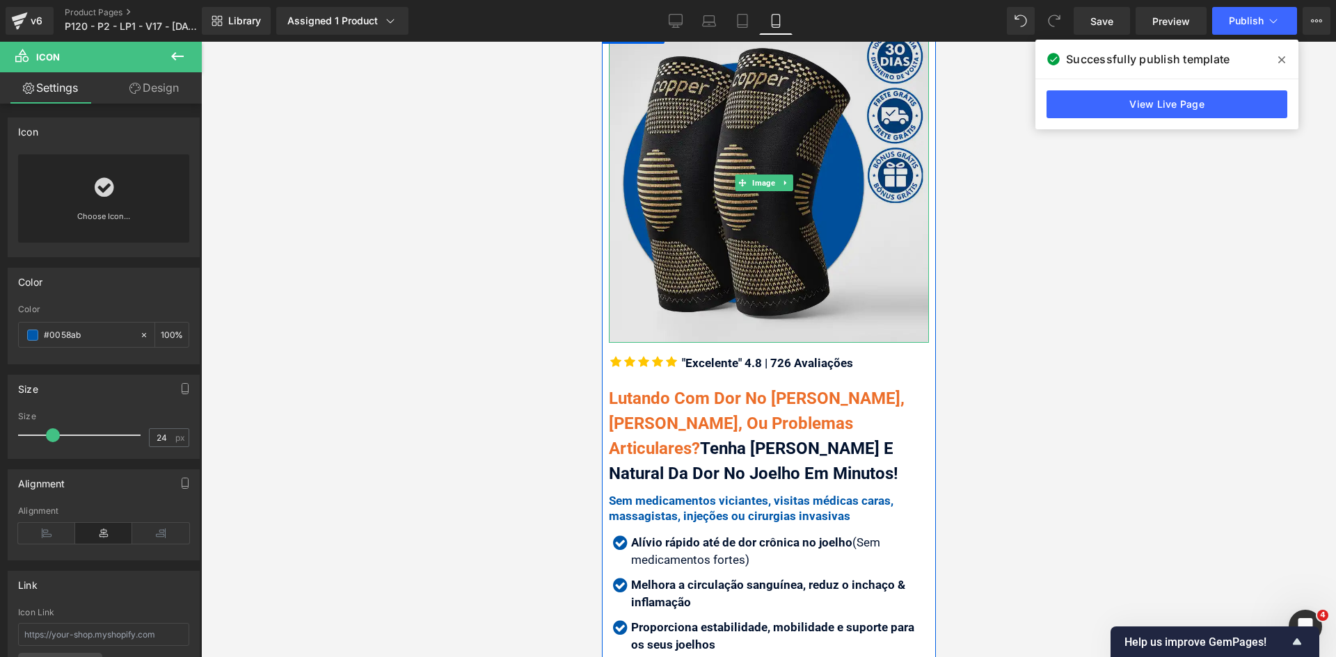
scroll to position [209, 0]
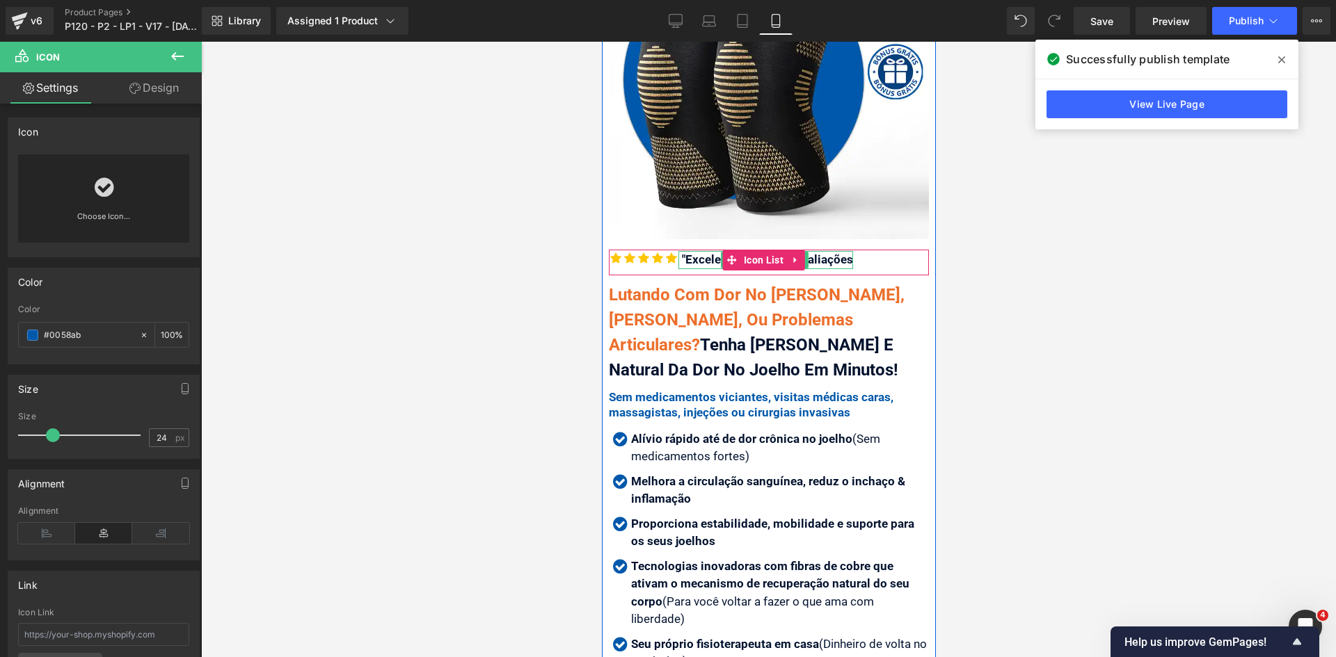
click at [683, 251] on div ""Excelente" 4.8 | 726 Avaliações" at bounding box center [765, 260] width 175 height 18
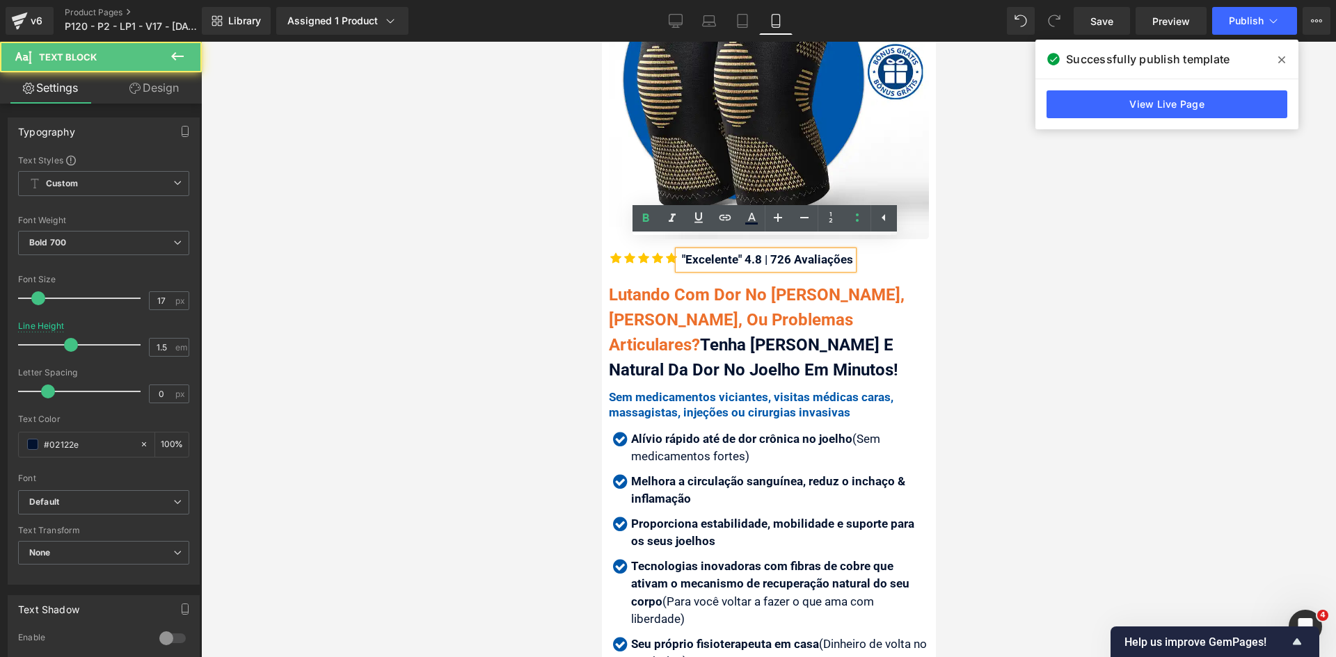
click at [683, 251] on div ""Excelente" 4.8 | 726 Avaliações" at bounding box center [765, 260] width 175 height 18
click at [689, 251] on div ""Excelente" 4.8 | 726 Avaliações" at bounding box center [765, 260] width 175 height 18
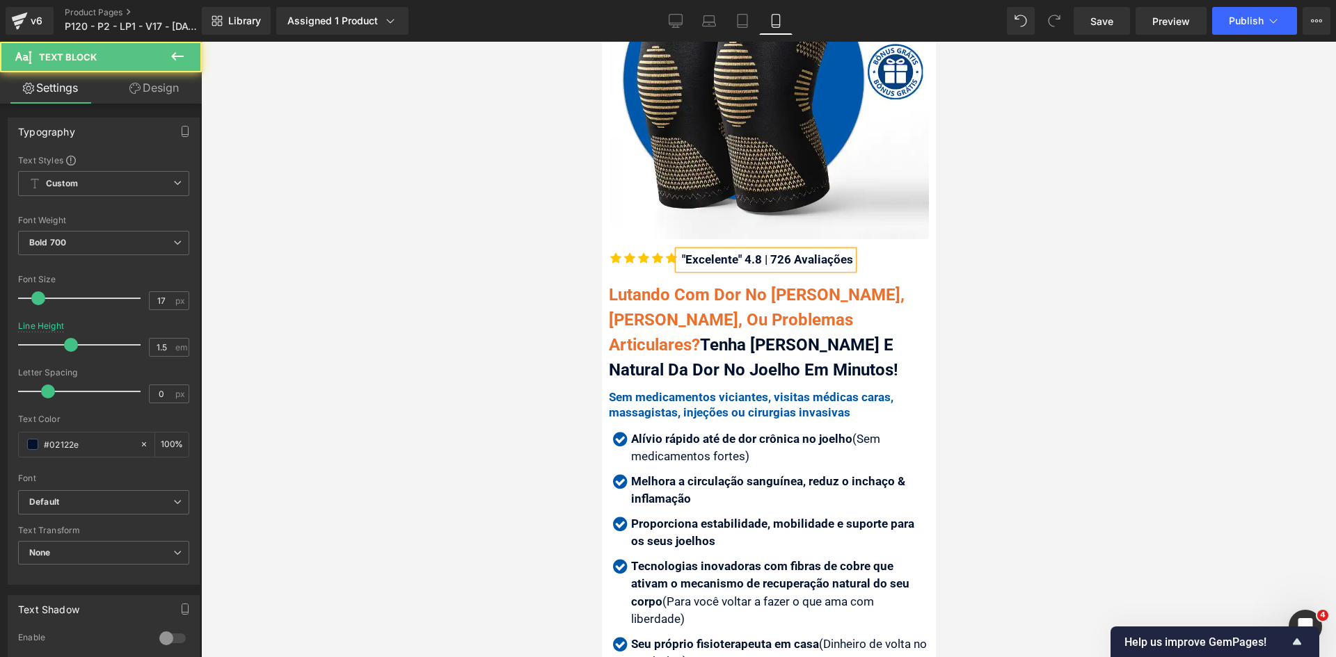
click at [737, 251] on div ""Excelente" 4.8 | 726 Avaliações" at bounding box center [765, 260] width 175 height 18
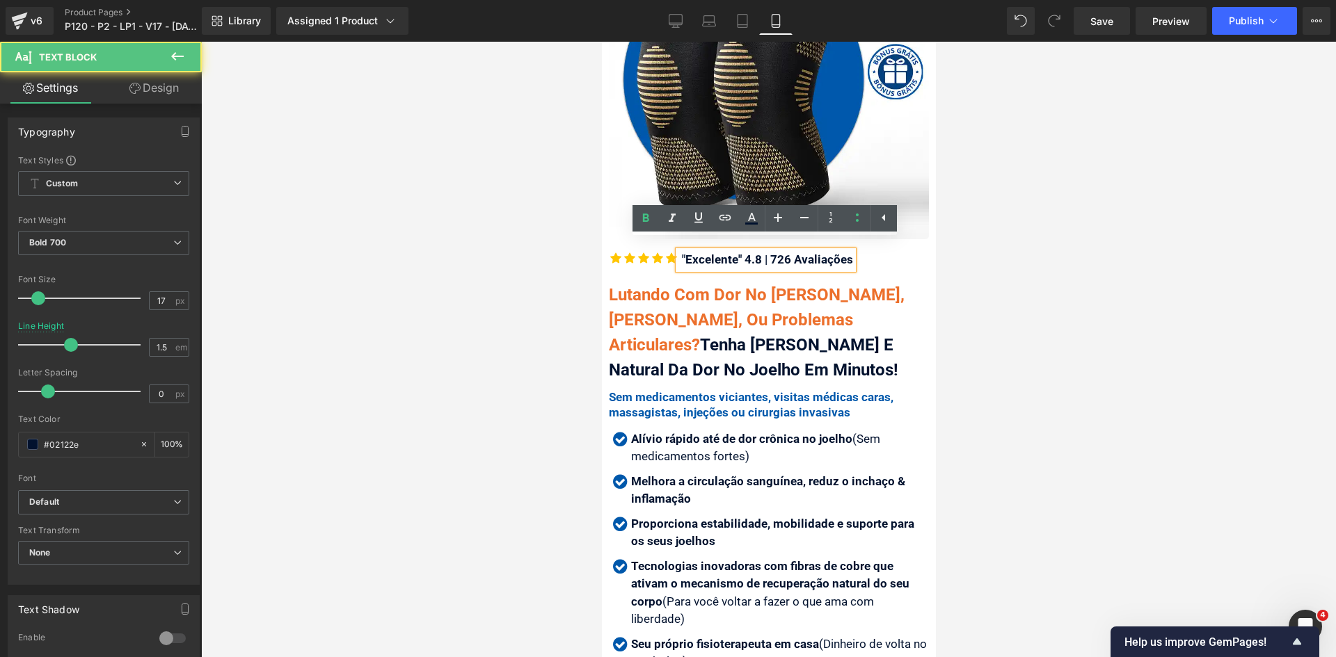
click at [738, 251] on div ""Excelente" 4.8 | 726 Avaliações" at bounding box center [765, 260] width 175 height 18
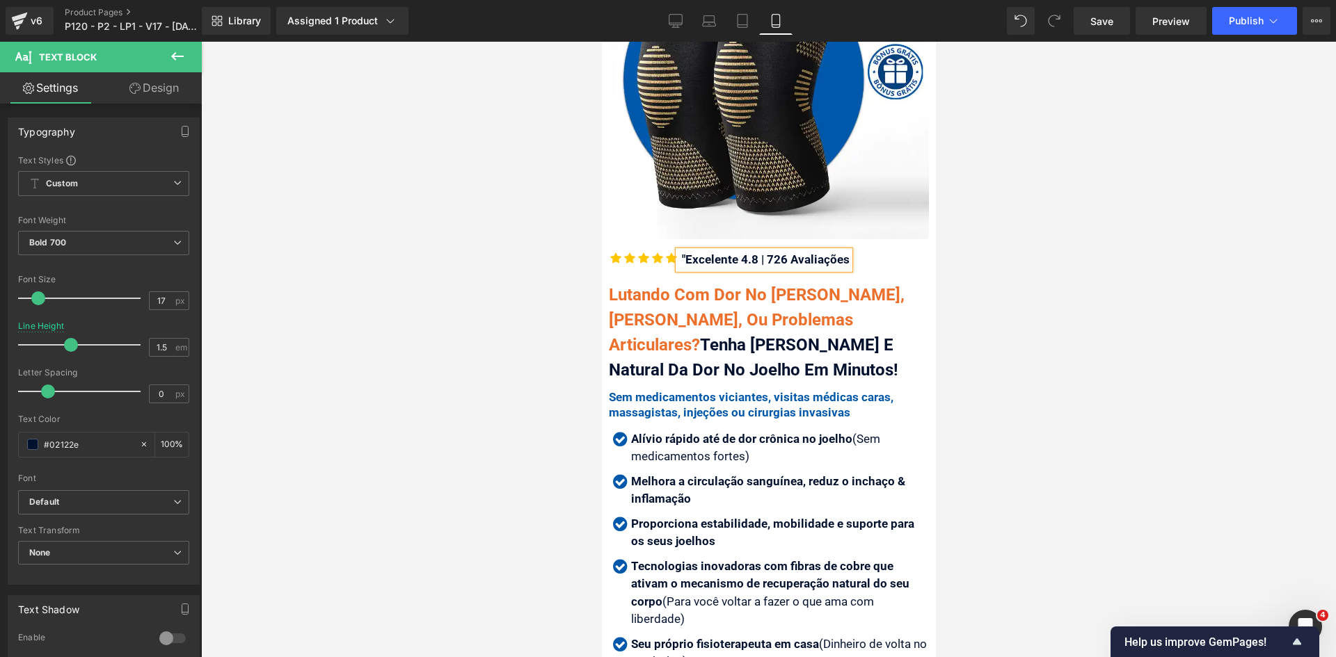
click at [687, 251] on div ""Excelente 4.8 | 726 Avaliações" at bounding box center [763, 260] width 171 height 18
click at [1229, 20] on span "Publish" at bounding box center [1246, 20] width 35 height 11
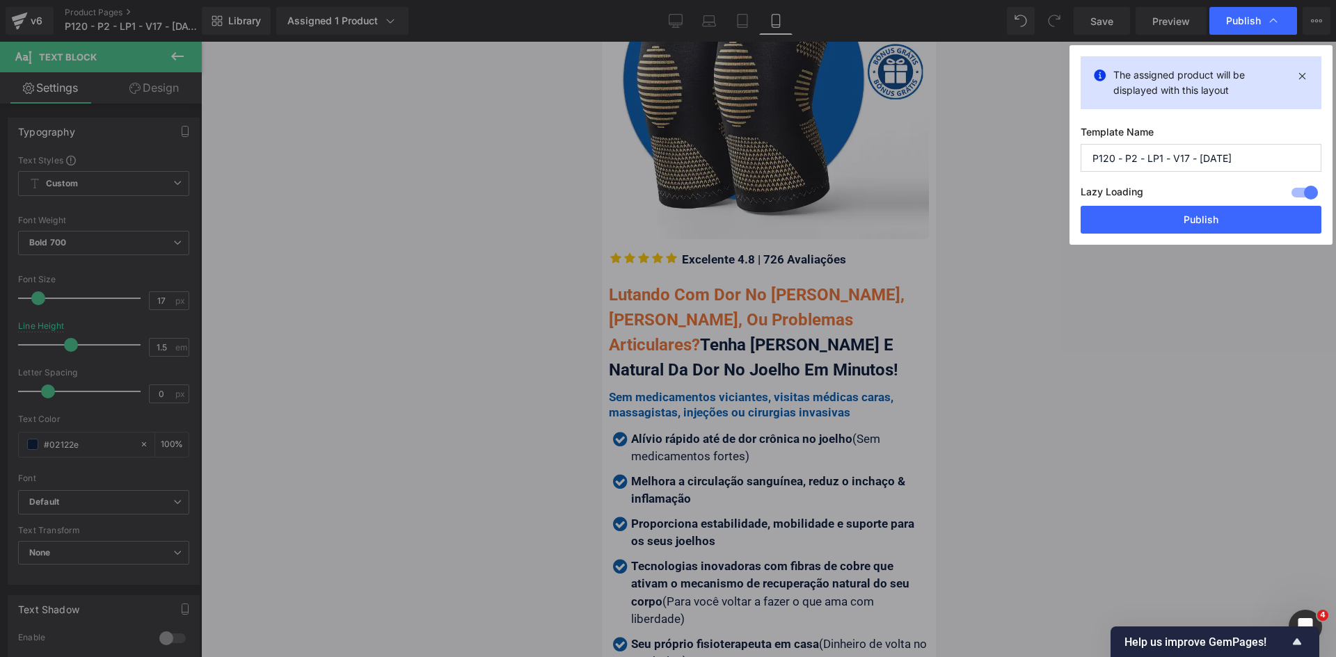
click at [1195, 223] on button "Publish" at bounding box center [1200, 220] width 241 height 28
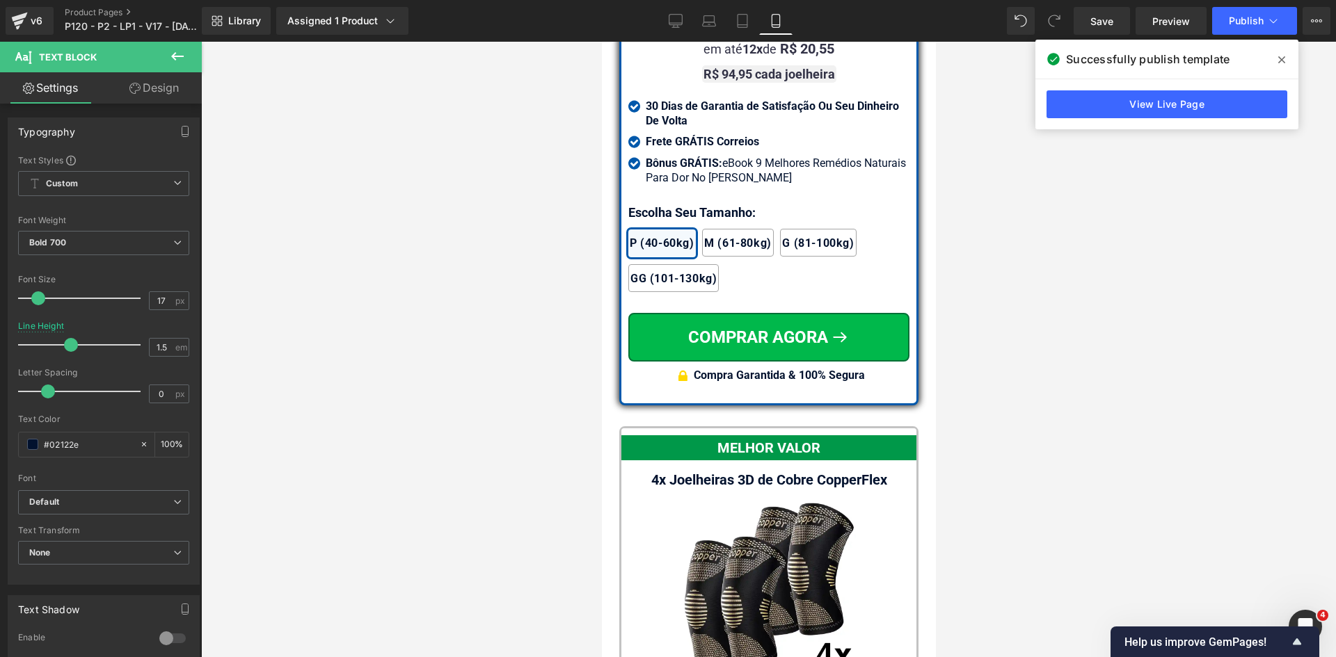
scroll to position [11963, 0]
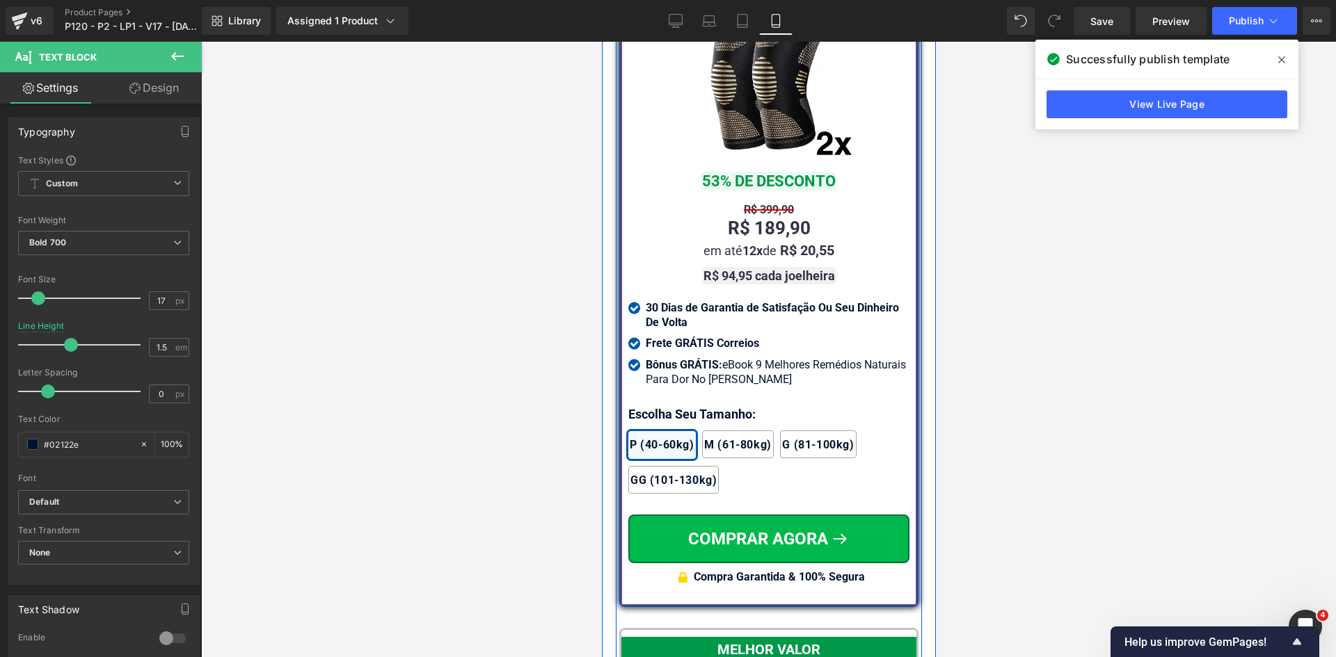
click at [822, 283] on strong "R$ 94,95 cada joelheira" at bounding box center [768, 276] width 131 height 15
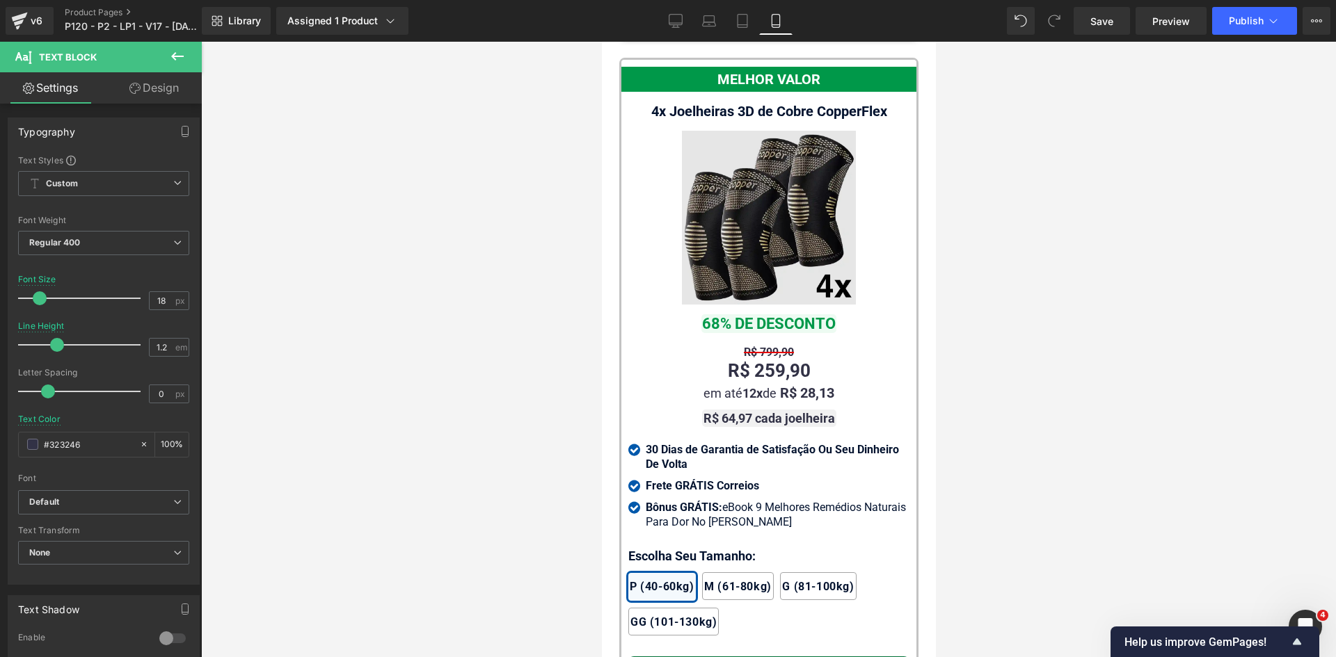
scroll to position [12659, 0]
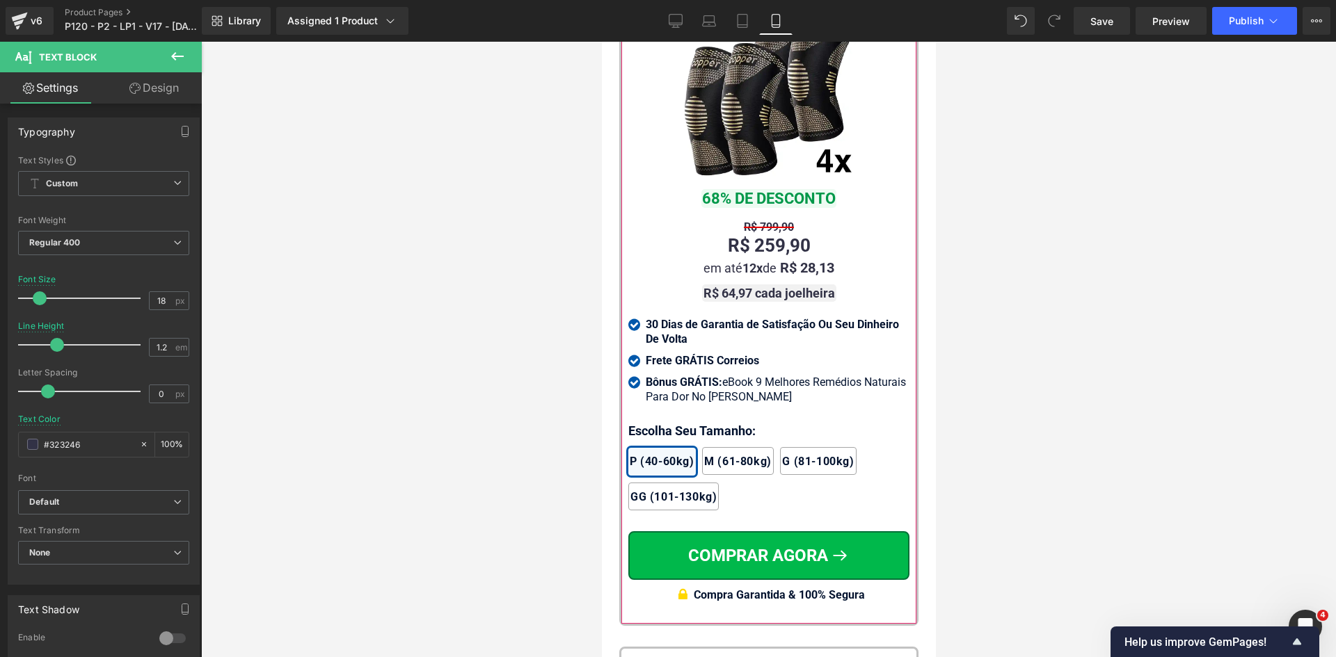
click at [601, 42] on div at bounding box center [601, 42] width 0 height 0
click at [813, 301] on strong "R$ 64,97 cada joelheira" at bounding box center [768, 293] width 131 height 15
click at [1287, 24] on button "Publish" at bounding box center [1254, 21] width 85 height 28
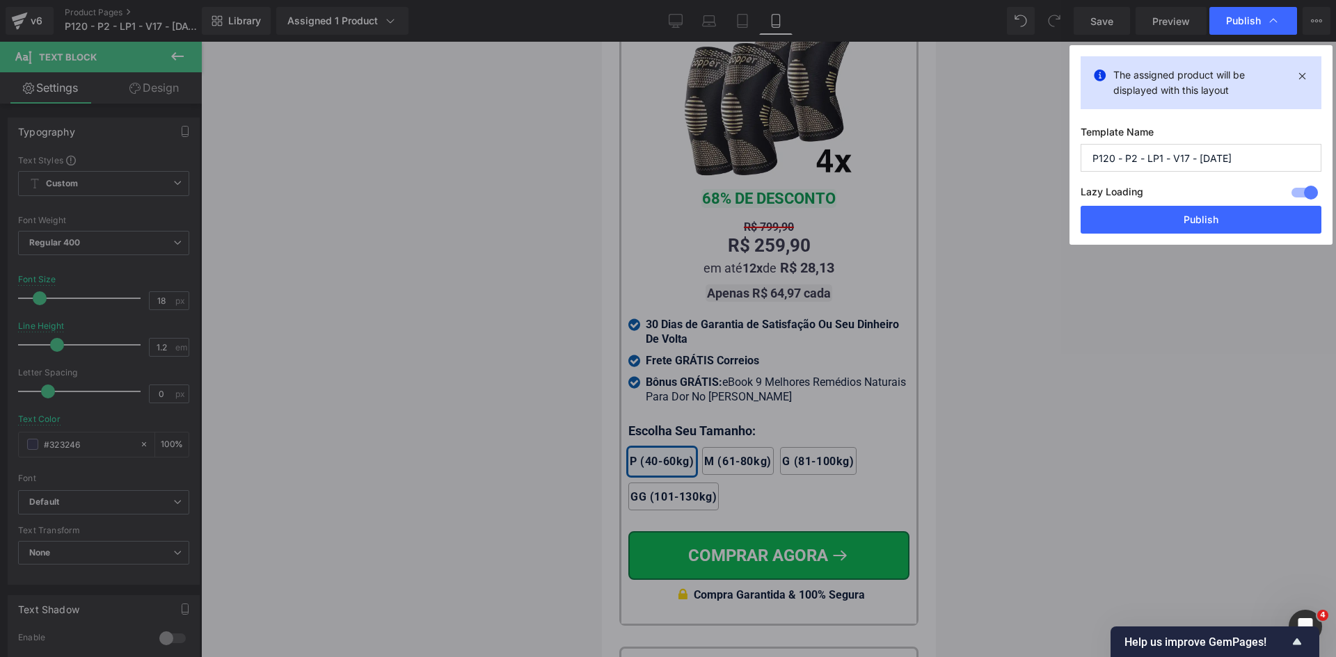
click at [1231, 218] on button "Publish" at bounding box center [1200, 220] width 241 height 28
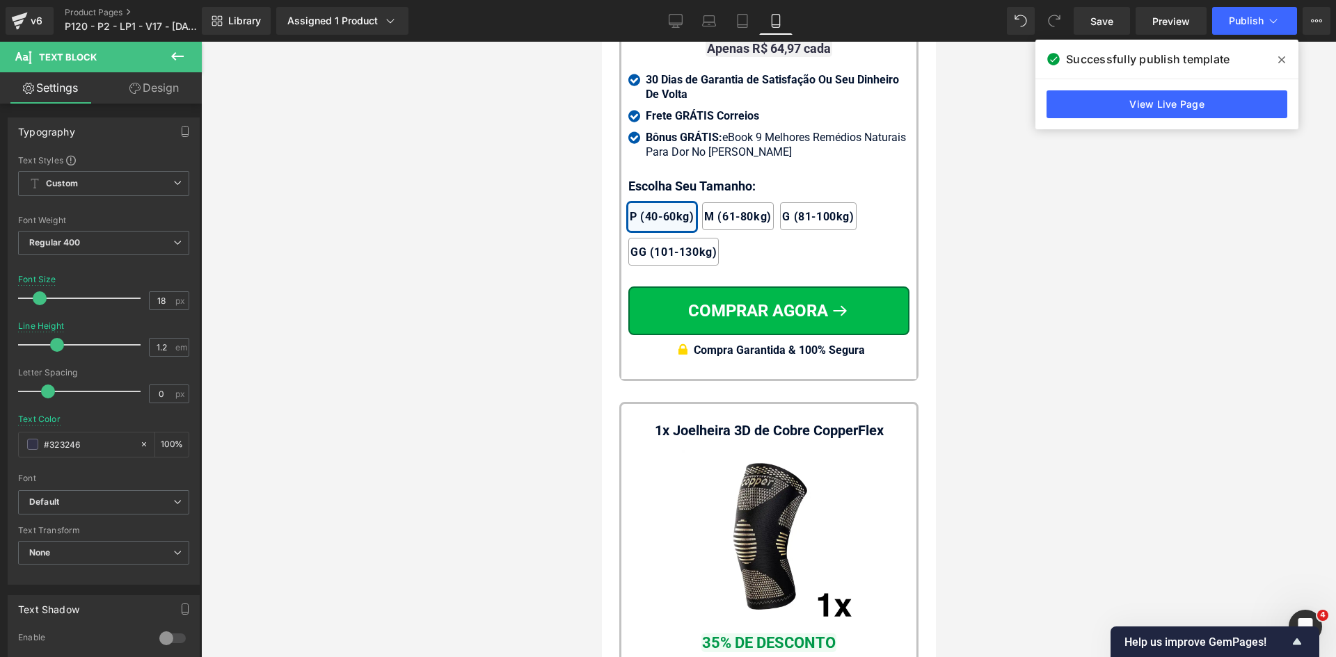
scroll to position [12661, 0]
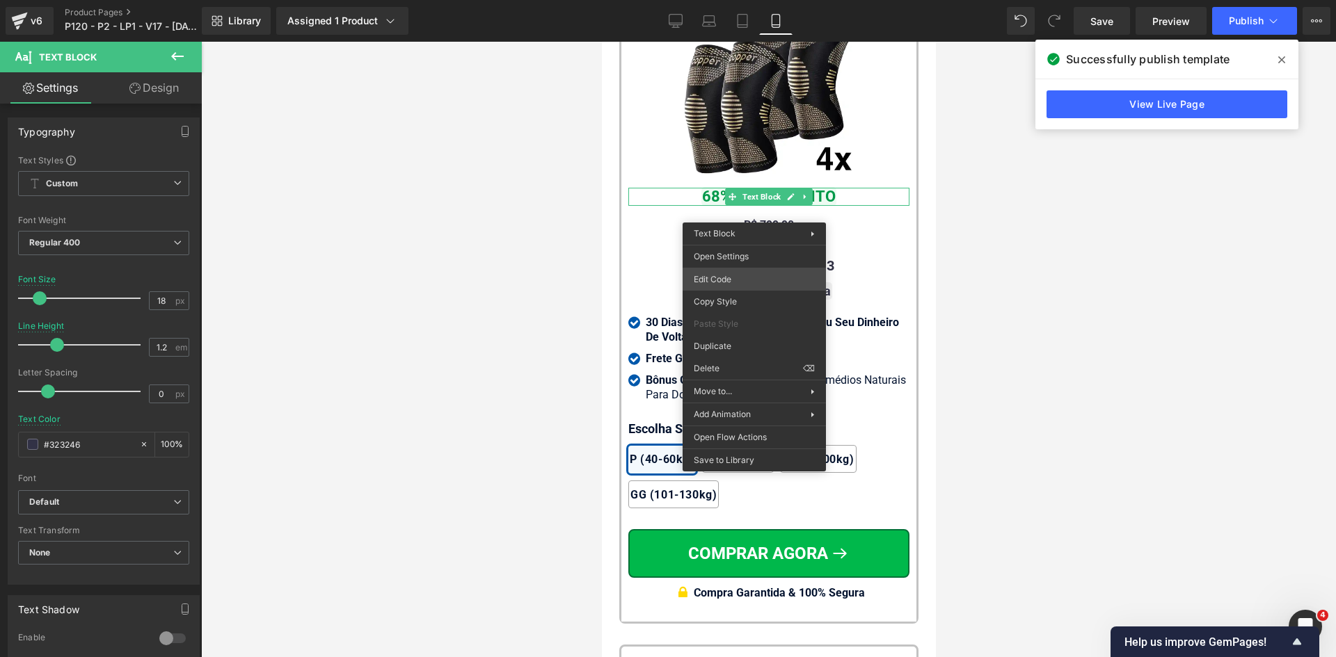
click at [726, 0] on div "Icon You are previewing how the will restyle your page. You can not edit Elemen…" at bounding box center [668, 0] width 1336 height 0
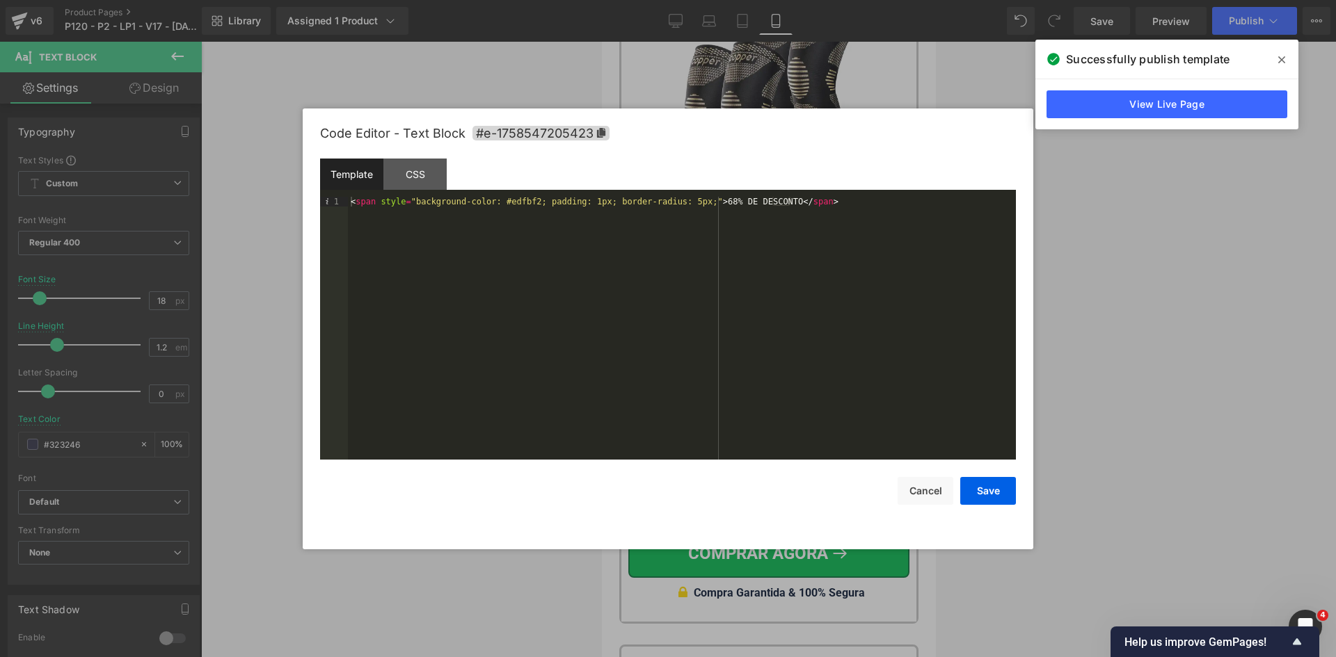
click at [501, 197] on div "< span style = "background-color: #edfbf2; padding: 1px; border-radius: 5px;" >…" at bounding box center [682, 338] width 668 height 282
click at [927, 479] on button "Cancel" at bounding box center [926, 491] width 56 height 28
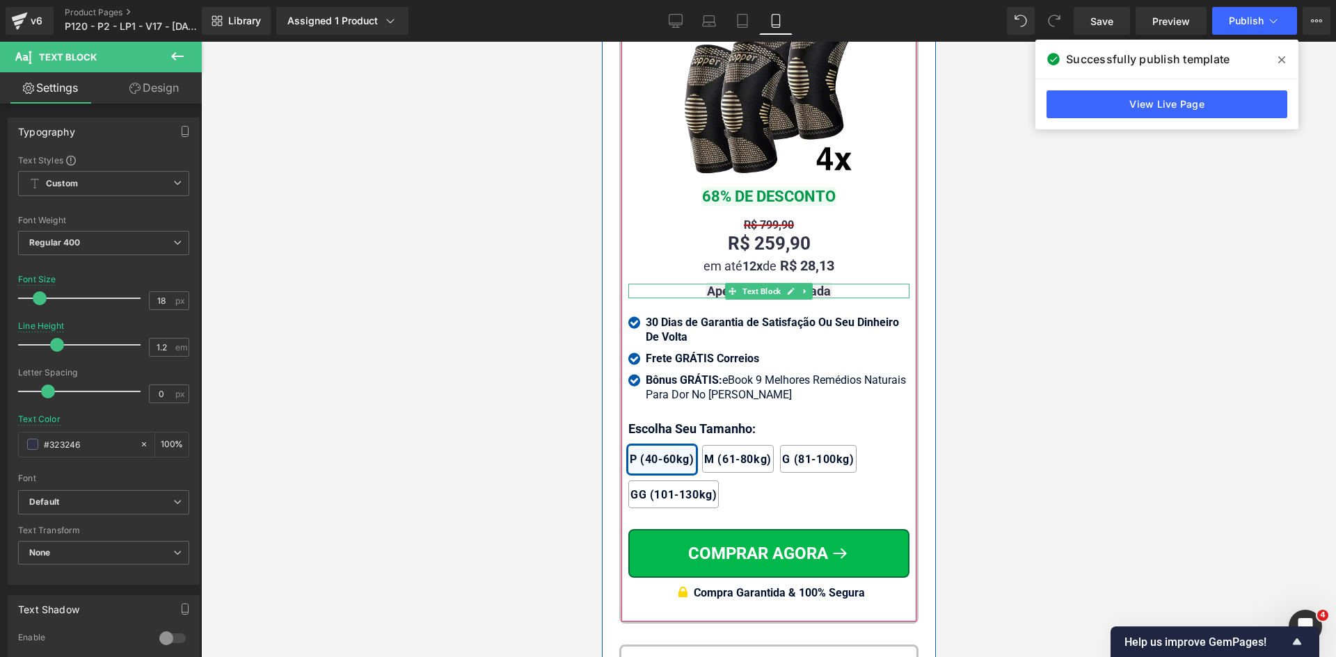
click at [754, 300] on span "Text Block" at bounding box center [761, 291] width 44 height 17
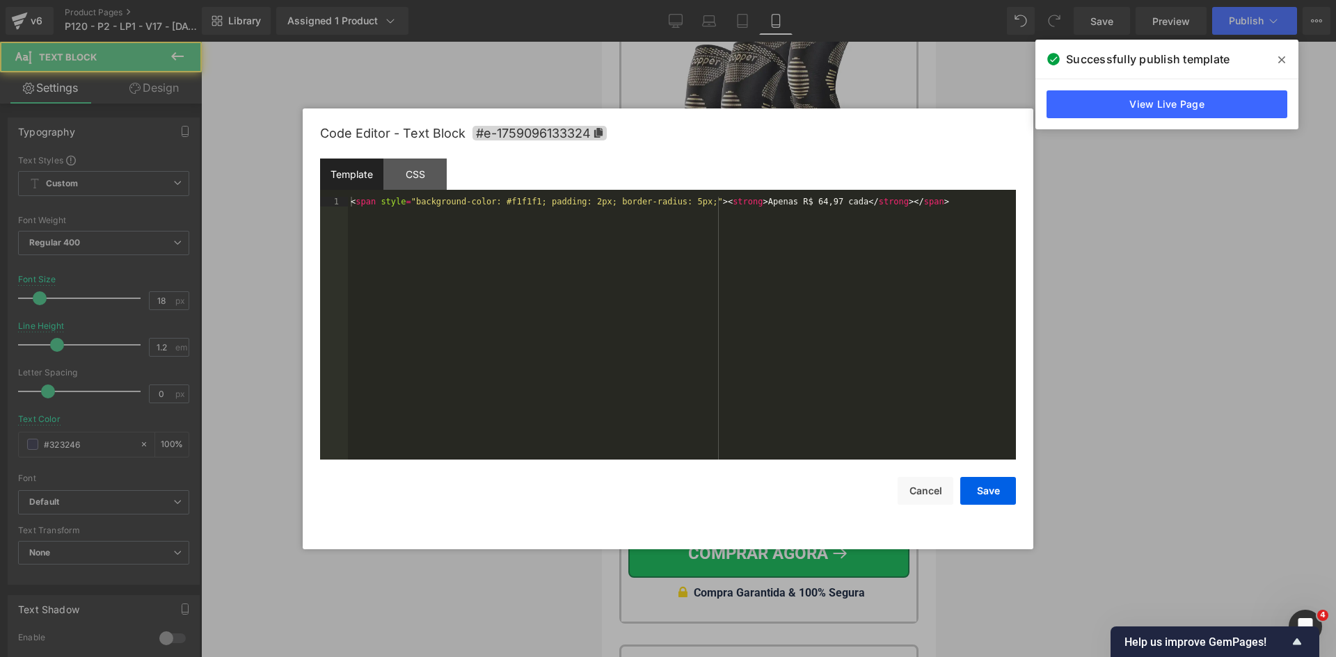
click at [733, 0] on div "Text Block You are previewing how the will restyle your page. You can not edit …" at bounding box center [668, 0] width 1336 height 0
click at [521, 200] on div "< span style = "background-color: #f1f1f1; padding: 2px; border-radius: 5px;" >…" at bounding box center [682, 338] width 668 height 282
click at [996, 493] on button "Save" at bounding box center [988, 491] width 56 height 28
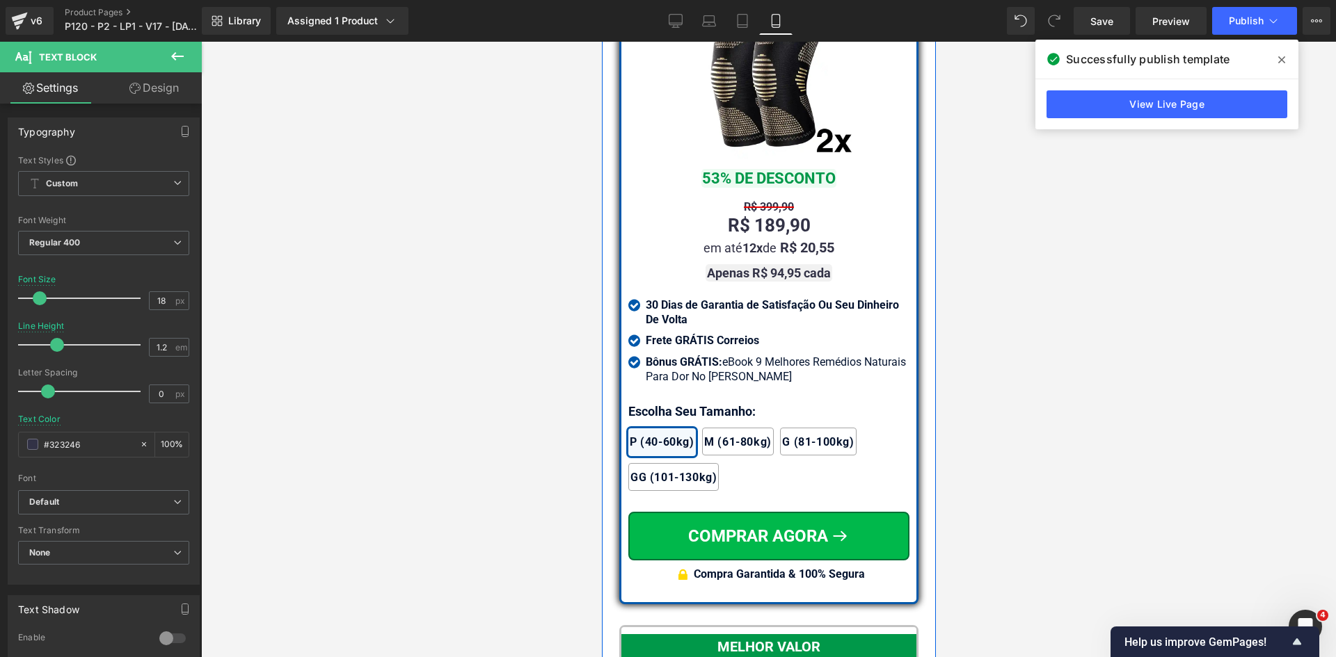
scroll to position [11965, 0]
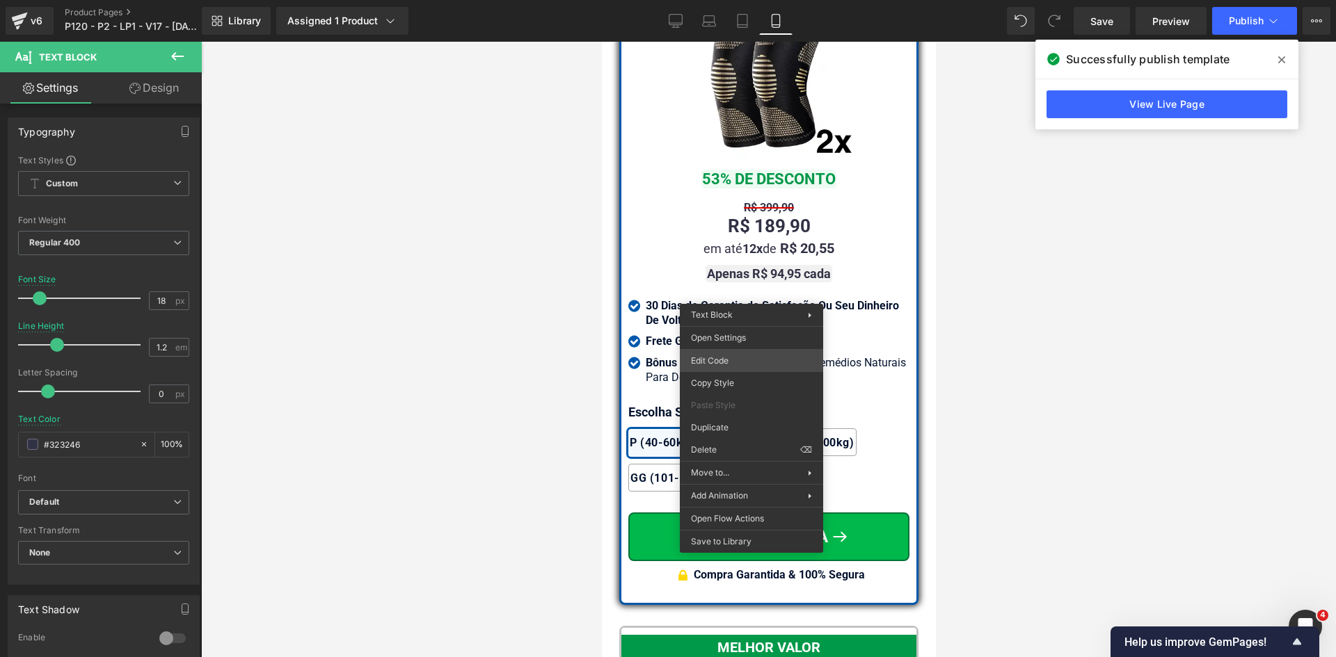
click at [735, 0] on div "Text Block You are previewing how the will restyle your page. You can not edit …" at bounding box center [668, 0] width 1336 height 0
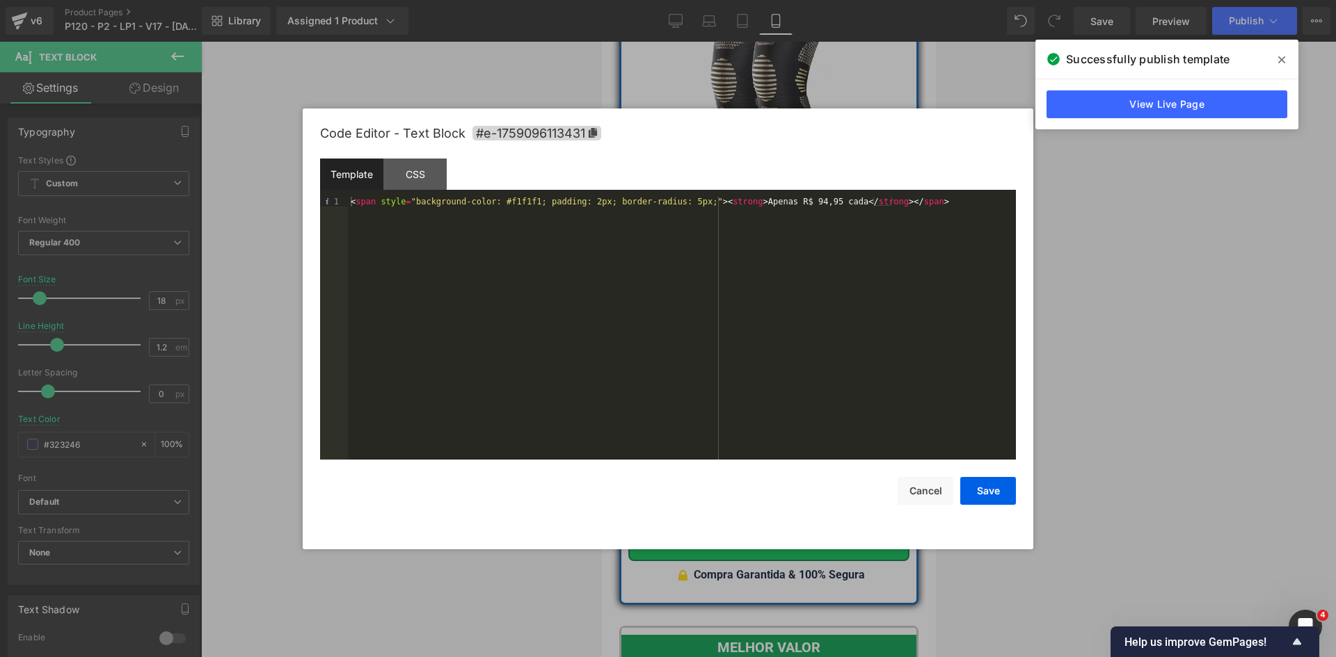
click at [509, 197] on div "< span style = "background-color: #f1f1f1; padding: 2px; border-radius: 5px;" >…" at bounding box center [682, 338] width 668 height 282
click at [511, 203] on div "< span style = "background-color: #f1f1f1; padding: 2px; border-radius: 5px;" >…" at bounding box center [682, 338] width 668 height 282
click at [992, 494] on button "Save" at bounding box center [988, 491] width 56 height 28
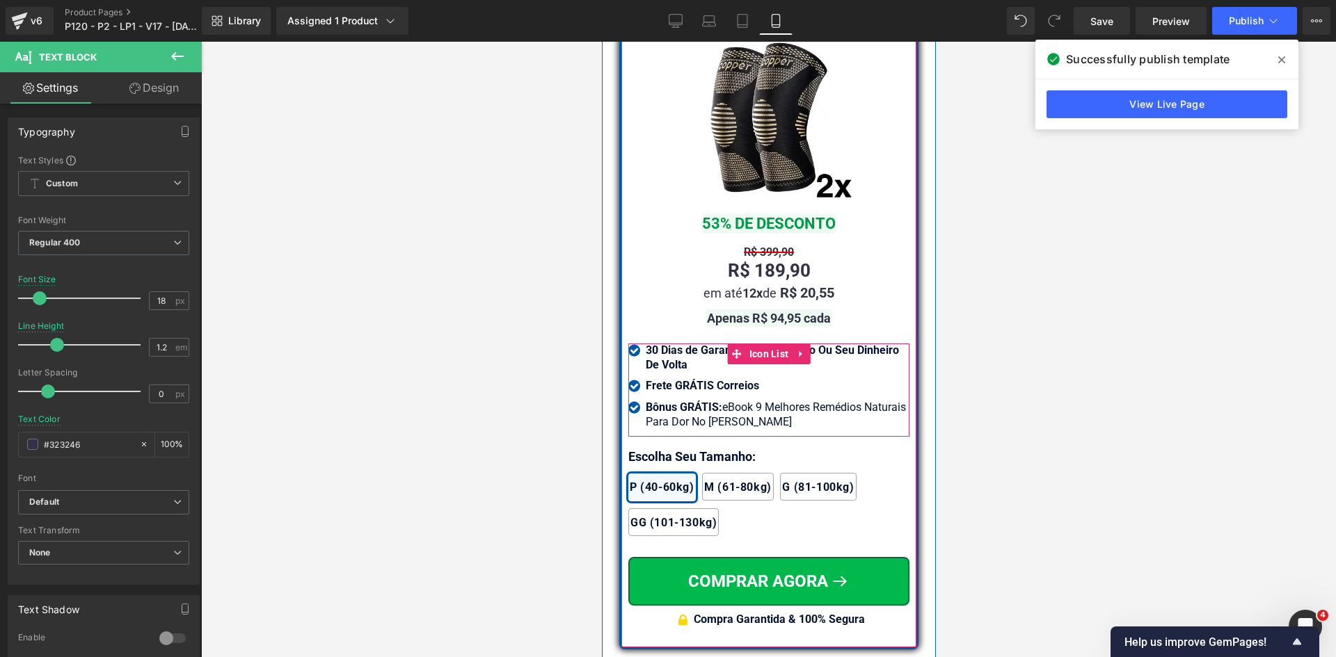
scroll to position [11896, 0]
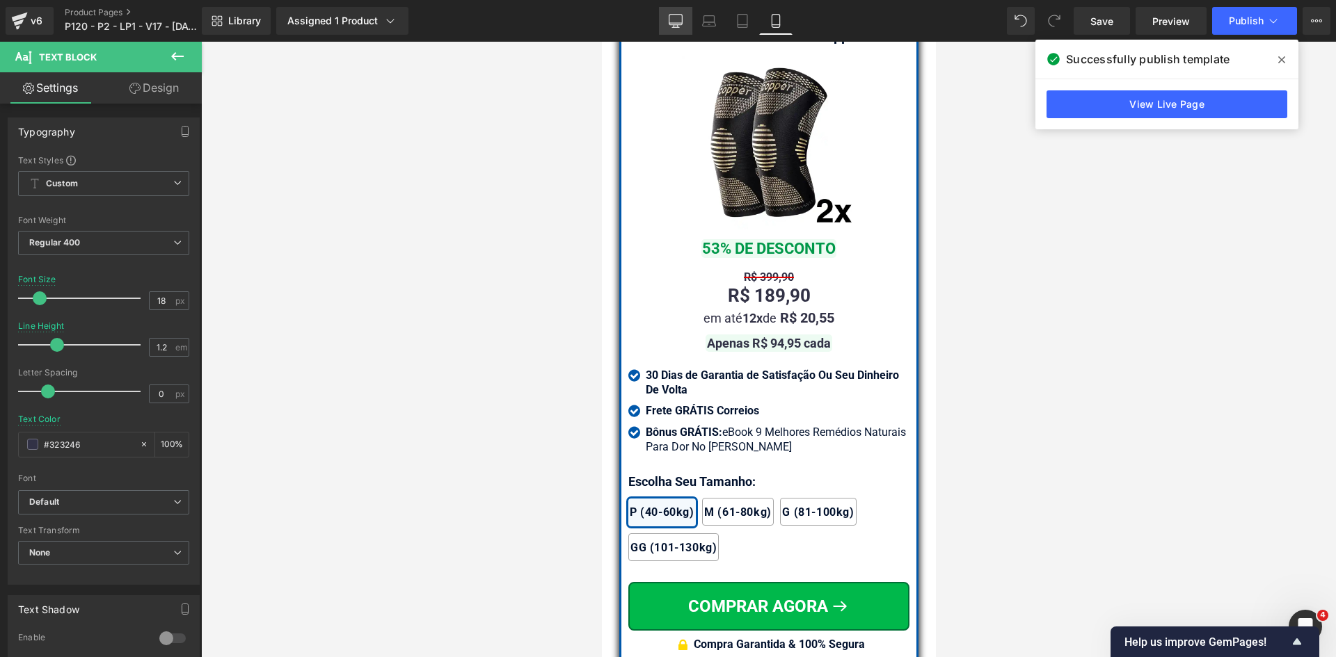
click at [665, 22] on link "Desktop" at bounding box center [675, 21] width 33 height 28
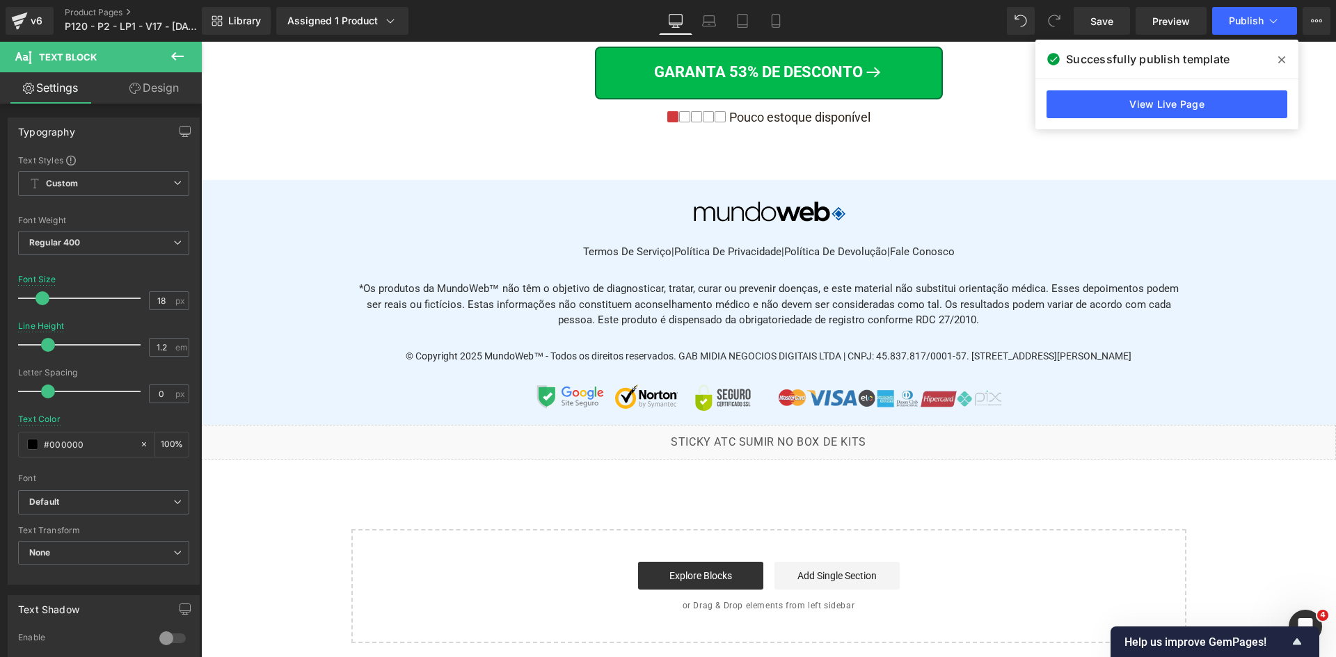
scroll to position [0, 0]
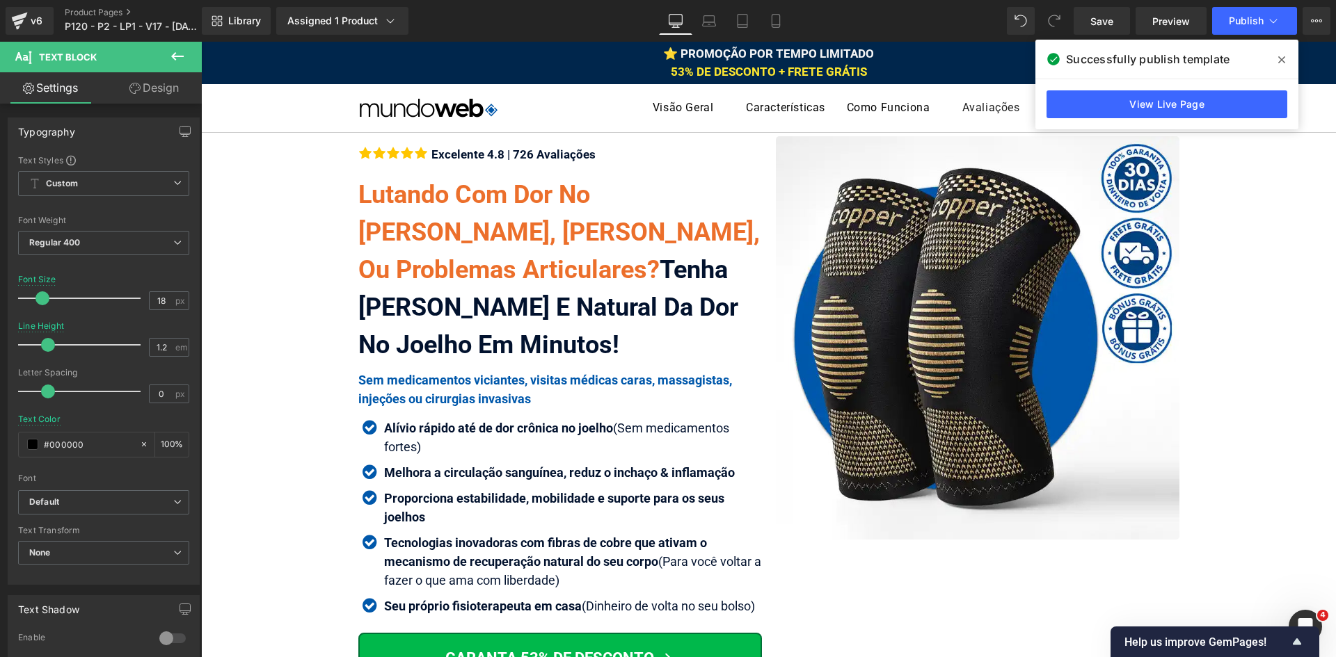
click at [1285, 57] on span at bounding box center [1281, 60] width 22 height 22
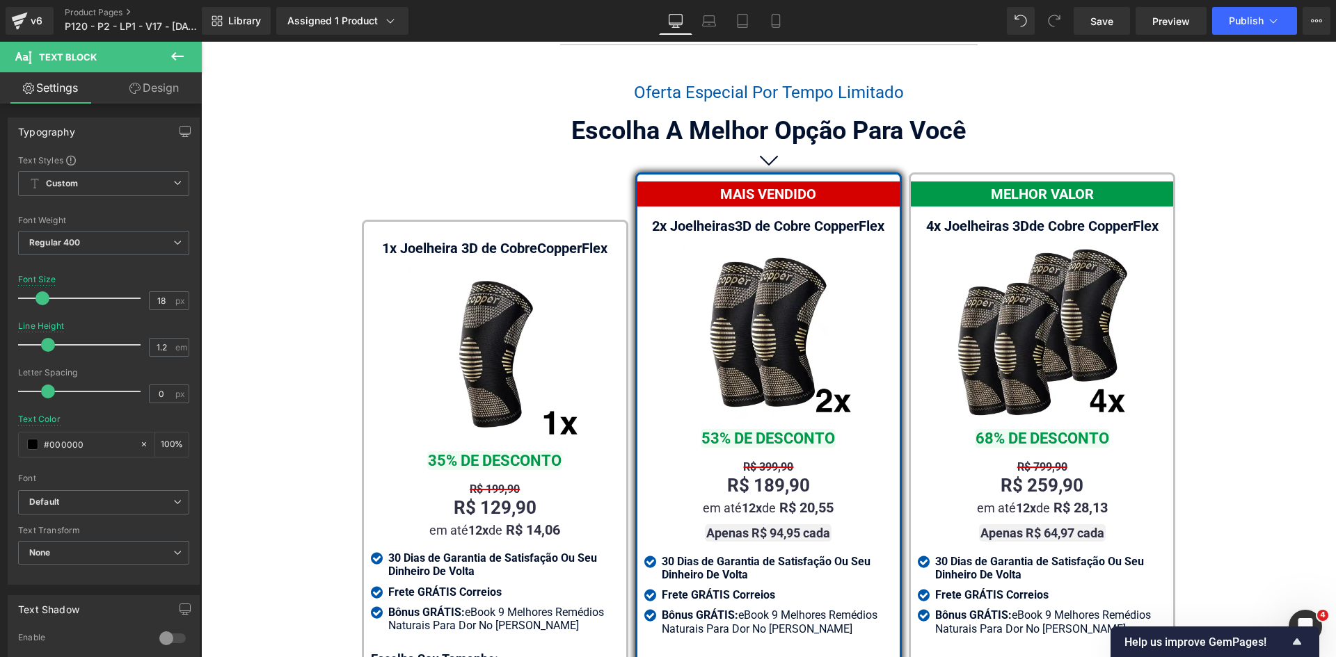
scroll to position [8085, 0]
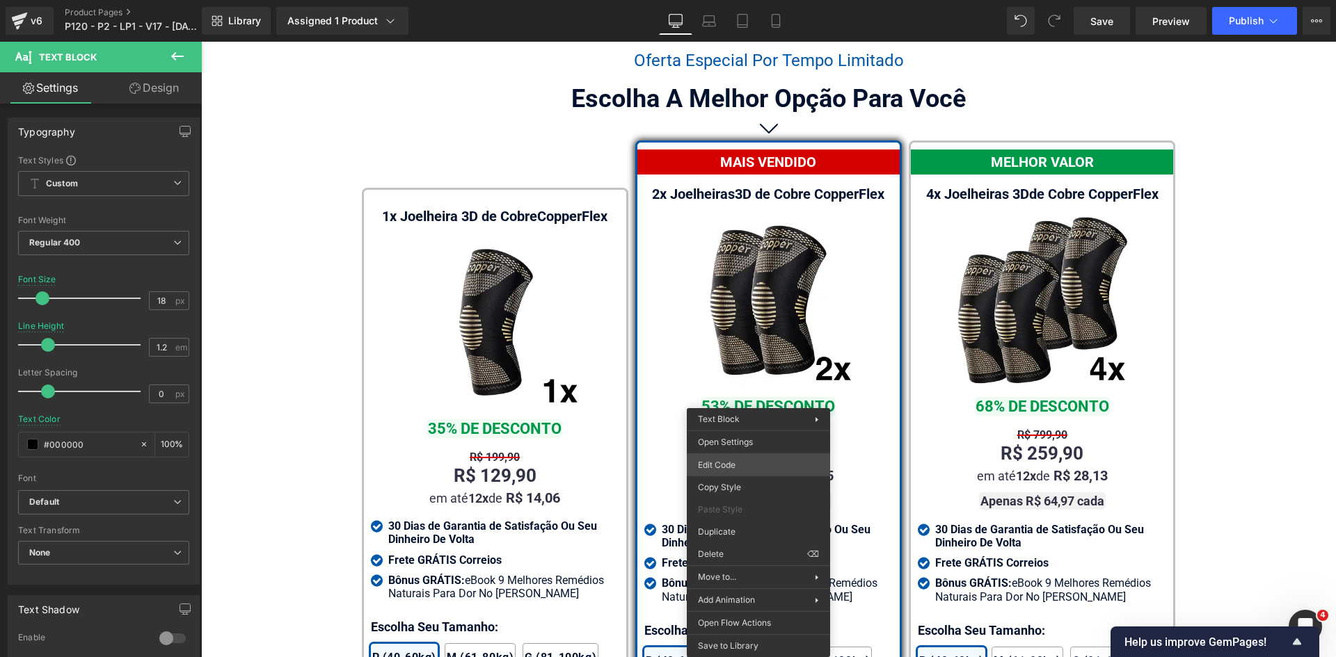
click at [740, 0] on div "Text Block You are previewing how the will restyle your page. You can not edit …" at bounding box center [668, 0] width 1336 height 0
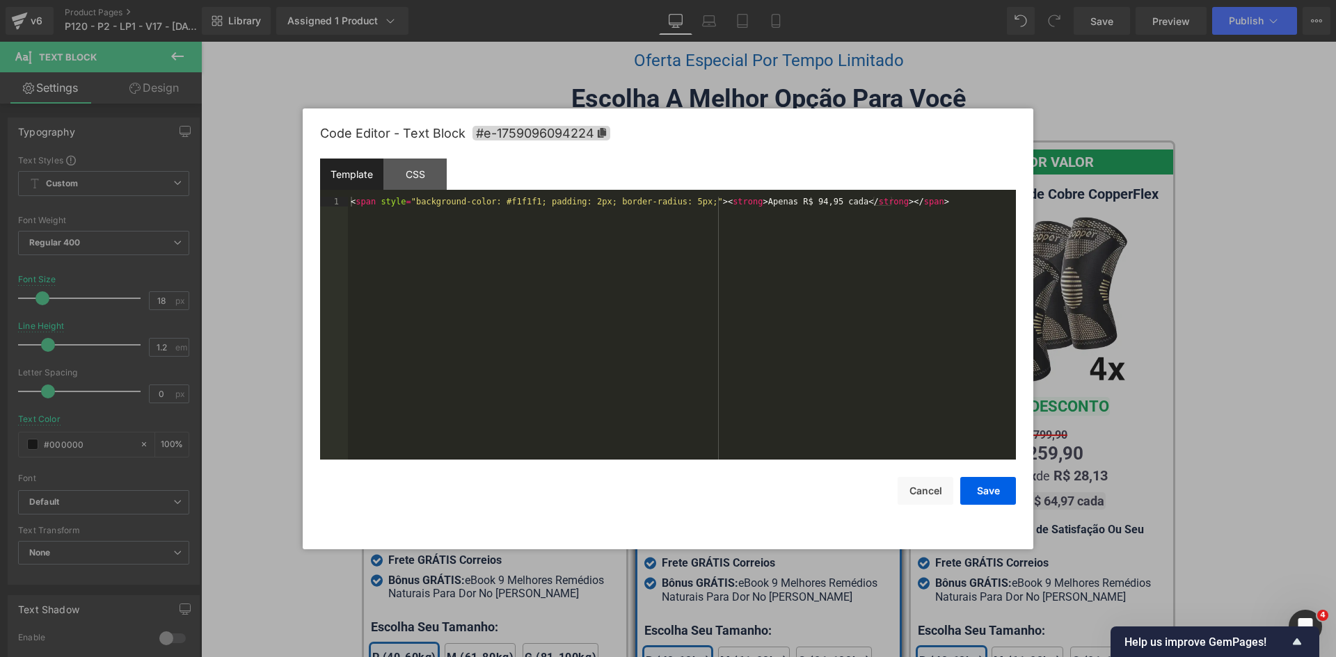
click at [500, 200] on div "< span style = "background-color: #f1f1f1; padding: 2px; border-radius: 5px;" >…" at bounding box center [682, 338] width 668 height 282
click at [989, 494] on button "Save" at bounding box center [988, 491] width 56 height 28
drag, startPoint x: 1013, startPoint y: 467, endPoint x: 760, endPoint y: 256, distance: 329.5
click at [1012, 0] on div "Text Block You are previewing how the will restyle your page. You can not edit …" at bounding box center [668, 0] width 1336 height 0
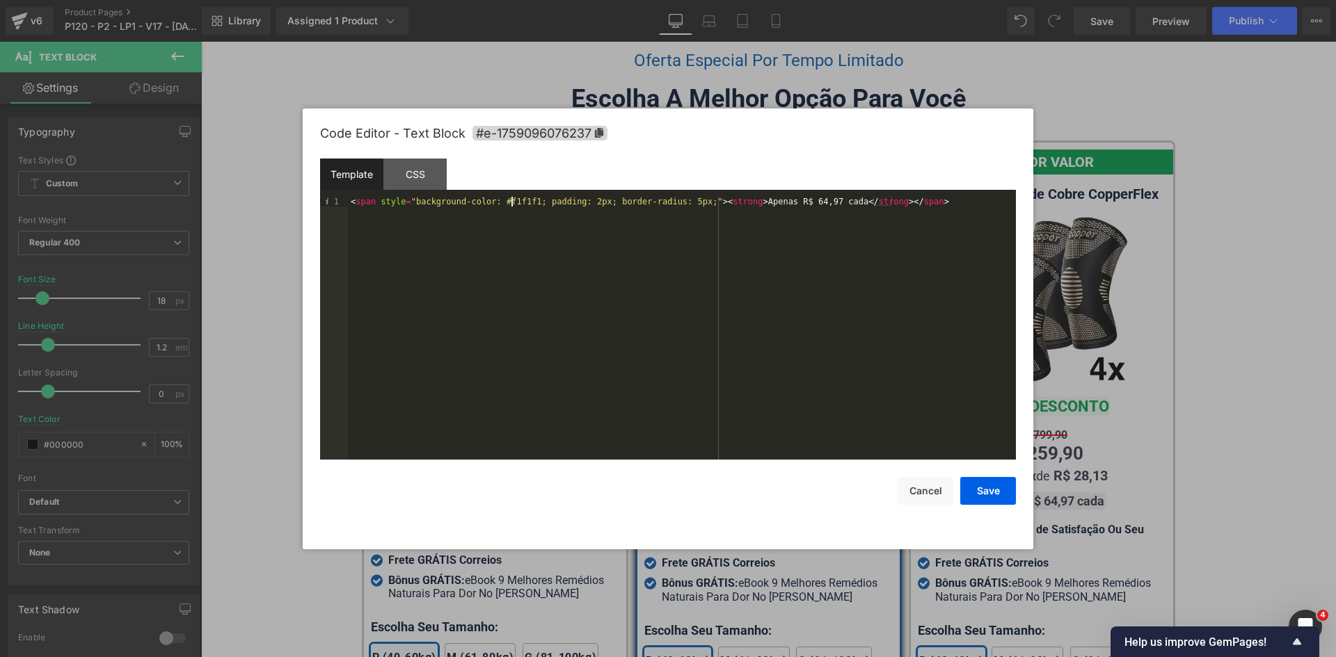
click at [512, 199] on div "< span style = "background-color: #f1f1f1; padding: 2px; border-radius: 5px;" >…" at bounding box center [682, 338] width 668 height 282
click at [978, 489] on button "Save" at bounding box center [988, 491] width 56 height 28
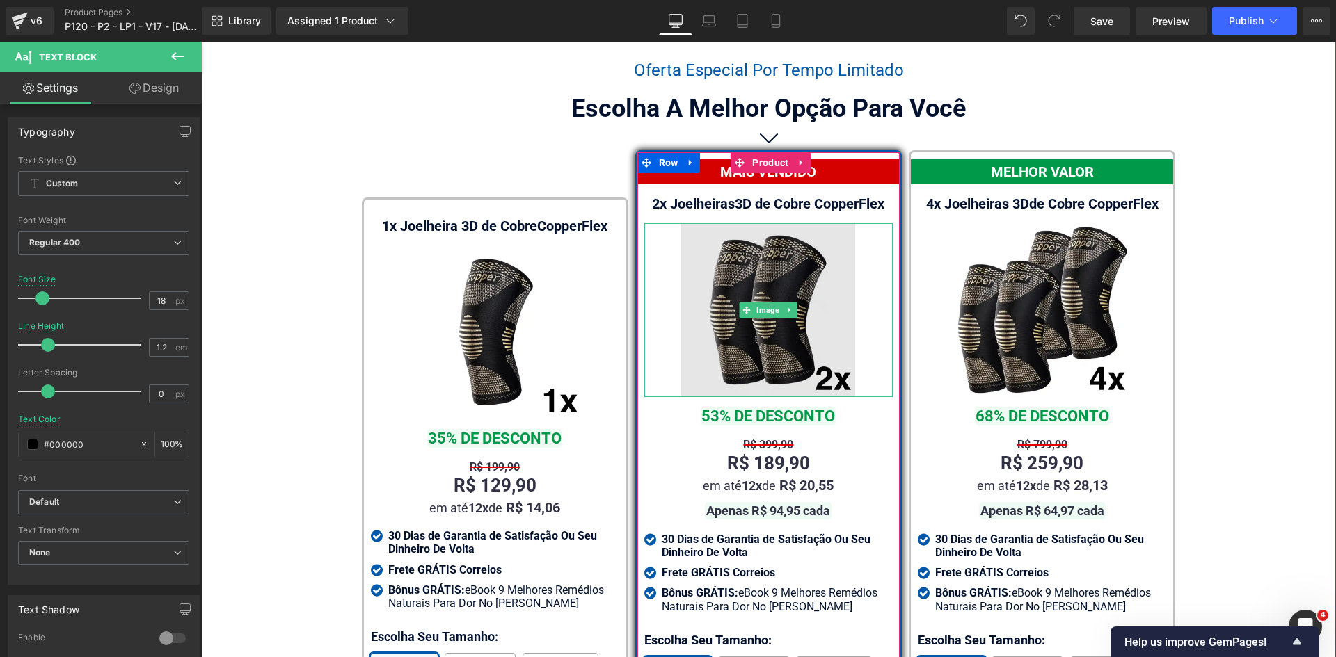
scroll to position [8154, 0]
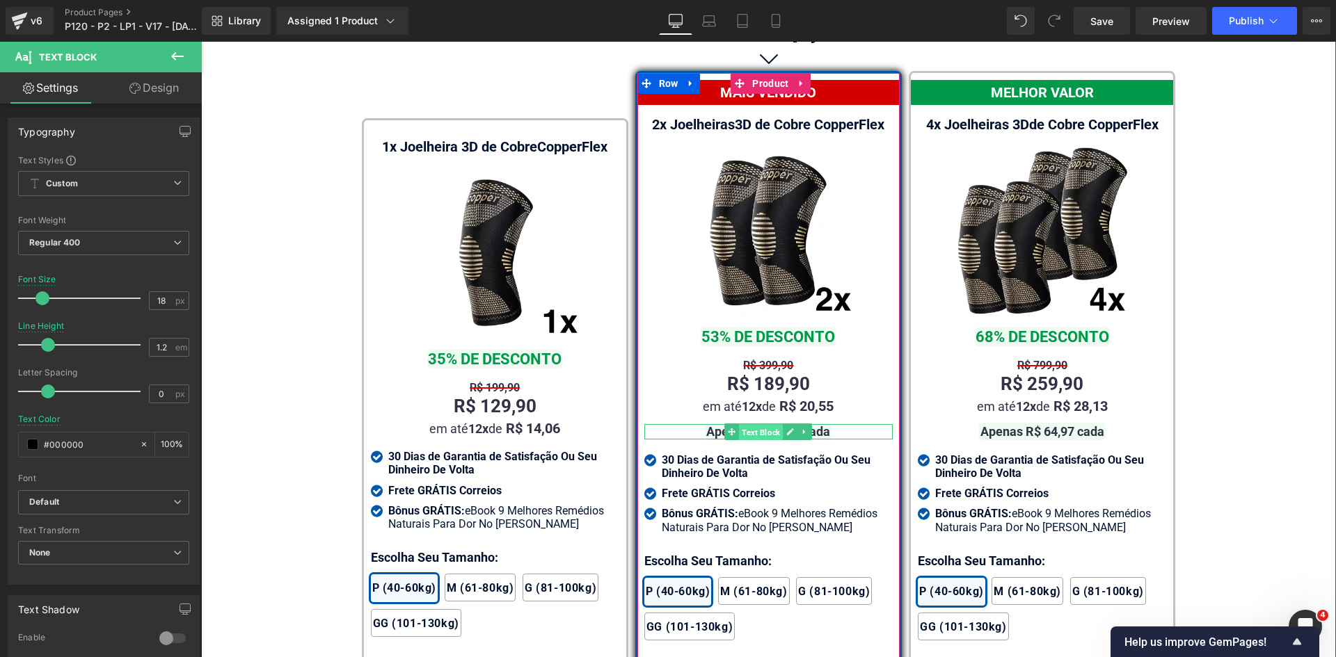
click at [755, 424] on span "Text Block" at bounding box center [761, 432] width 44 height 17
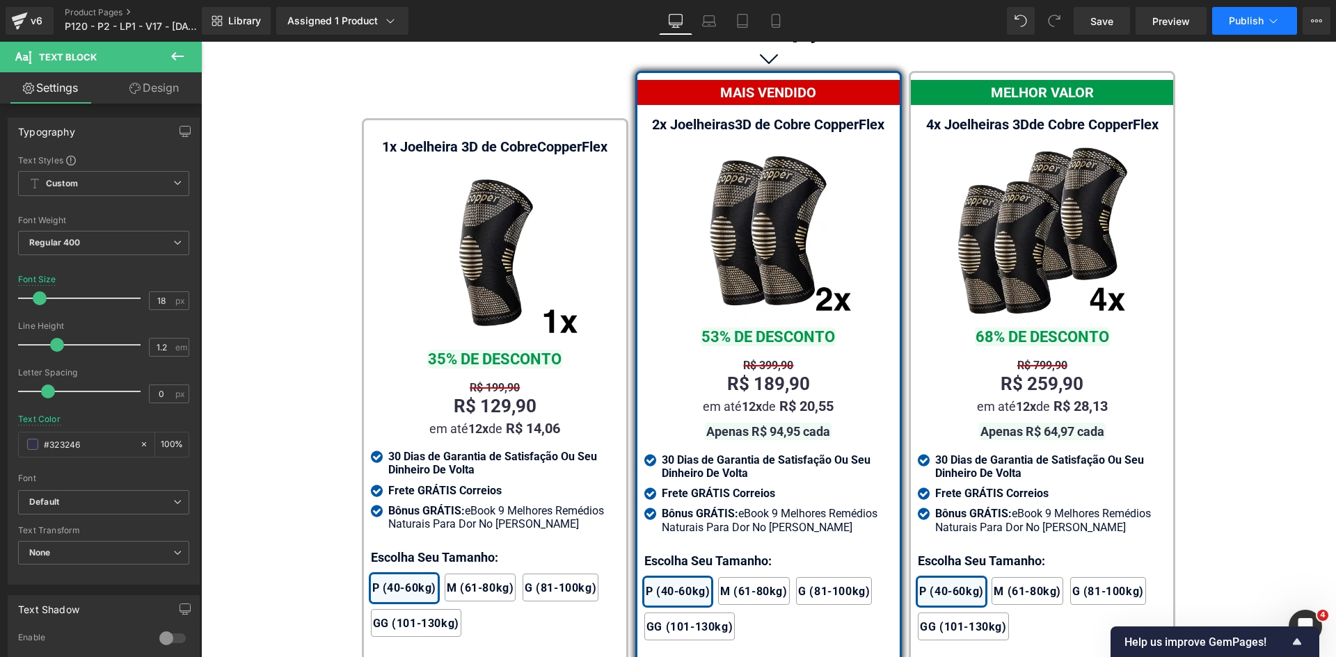
click at [1250, 24] on span "Publish" at bounding box center [1246, 20] width 35 height 11
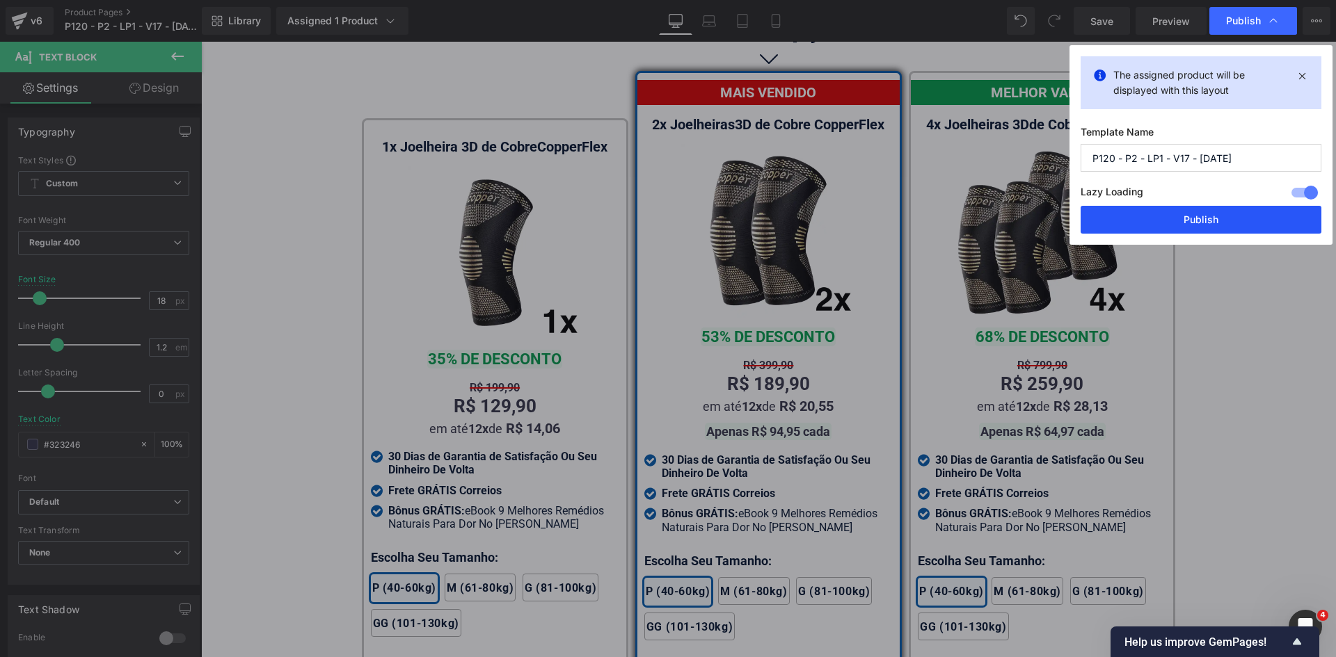
drag, startPoint x: 1230, startPoint y: 223, endPoint x: 1029, endPoint y: 184, distance: 204.8
click at [1230, 223] on button "Publish" at bounding box center [1200, 220] width 241 height 28
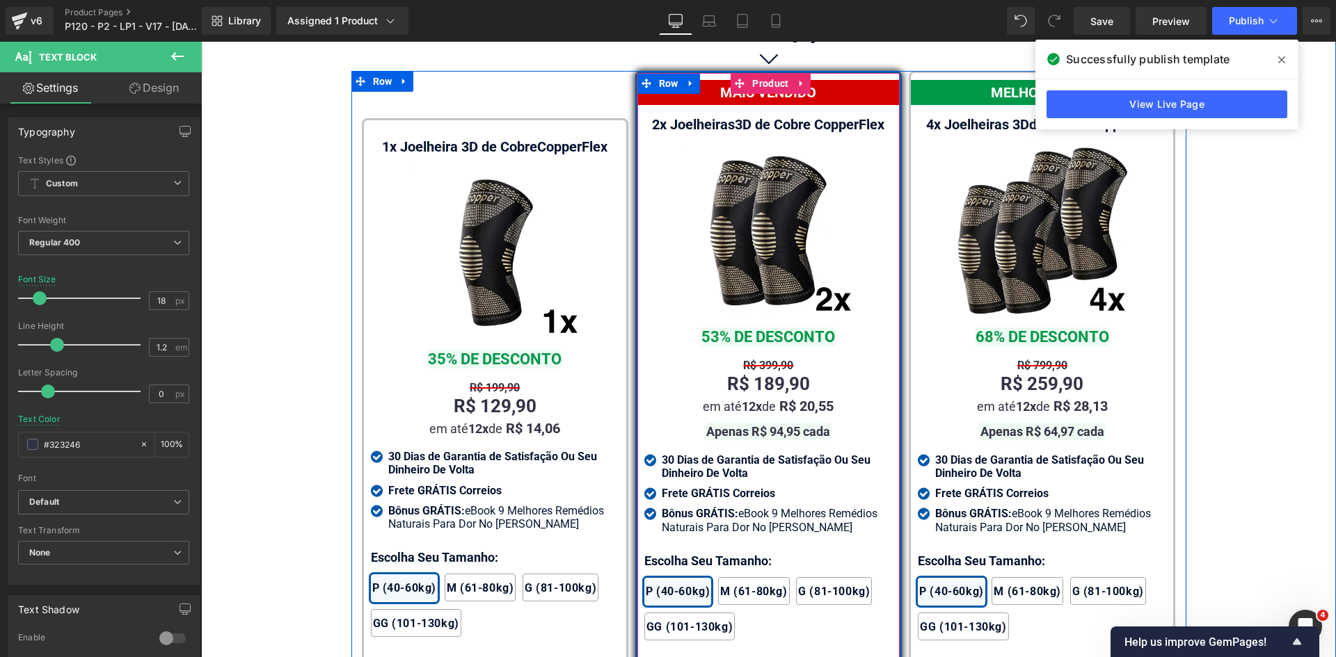
click at [753, 424] on span "Text Block" at bounding box center [761, 432] width 44 height 17
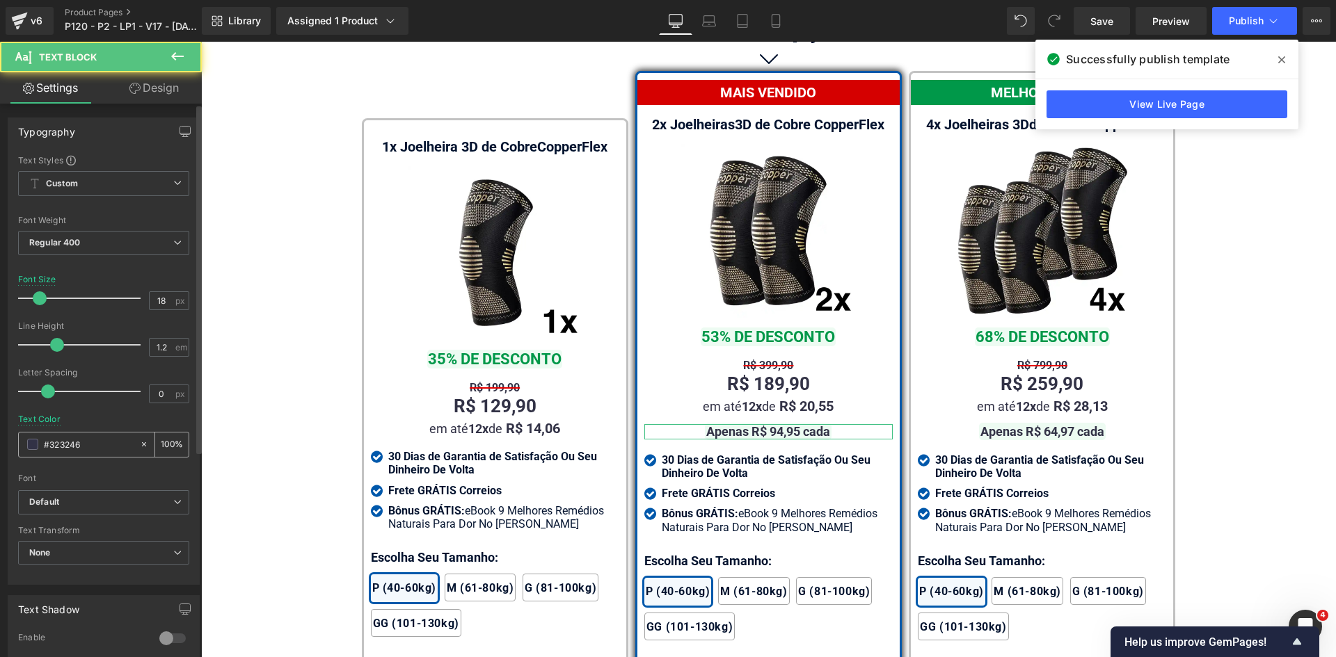
click at [99, 443] on input "#323246" at bounding box center [88, 444] width 89 height 15
paste input "a3452c"
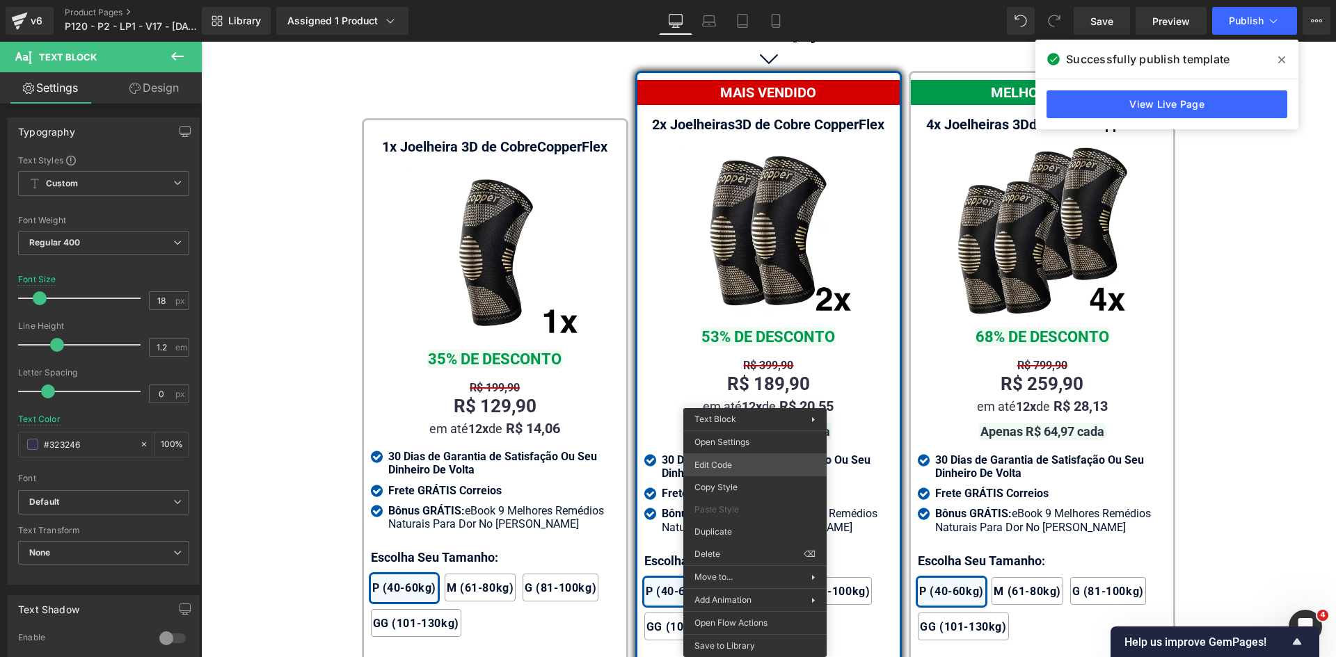
click at [733, 0] on div "Text Block You are previewing how the will restyle your page. You can not edit …" at bounding box center [668, 0] width 1336 height 0
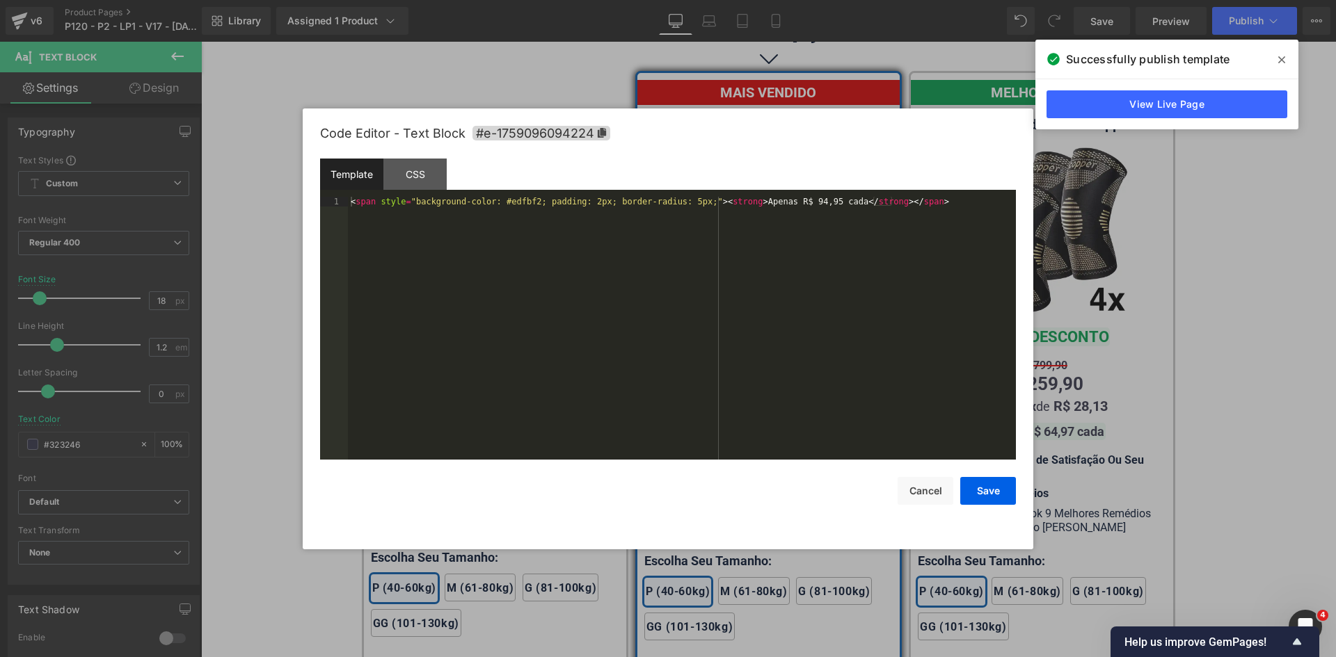
type input "#323246"
click at [508, 200] on div "< span style = "background-color: #edfbf2; padding: 2px; border-radius: 5px;" >…" at bounding box center [682, 338] width 668 height 282
click at [1002, 504] on button "Save" at bounding box center [988, 491] width 56 height 28
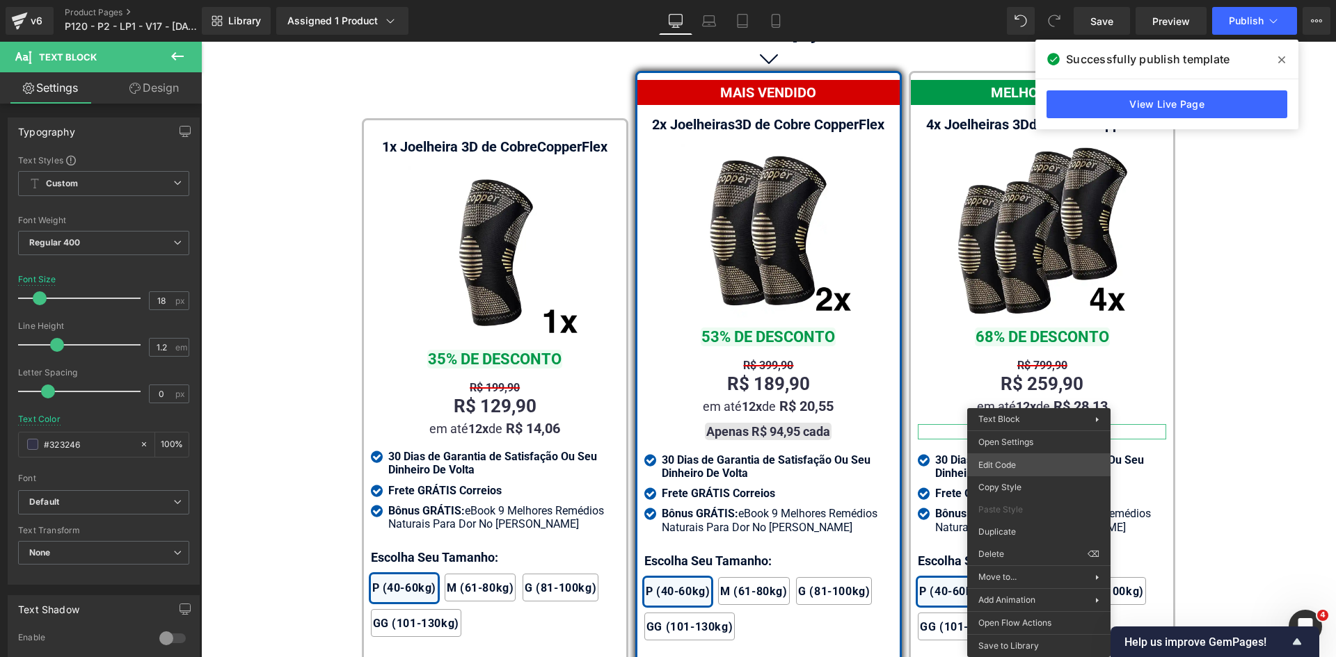
click at [1030, 0] on div "Text Block You are previewing how the will restyle your page. You can not edit …" at bounding box center [668, 0] width 1336 height 0
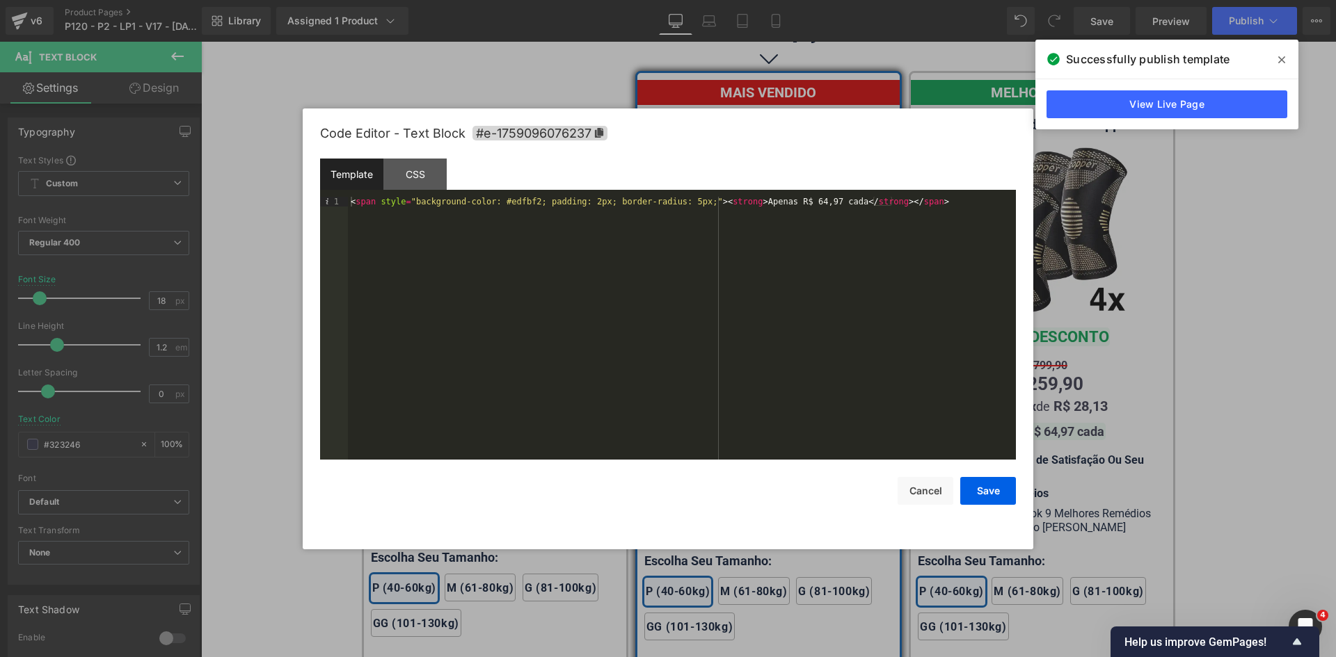
click at [509, 204] on div "< span style = "background-color: #edfbf2; padding: 2px; border-radius: 5px;" >…" at bounding box center [682, 338] width 668 height 282
click at [984, 506] on div "Code Editor - Text Block #e-1759096076237 Template CSS 1 < span style = "backgr…" at bounding box center [668, 329] width 696 height 441
click at [980, 488] on button "Save" at bounding box center [988, 491] width 56 height 28
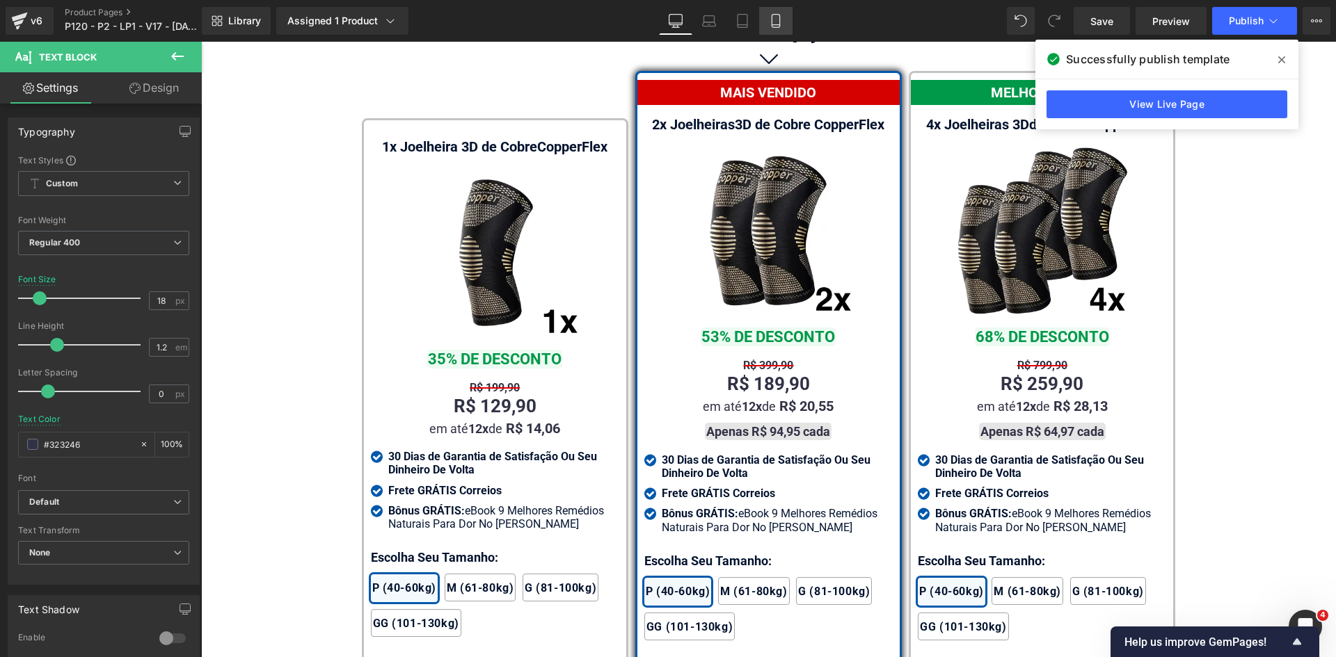
click at [785, 22] on link "Mobile" at bounding box center [775, 21] width 33 height 28
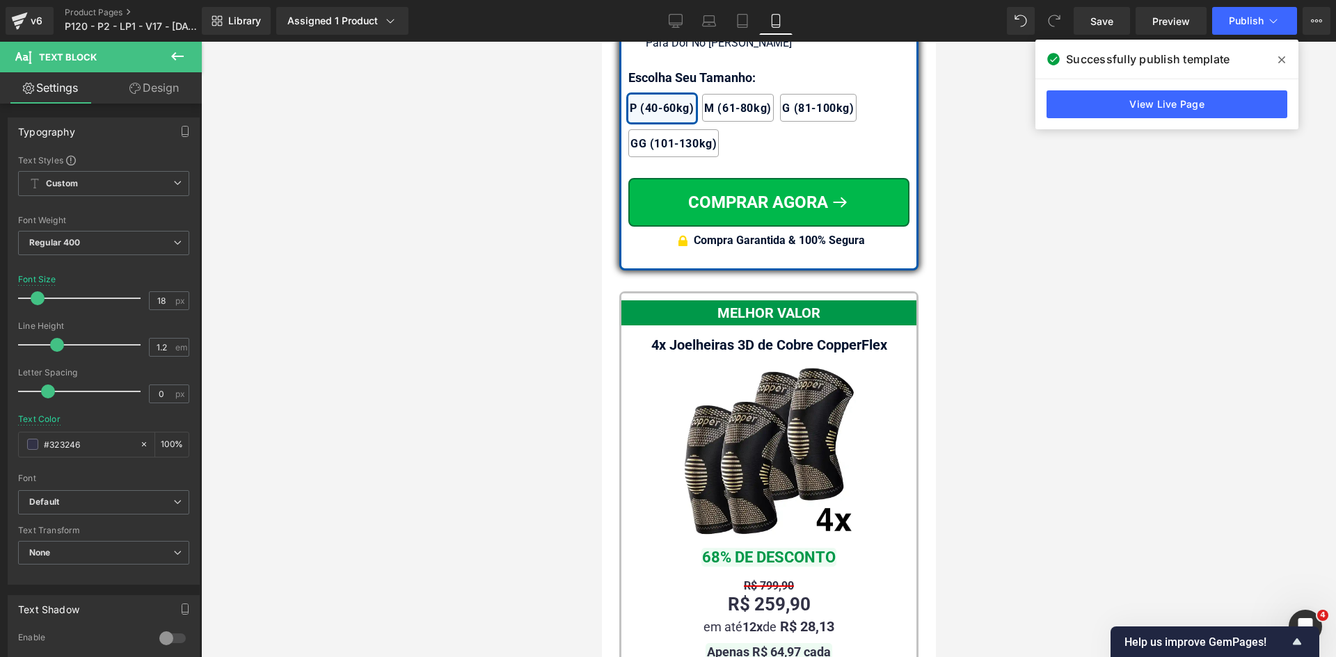
scroll to position [12179, 0]
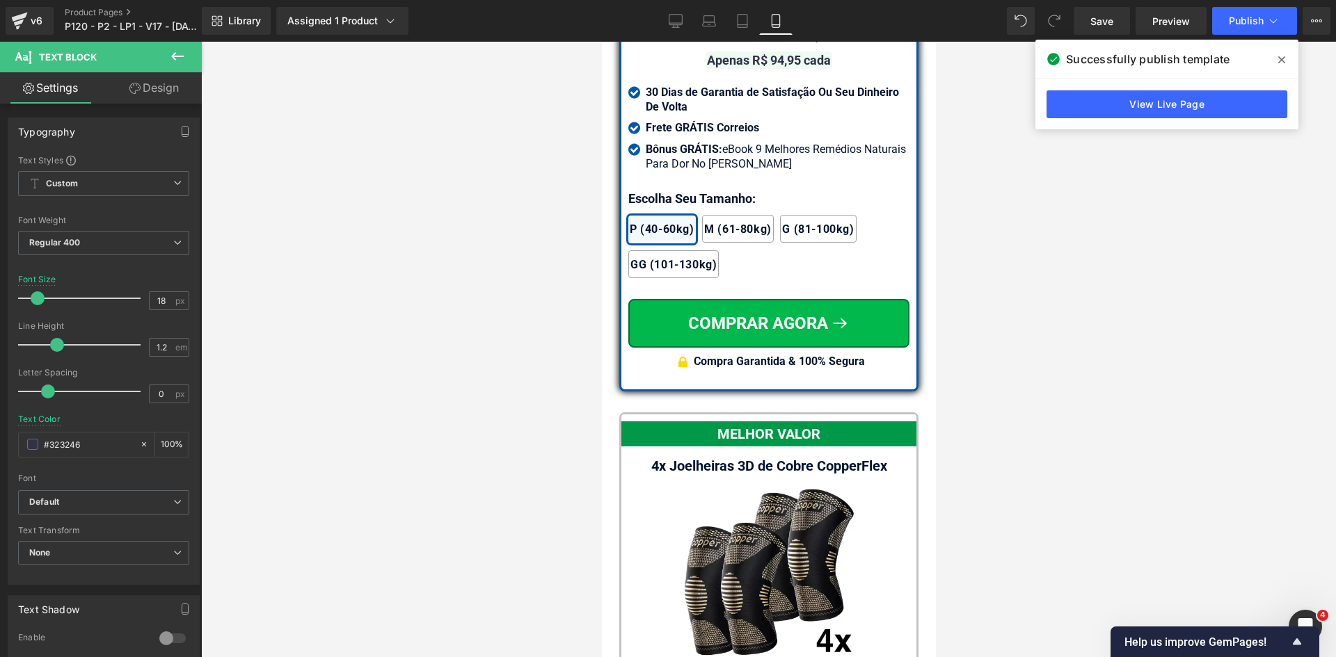
drag, startPoint x: 932, startPoint y: 65, endPoint x: 1538, endPoint y: 525, distance: 760.6
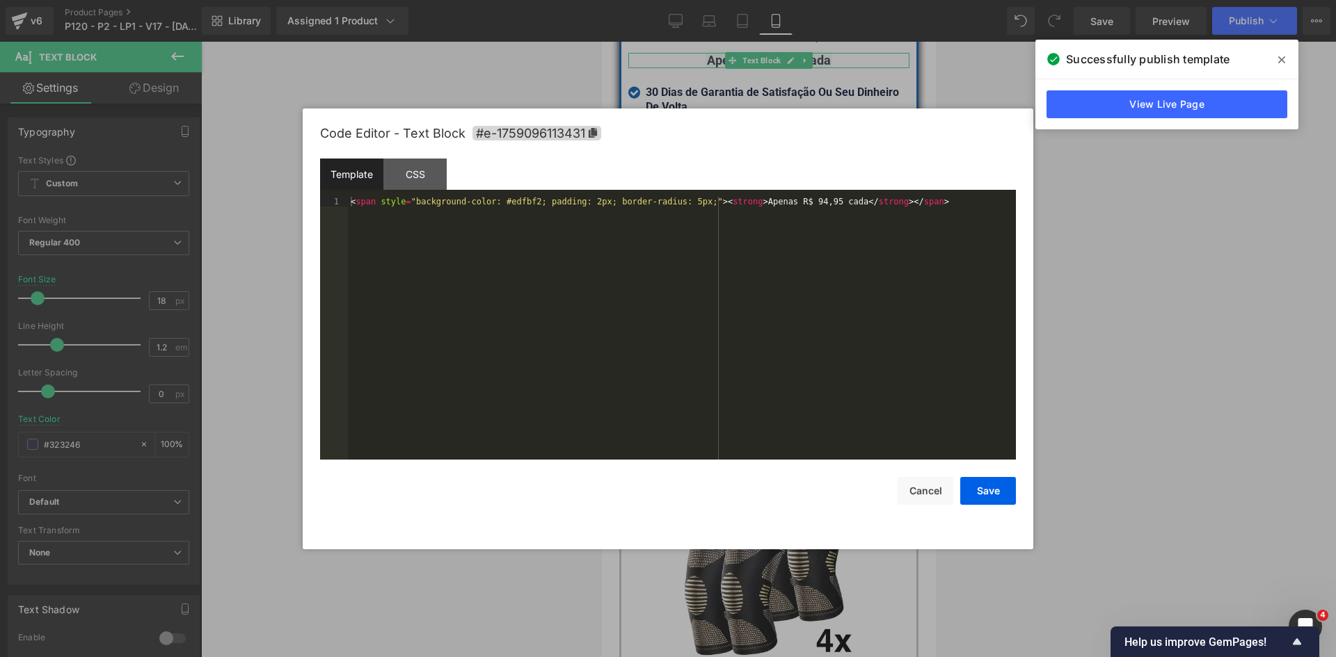
click at [742, 0] on div "Text Block You are previewing how the will restyle your page. You can not edit …" at bounding box center [668, 0] width 1336 height 0
click at [518, 199] on div "< span style = "background-color: #edfbf2; padding: 2px; border-radius: 5px;" >…" at bounding box center [682, 338] width 668 height 282
click at [974, 488] on button "Save" at bounding box center [988, 491] width 56 height 28
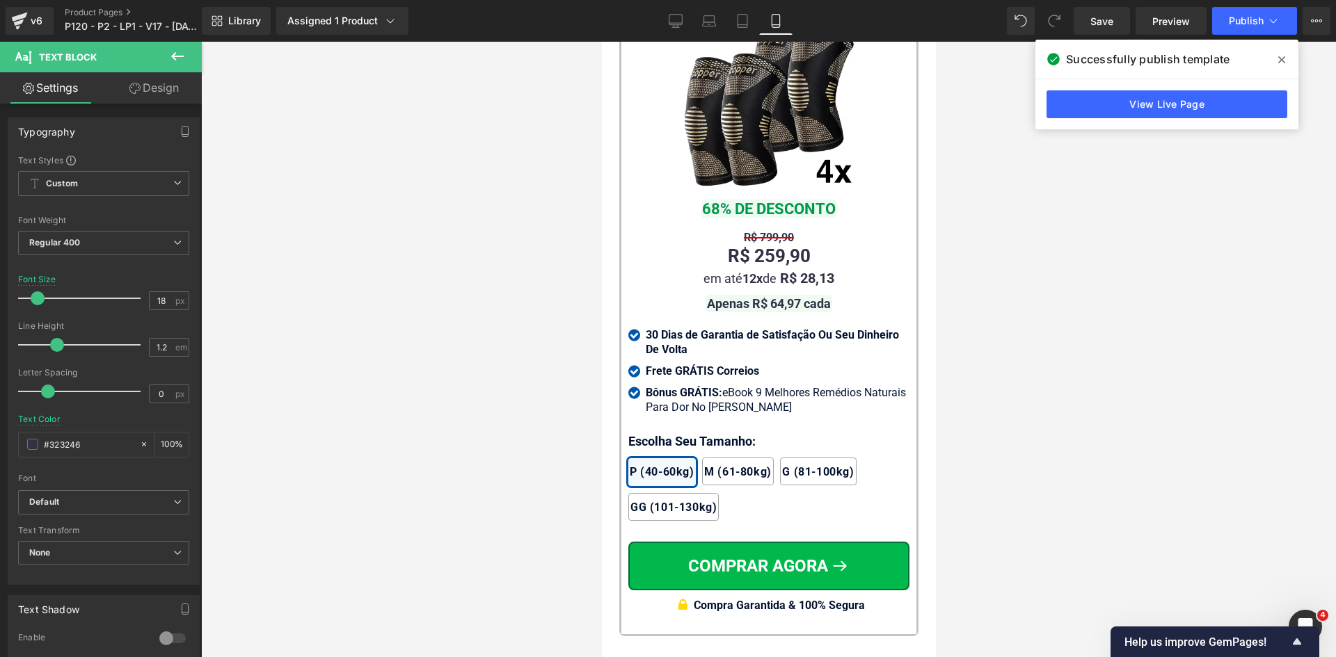
scroll to position [12666, 0]
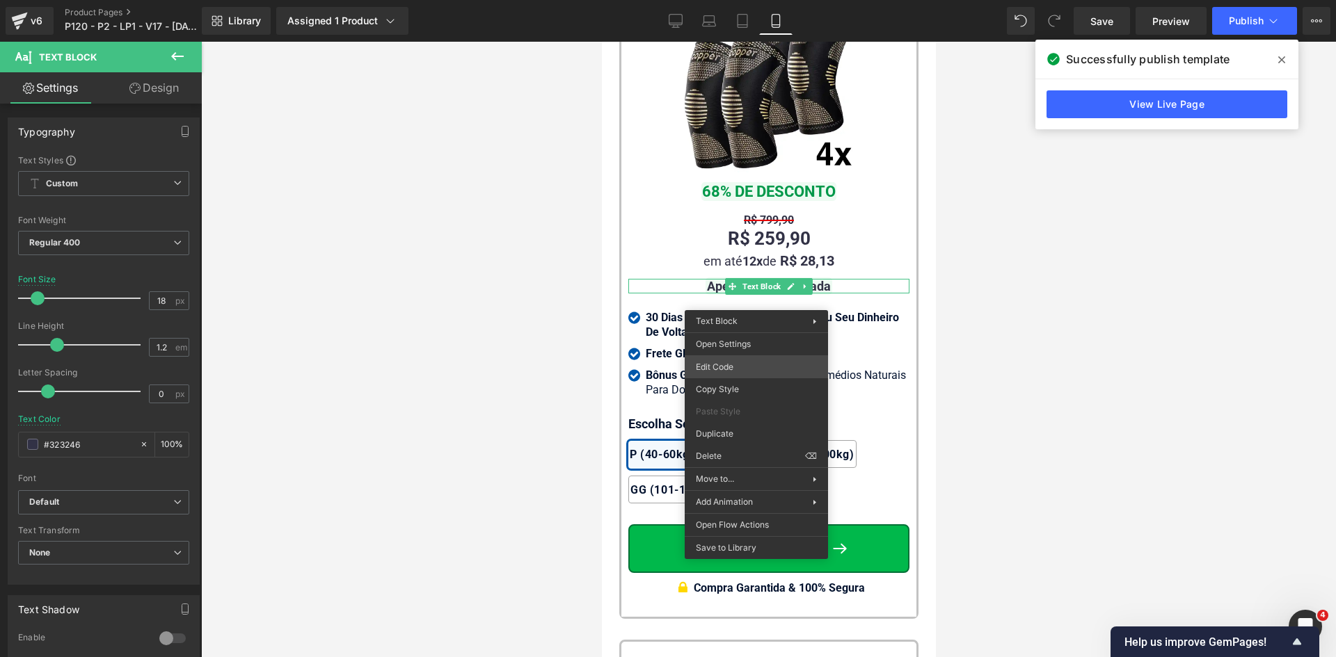
click at [737, 0] on div "Text Block You are previewing how the will restyle your page. You can not edit …" at bounding box center [668, 0] width 1336 height 0
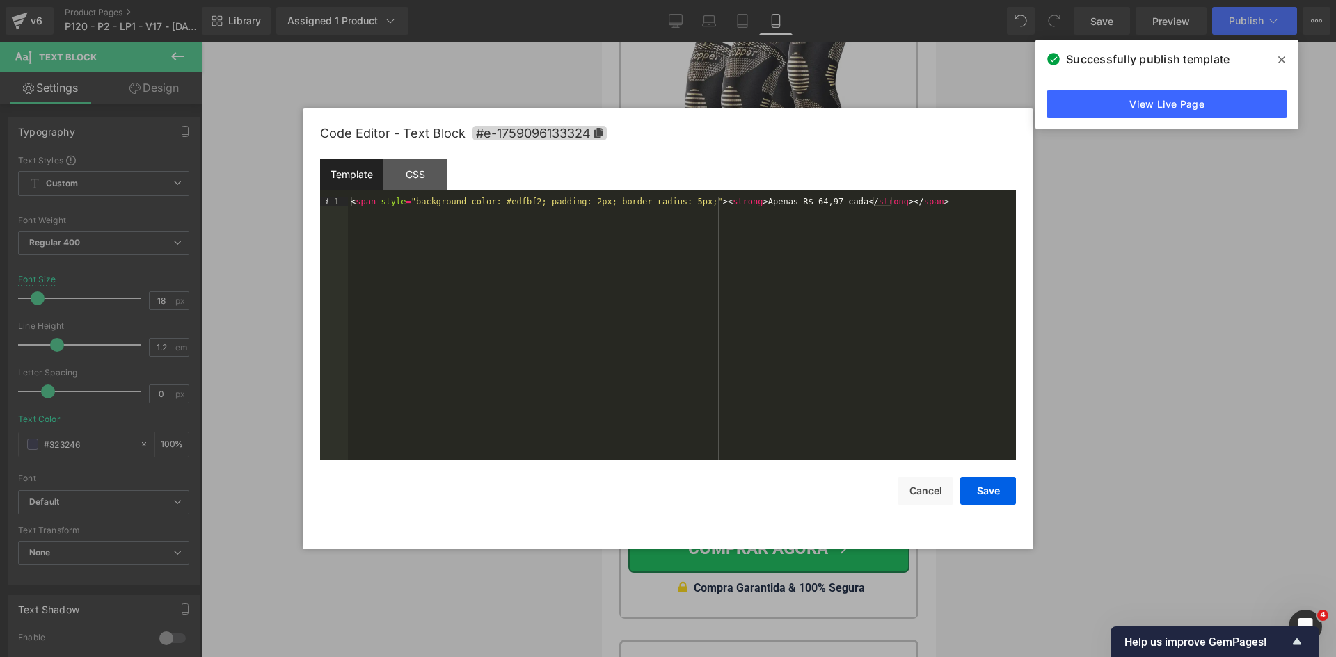
click at [507, 202] on div "< span style = "background-color: #edfbf2; padding: 2px; border-radius: 5px;" >…" at bounding box center [682, 338] width 668 height 282
click at [991, 499] on button "Save" at bounding box center [988, 491] width 56 height 28
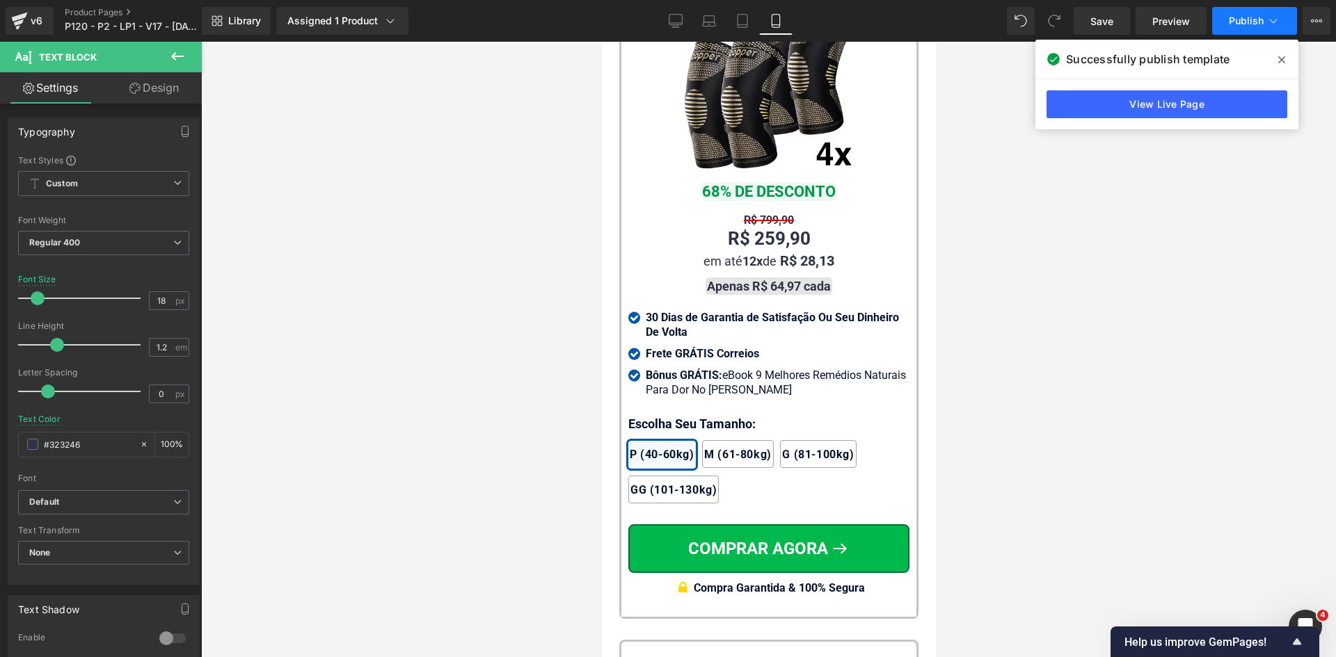
click at [1227, 29] on button "Publish" at bounding box center [1254, 21] width 85 height 28
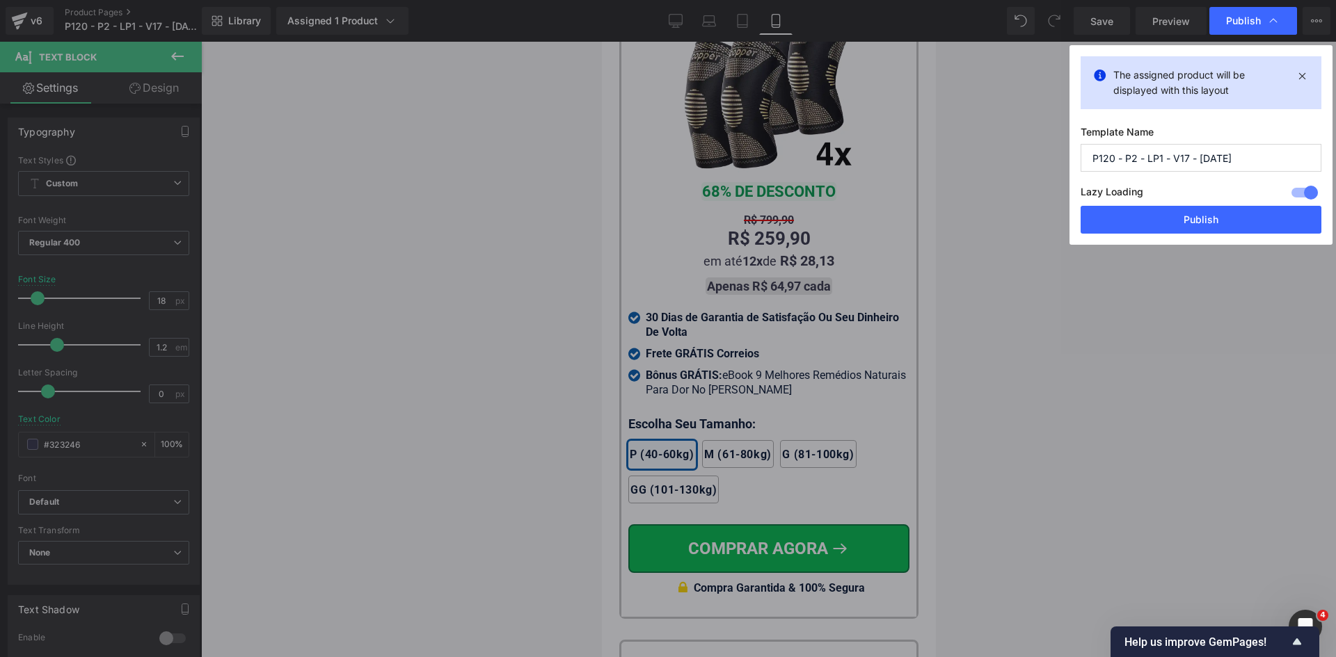
click at [1211, 226] on button "Publish" at bounding box center [1200, 220] width 241 height 28
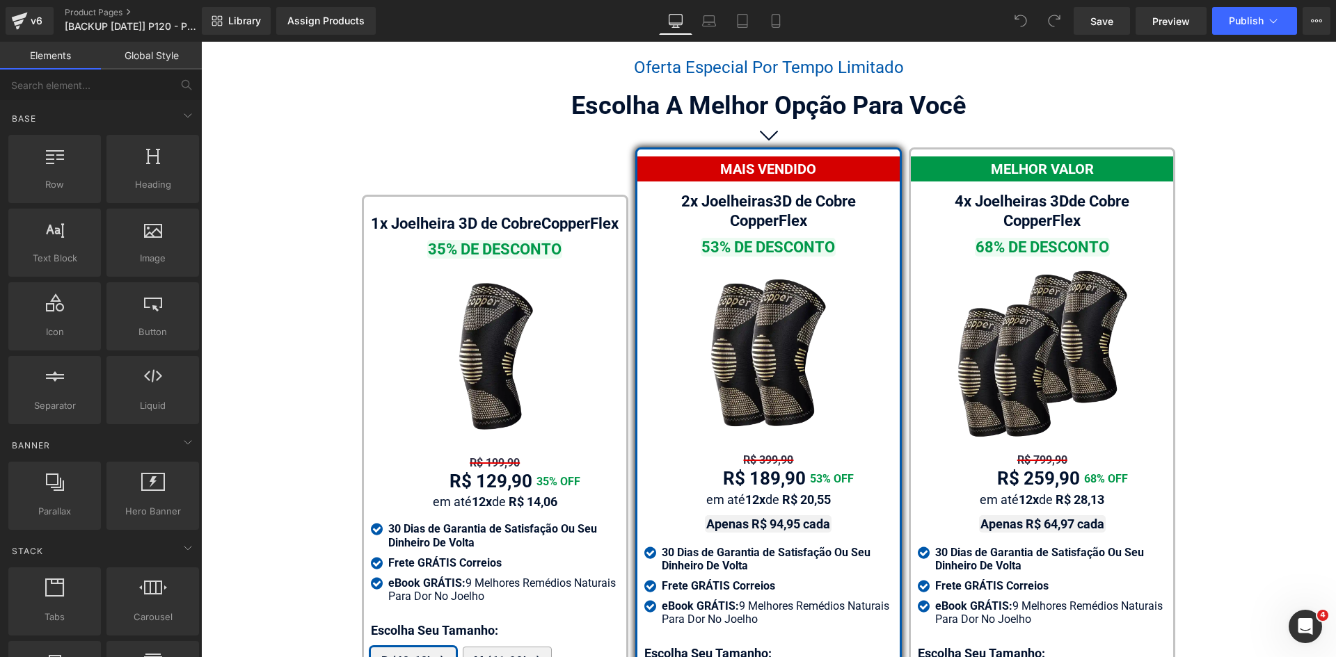
scroll to position [8099, 0]
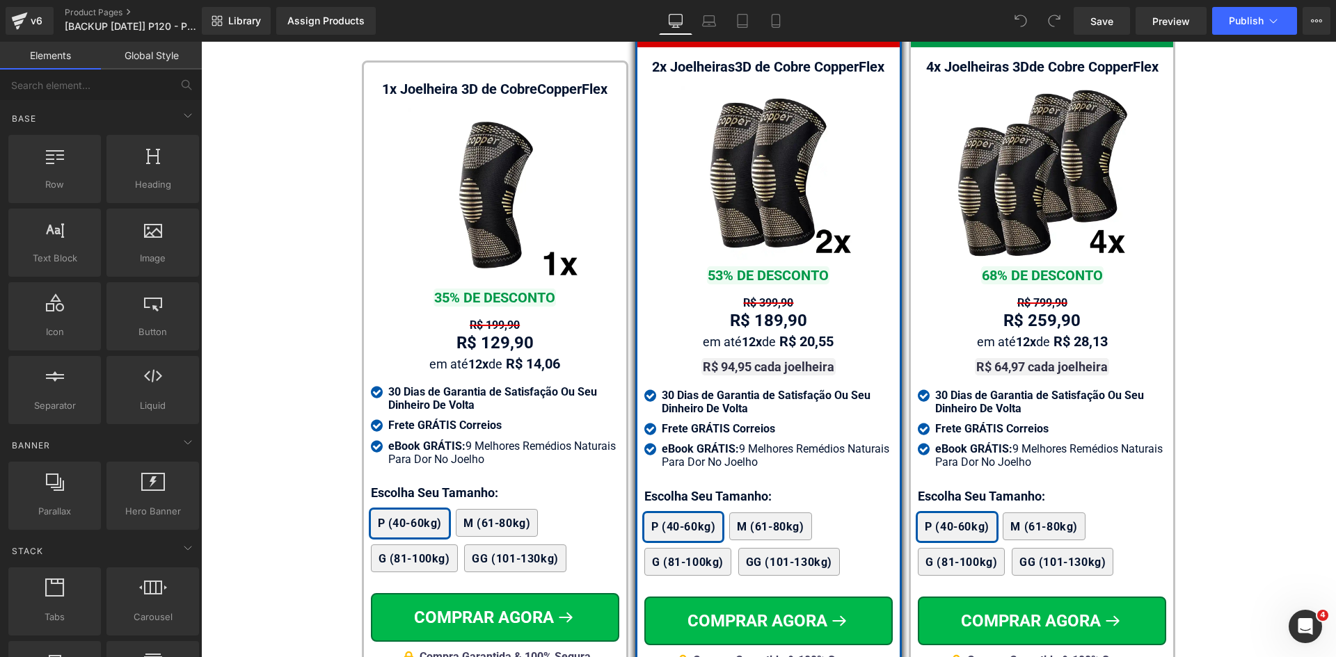
scroll to position [8121, 0]
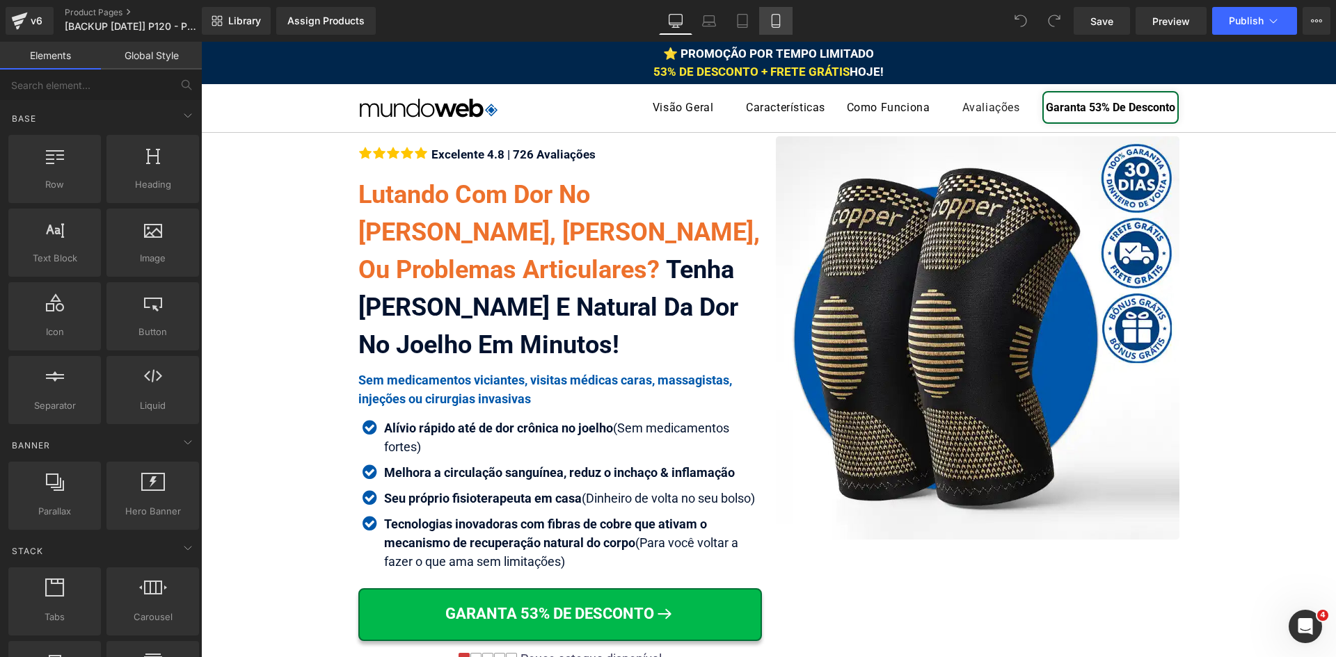
click at [774, 26] on icon at bounding box center [776, 21] width 14 height 14
